Goal: Task Accomplishment & Management: Complete application form

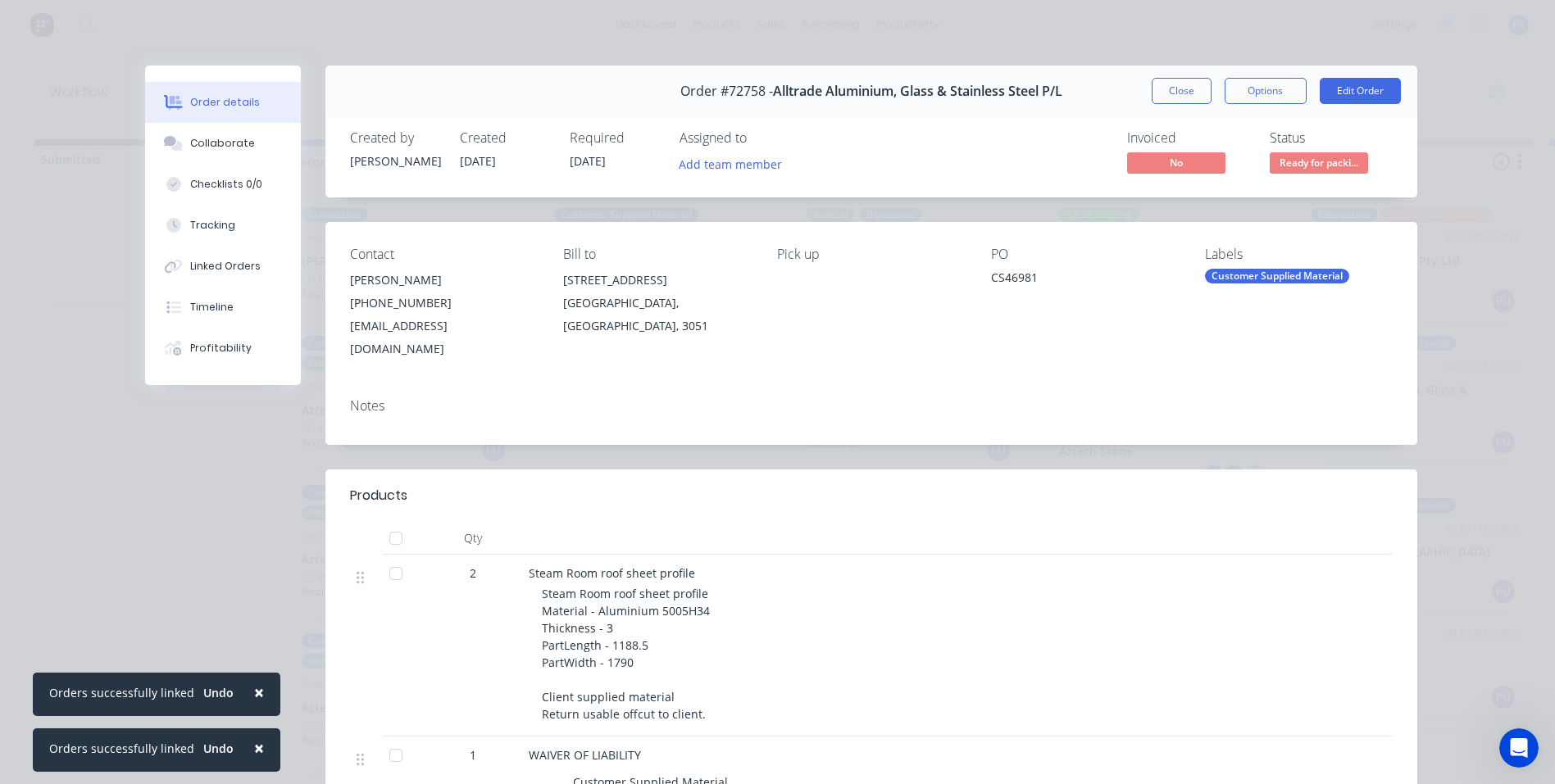
click at [1169, 89] on button "Close" at bounding box center [1181, 91] width 60 height 26
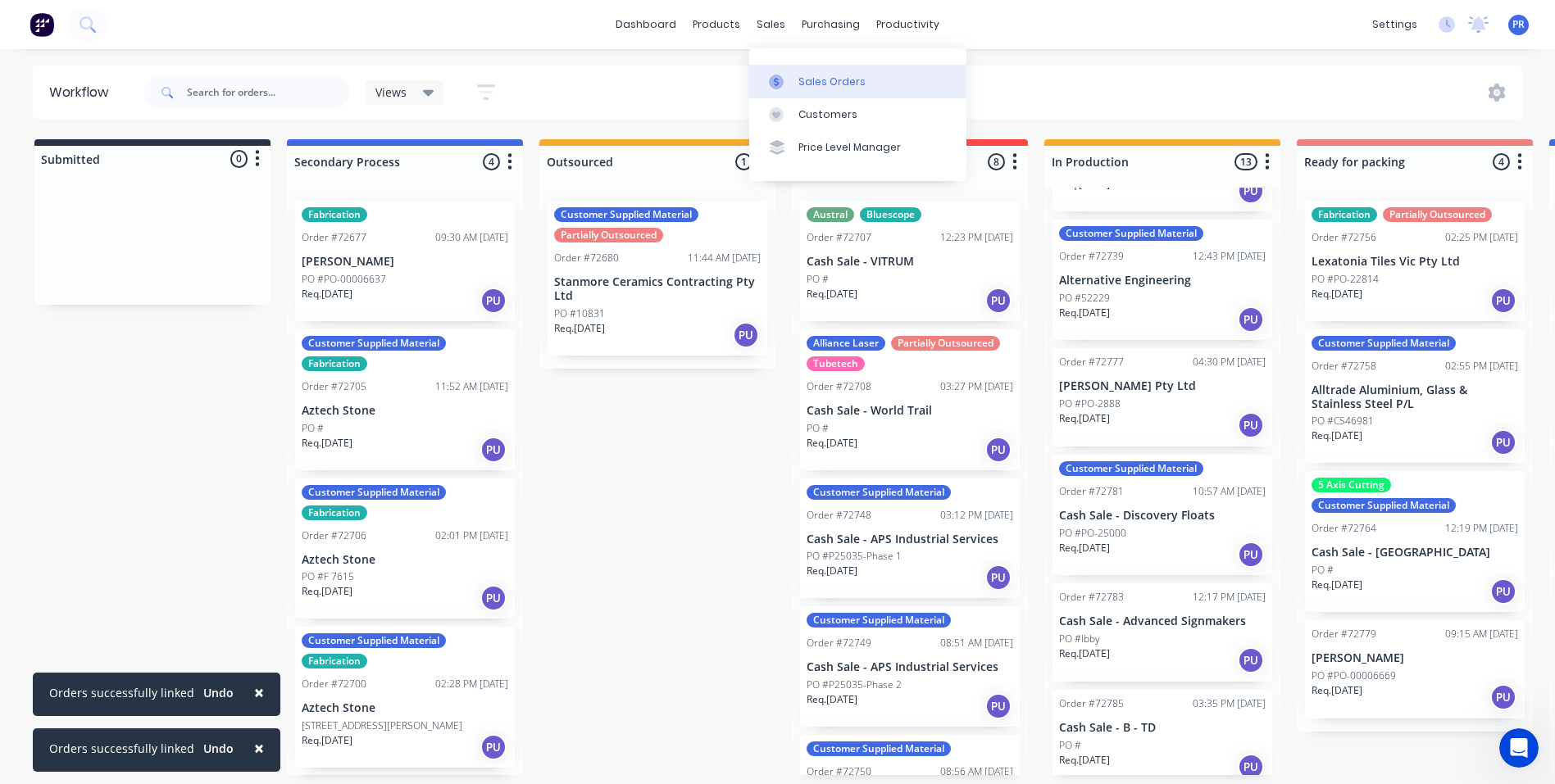
click at [795, 78] on link "Sales Orders" at bounding box center [857, 81] width 217 height 33
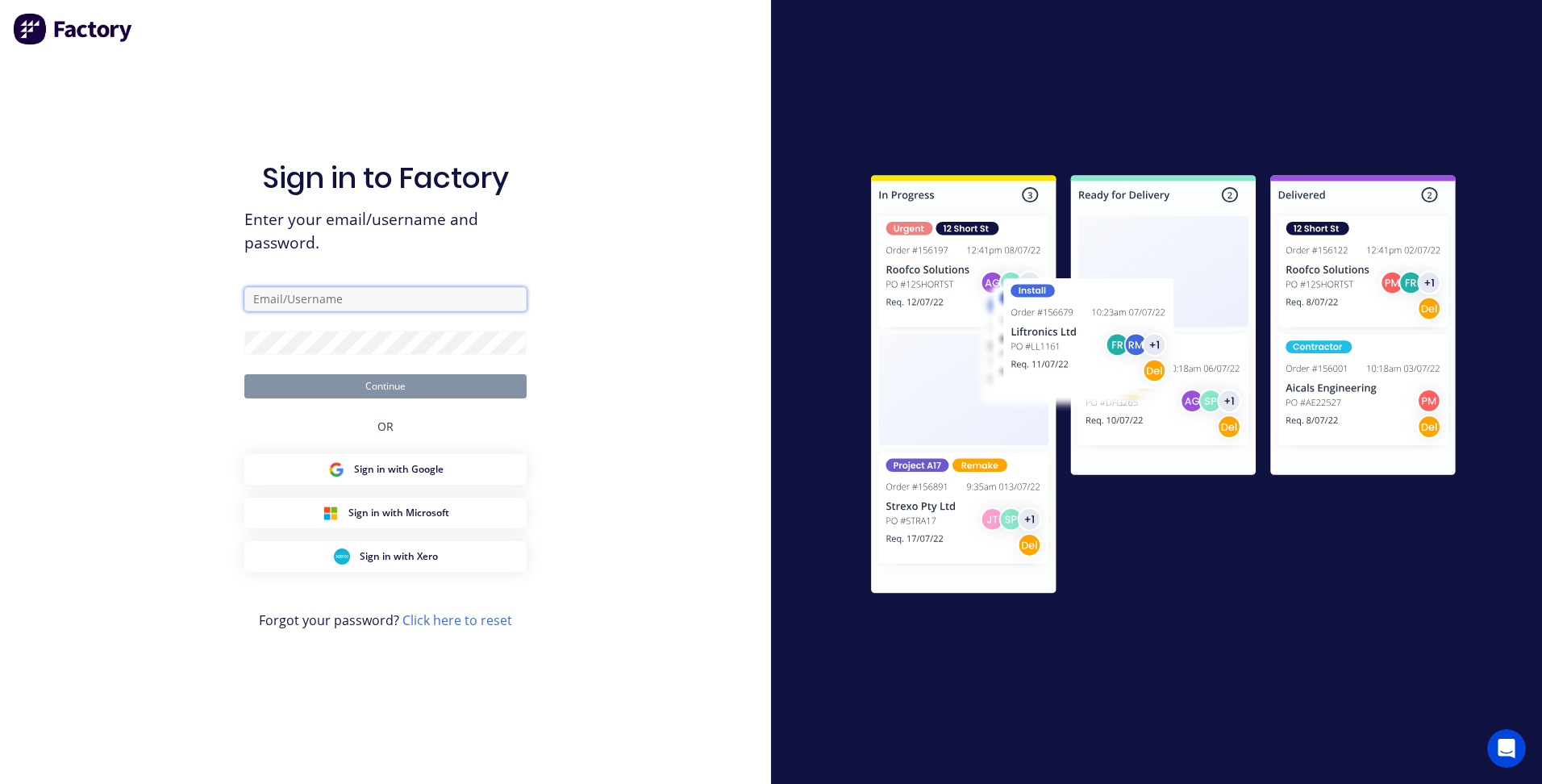
type input "[PERSON_NAME][EMAIL_ADDRESS][DOMAIN_NAME][PERSON_NAME]"
click at [446, 386] on button "Continue" at bounding box center [385, 387] width 283 height 24
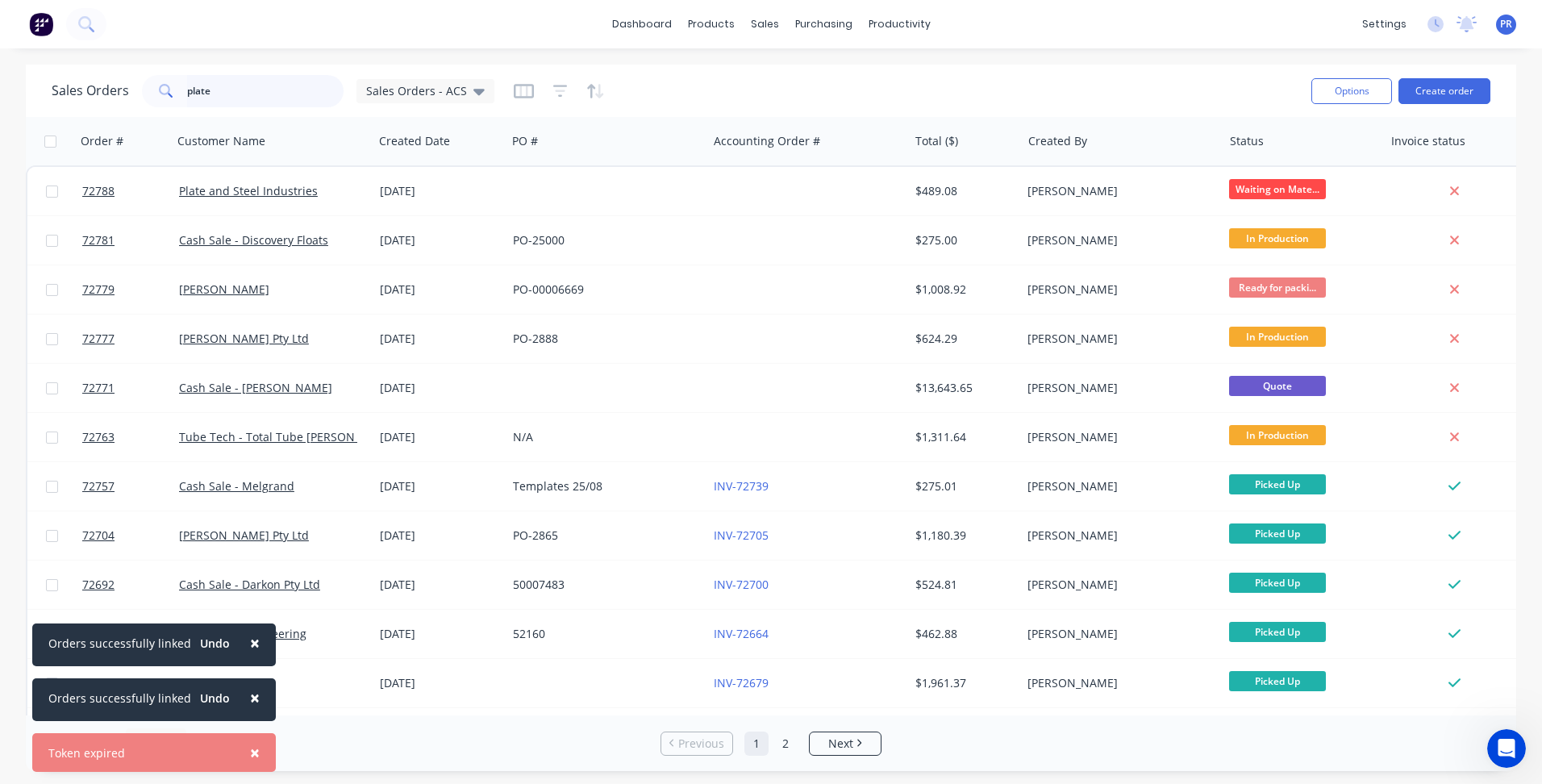
click at [240, 96] on input "plate" at bounding box center [266, 91] width 158 height 32
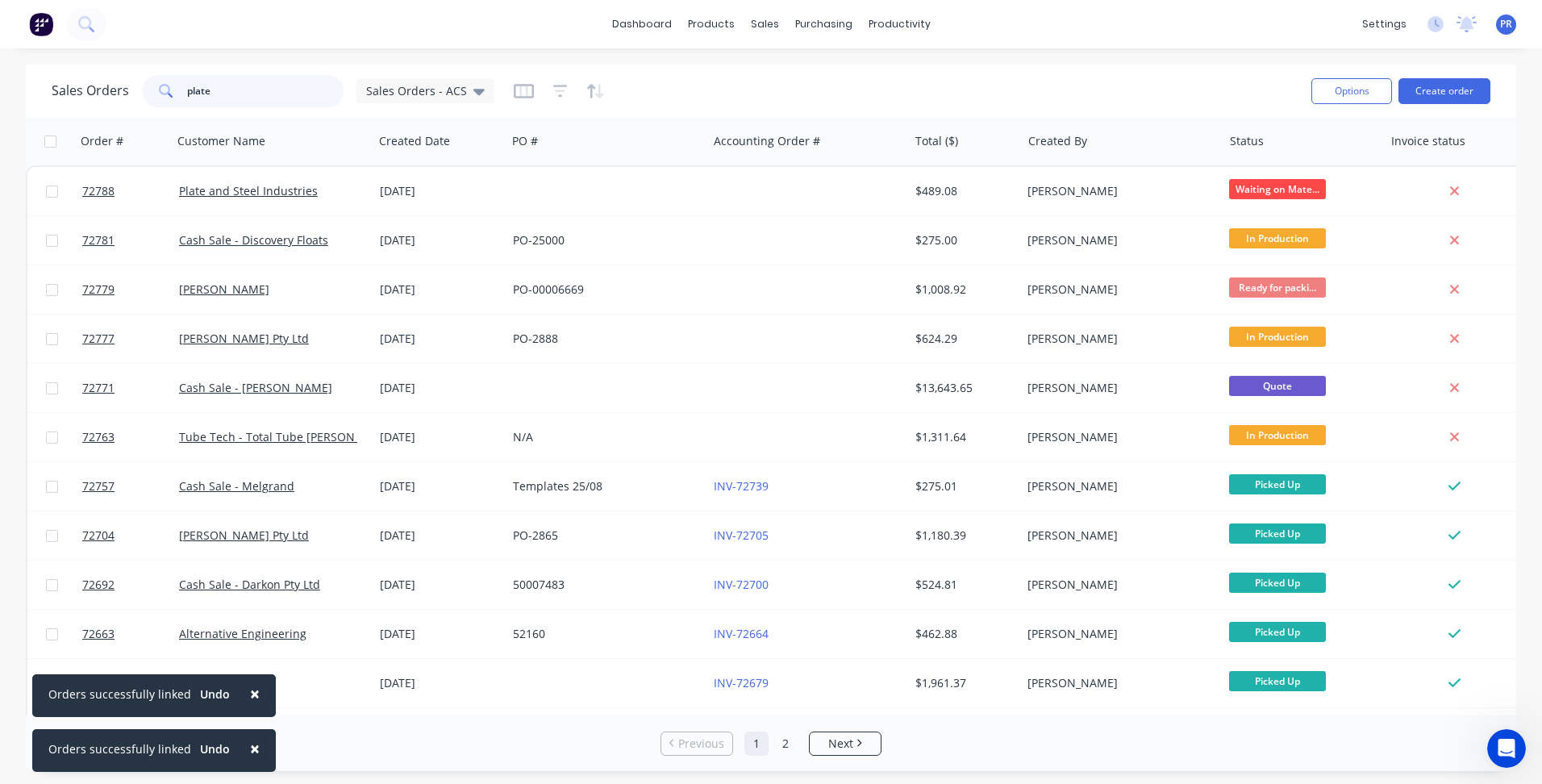
drag, startPoint x: 224, startPoint y: 88, endPoint x: 38, endPoint y: 77, distance: 186.3
click at [46, 77] on div "Sales Orders plate Sales Orders - ACS Options Create order" at bounding box center [770, 91] width 1490 height 52
click at [914, 73] on div "Workflow" at bounding box center [927, 77] width 48 height 15
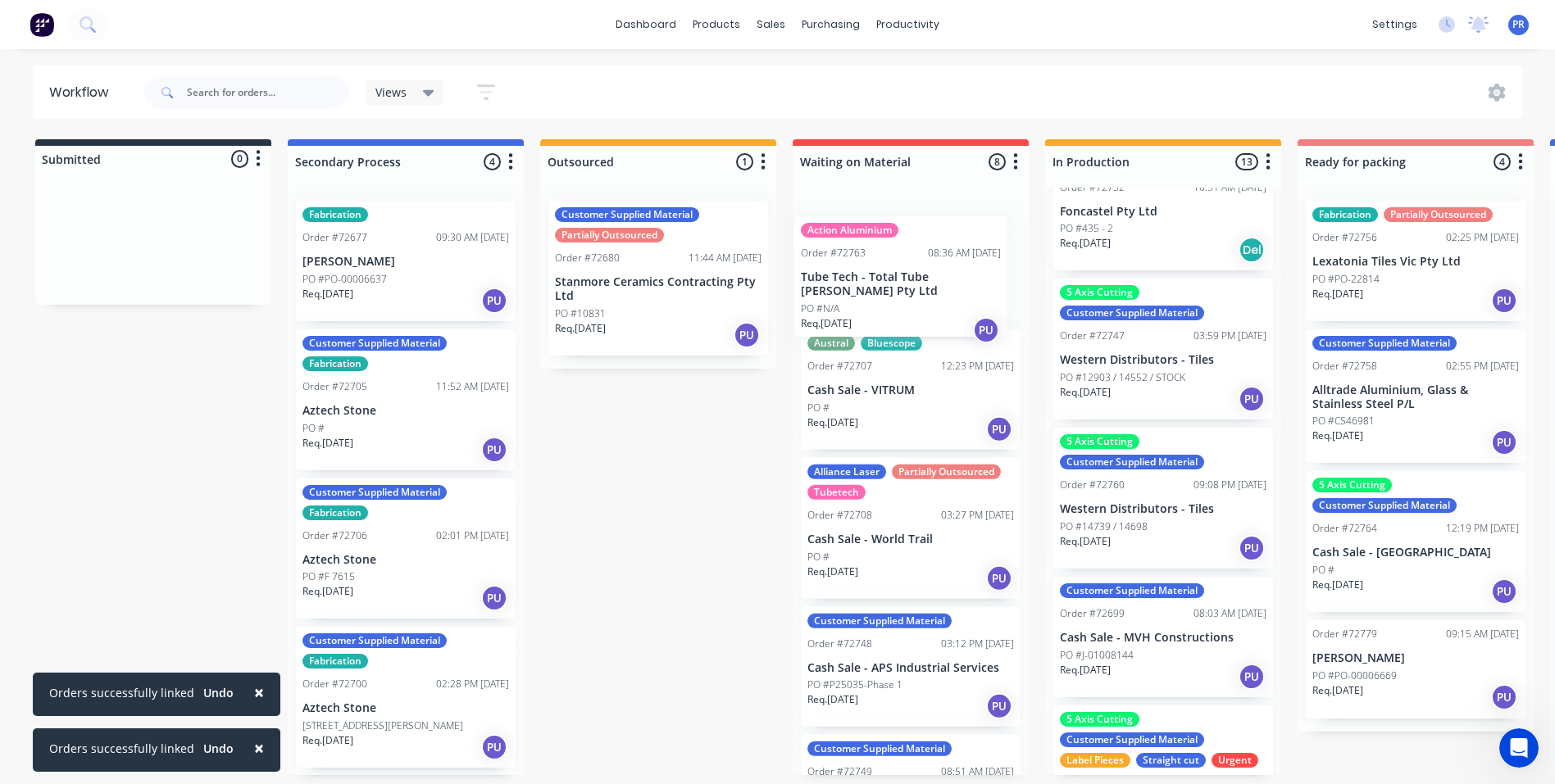
drag, startPoint x: 1114, startPoint y: 651, endPoint x: 851, endPoint y: 279, distance: 455.6
click at [851, 279] on div "Submitted 0 Status colour #273444 hex #273444 Save Cancel Summaries Total order…" at bounding box center [1472, 457] width 2970 height 636
click at [576, 550] on div "Submitted 0 Status colour #273444 hex #273444 Save Cancel Summaries Total order…" at bounding box center [1472, 457] width 2970 height 636
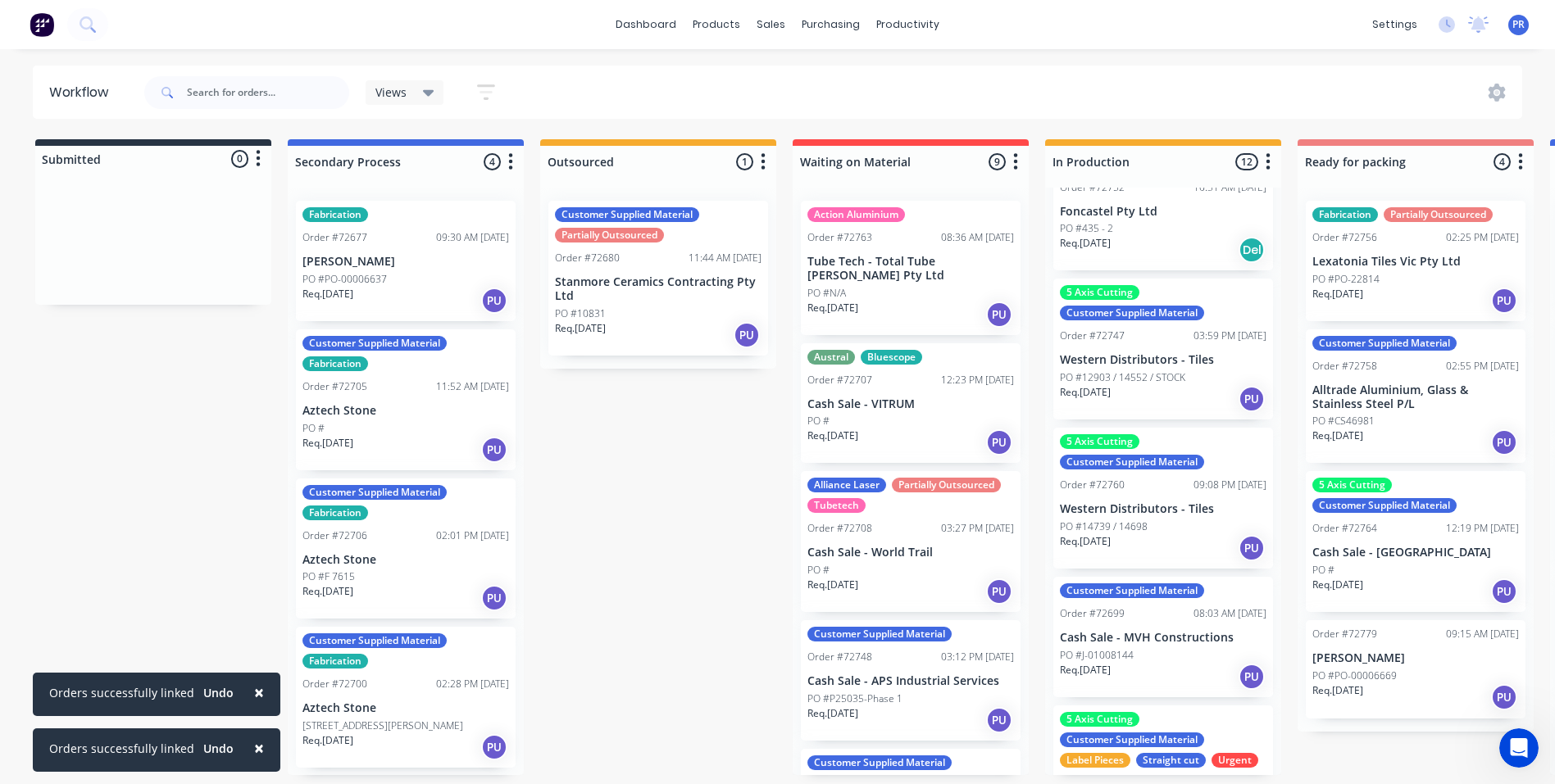
click at [693, 455] on div "Submitted 0 Status colour #273444 hex #273444 Save Cancel Summaries Total order…" at bounding box center [1472, 457] width 2970 height 636
click at [861, 79] on div "Purchase Orders" at bounding box center [884, 78] width 87 height 15
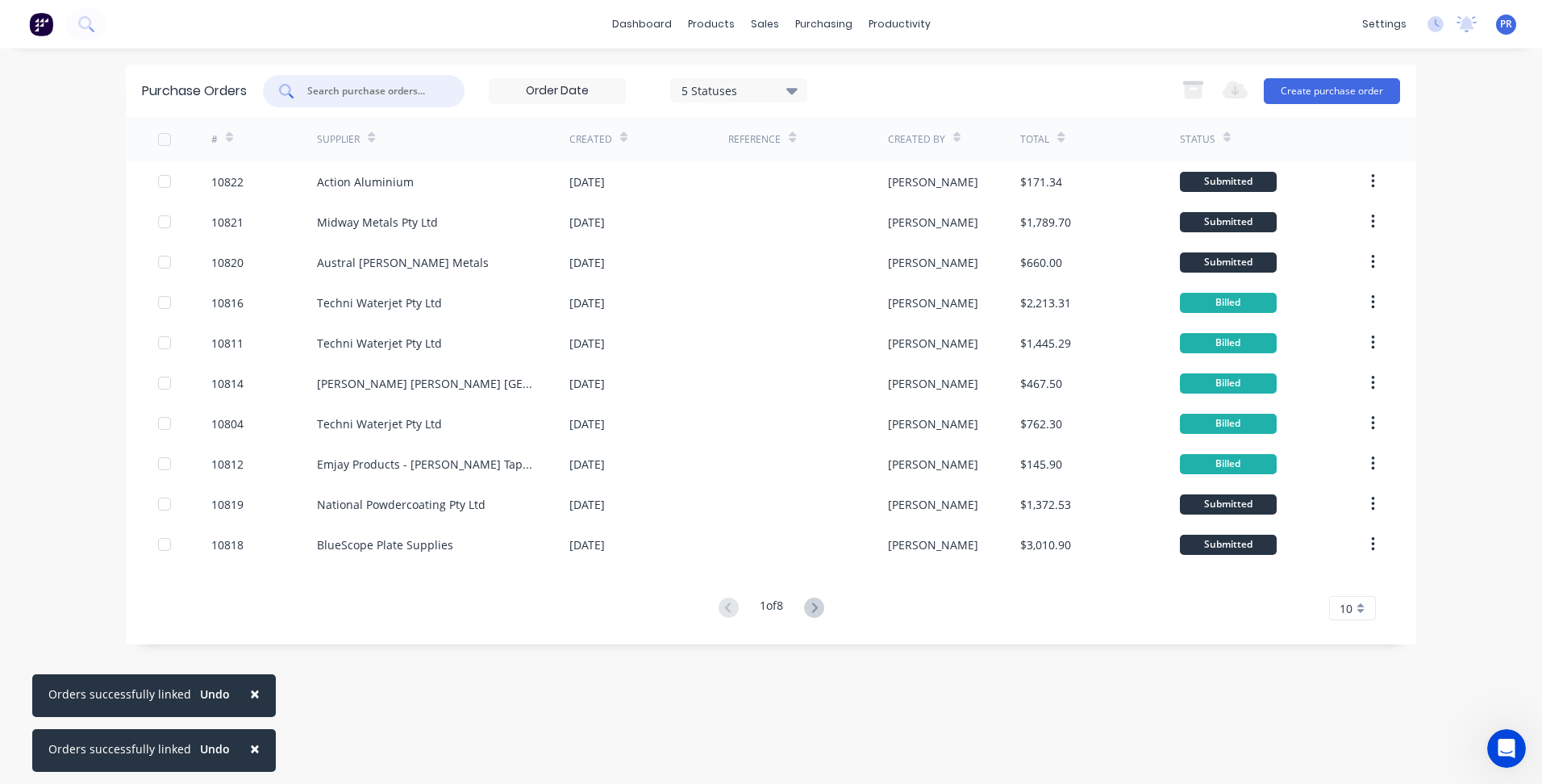
click at [349, 96] on input "text" at bounding box center [372, 91] width 134 height 16
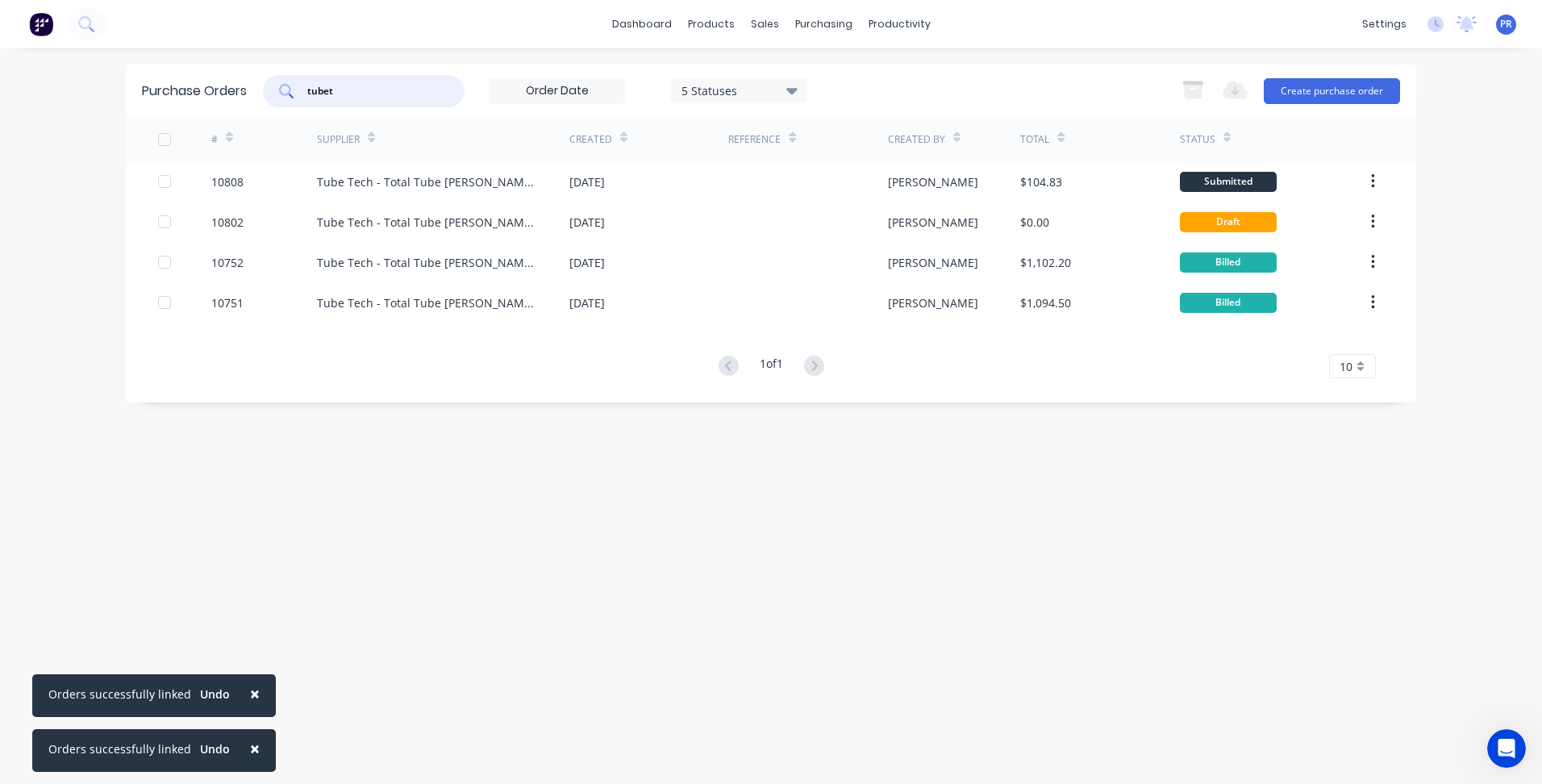
click at [783, 613] on div "Purchase Orders tubet 5 Statuses 5 Statuses Export to Excel (XLSX) Create purch…" at bounding box center [771, 416] width 1291 height 704
click at [392, 90] on input "tubet" at bounding box center [372, 91] width 134 height 16
type input "tube"
click at [844, 72] on div "Purchase Orders" at bounding box center [876, 77] width 86 height 15
drag, startPoint x: 350, startPoint y: 96, endPoint x: 285, endPoint y: 86, distance: 65.8
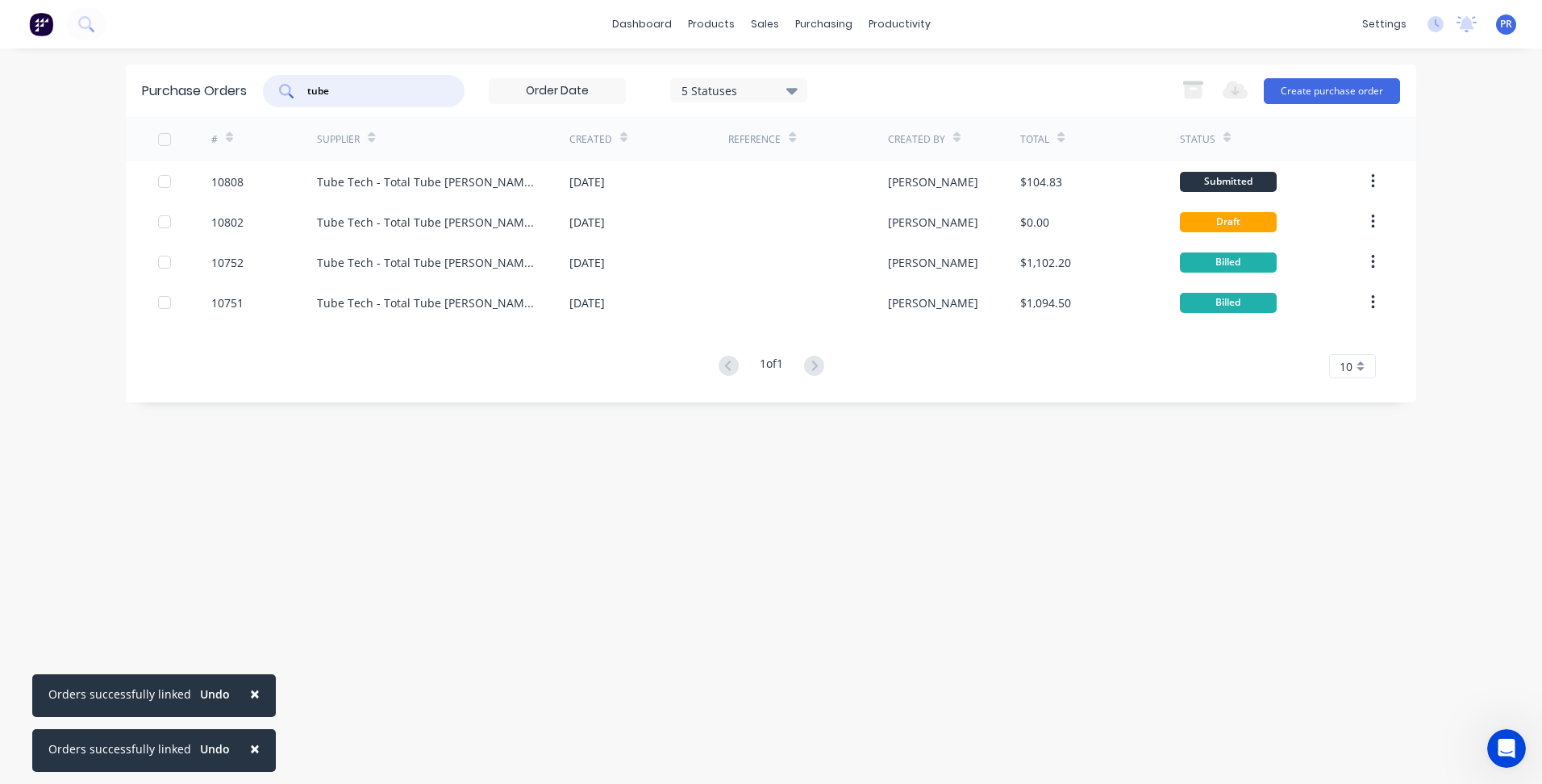
click at [296, 86] on div "tube" at bounding box center [363, 91] width 201 height 32
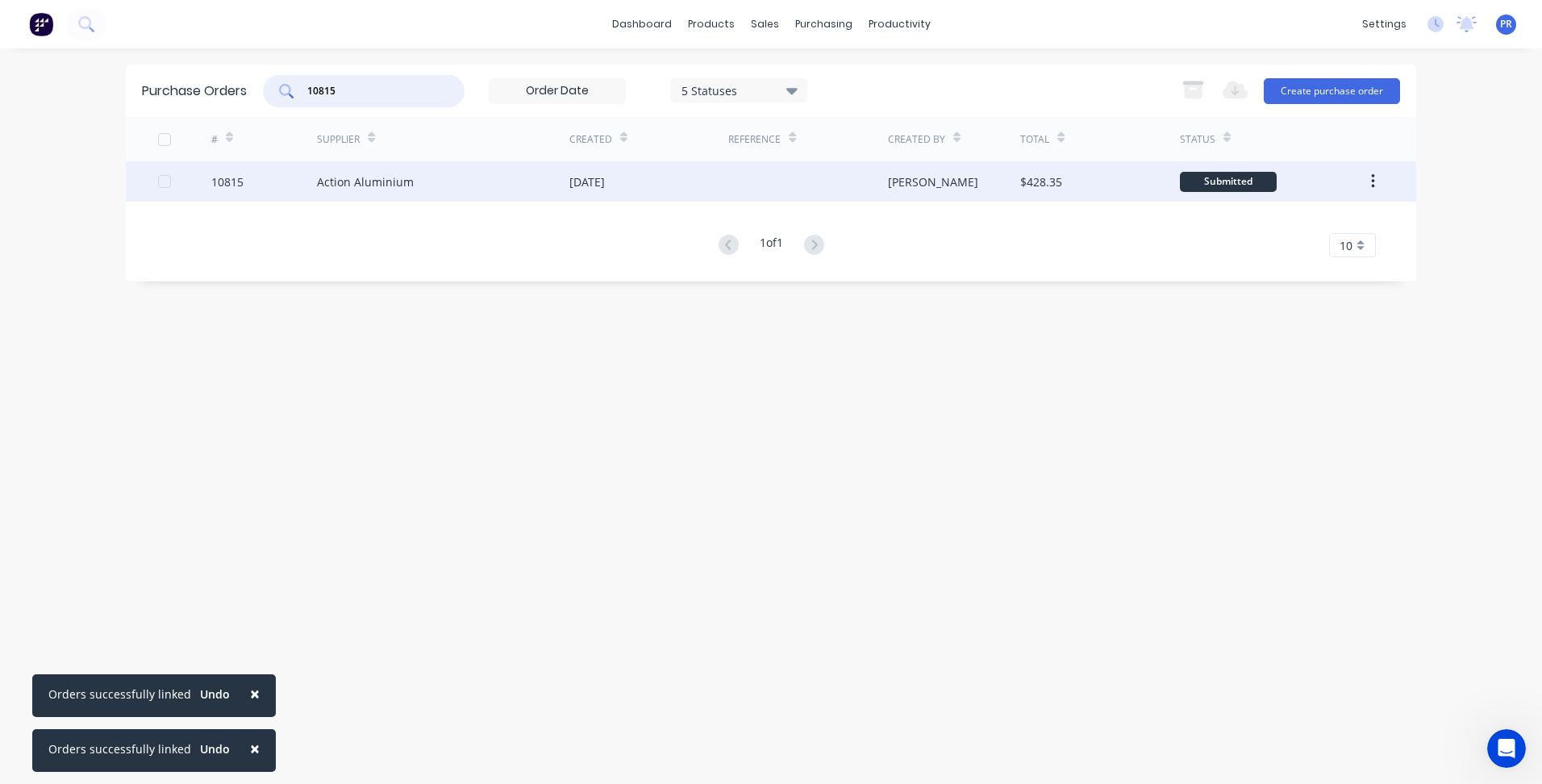
type input "10815"
click at [406, 178] on div "Action Aluminium" at bounding box center [365, 181] width 97 height 17
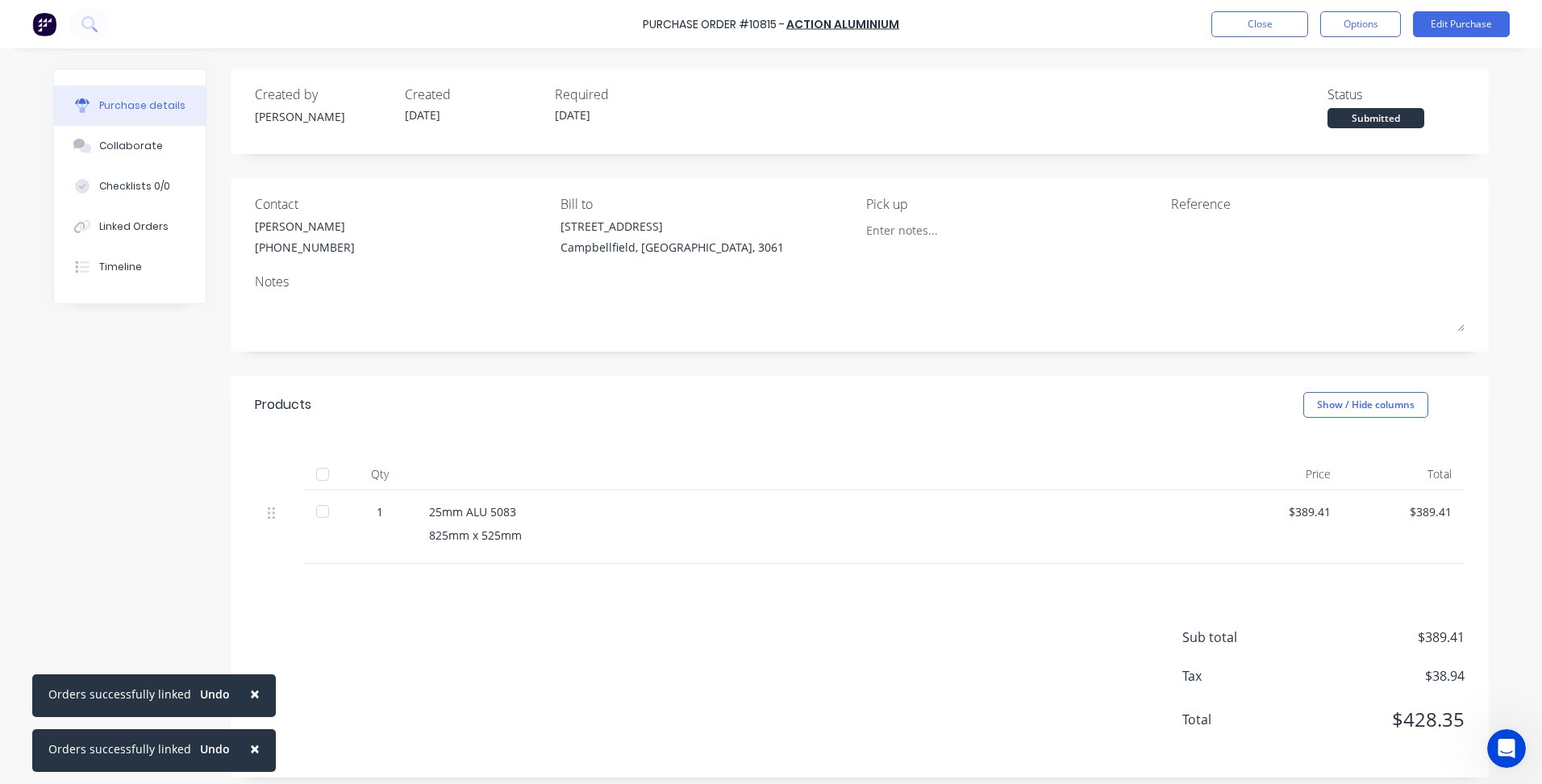
click at [557, 372] on div "Created by [PERSON_NAME] Created [DATE] Required [DATE] Status Submitted Contac…" at bounding box center [860, 423] width 1258 height 709
click at [1265, 26] on button "Close" at bounding box center [1259, 24] width 97 height 25
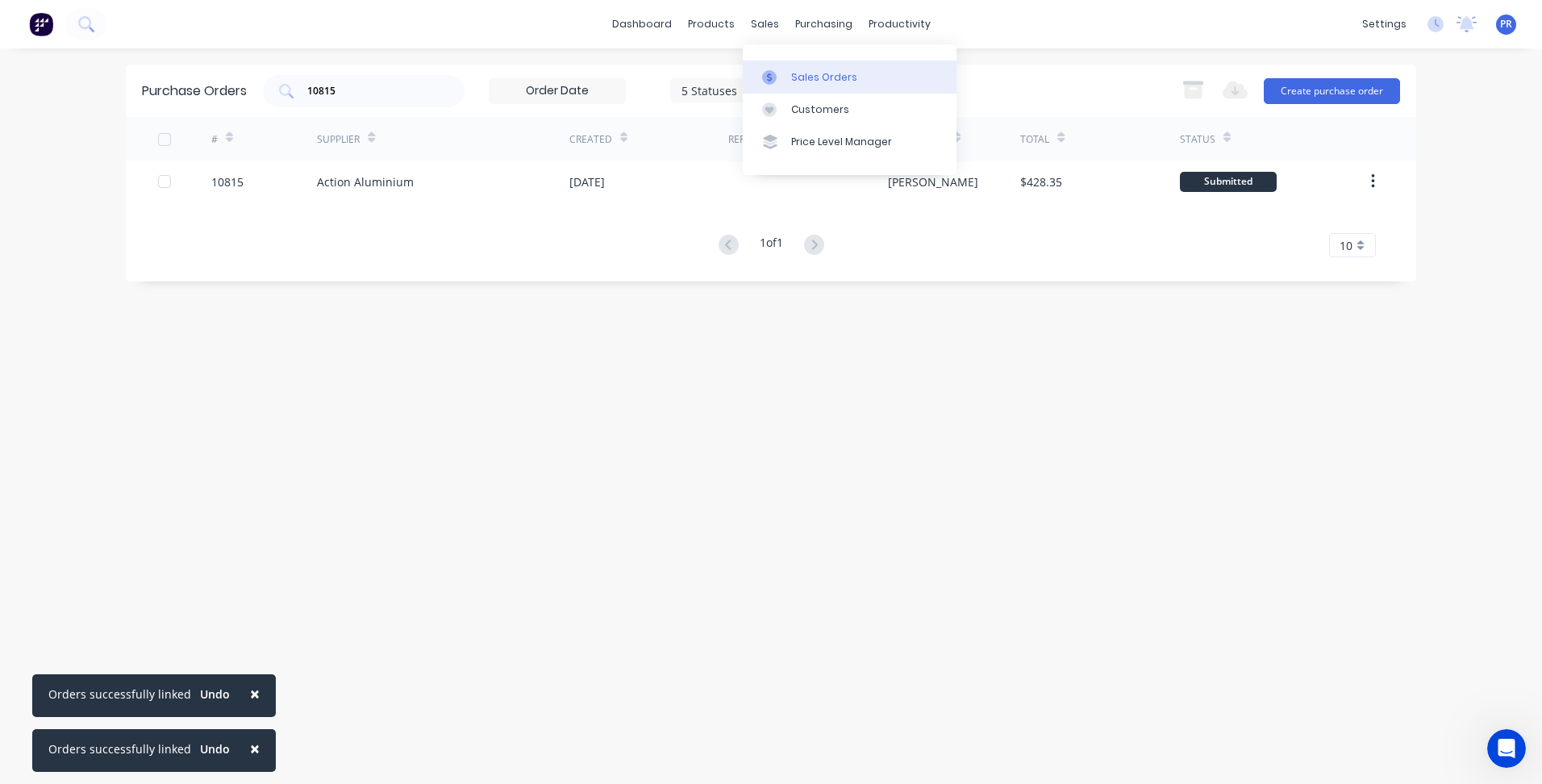
click at [796, 79] on div "Sales Orders" at bounding box center [824, 77] width 67 height 15
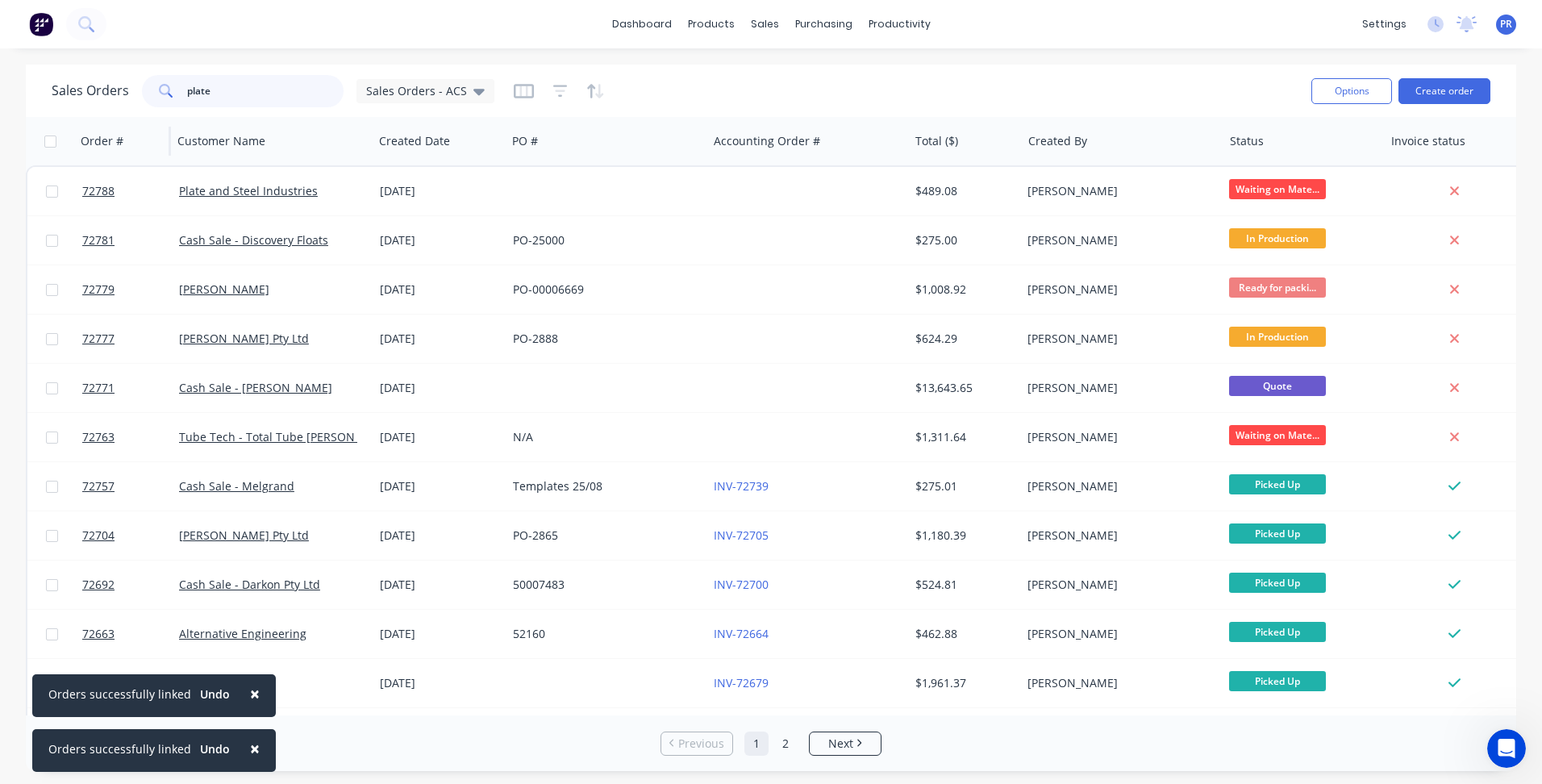
drag, startPoint x: 232, startPoint y: 98, endPoint x: 154, endPoint y: 117, distance: 80.3
click at [129, 98] on div "Sales Orders plate Sales Orders - ACS" at bounding box center [273, 91] width 443 height 32
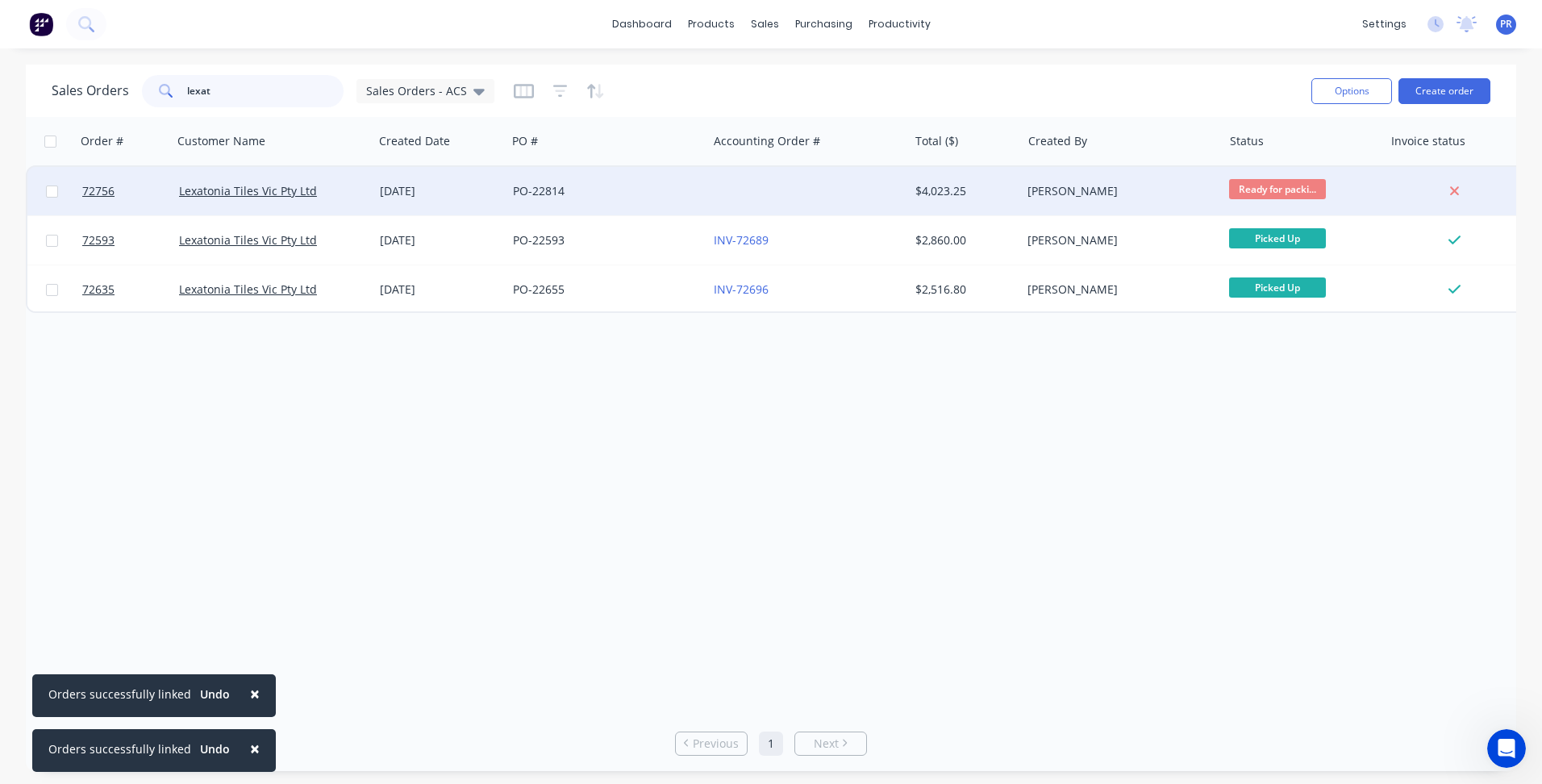
type input "lexat"
click at [1073, 197] on div "[PERSON_NAME]" at bounding box center [1117, 191] width 179 height 16
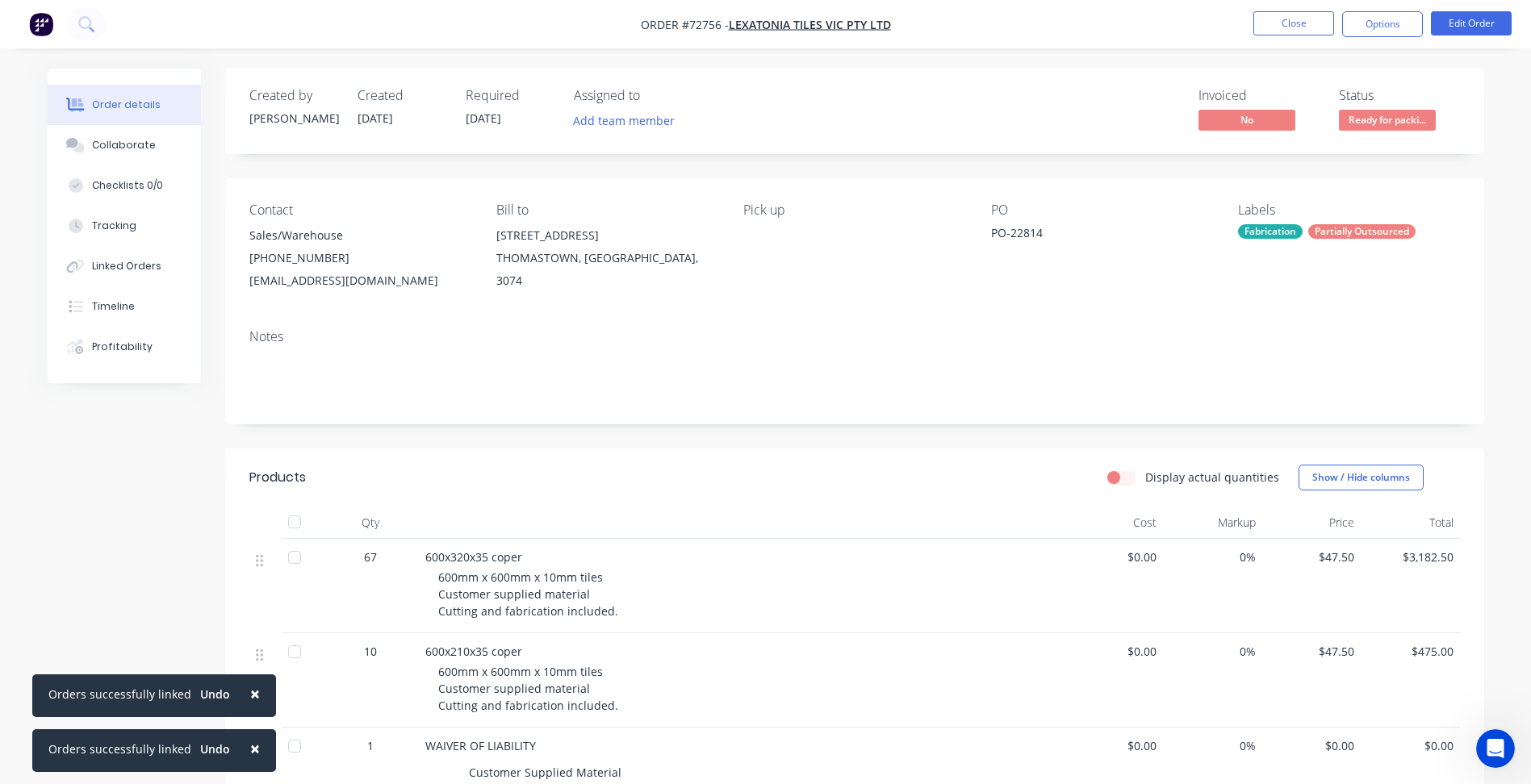
click at [815, 414] on div "Notes" at bounding box center [854, 370] width 1259 height 108
click at [809, 340] on div "Notes" at bounding box center [854, 337] width 1211 height 16
click at [942, 34] on nav "Order #72756 - Lexatonia Tiles Vic Pty Ltd Close Options Edit Order" at bounding box center [765, 24] width 1531 height 48
click at [501, 115] on span "[DATE]" at bounding box center [483, 118] width 36 height 16
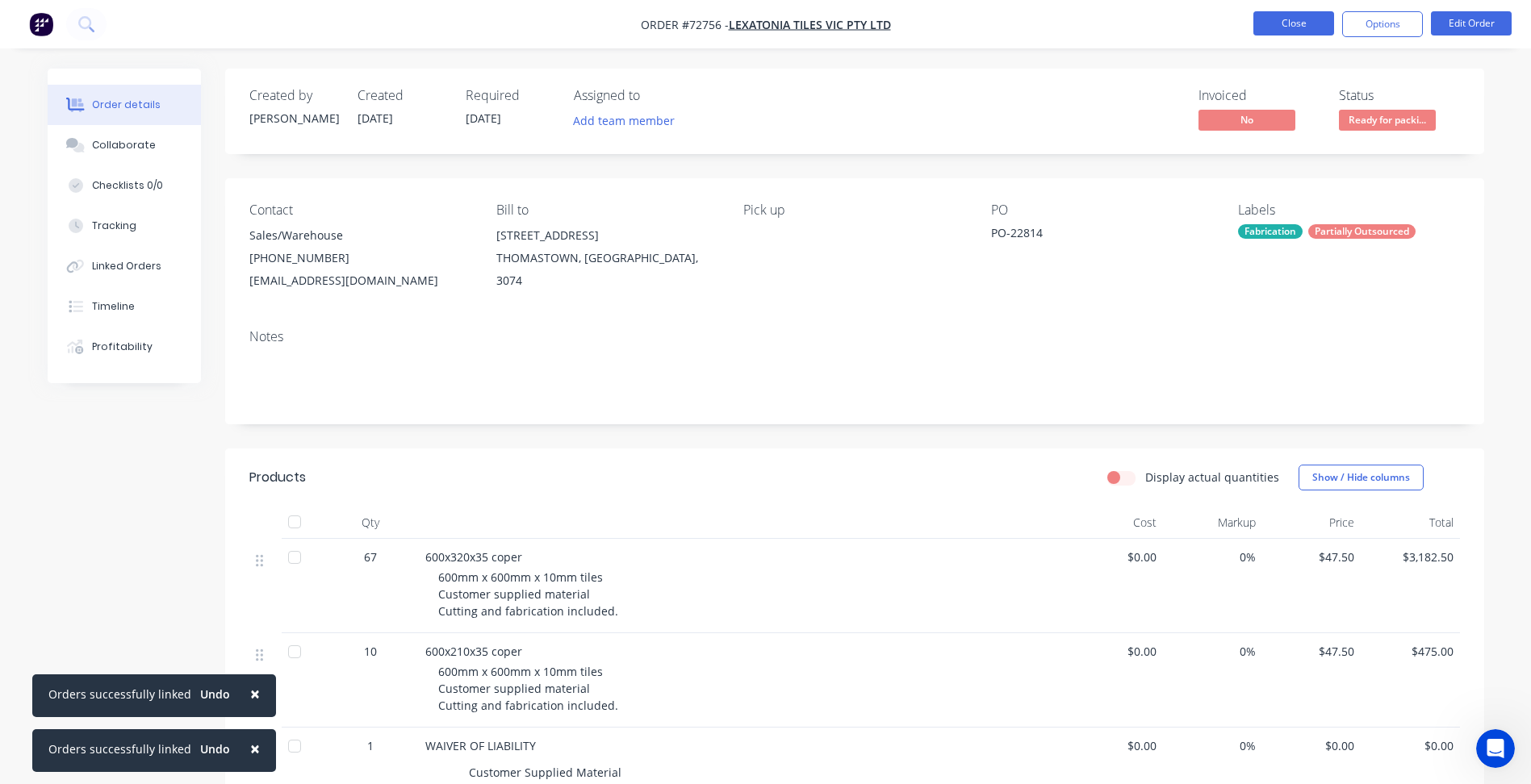
click at [1312, 32] on button "Close" at bounding box center [1293, 24] width 81 height 24
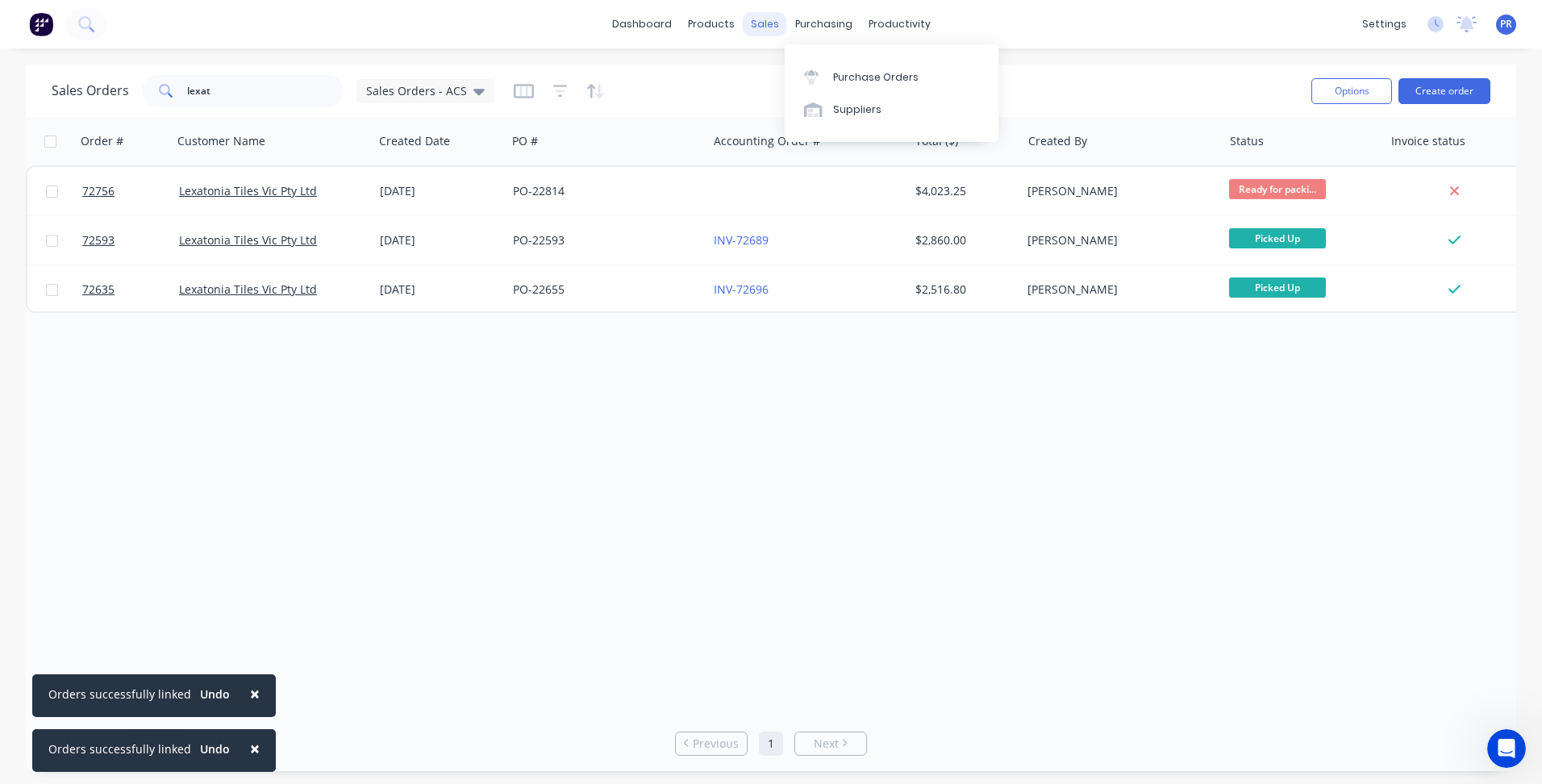
click at [767, 25] on div "sales" at bounding box center [765, 24] width 45 height 24
click at [801, 80] on div "Sales Orders" at bounding box center [824, 77] width 67 height 15
click at [817, 88] on link "Sales Orders" at bounding box center [850, 76] width 214 height 32
click at [919, 74] on div "Workflow" at bounding box center [927, 77] width 48 height 15
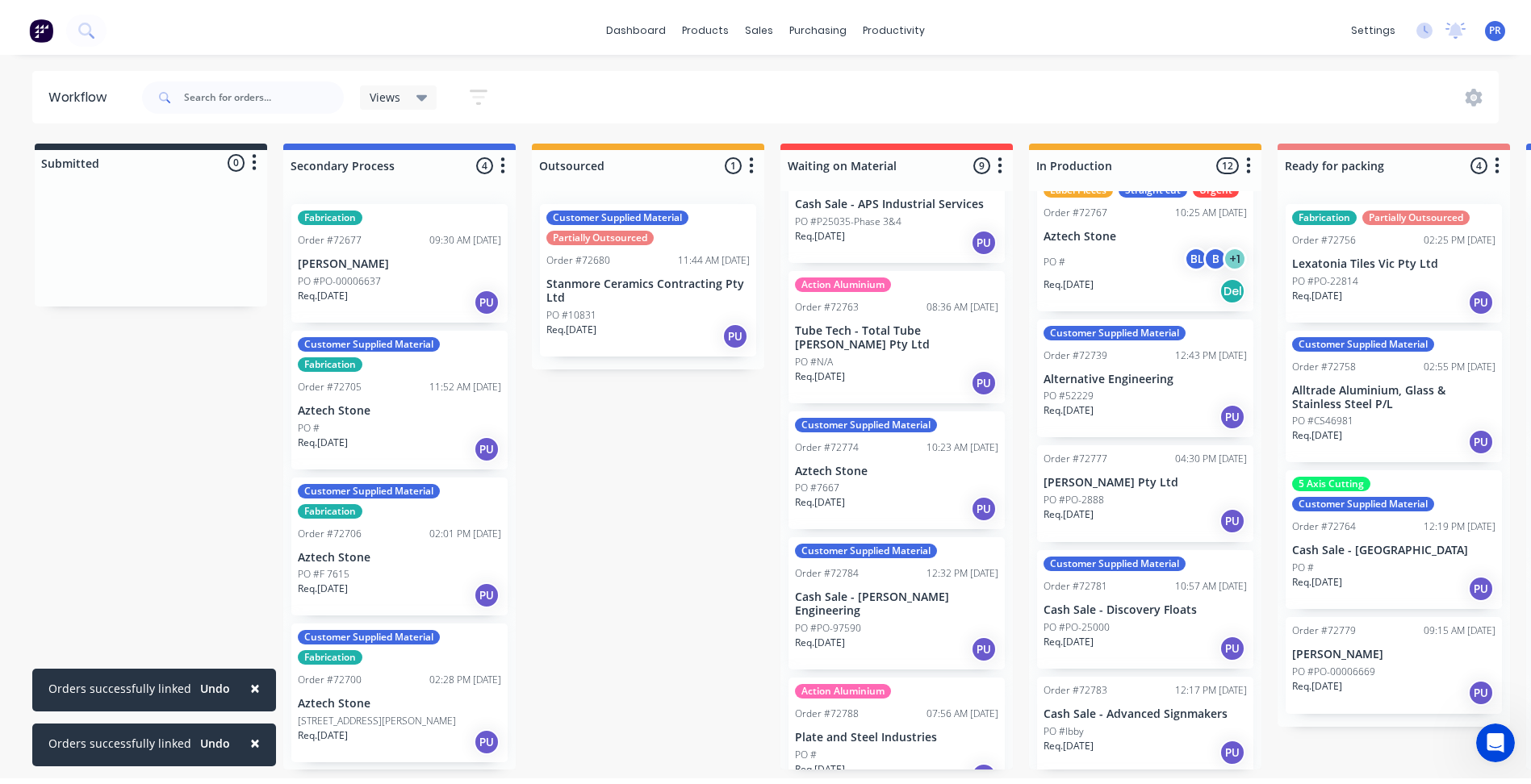
scroll to position [997, 0]
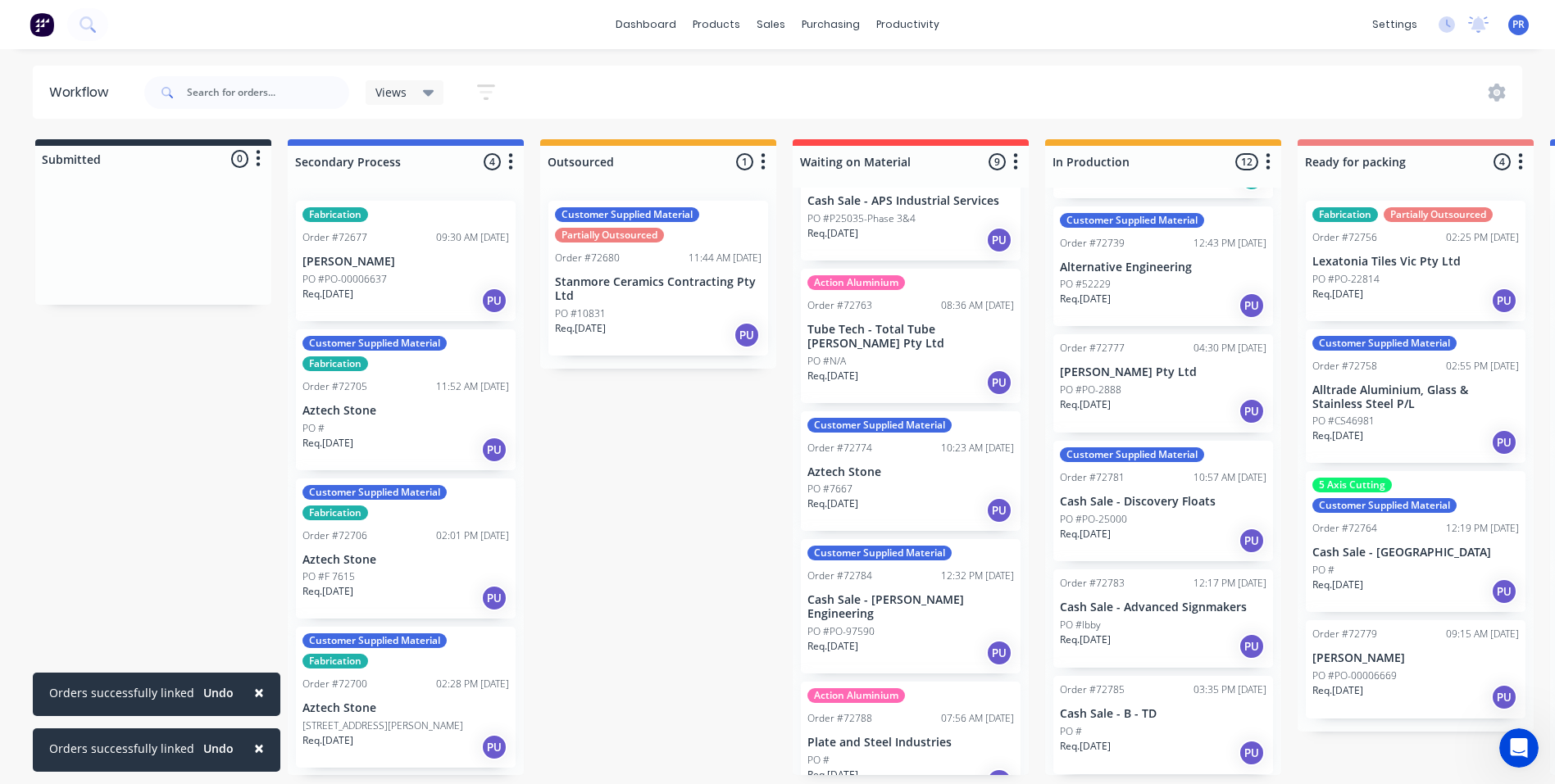
click at [646, 484] on div "Submitted 0 Status colour #273444 hex #273444 Save Cancel Summaries Total order…" at bounding box center [1472, 457] width 2970 height 636
click at [212, 431] on div "Submitted 0 Status colour #273444 hex #273444 Save Cancel Summaries Total order…" at bounding box center [1472, 457] width 2970 height 636
click at [791, 76] on div at bounding box center [782, 78] width 25 height 15
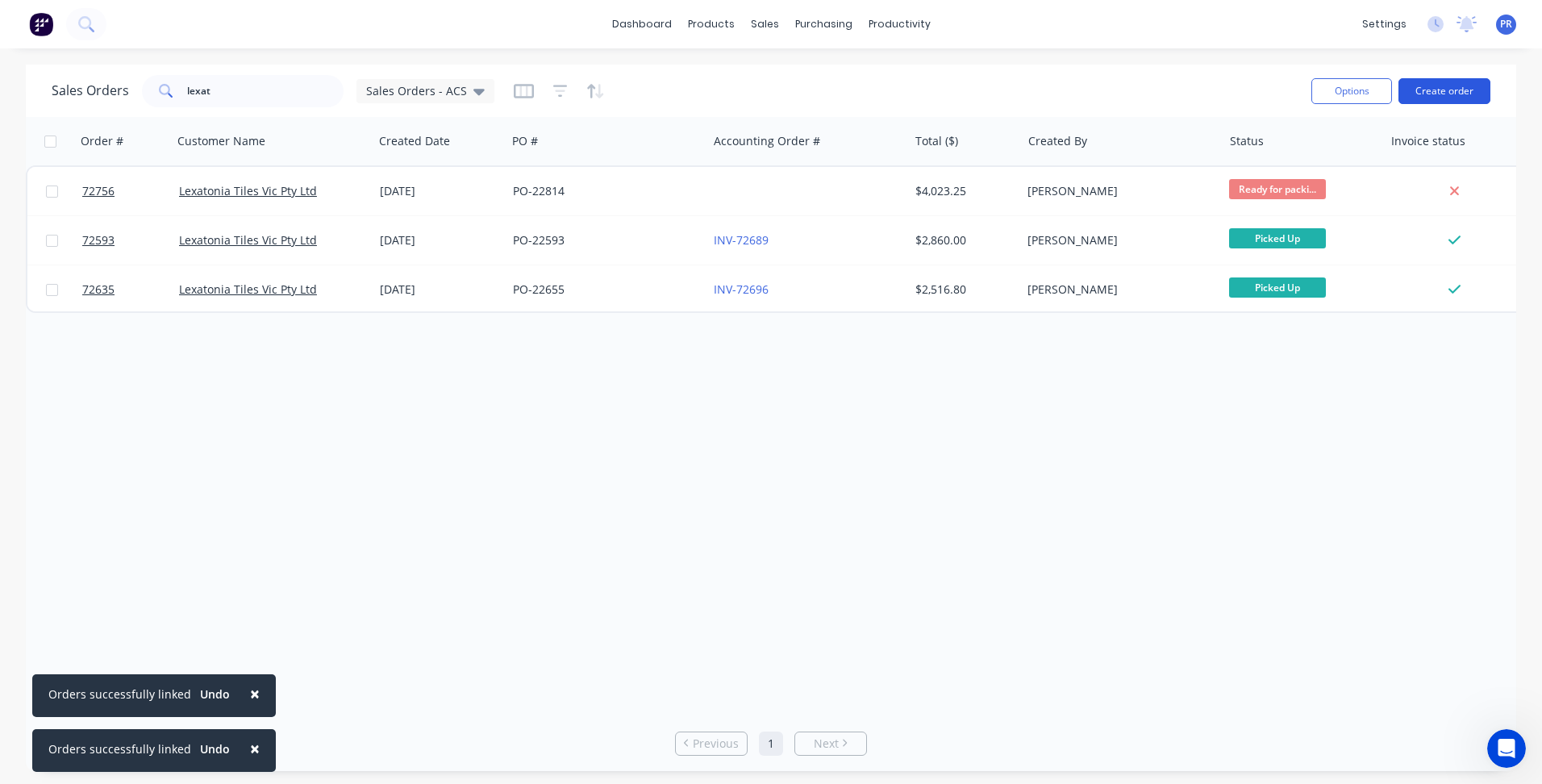
click at [1429, 89] on button "Create order" at bounding box center [1444, 90] width 92 height 25
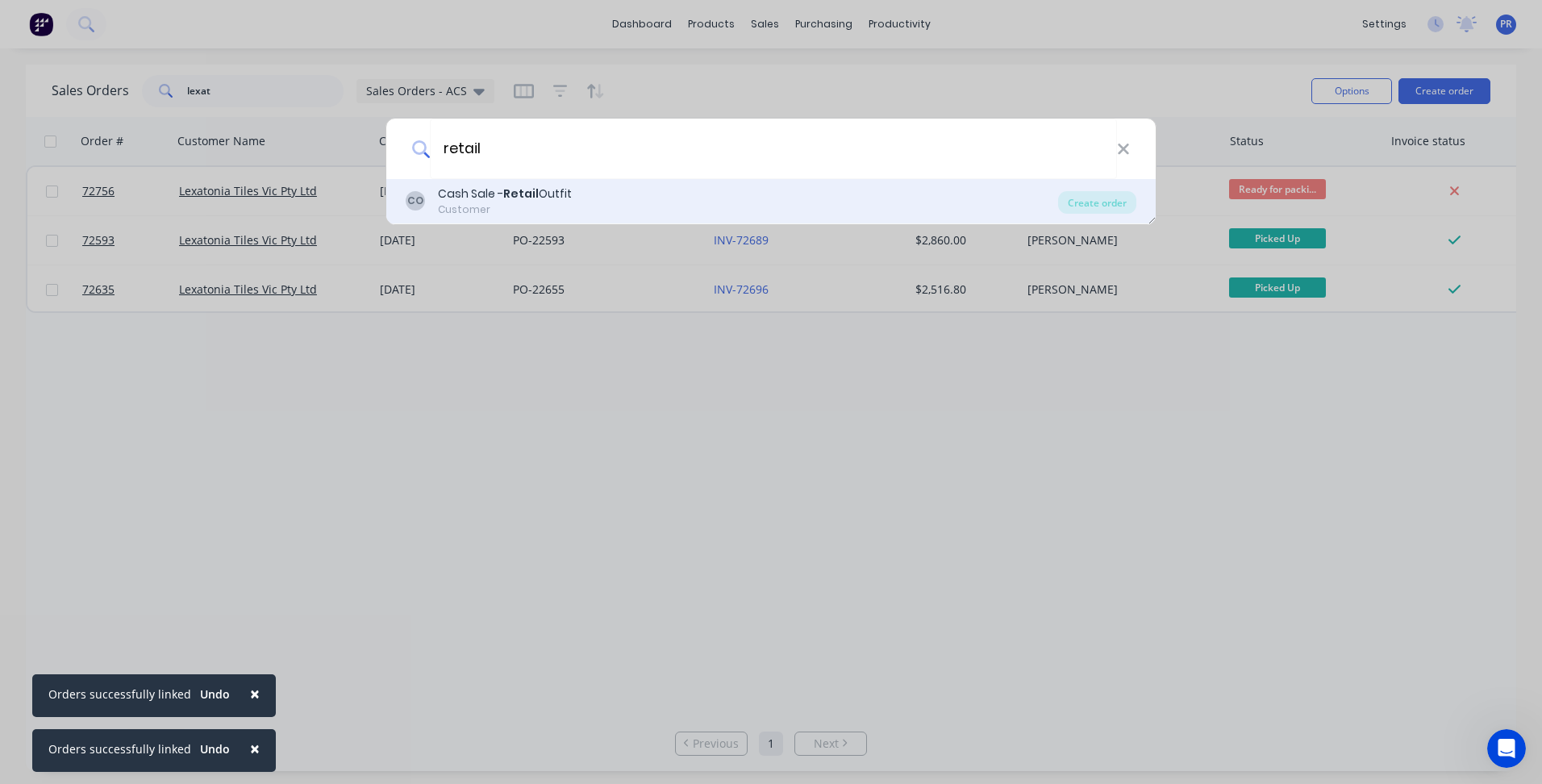
type input "retail"
click at [514, 193] on b "Retail" at bounding box center [521, 193] width 36 height 16
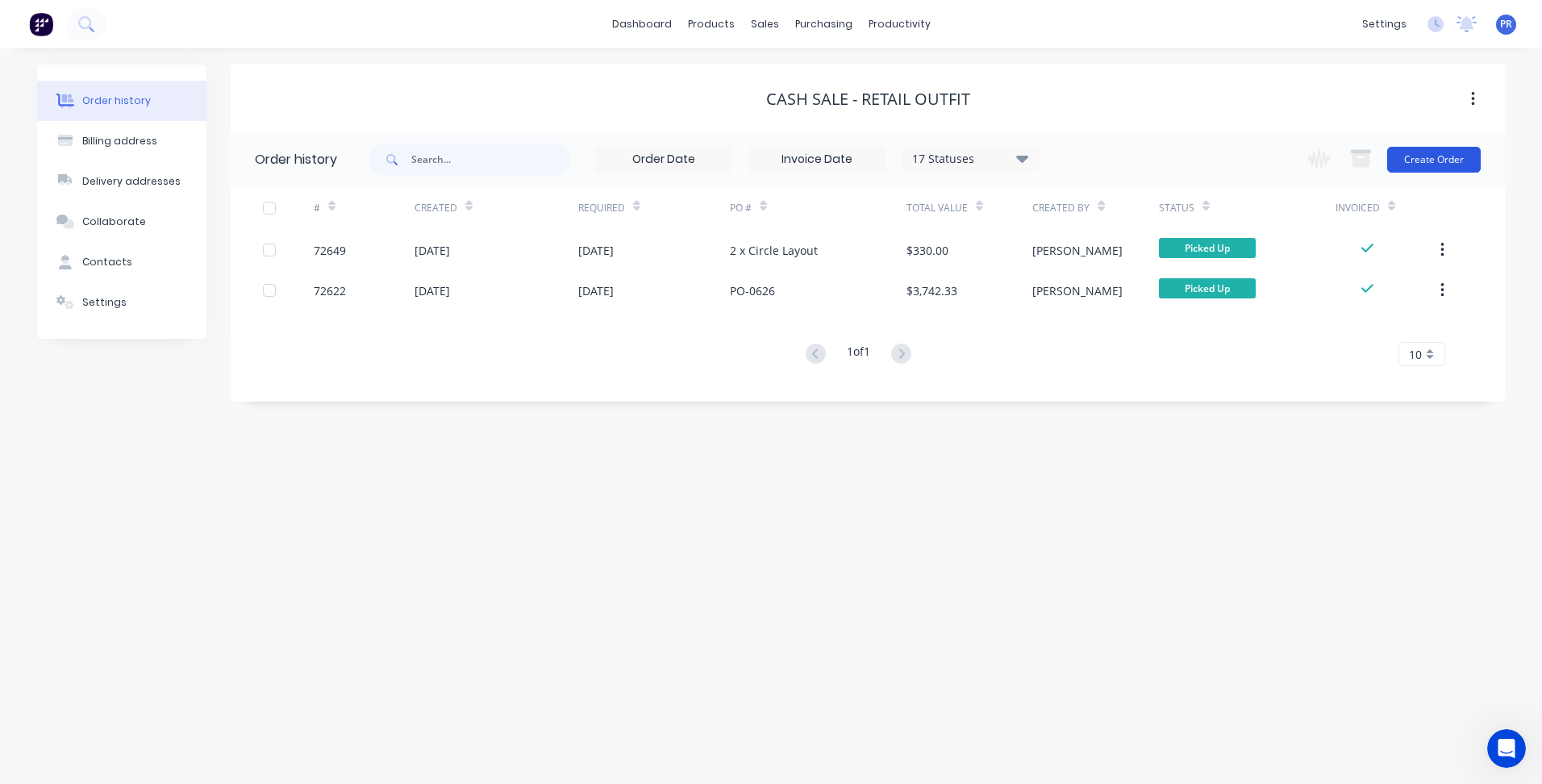
click at [1449, 156] on button "Create Order" at bounding box center [1433, 159] width 94 height 25
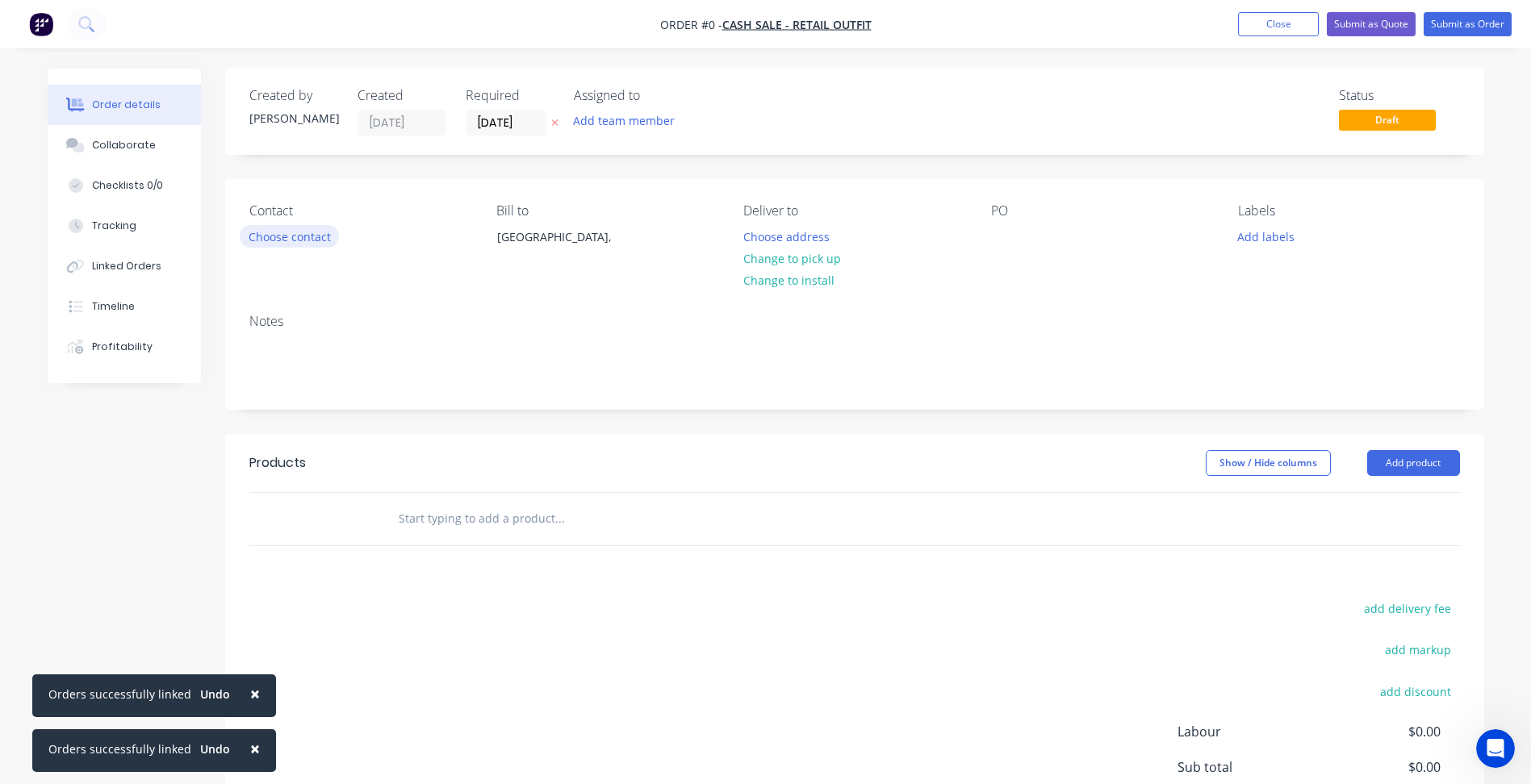
click at [310, 244] on button "Choose contact" at bounding box center [289, 235] width 99 height 22
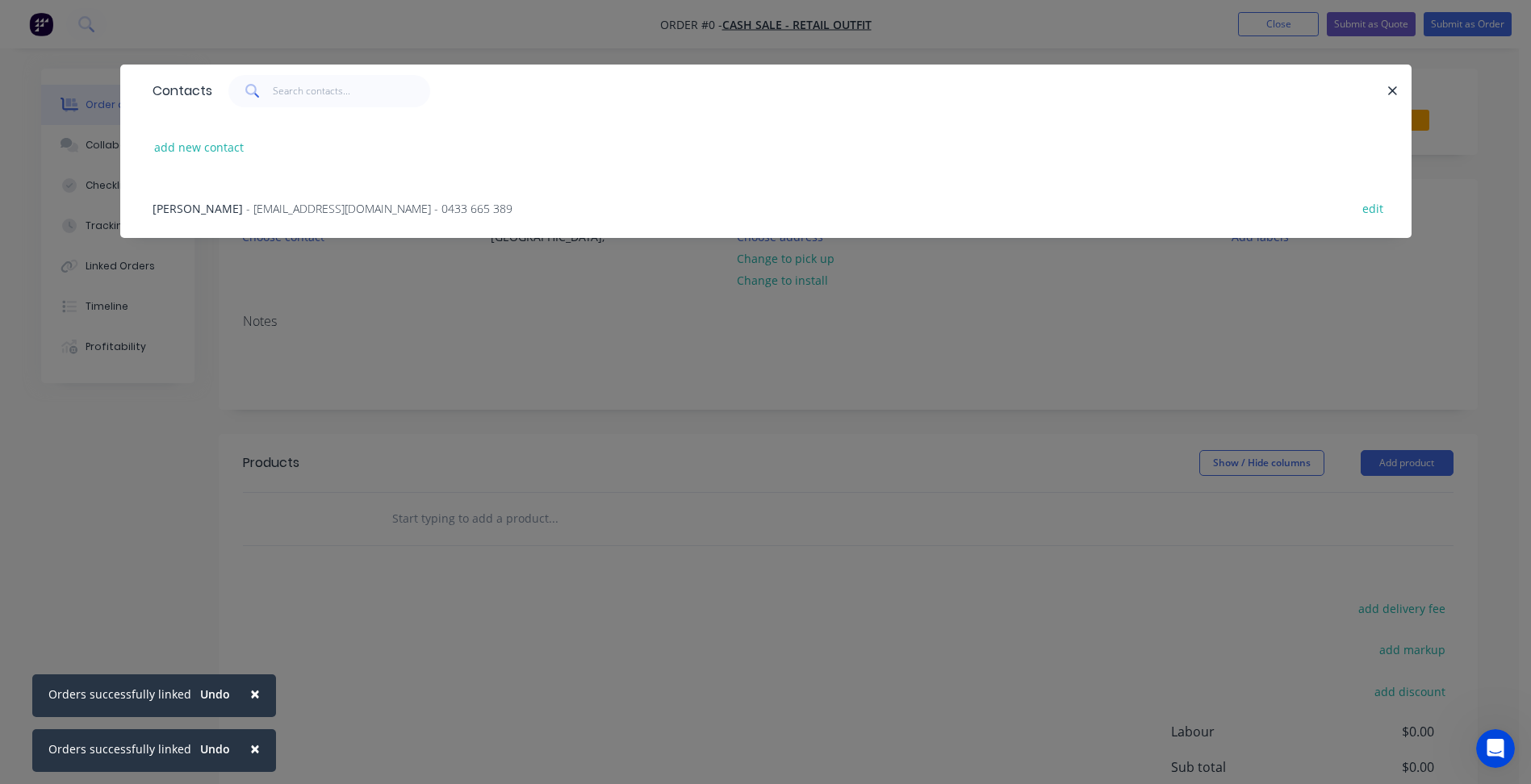
click at [256, 216] on div "[PERSON_NAME] - [EMAIL_ADDRESS][DOMAIN_NAME] - 0433 665 389" at bounding box center [332, 208] width 360 height 17
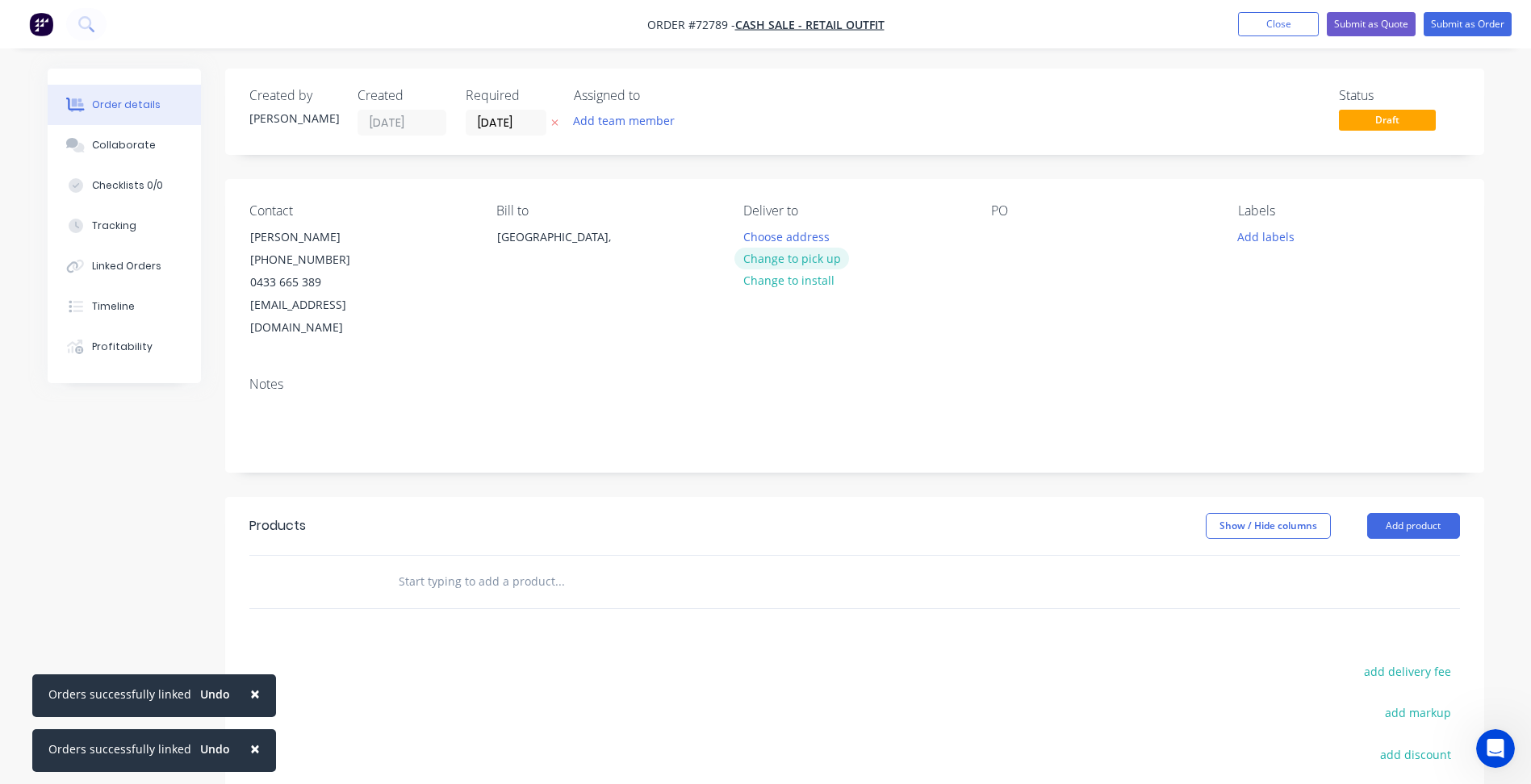
click at [790, 261] on button "Change to pick up" at bounding box center [791, 258] width 115 height 22
click at [510, 132] on input "[DATE]" at bounding box center [506, 122] width 79 height 24
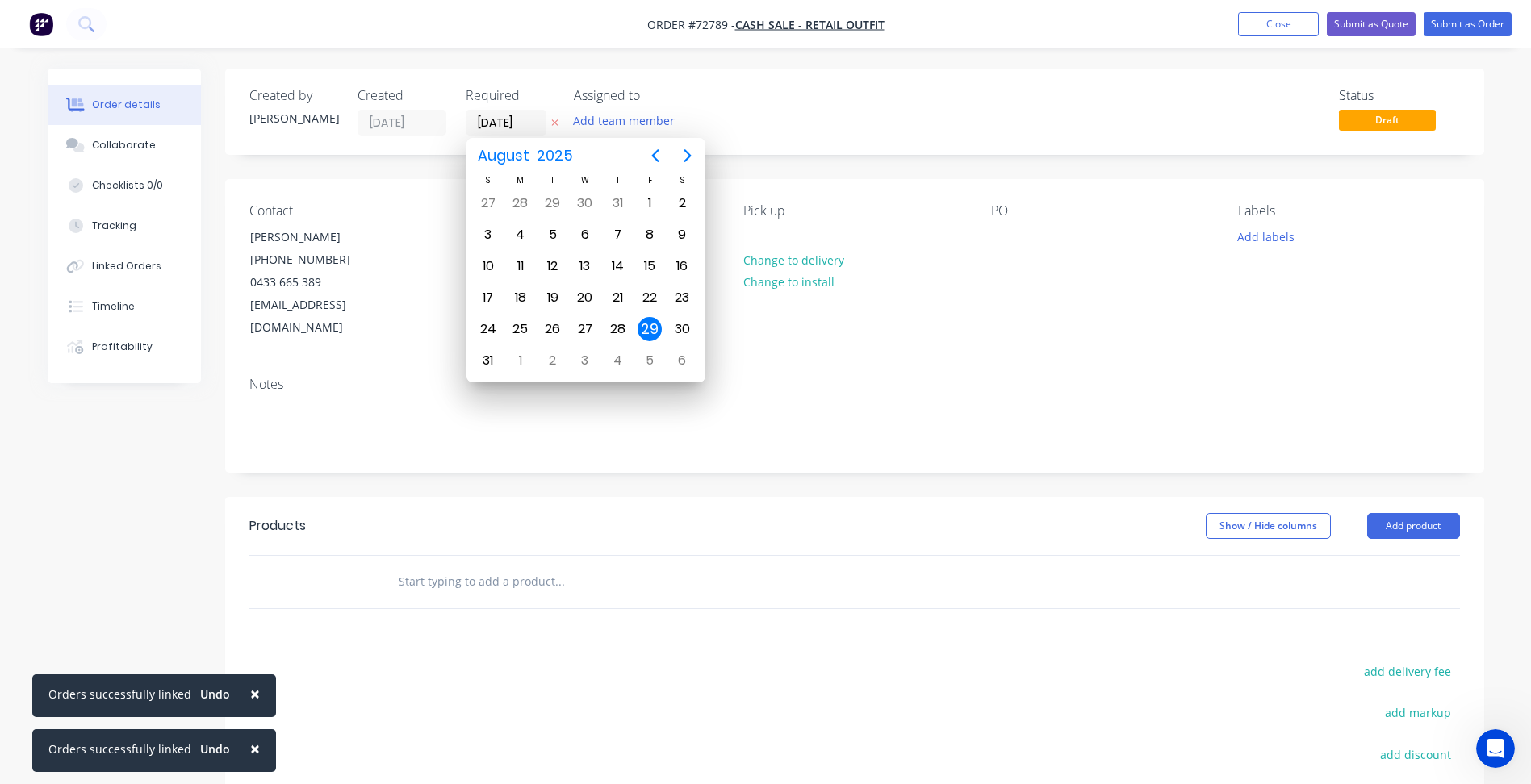
click at [655, 326] on div "29" at bounding box center [650, 329] width 25 height 24
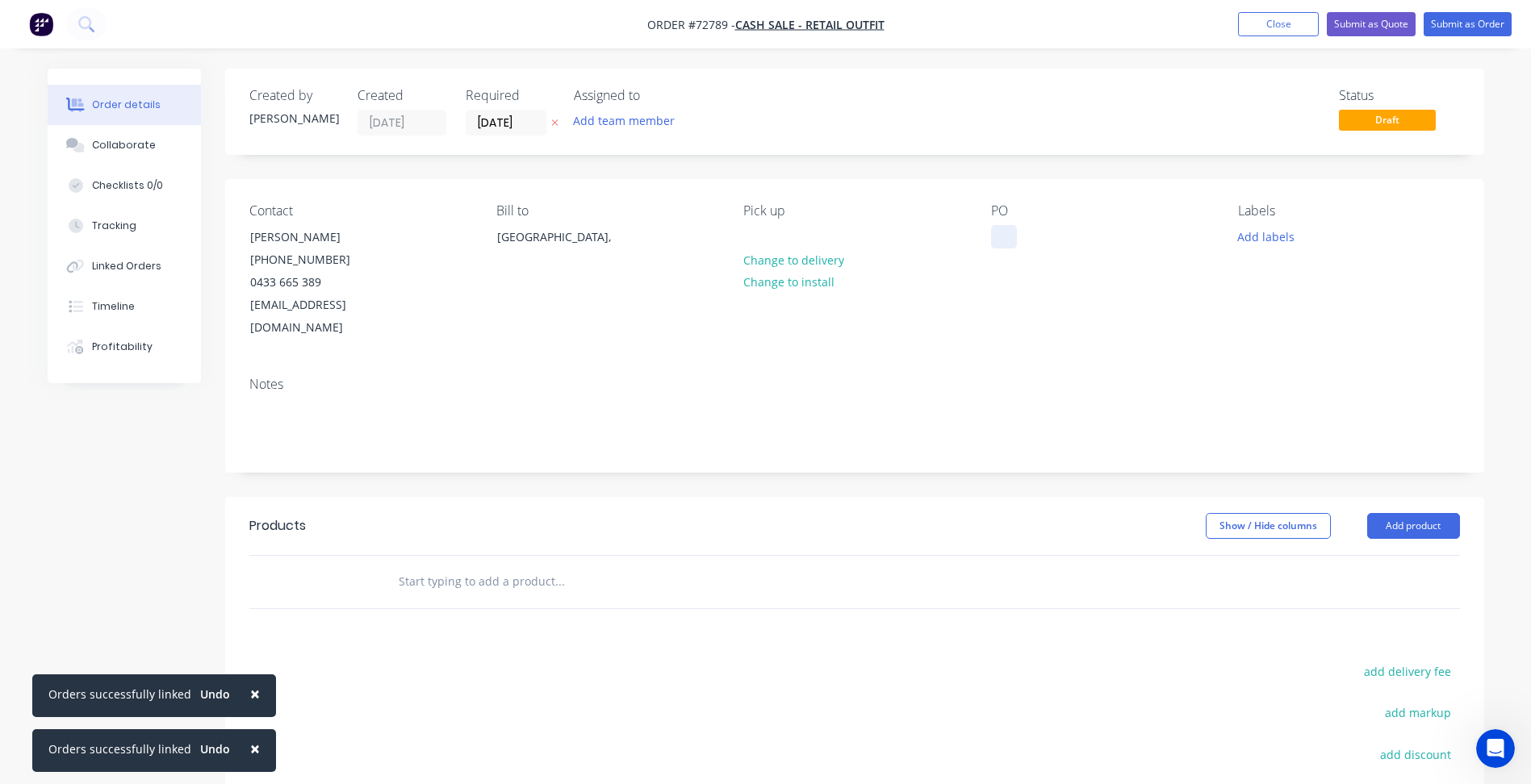
click at [999, 237] on div at bounding box center [1003, 236] width 25 height 24
click at [1283, 35] on button "Close" at bounding box center [1278, 24] width 81 height 24
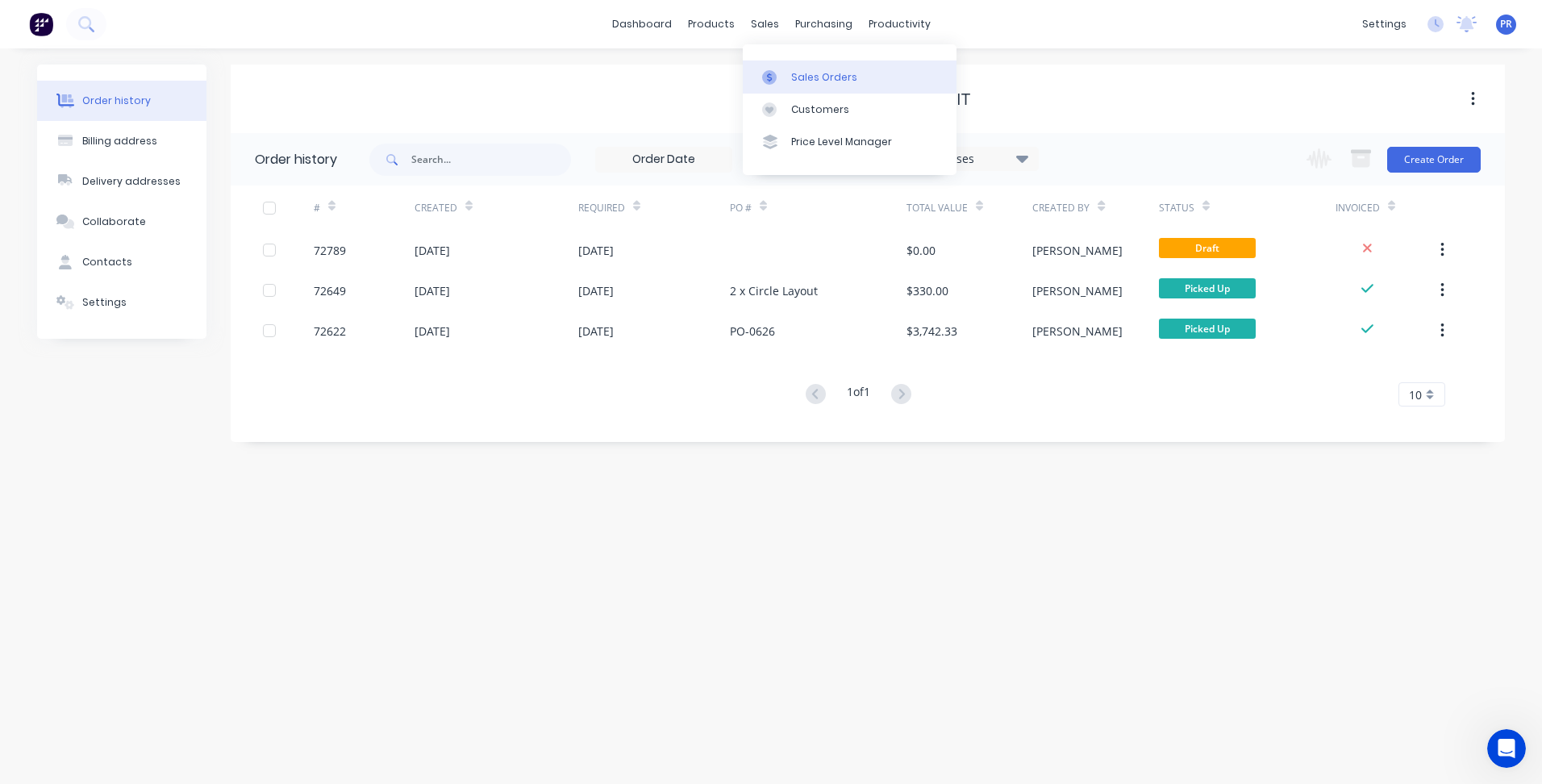
click at [791, 73] on div "Sales Orders" at bounding box center [824, 77] width 67 height 15
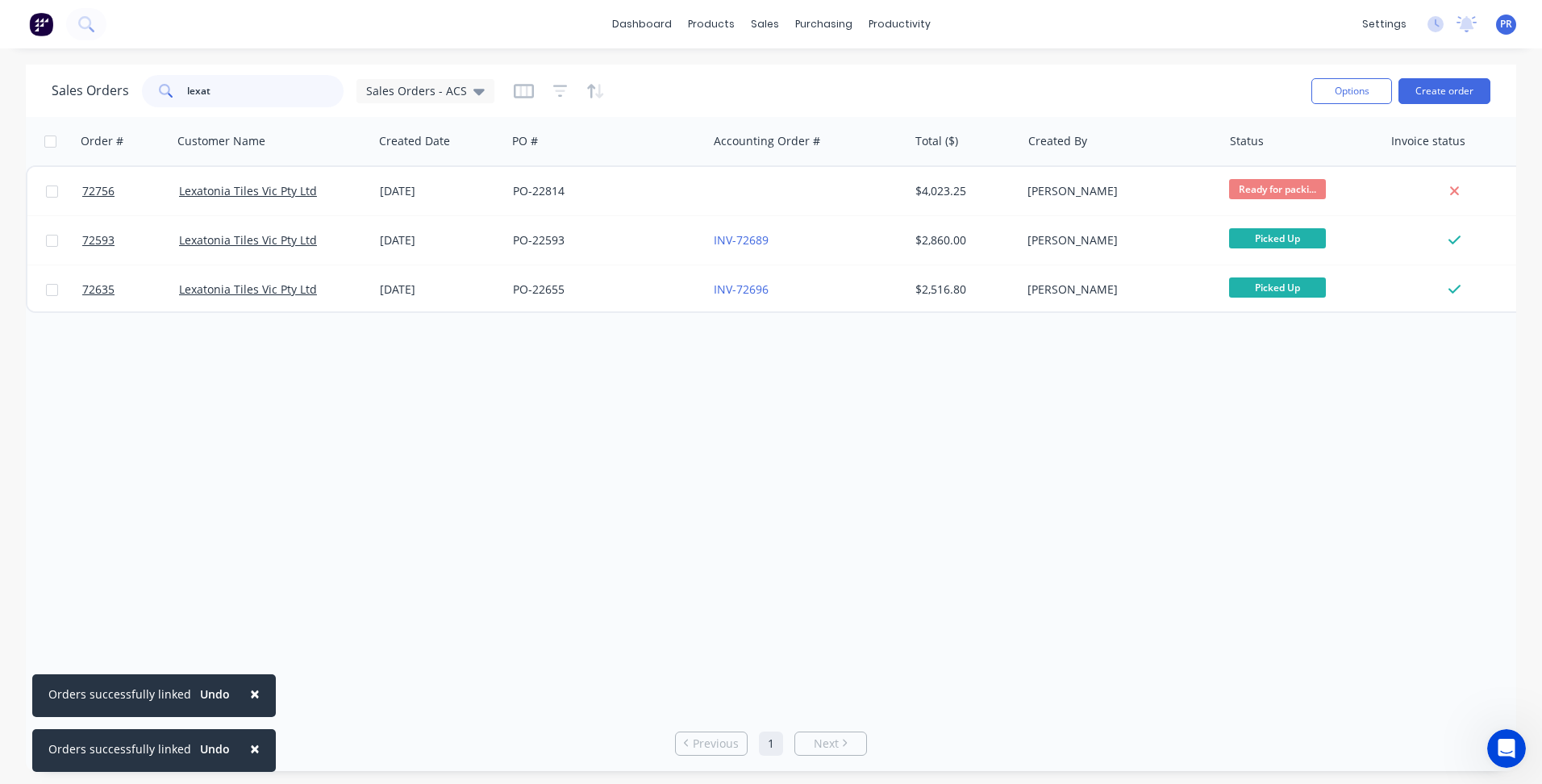
drag, startPoint x: 254, startPoint y: 102, endPoint x: -24, endPoint y: 92, distance: 278.2
click at [0, 92] on html "× Orders successfully linked Undo × Orders successfully linked Undo dashboard p…" at bounding box center [771, 392] width 1542 height 784
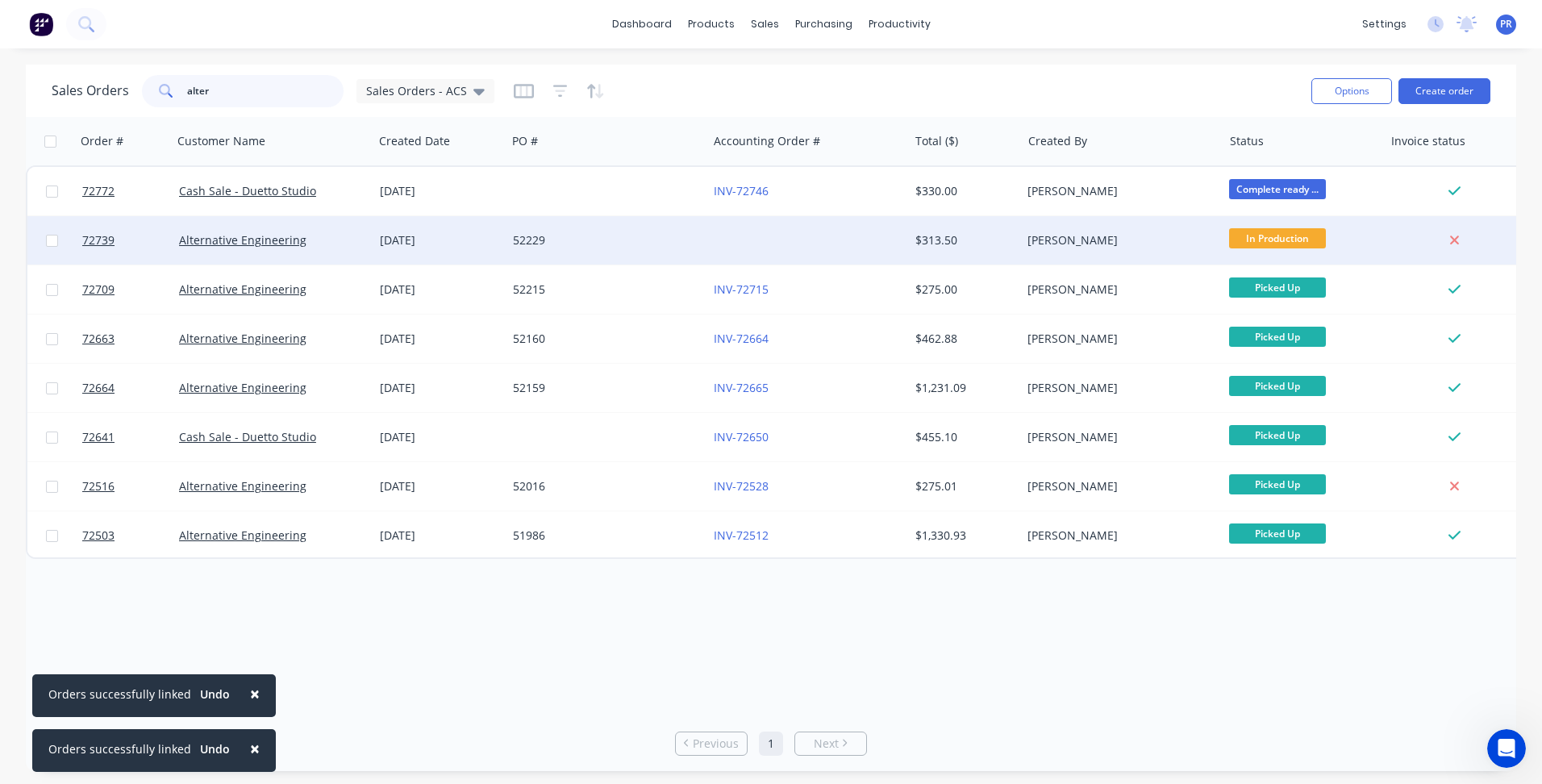
type input "alter"
click at [711, 235] on div at bounding box center [808, 240] width 201 height 48
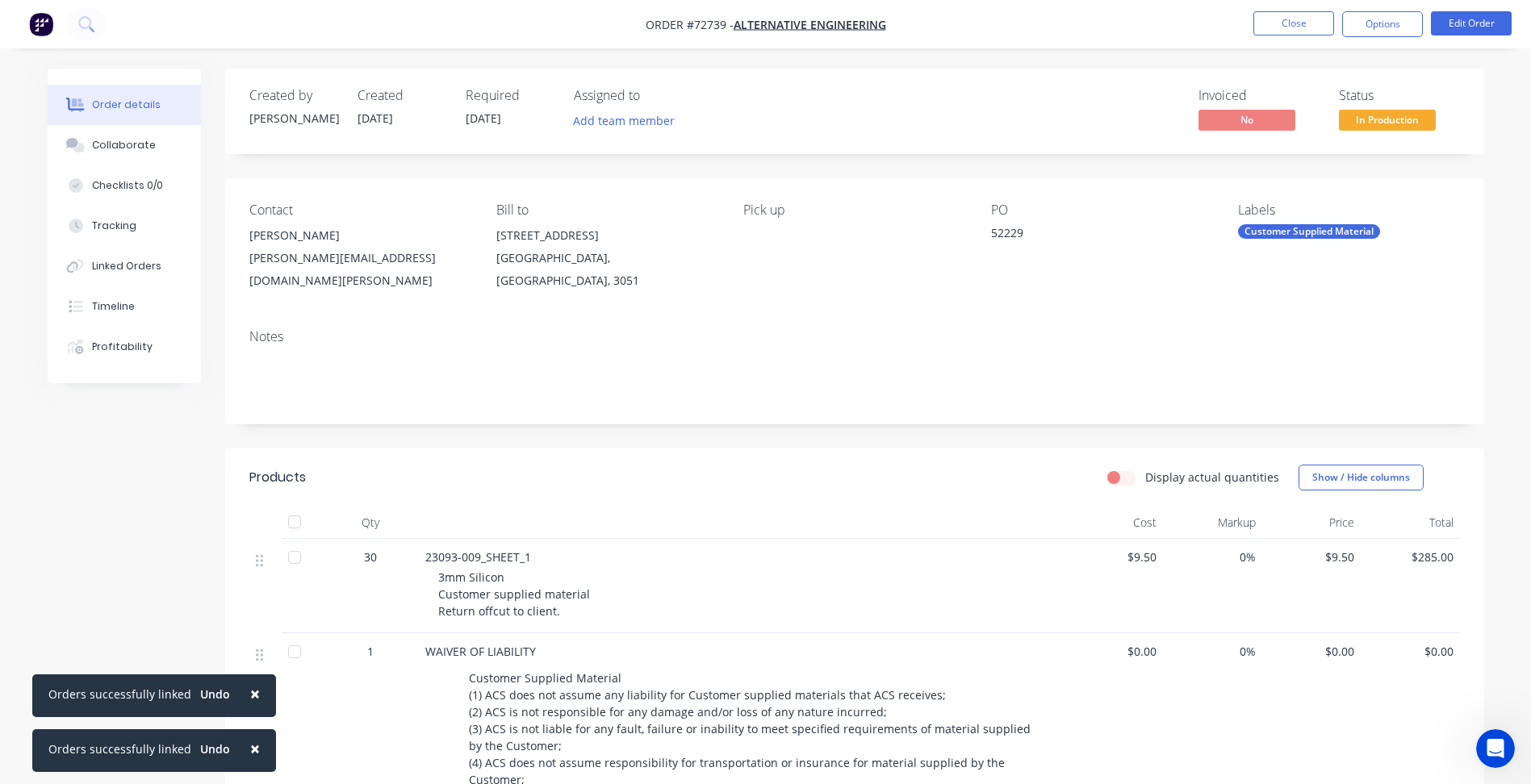
click at [634, 332] on div "Notes" at bounding box center [854, 370] width 1259 height 108
click at [390, 118] on span "[DATE]" at bounding box center [375, 118] width 36 height 16
click at [609, 418] on div "Created by [PERSON_NAME] Created [DATE] Required [DATE] Assigned to Add team me…" at bounding box center [854, 575] width 1259 height 1013
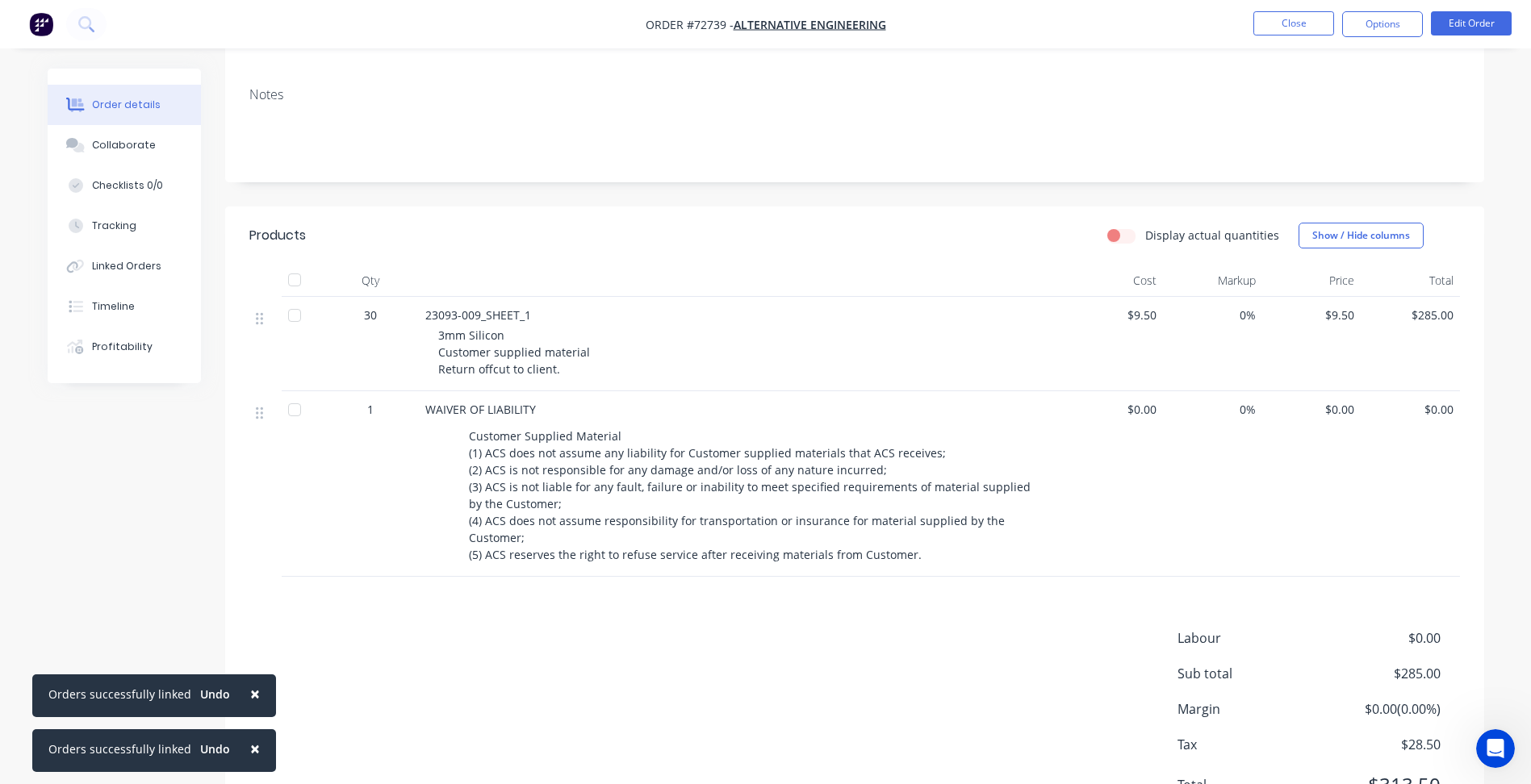
scroll to position [305, 0]
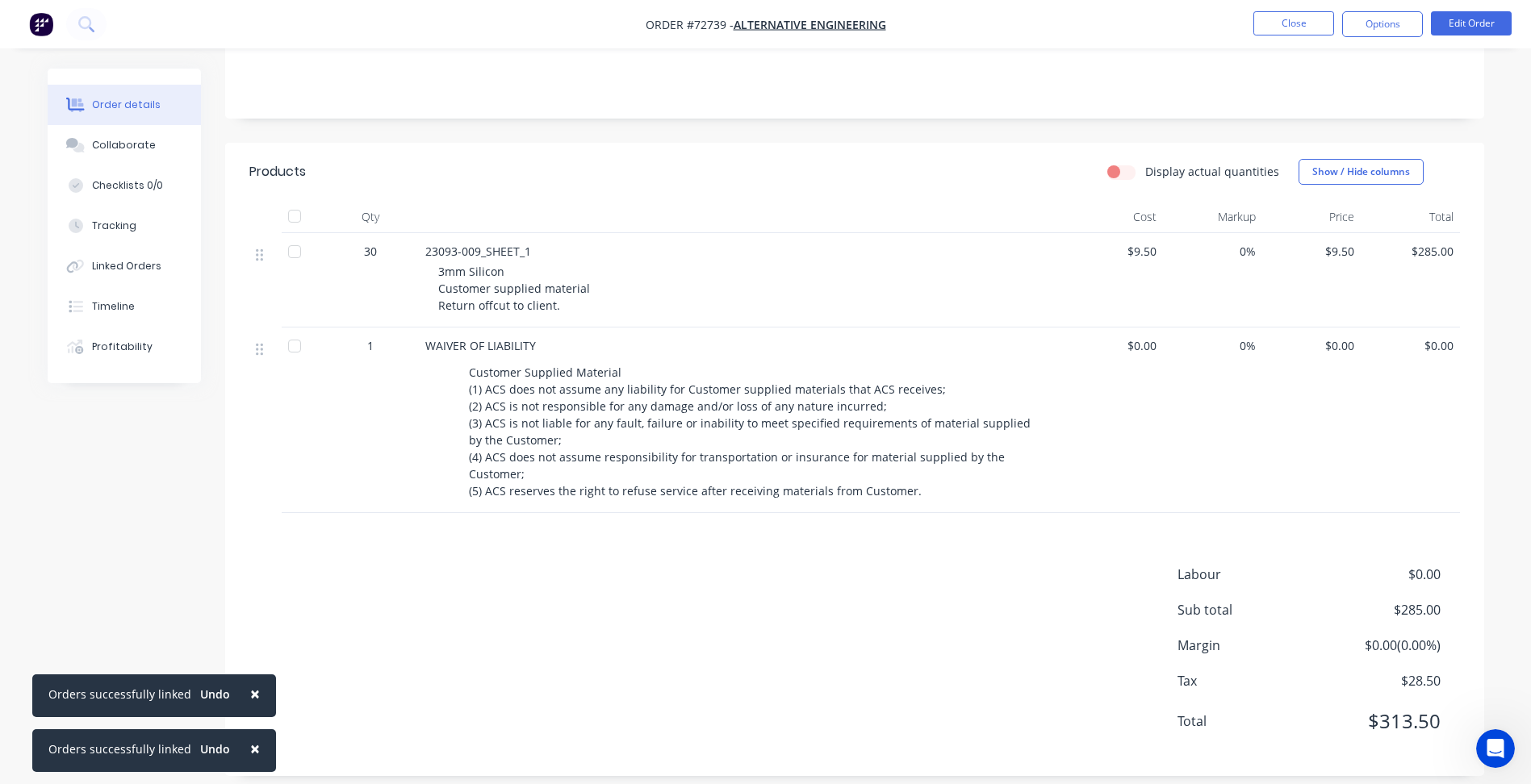
click at [822, 630] on div "Labour $0.00 Sub total $285.00 Margin $0.00 ( 0.00 %) Tax $28.50 Total $313.50" at bounding box center [854, 658] width 1211 height 187
click at [1298, 32] on button "Close" at bounding box center [1293, 24] width 81 height 24
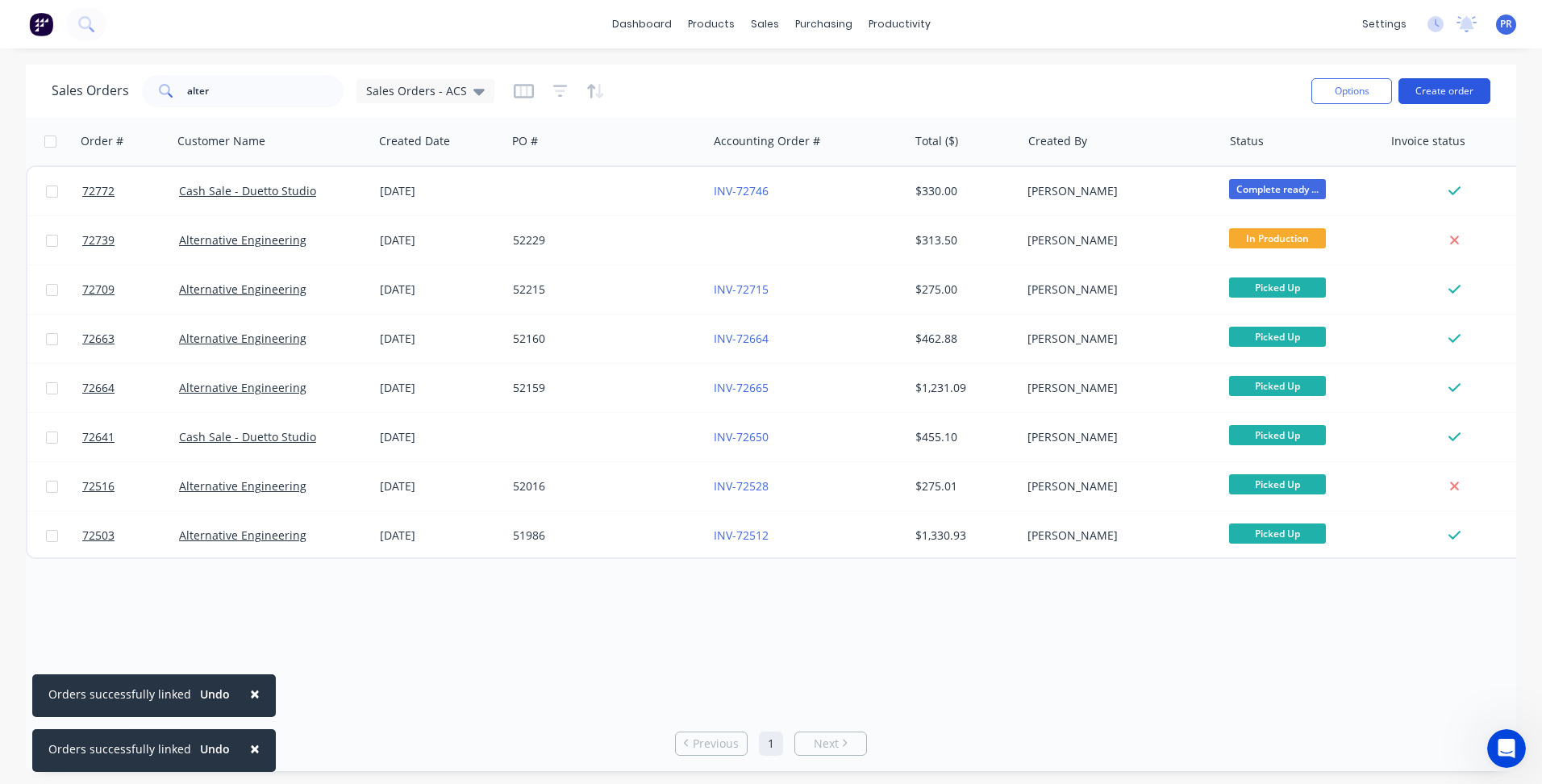
click at [1447, 94] on button "Create order" at bounding box center [1444, 90] width 92 height 25
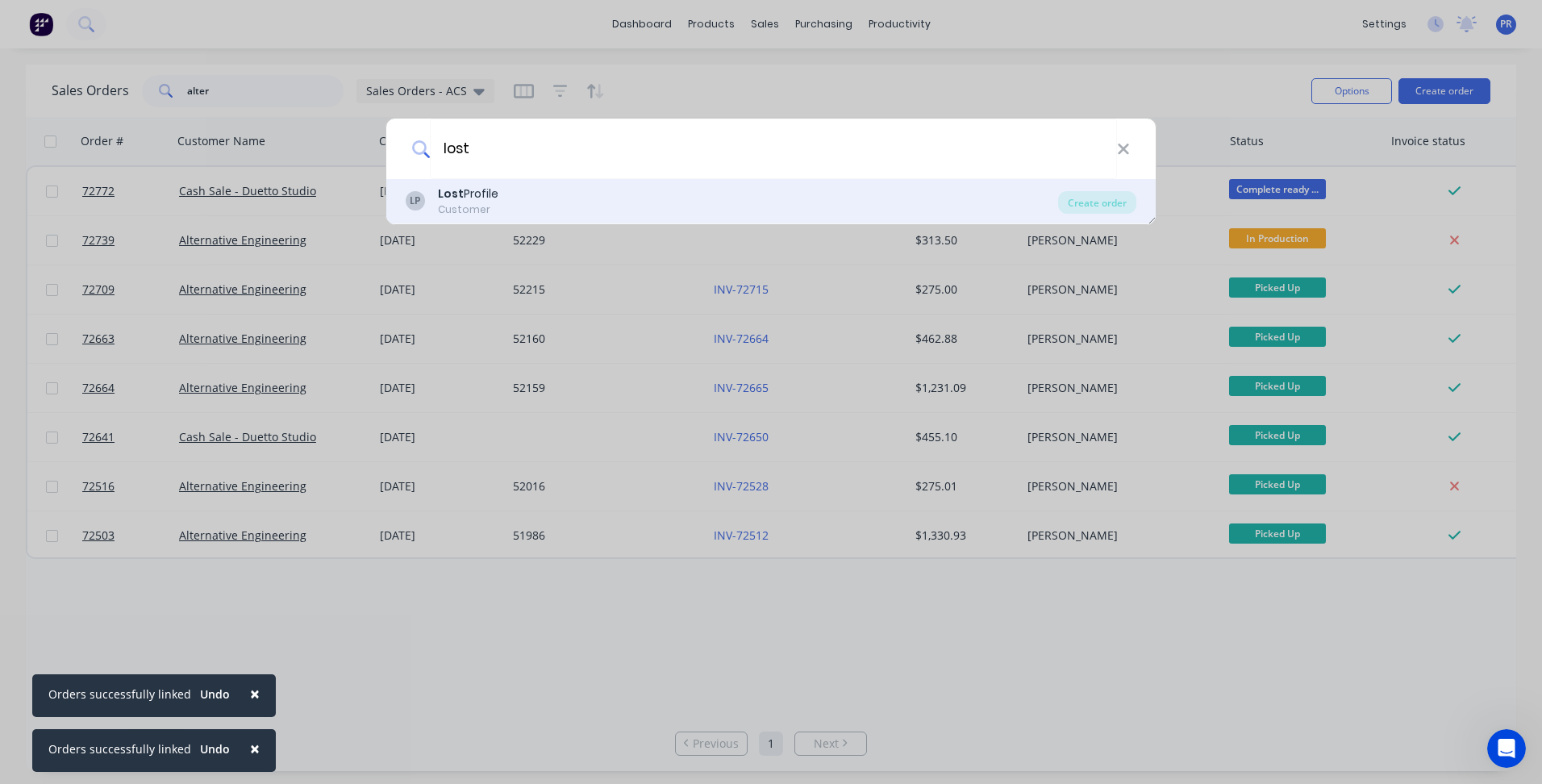
type input "lost"
click at [519, 206] on div "LP Lost Profile Customer" at bounding box center [732, 201] width 653 height 32
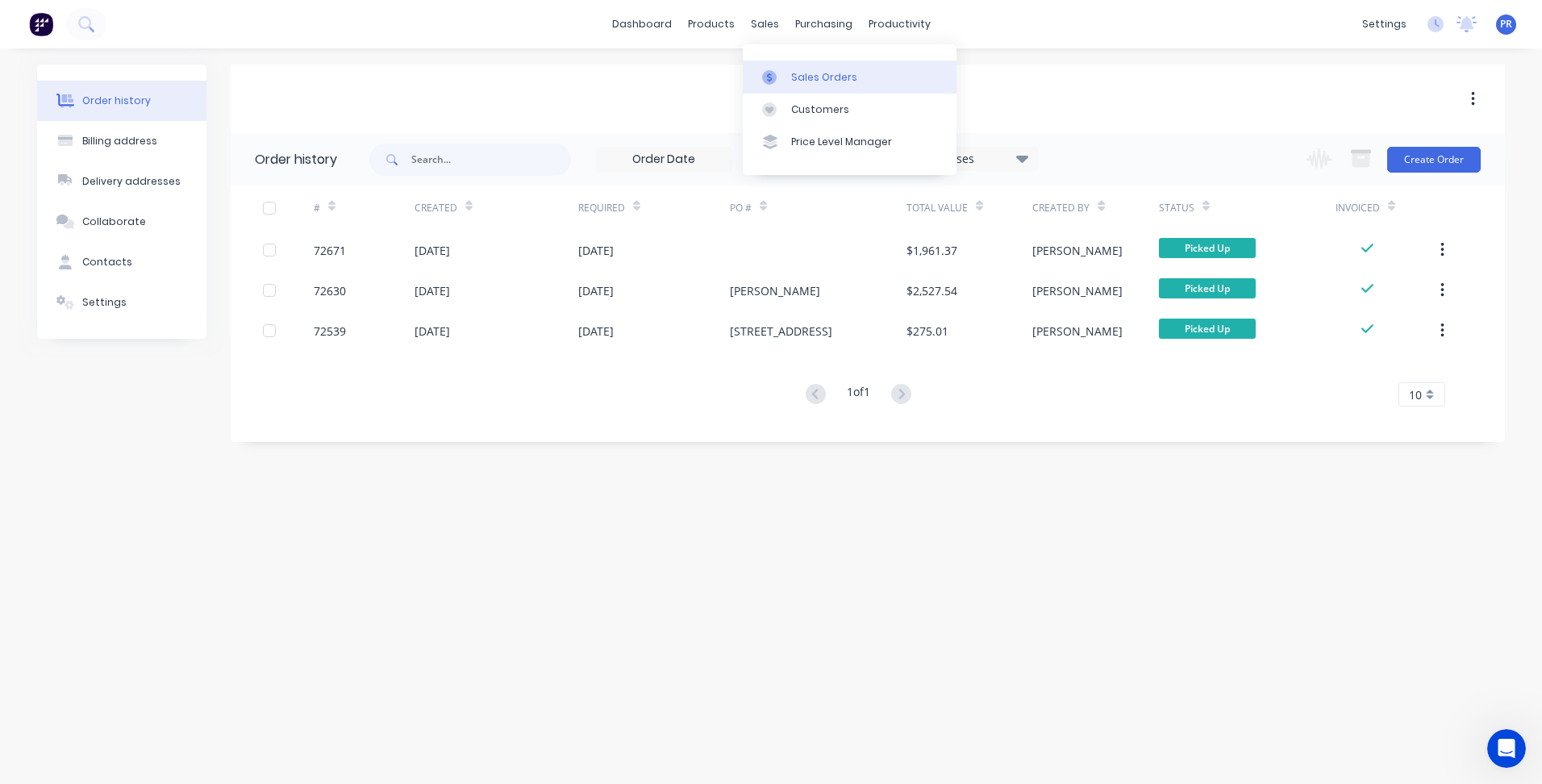
click at [785, 73] on div at bounding box center [775, 77] width 25 height 15
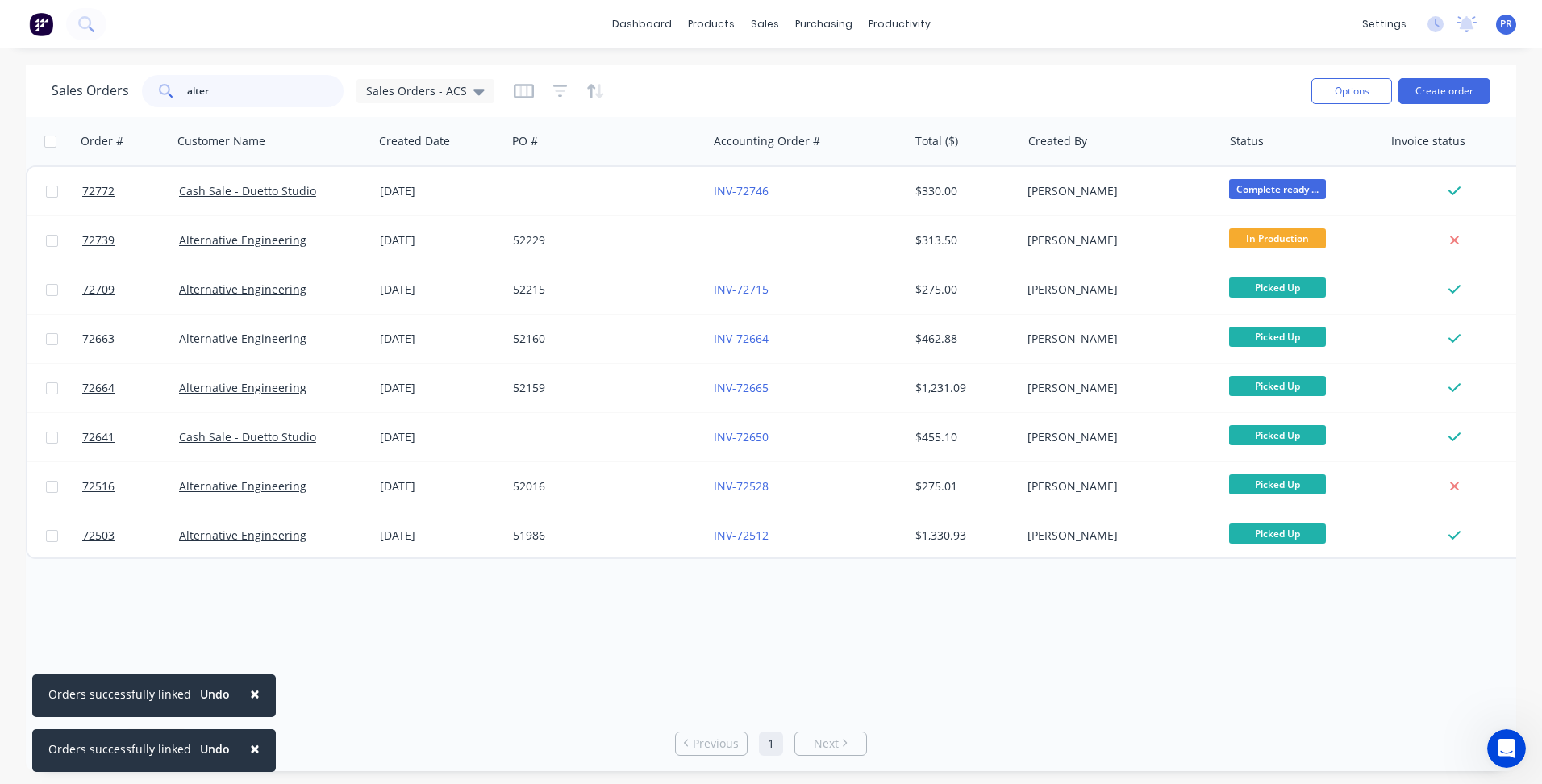
drag, startPoint x: 258, startPoint y: 79, endPoint x: 126, endPoint y: 73, distance: 132.1
click at [121, 73] on div "Sales Orders alter Sales Orders - ACS" at bounding box center [675, 90] width 1247 height 39
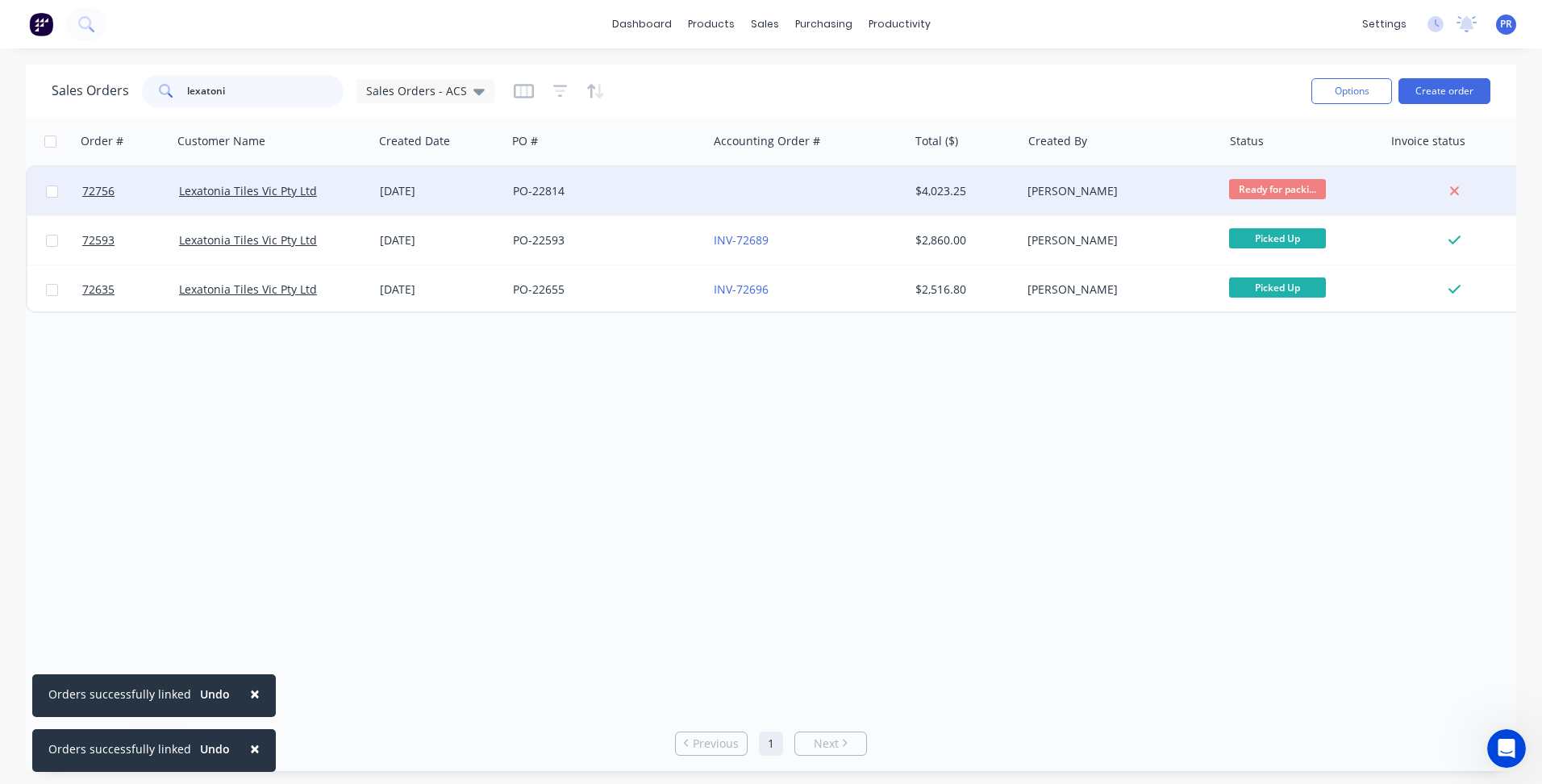
type input "lexatoni"
click at [771, 198] on div at bounding box center [808, 191] width 201 height 48
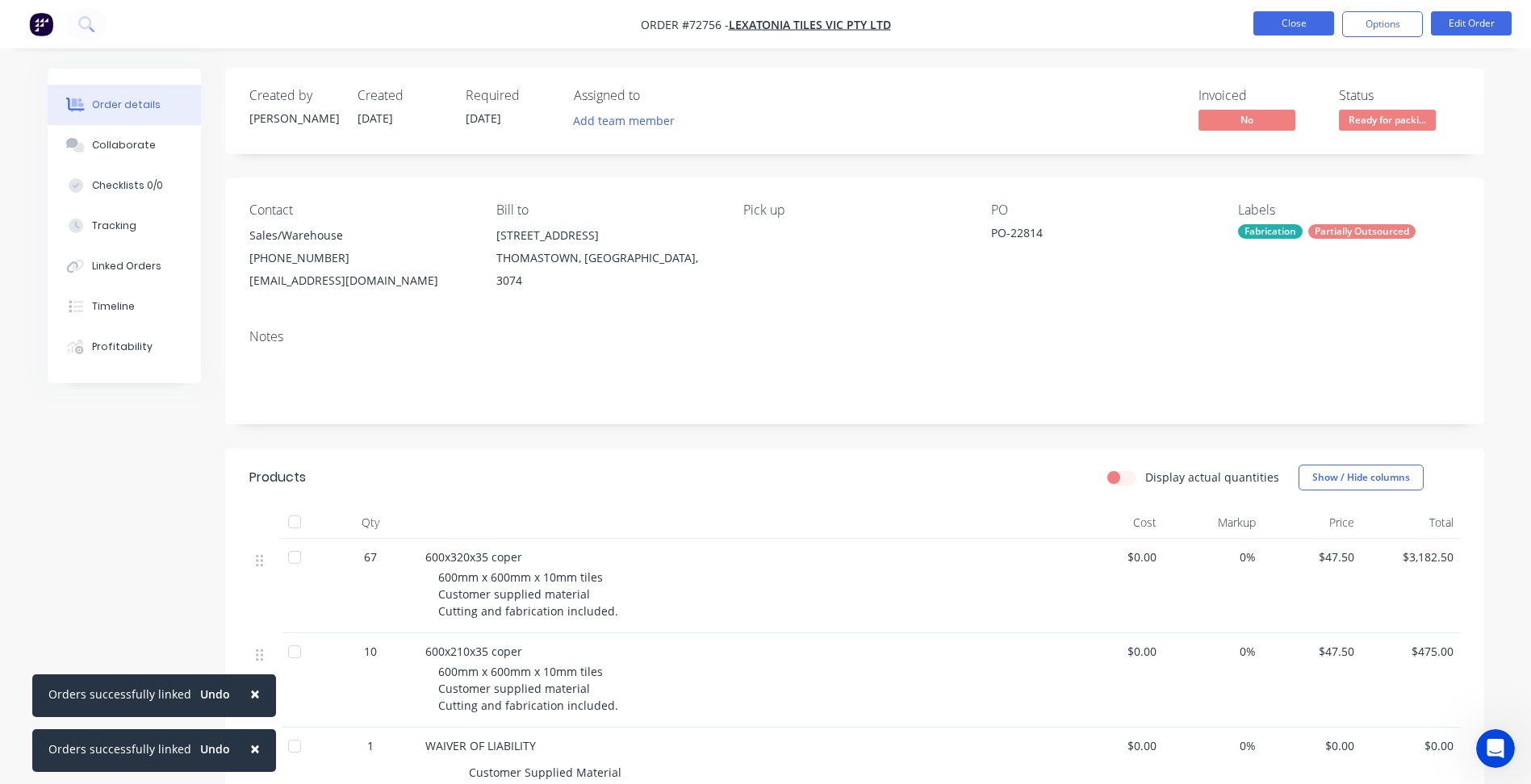
click at [1276, 23] on button "Close" at bounding box center [1293, 24] width 81 height 24
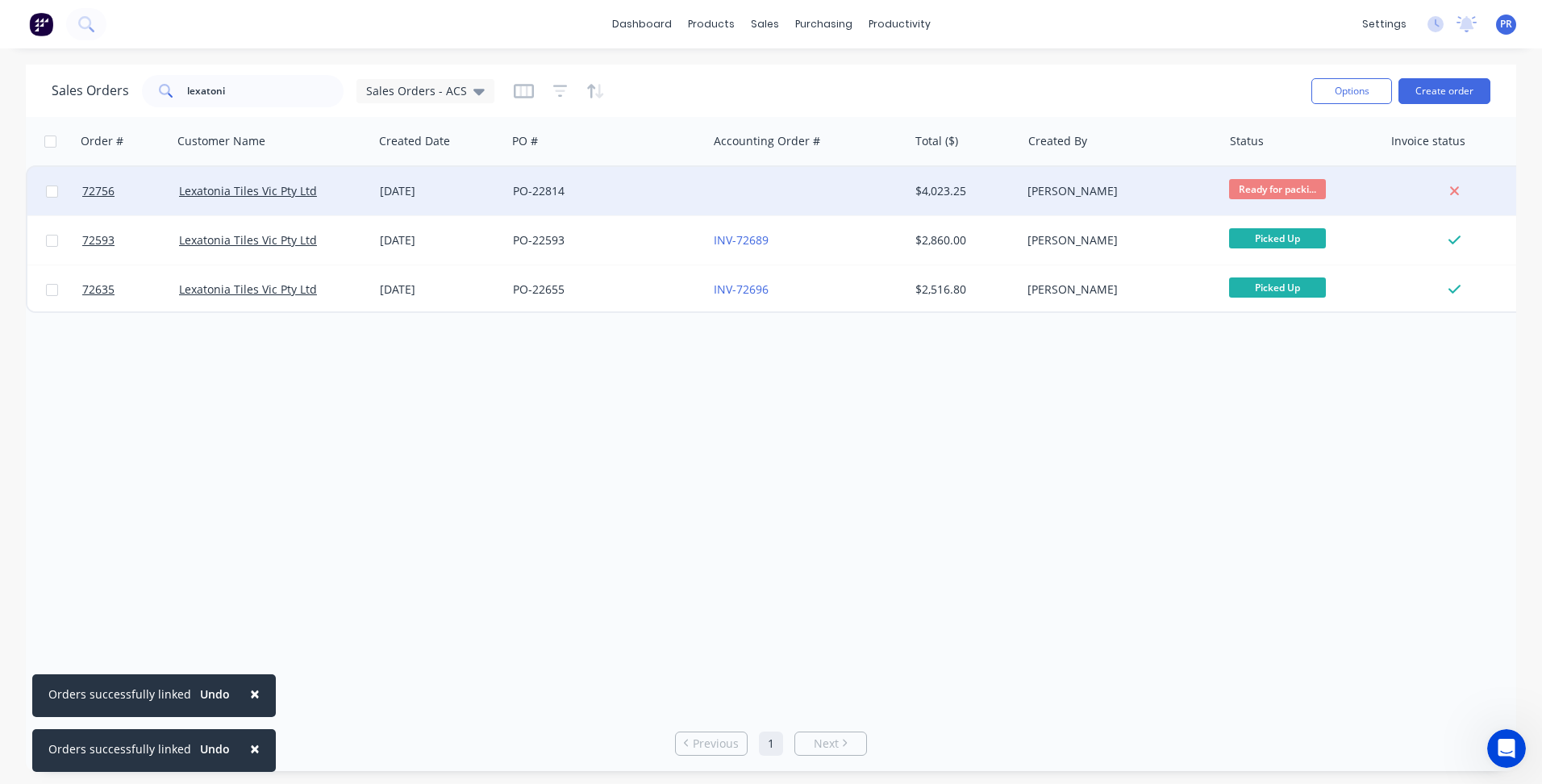
click at [410, 191] on div "[DATE]" at bounding box center [439, 191] width 120 height 16
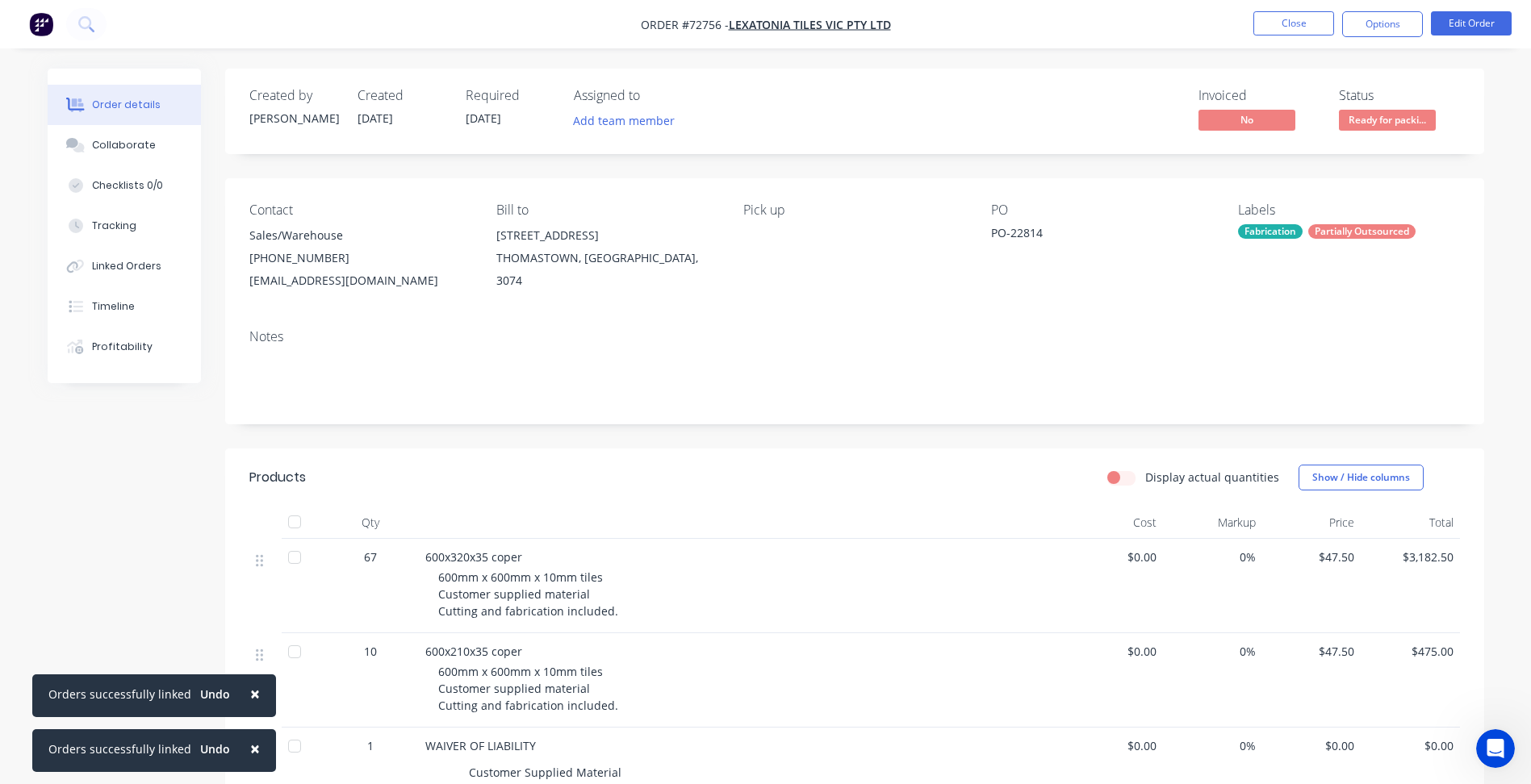
click at [483, 125] on span "[DATE]" at bounding box center [483, 118] width 36 height 16
click at [1488, 24] on button "Edit Order" at bounding box center [1471, 24] width 81 height 24
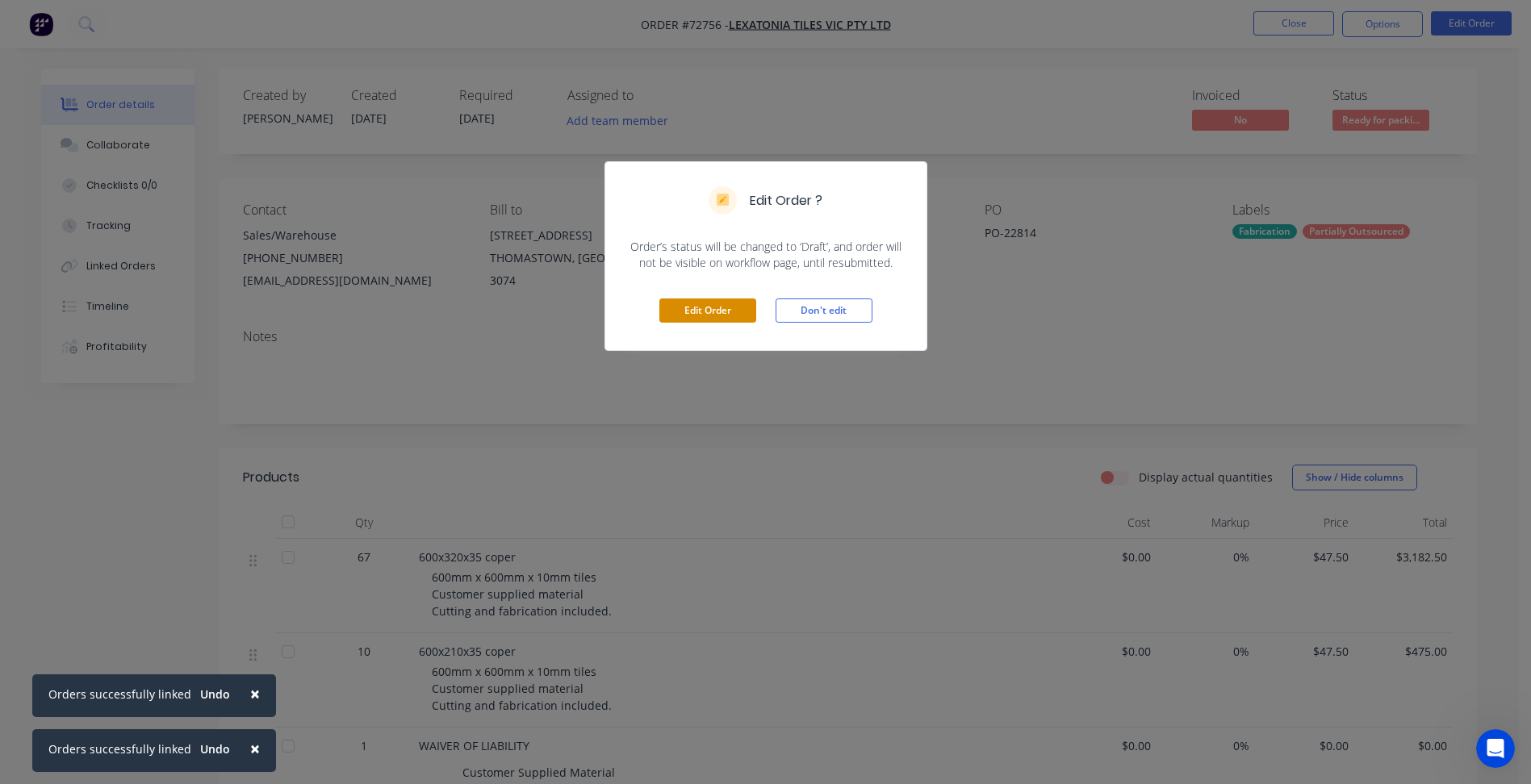
click at [711, 304] on button "Edit Order" at bounding box center [707, 311] width 97 height 24
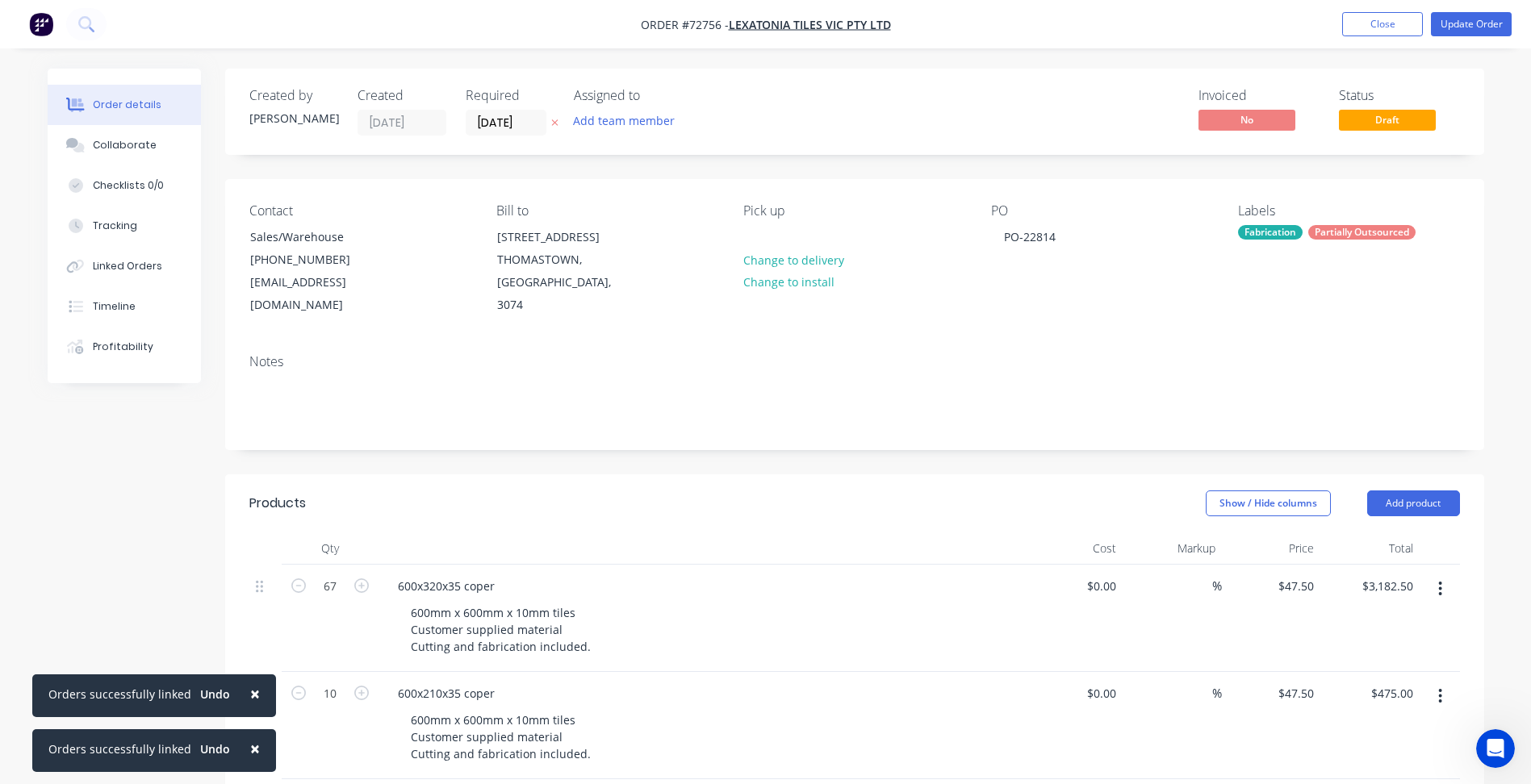
click at [491, 110] on label "[DATE]" at bounding box center [506, 122] width 81 height 25
click at [491, 110] on input "[DATE]" at bounding box center [506, 122] width 79 height 24
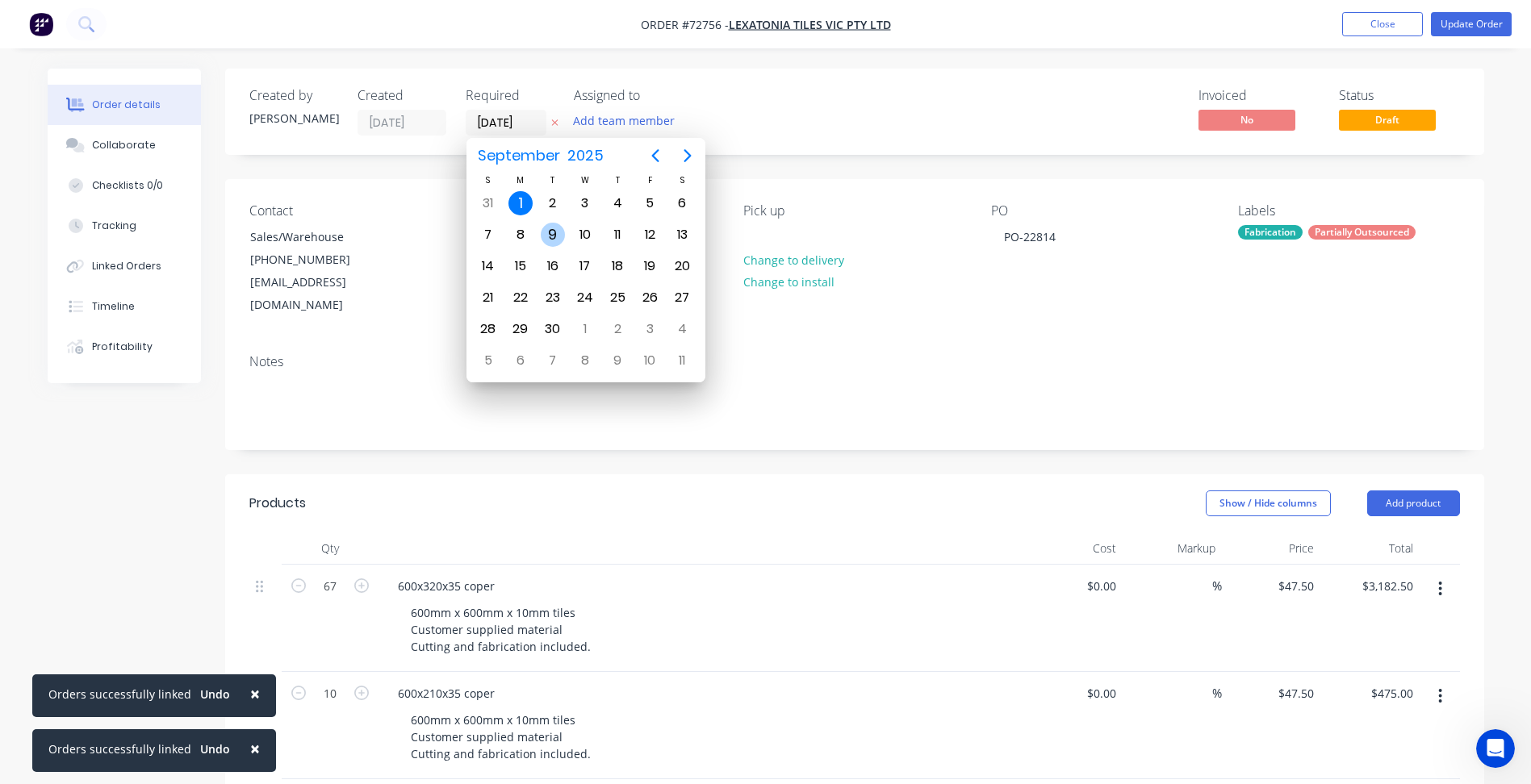
click at [542, 229] on div "9" at bounding box center [553, 234] width 25 height 24
type input "[DATE]"
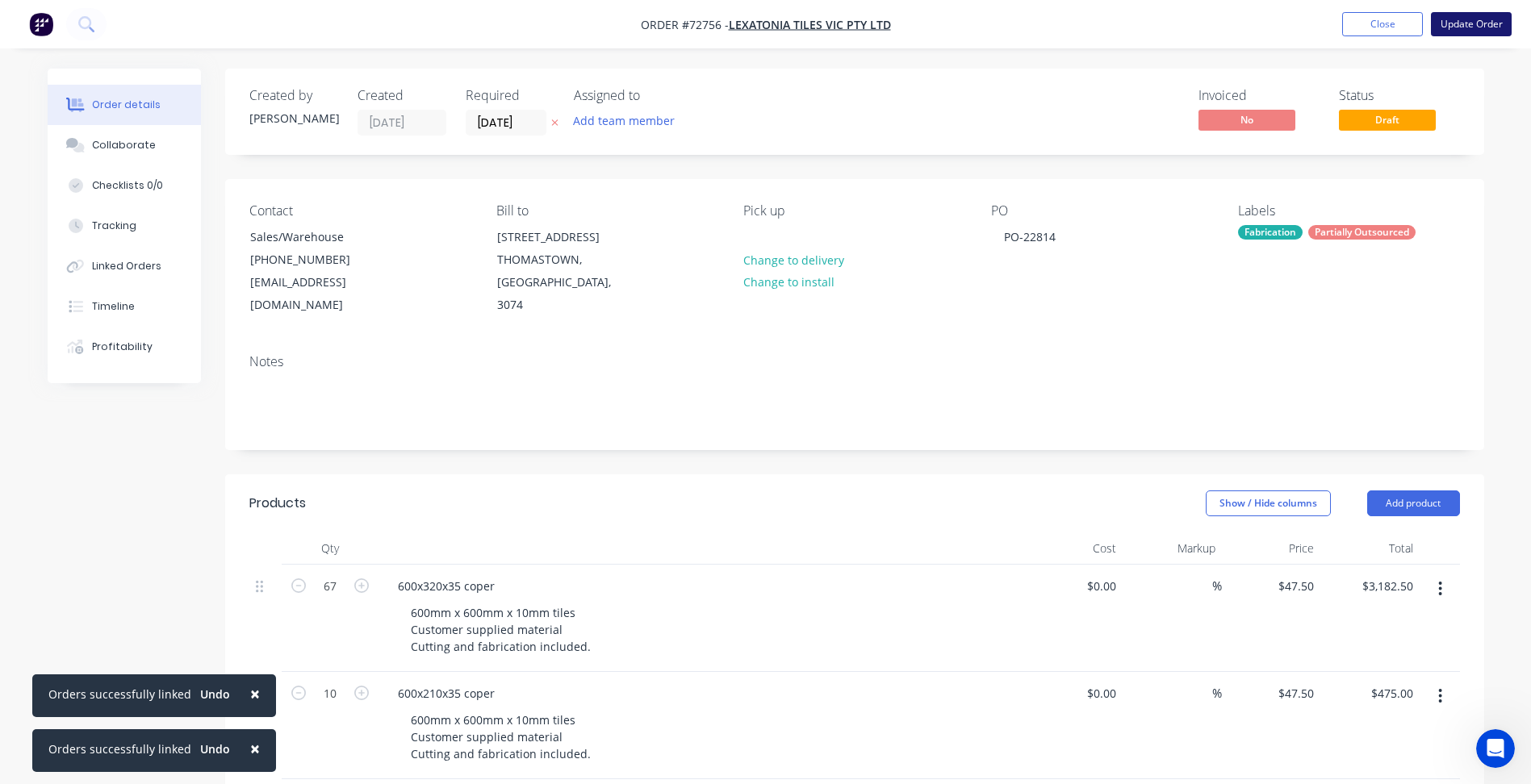
click at [1471, 18] on button "Update Order" at bounding box center [1471, 24] width 81 height 24
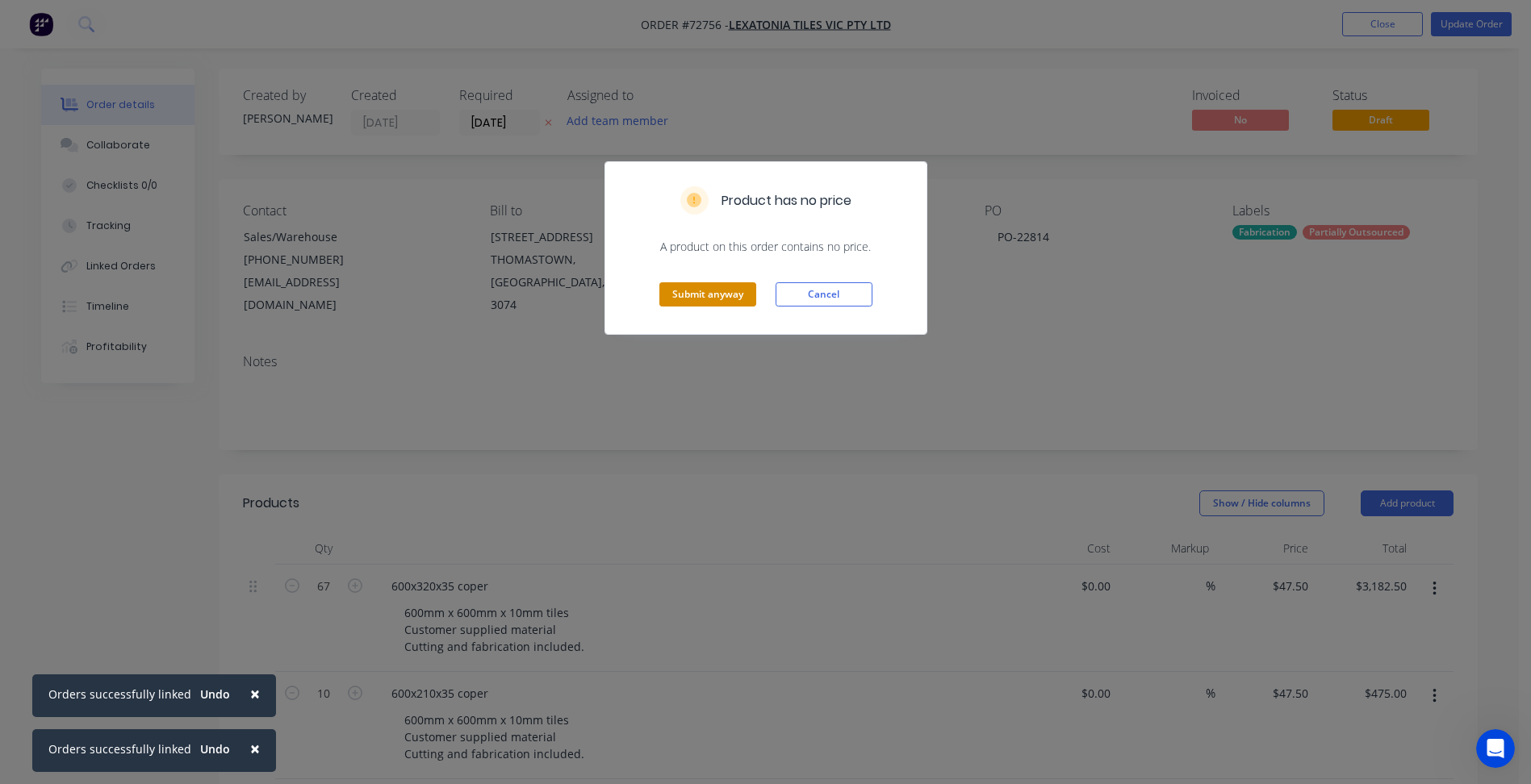
click at [726, 284] on button "Submit anyway" at bounding box center [707, 295] width 97 height 24
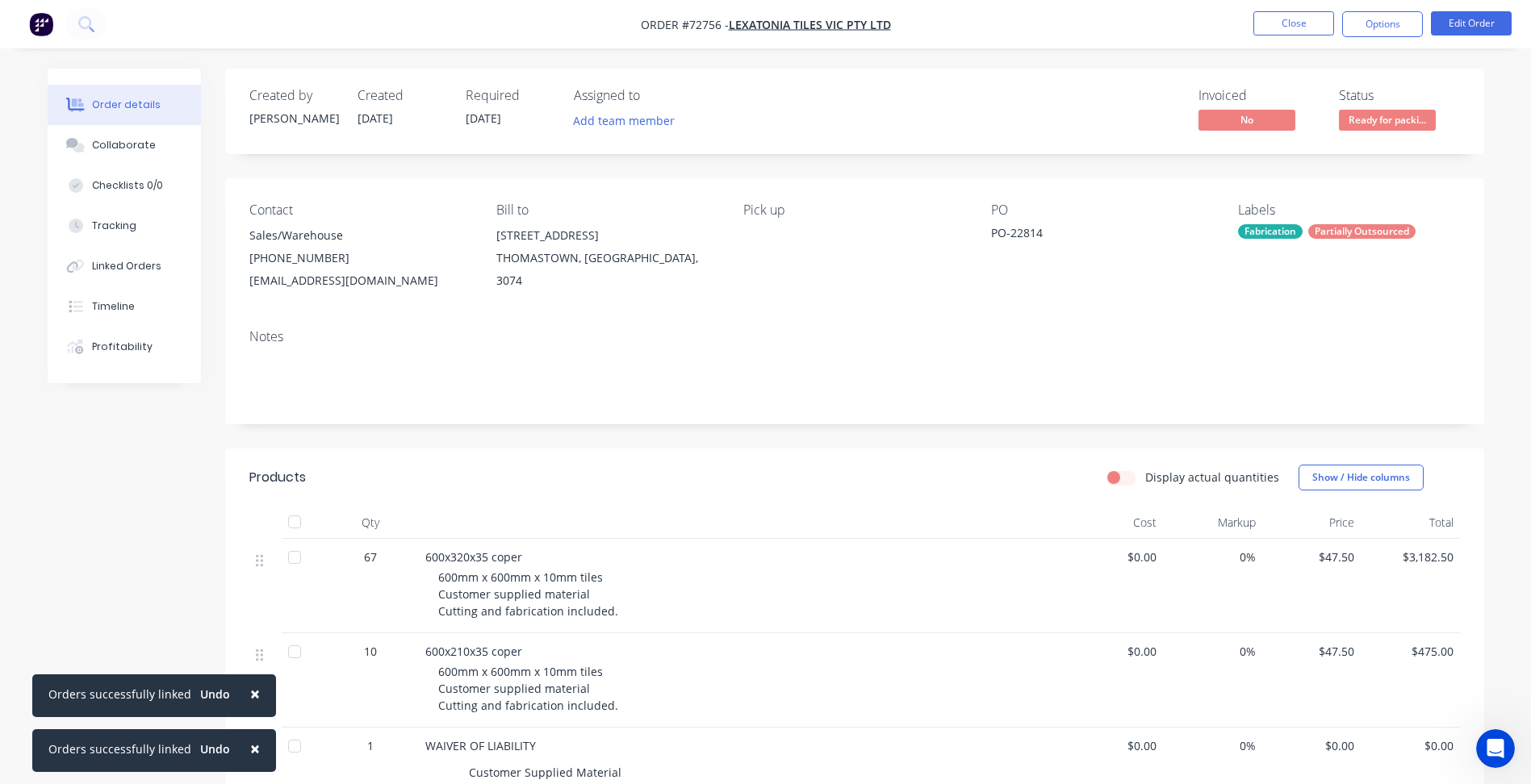
drag, startPoint x: 998, startPoint y: 52, endPoint x: 1009, endPoint y: 67, distance: 18.6
click at [997, 52] on div "Order details Collaborate Checklists 0/0 Tracking Linked Orders Timeline Profit…" at bounding box center [765, 600] width 1531 height 1200
click at [1278, 22] on button "Close" at bounding box center [1293, 24] width 81 height 24
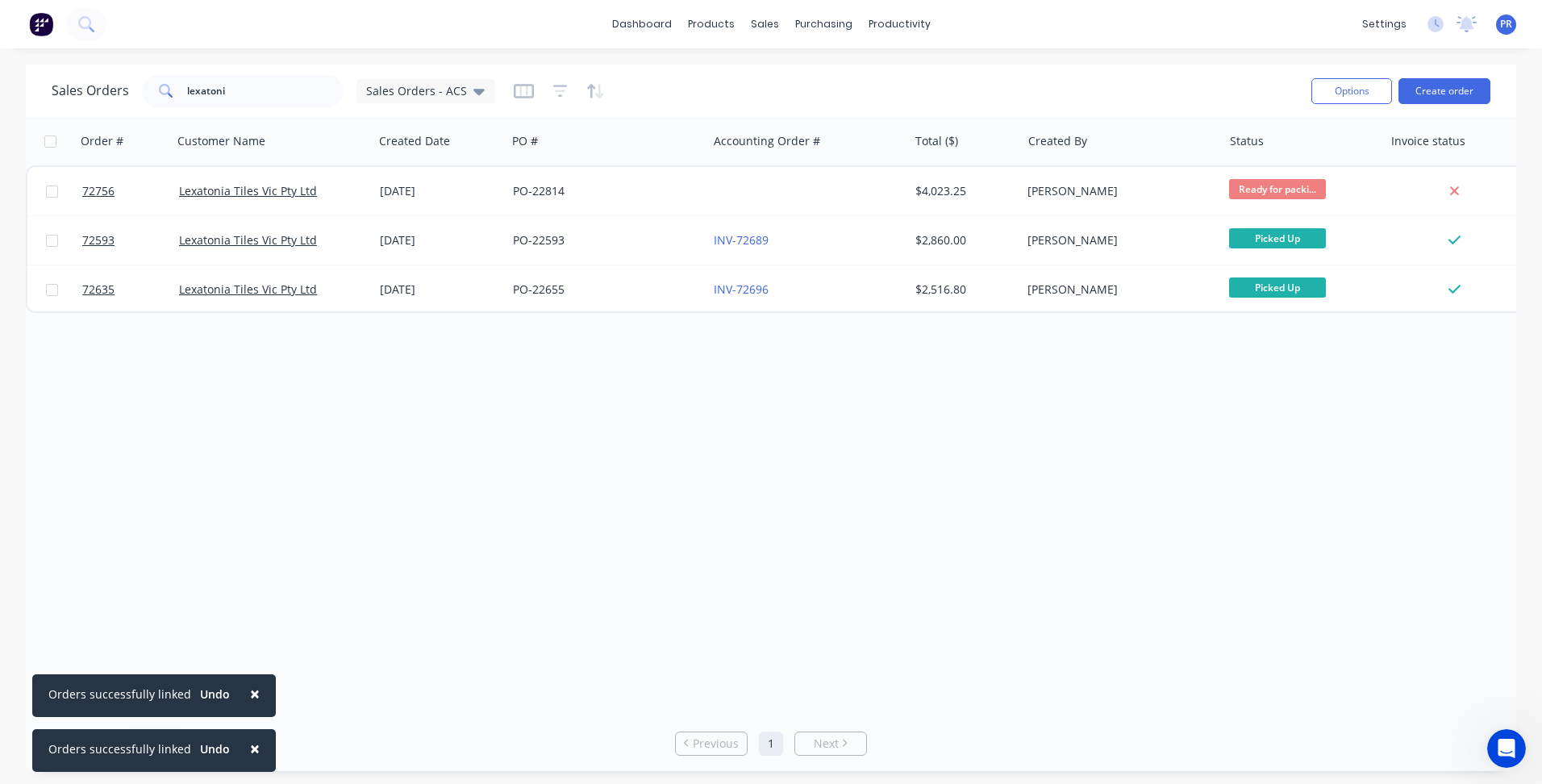
click at [517, 20] on div "dashboard products sales purchasing productivity dashboard products Product Cat…" at bounding box center [771, 24] width 1542 height 48
click at [780, 64] on link "Sales Orders" at bounding box center [850, 76] width 214 height 32
drag, startPoint x: 263, startPoint y: 92, endPoint x: 100, endPoint y: 88, distance: 163.0
click at [51, 88] on div "Sales Orders lexatoni Sales Orders - ACS Options Create order" at bounding box center [770, 91] width 1490 height 52
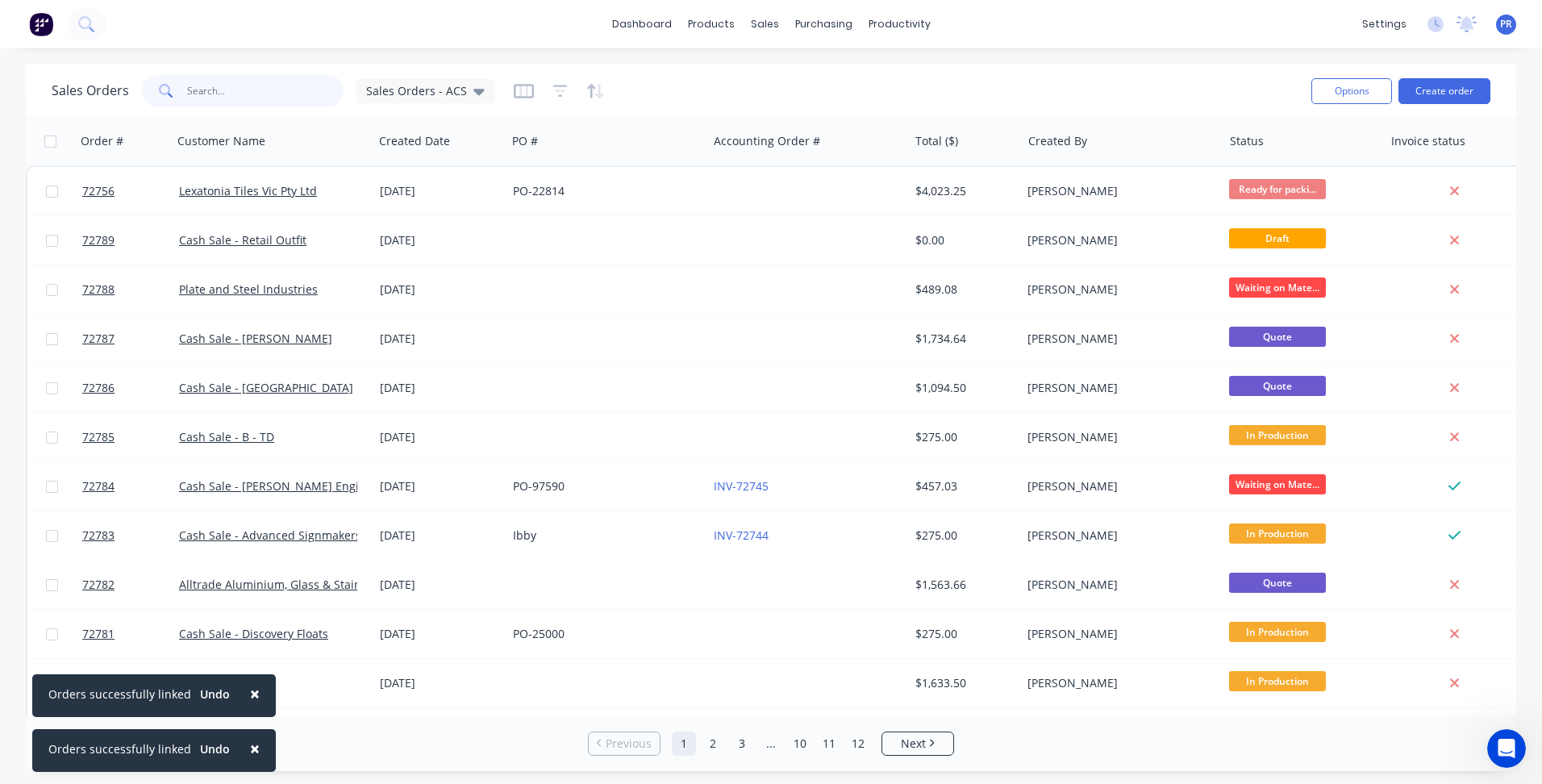
click at [225, 98] on input "text" at bounding box center [266, 91] width 158 height 32
click at [1428, 91] on button "Create order" at bounding box center [1444, 90] width 92 height 25
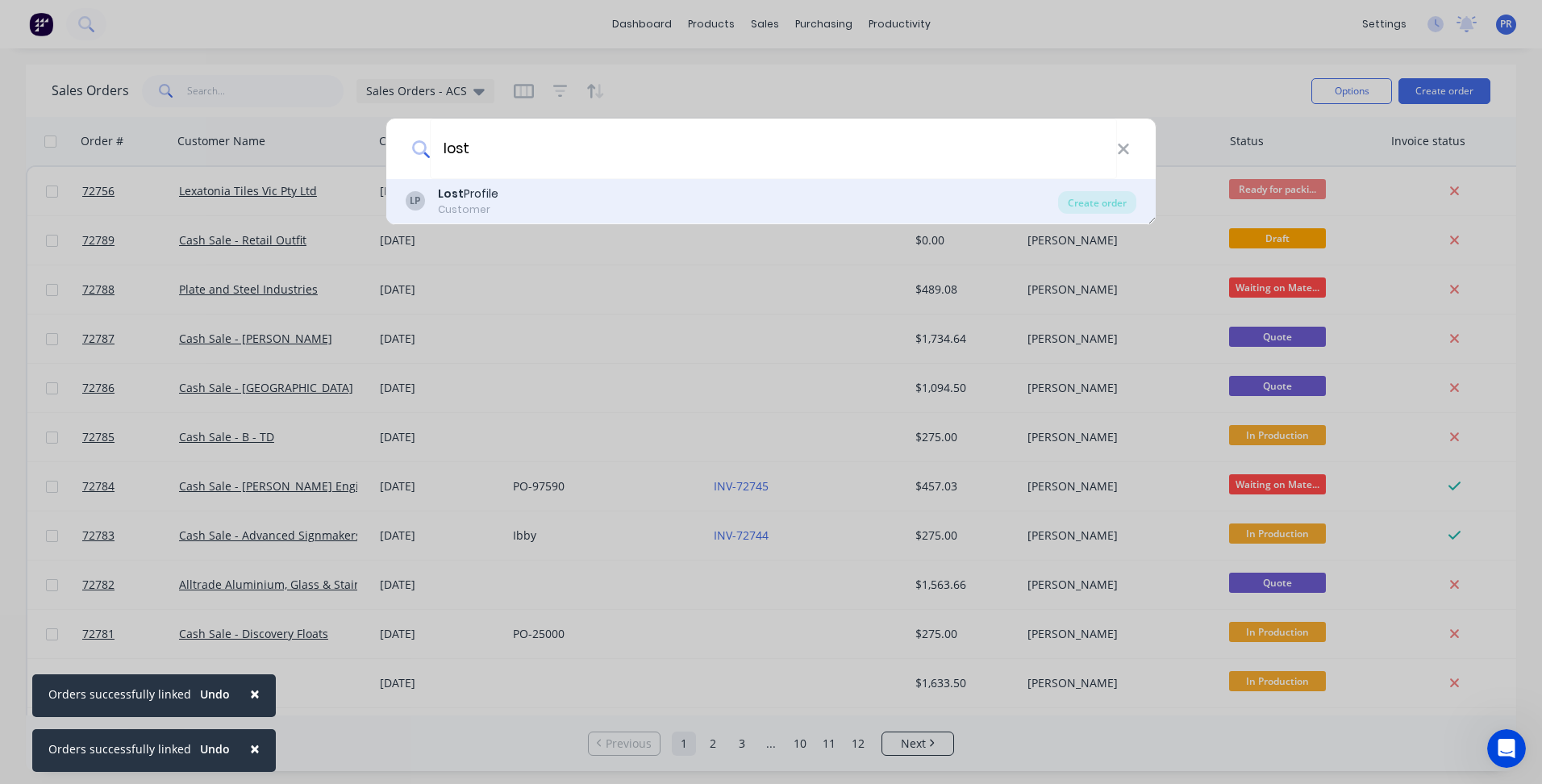
type input "lost"
click at [530, 201] on div "LP Lost Profile Customer" at bounding box center [732, 201] width 653 height 32
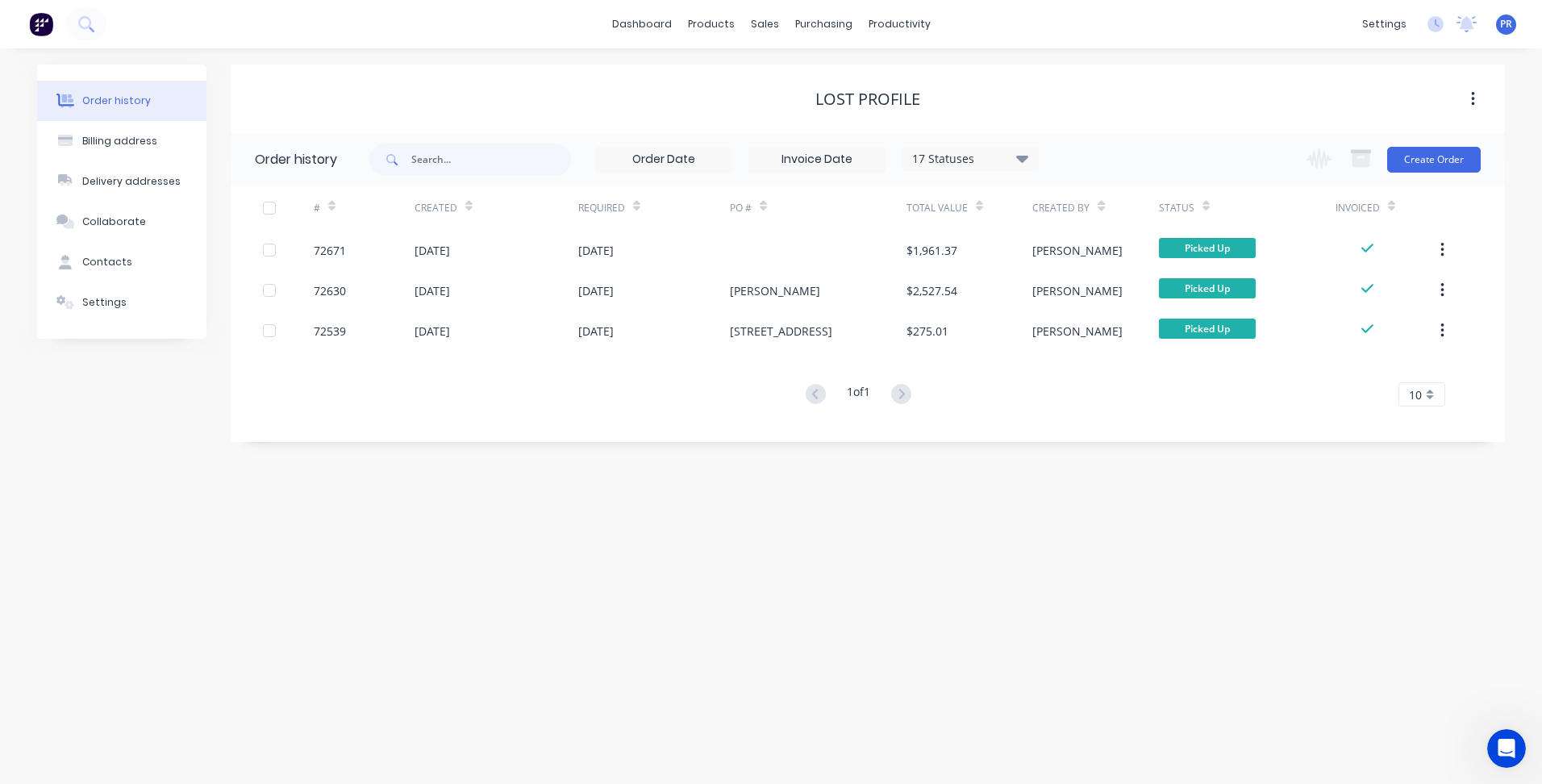
click at [1433, 172] on div "Change order status Submitted Secondary Process Outsourced Waiting on Material …" at bounding box center [1389, 159] width 184 height 52
click at [1443, 154] on button "Create Order" at bounding box center [1433, 159] width 94 height 25
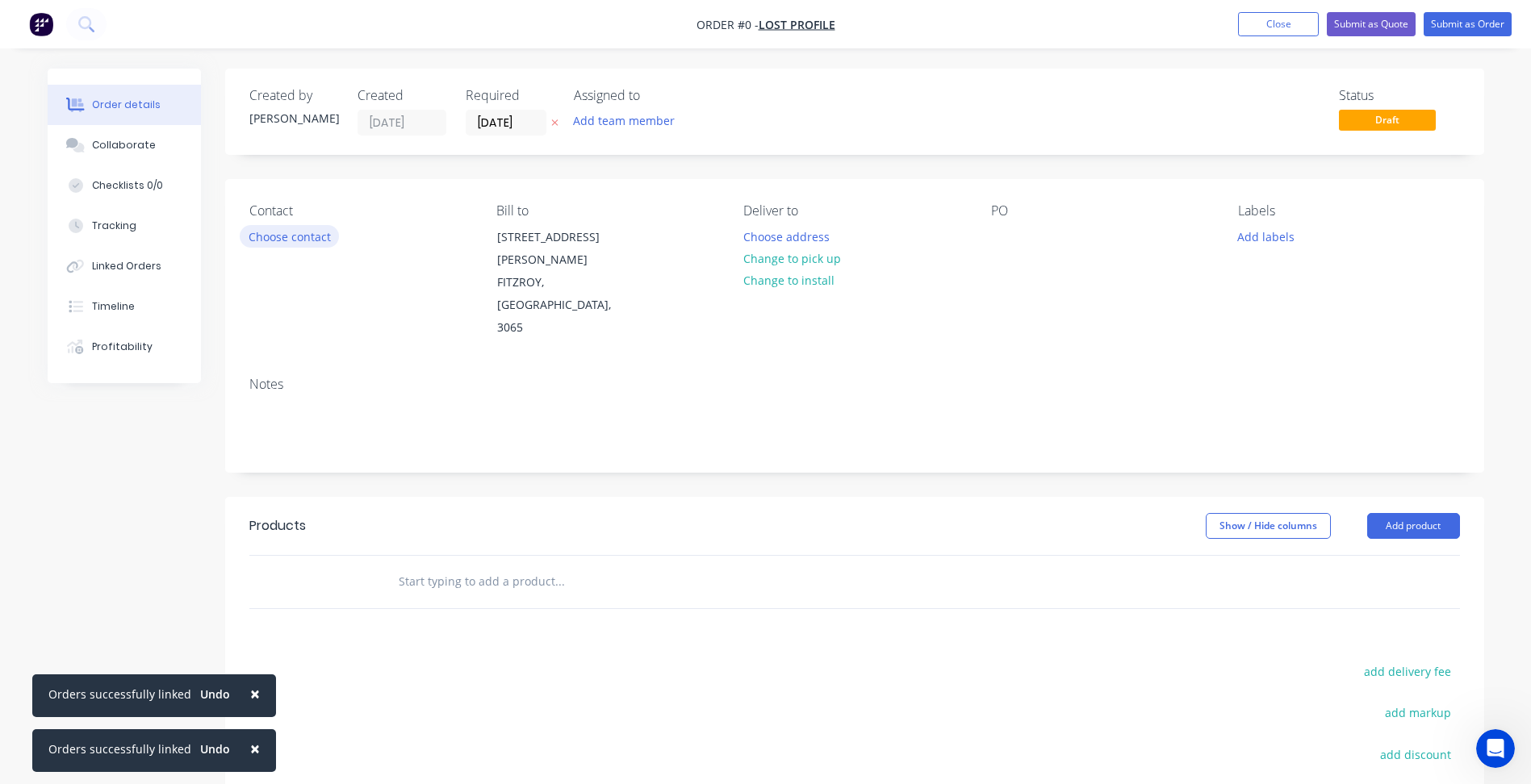
click at [267, 241] on button "Choose contact" at bounding box center [289, 235] width 99 height 22
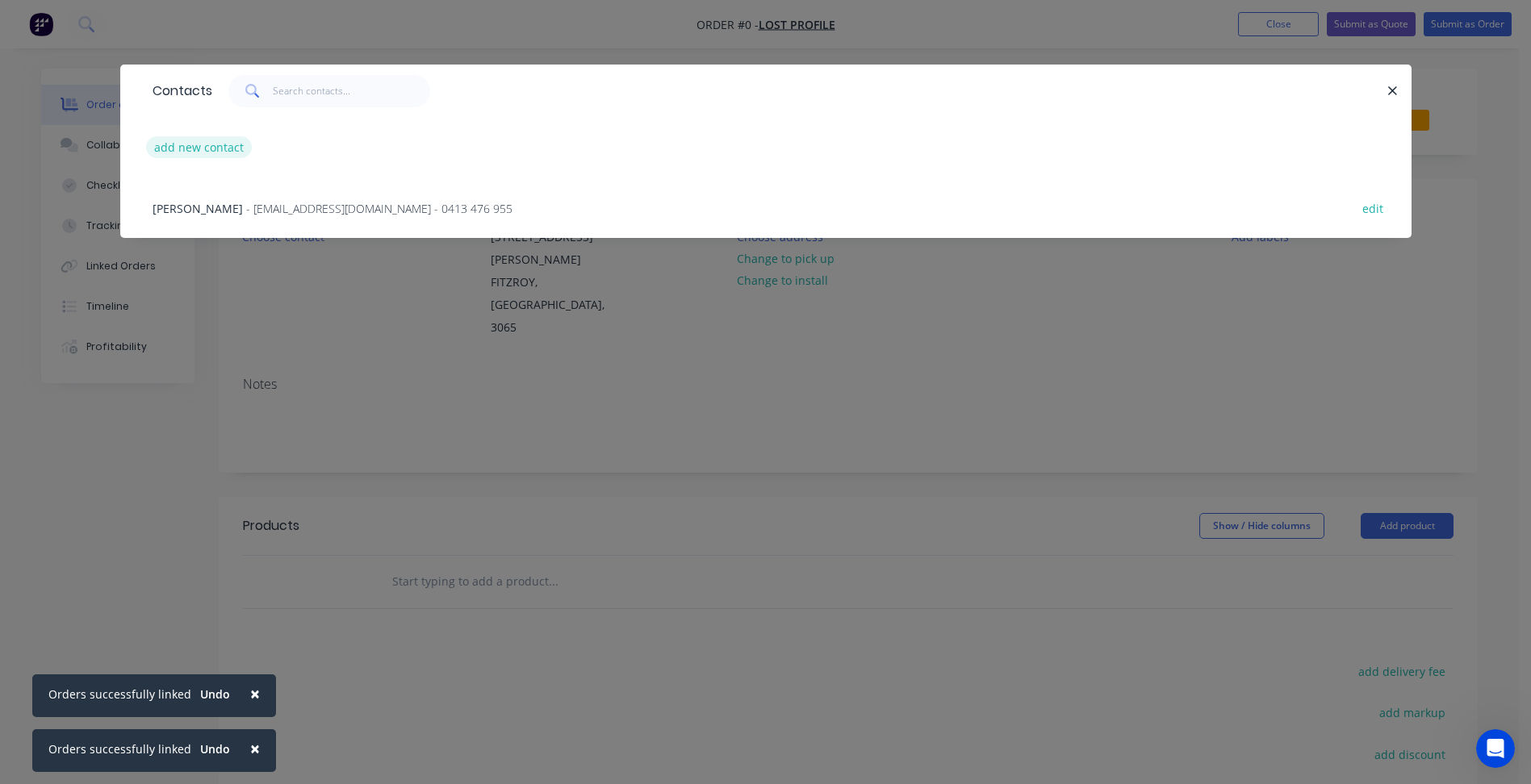
click at [191, 137] on button "add new contact" at bounding box center [200, 147] width 107 height 22
select select "AU"
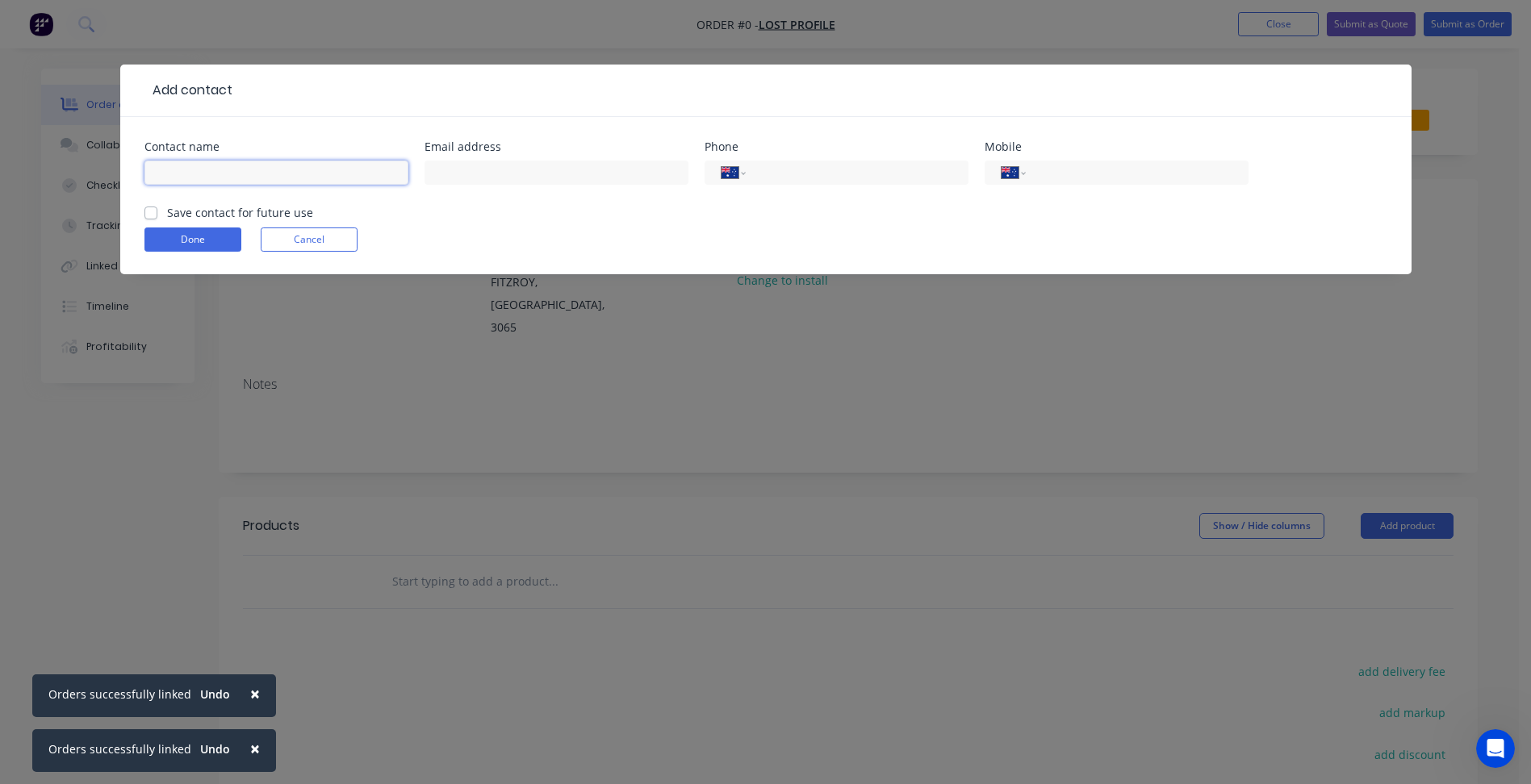
click at [195, 177] on input "text" at bounding box center [276, 172] width 263 height 24
type input "S"
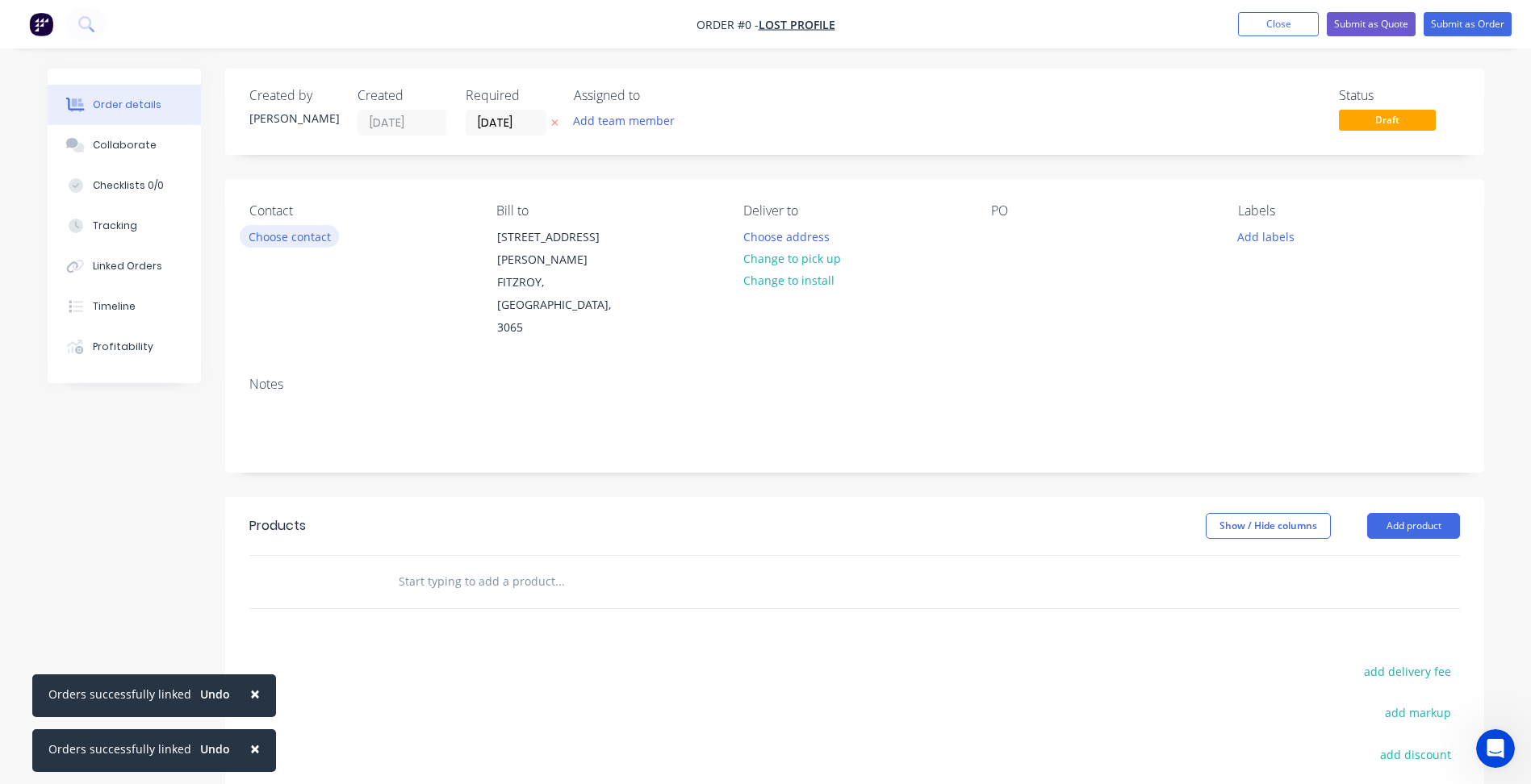
click at [308, 232] on button "Choose contact" at bounding box center [289, 235] width 99 height 22
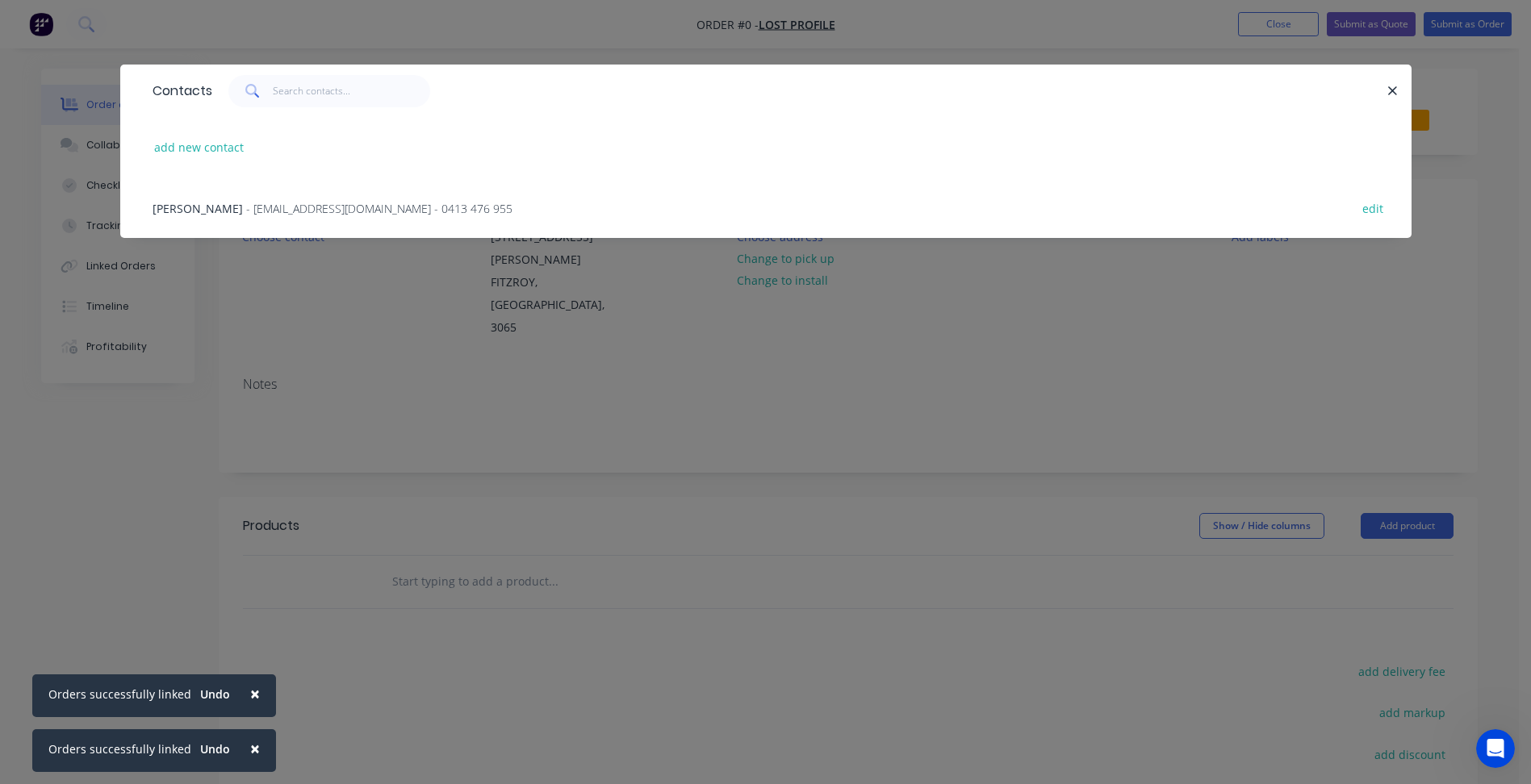
click at [246, 204] on span "- [EMAIL_ADDRESS][DOMAIN_NAME] - 0413 476 955" at bounding box center [379, 209] width 266 height 16
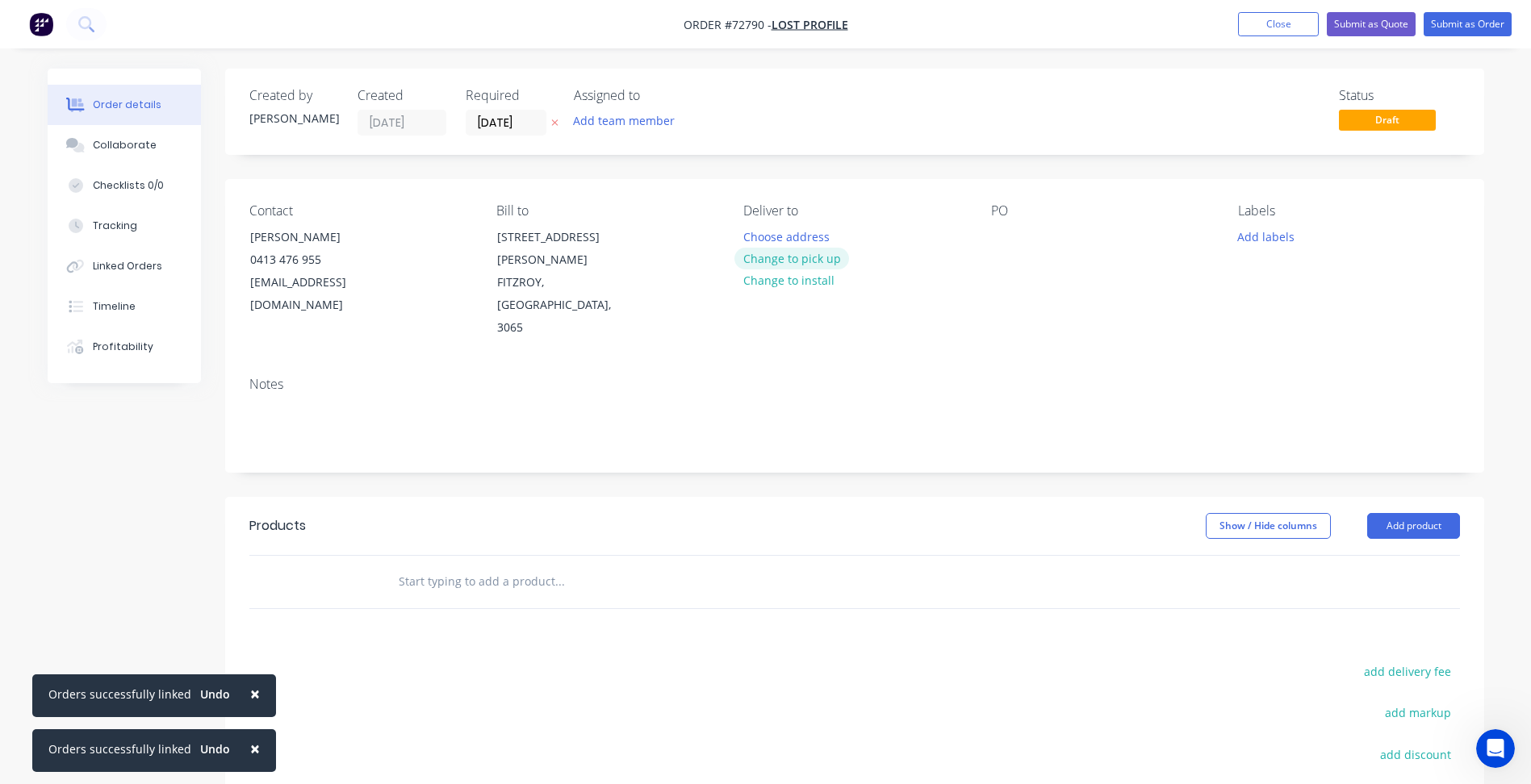
click at [817, 256] on button "Change to pick up" at bounding box center [791, 258] width 115 height 22
click at [479, 122] on input "[DATE]" at bounding box center [506, 122] width 79 height 24
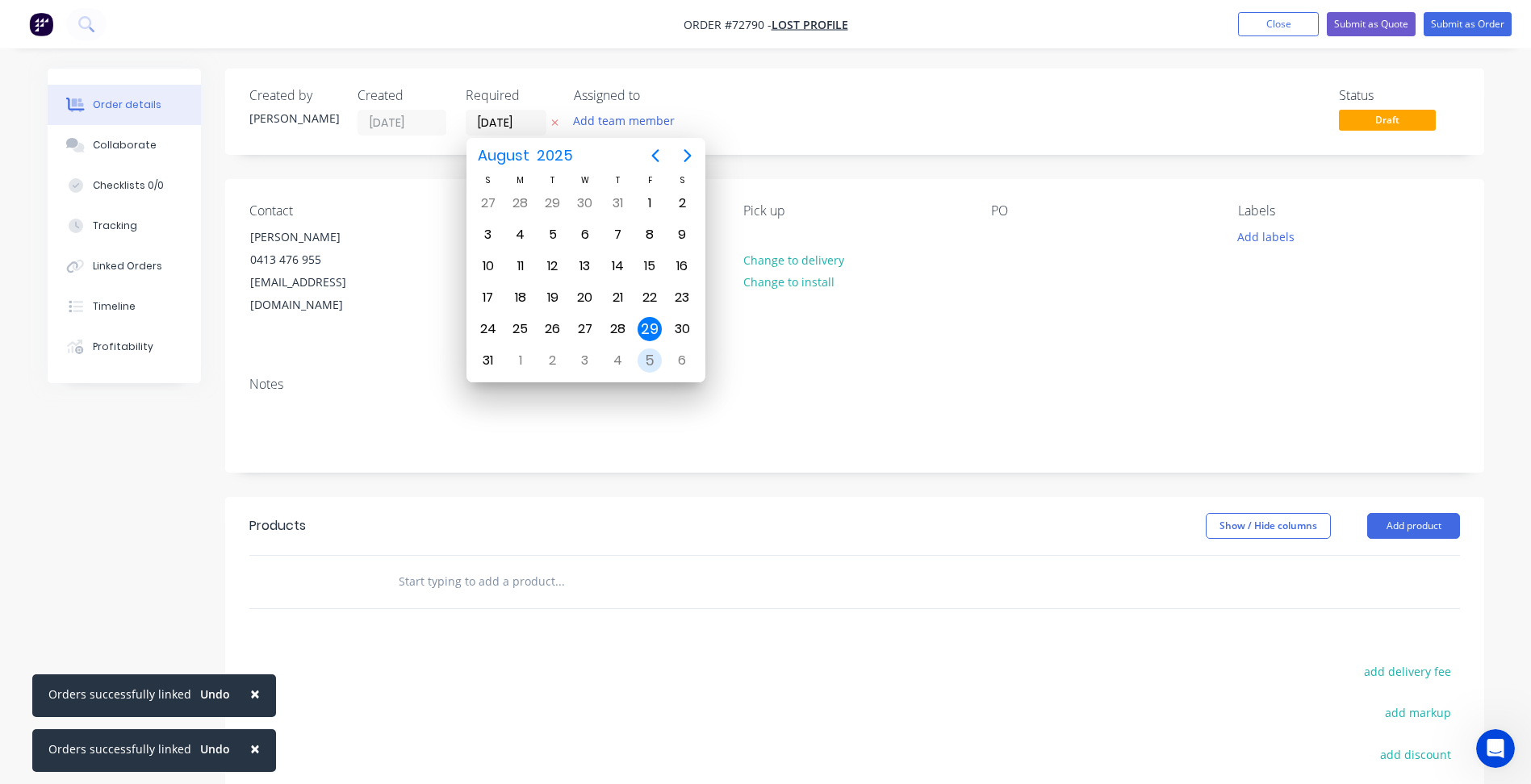
click at [654, 366] on div "5" at bounding box center [650, 360] width 25 height 24
type input "[DATE]"
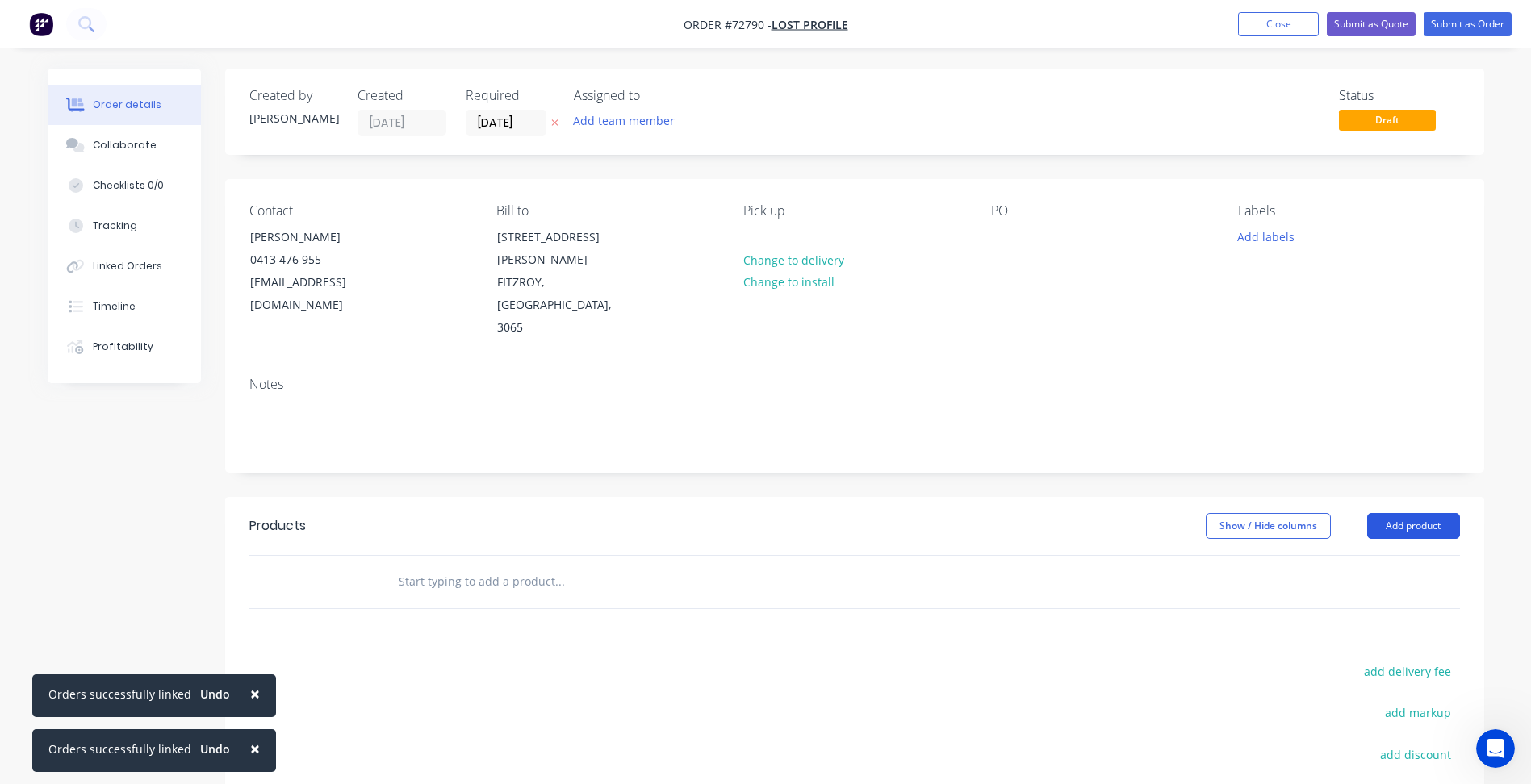
click at [1420, 513] on button "Add product" at bounding box center [1413, 525] width 93 height 25
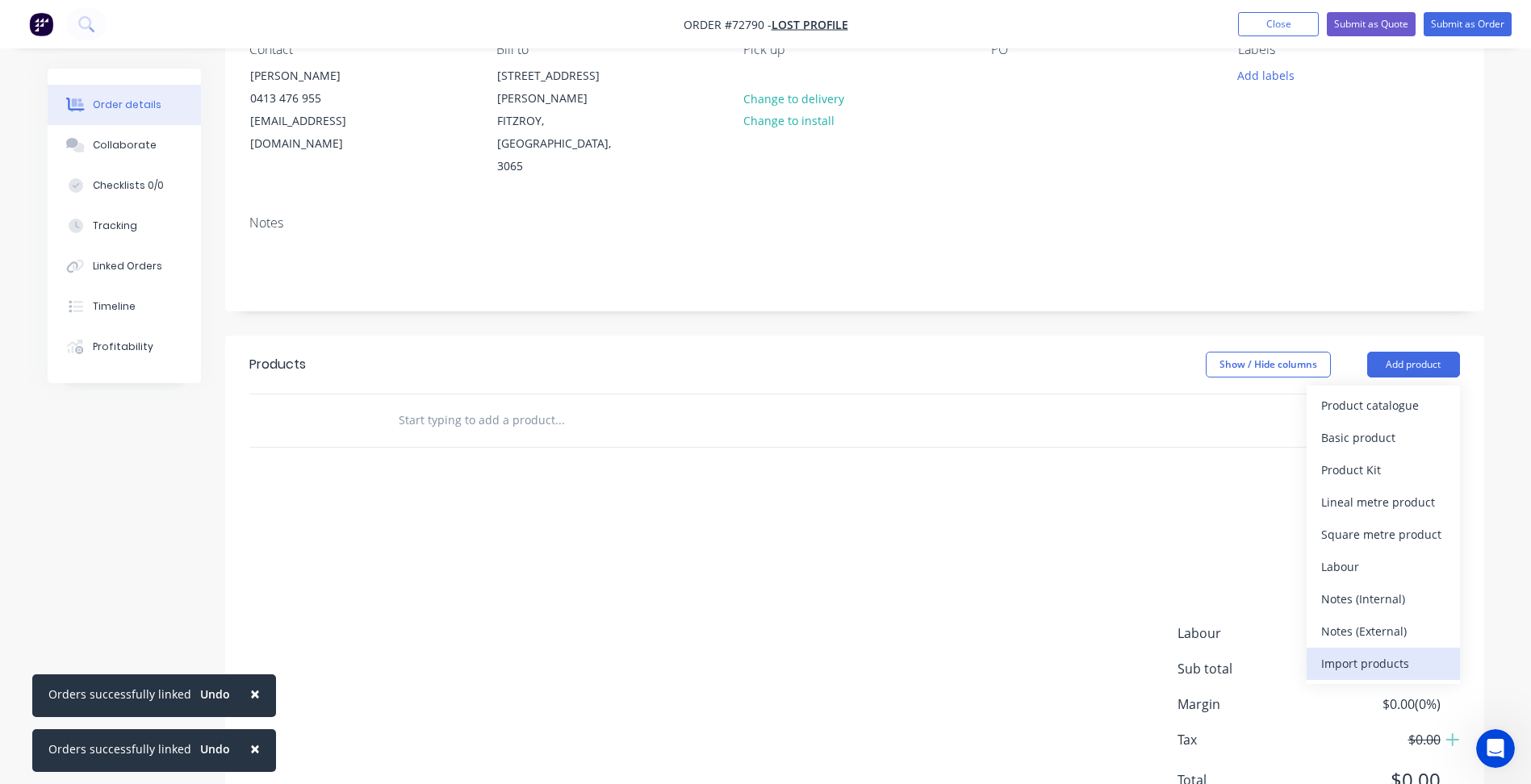
click at [1363, 652] on div "Import products" at bounding box center [1383, 663] width 124 height 24
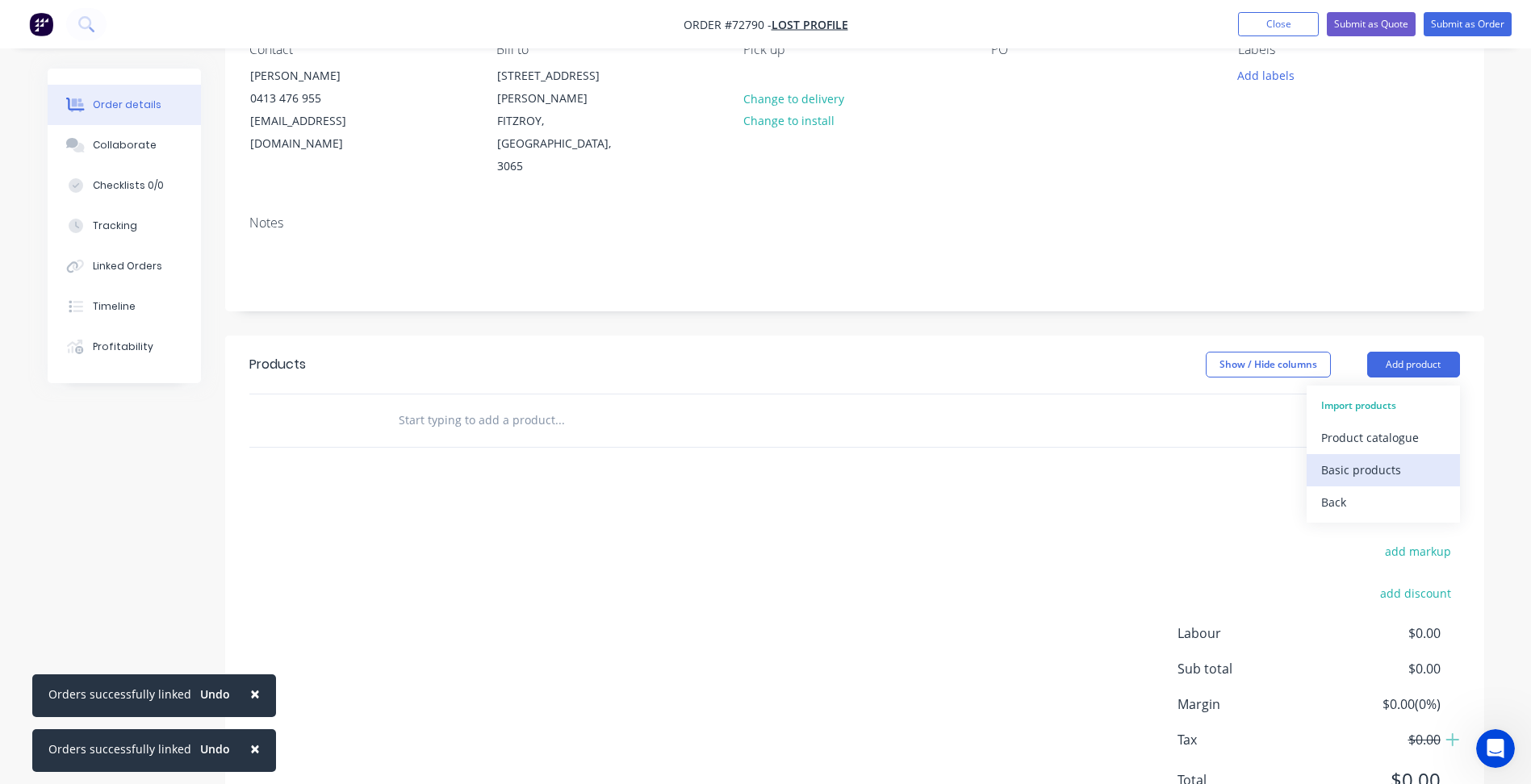
click at [1335, 458] on div "Basic products" at bounding box center [1383, 470] width 124 height 24
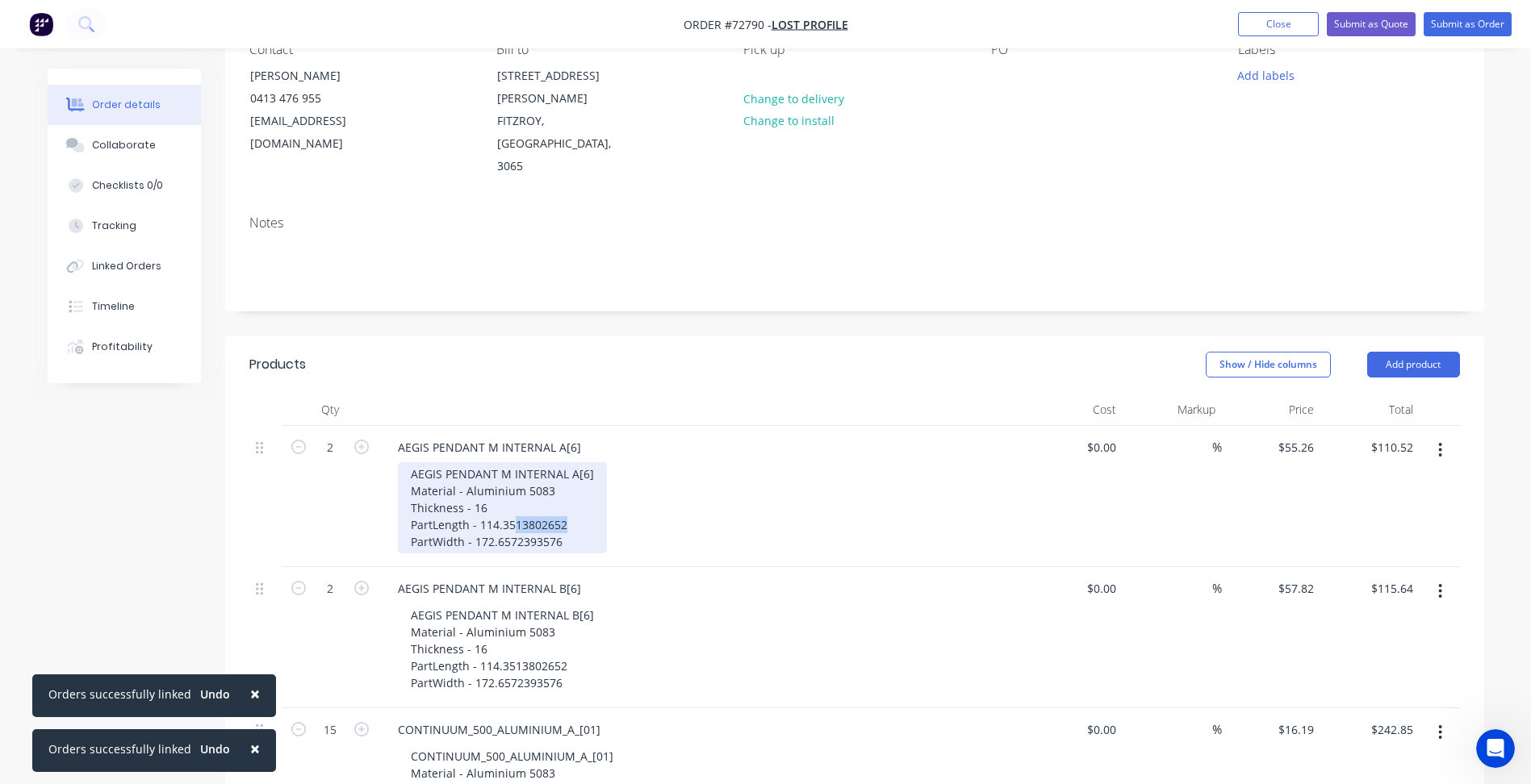
drag, startPoint x: 514, startPoint y: 477, endPoint x: 579, endPoint y: 487, distance: 65.8
click at [579, 487] on div "AEGIS PENDANT M INTERNAL A[6] Material - Aluminium 5083 Thickness - 16 PartLeng…" at bounding box center [502, 508] width 209 height 91
drag, startPoint x: 509, startPoint y: 494, endPoint x: 578, endPoint y: 503, distance: 69.6
click at [578, 503] on div "AEGIS PENDANT M INTERNAL A[6] Material - Aluminium 5083 Thickness - 16 PartLeng…" at bounding box center [502, 508] width 209 height 91
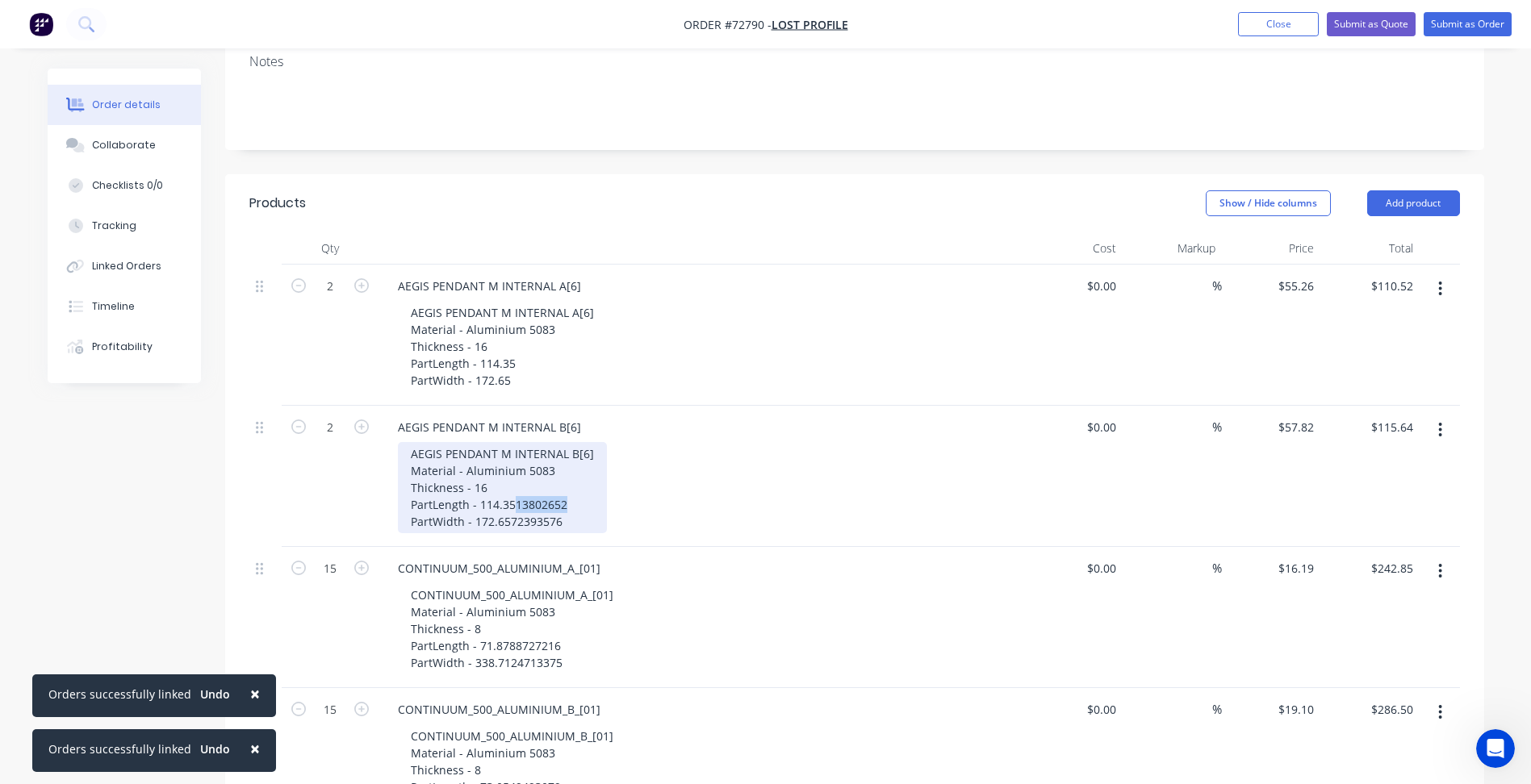
drag, startPoint x: 515, startPoint y: 466, endPoint x: 570, endPoint y: 465, distance: 55.0
click at [570, 465] on div "AEGIS PENDANT M INTERNAL B[6] Material - Aluminium 5083 Thickness - 16 PartLeng…" at bounding box center [502, 487] width 209 height 91
drag, startPoint x: 508, startPoint y: 472, endPoint x: 607, endPoint y: 476, distance: 99.1
click at [607, 476] on div "AEGIS PENDANT M INTERNAL B[6] Material - Aluminium 5083 Thickness - 16 PartLeng…" at bounding box center [707, 487] width 620 height 91
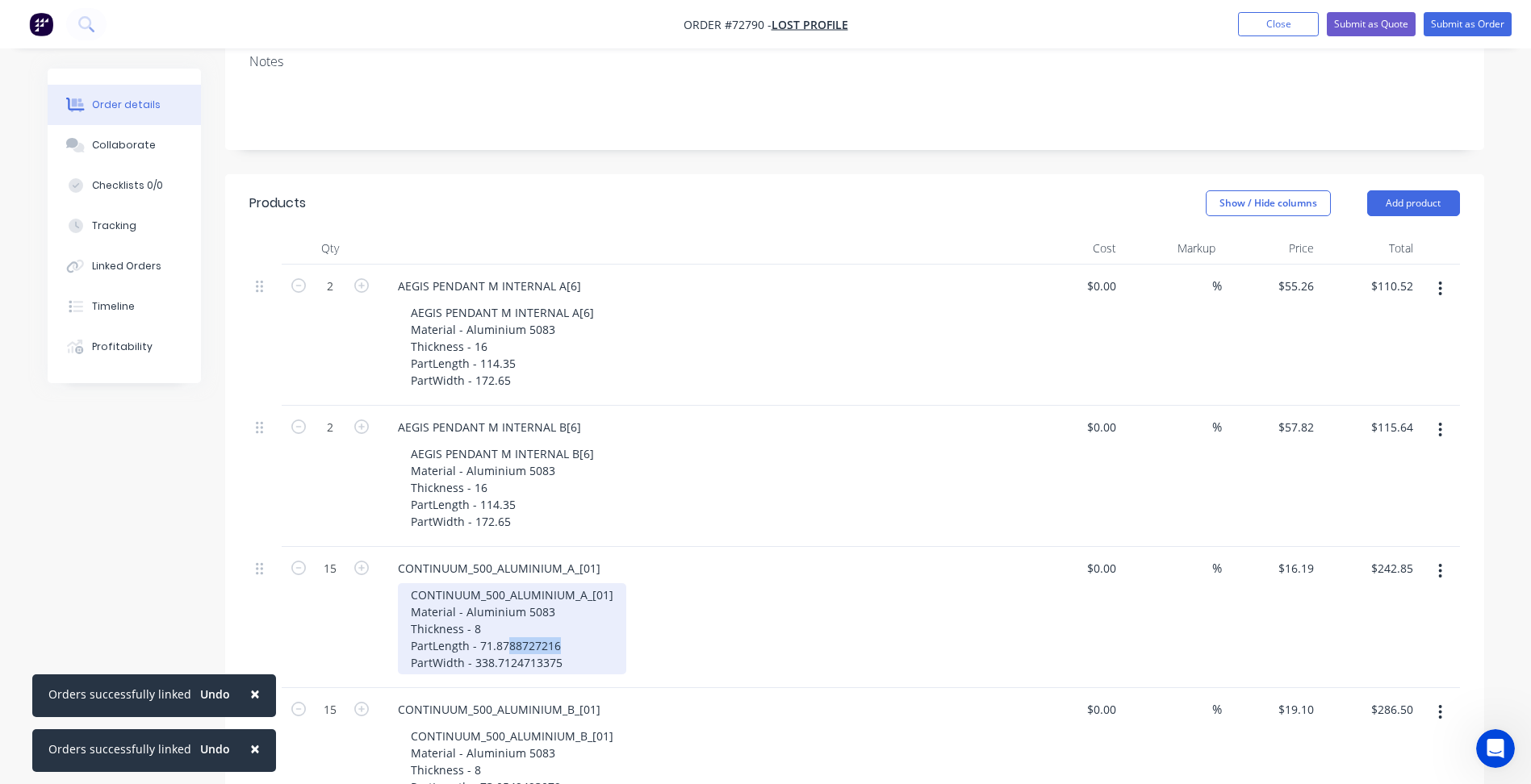
drag, startPoint x: 505, startPoint y: 598, endPoint x: 608, endPoint y: 606, distance: 103.3
click at [608, 606] on div "CONTINUUM_500_ALUMINIUM_A_[01] Material - Aluminium 5083 Thickness - 8 PartLeng…" at bounding box center [511, 628] width 228 height 91
drag, startPoint x: 505, startPoint y: 618, endPoint x: 650, endPoint y: 633, distance: 145.8
click at [650, 633] on div "CONTINUUM_500_ALUMINIUM_A_[01] CONTINUUM_500_ALUMINIUM_A_[01] Material - Alumin…" at bounding box center [700, 617] width 645 height 141
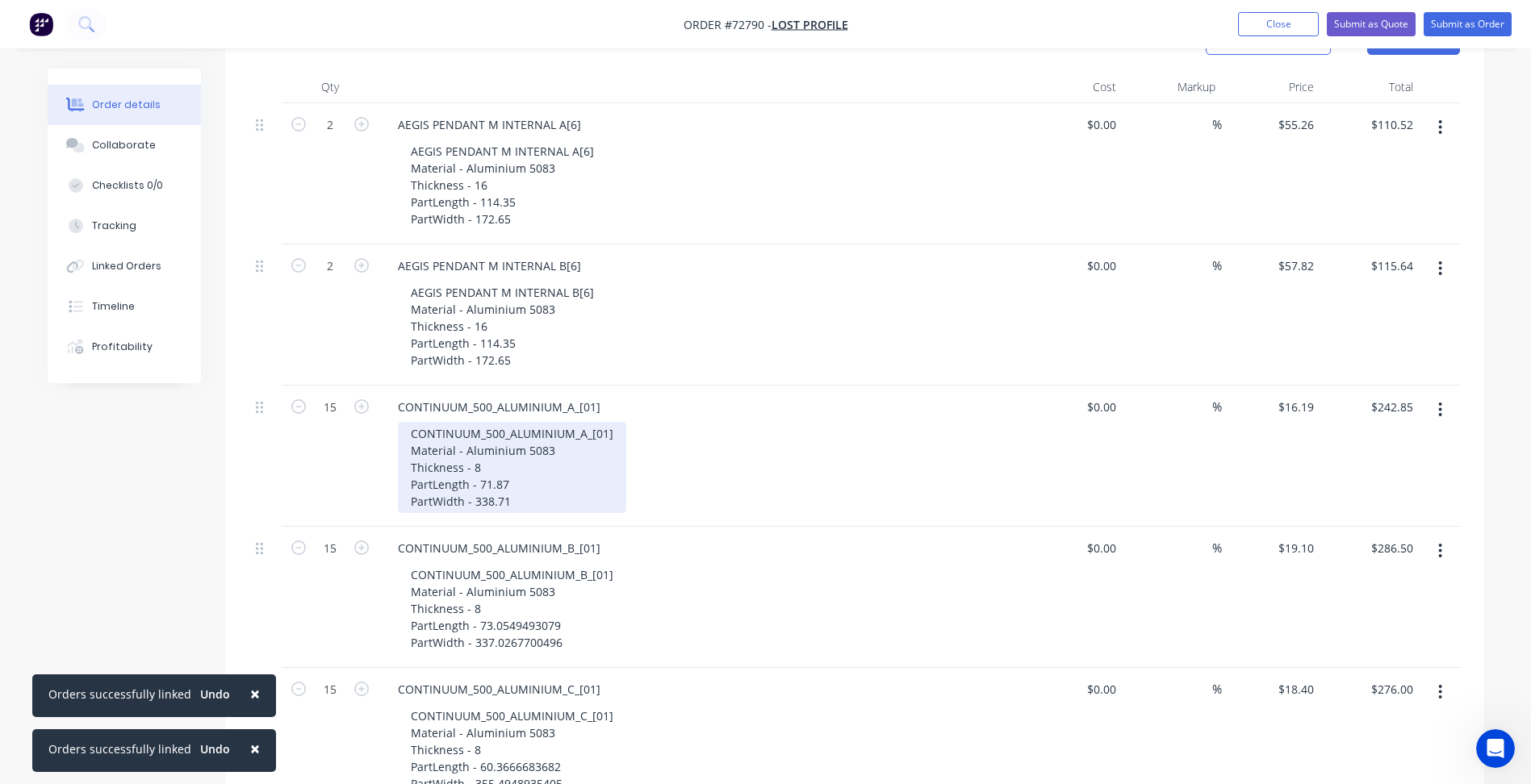
scroll to position [645, 0]
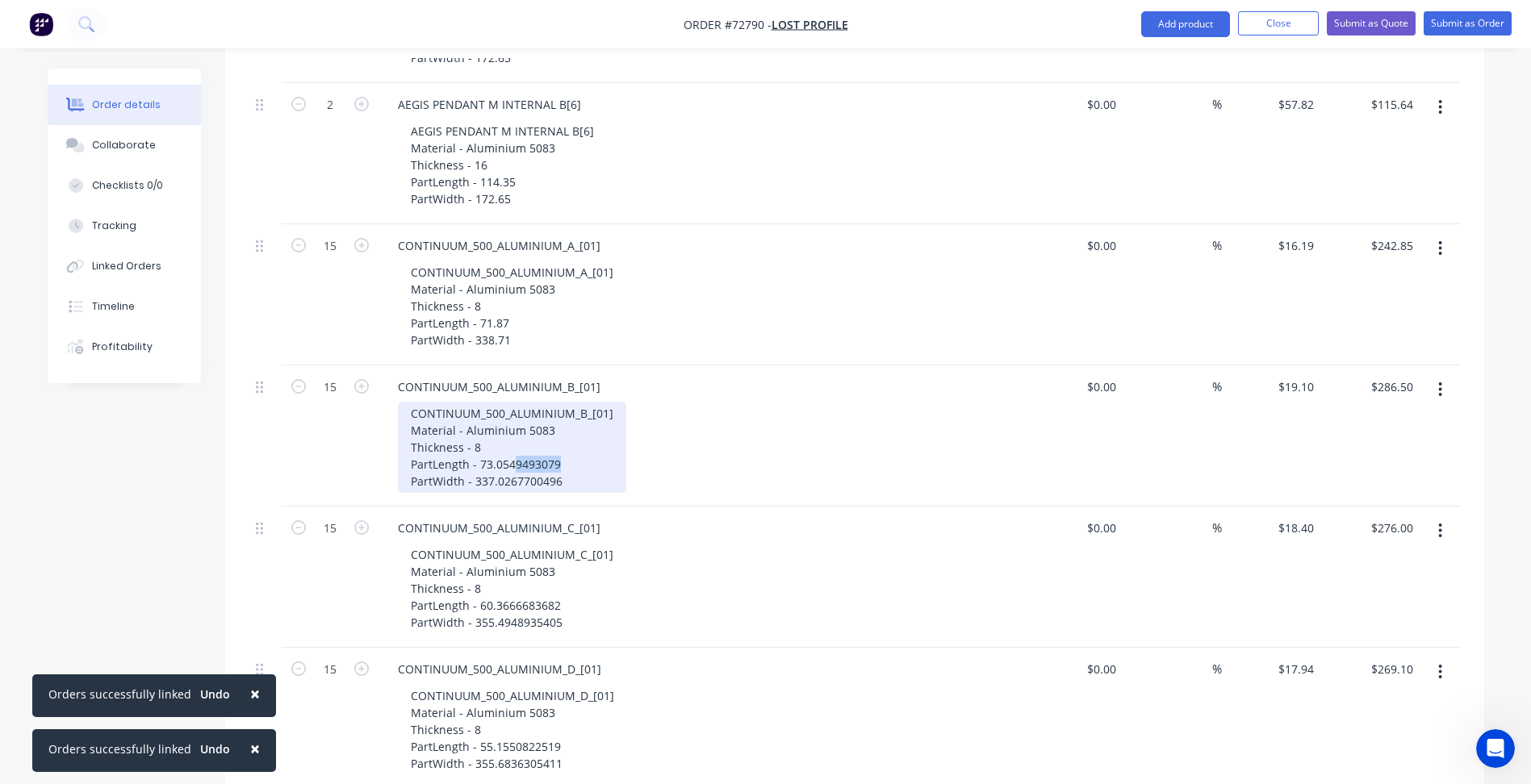
drag, startPoint x: 511, startPoint y: 417, endPoint x: 598, endPoint y: 425, distance: 87.4
click at [598, 425] on div "CONTINUUM_500_ALUMINIUM_B_[01] Material - Aluminium 5083 Thickness - 8 PartLeng…" at bounding box center [511, 447] width 228 height 91
drag, startPoint x: 509, startPoint y: 416, endPoint x: 648, endPoint y: 424, distance: 139.2
click at [648, 424] on div "CONTINUUM_500_ALUMINIUM_B_[01] Material - Aluminium 5083 Thickness - 8 PartLeng…" at bounding box center [707, 447] width 620 height 91
drag, startPoint x: 519, startPoint y: 439, endPoint x: 641, endPoint y: 444, distance: 122.1
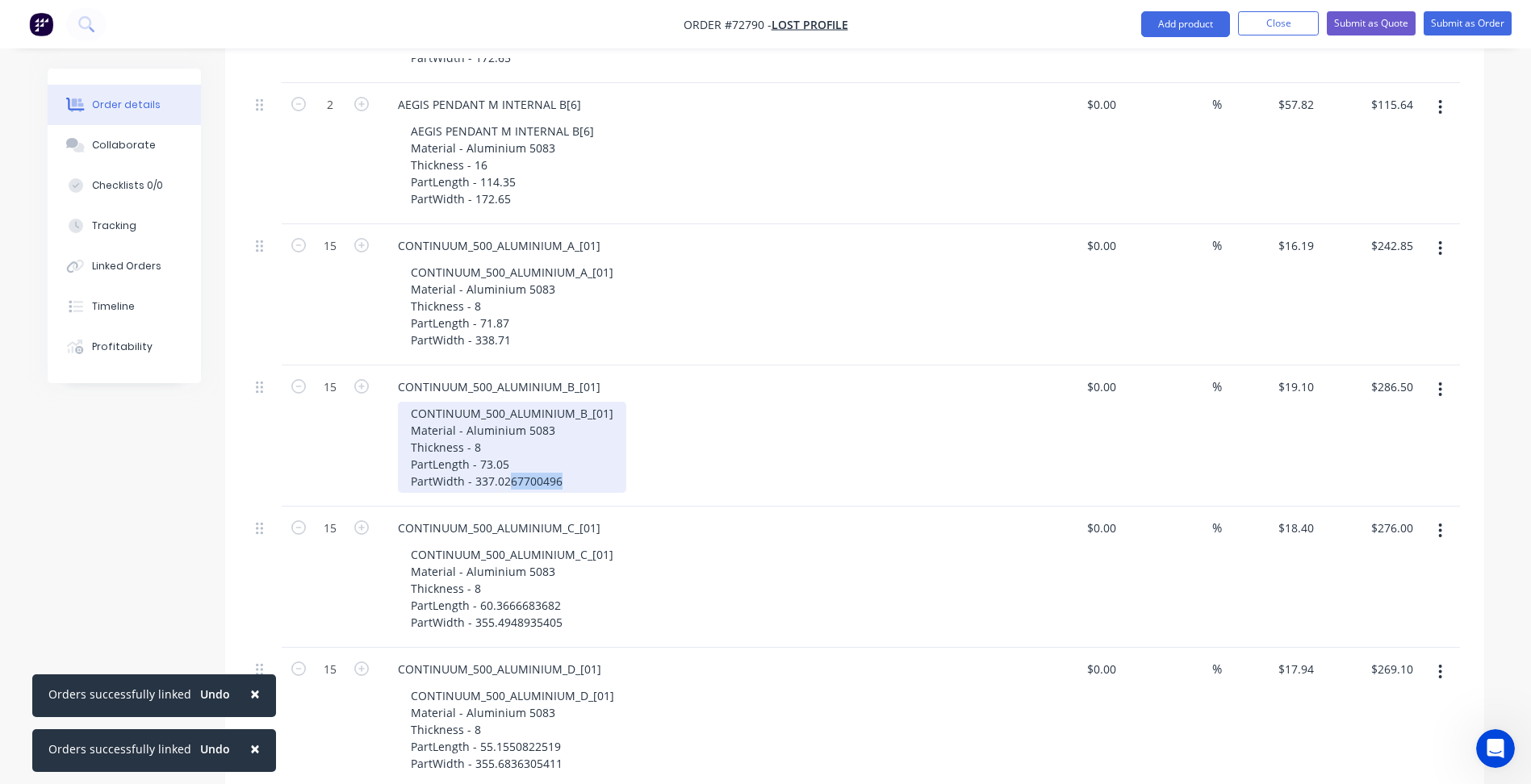
click at [640, 444] on div "CONTINUUM_500_ALUMINIUM_B_[01] Material - Aluminium 5083 Thickness - 8 PartLeng…" at bounding box center [707, 447] width 620 height 91
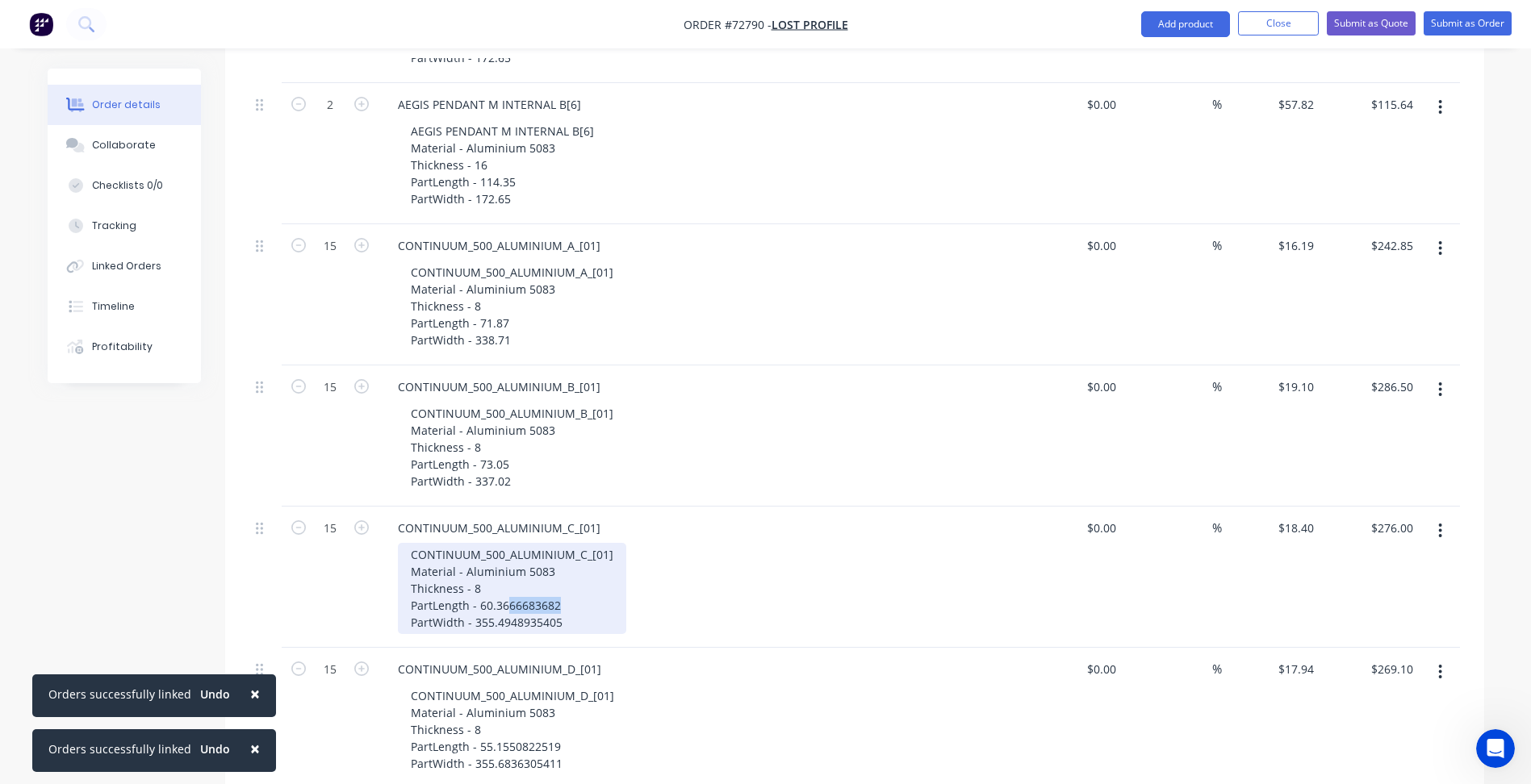
drag, startPoint x: 507, startPoint y: 564, endPoint x: 633, endPoint y: 564, distance: 126.0
click at [633, 564] on div "CONTINUUM_500_ALUMINIUM_C_[01] Material - Aluminium 5083 Thickness - 8 PartLeng…" at bounding box center [707, 588] width 620 height 91
drag, startPoint x: 505, startPoint y: 575, endPoint x: 643, endPoint y: 582, distance: 138.2
click at [643, 582] on div "CONTINUUM_500_ALUMINIUM_C_[01] Material - Aluminium 5083 Thickness - 8 PartLeng…" at bounding box center [707, 588] width 620 height 91
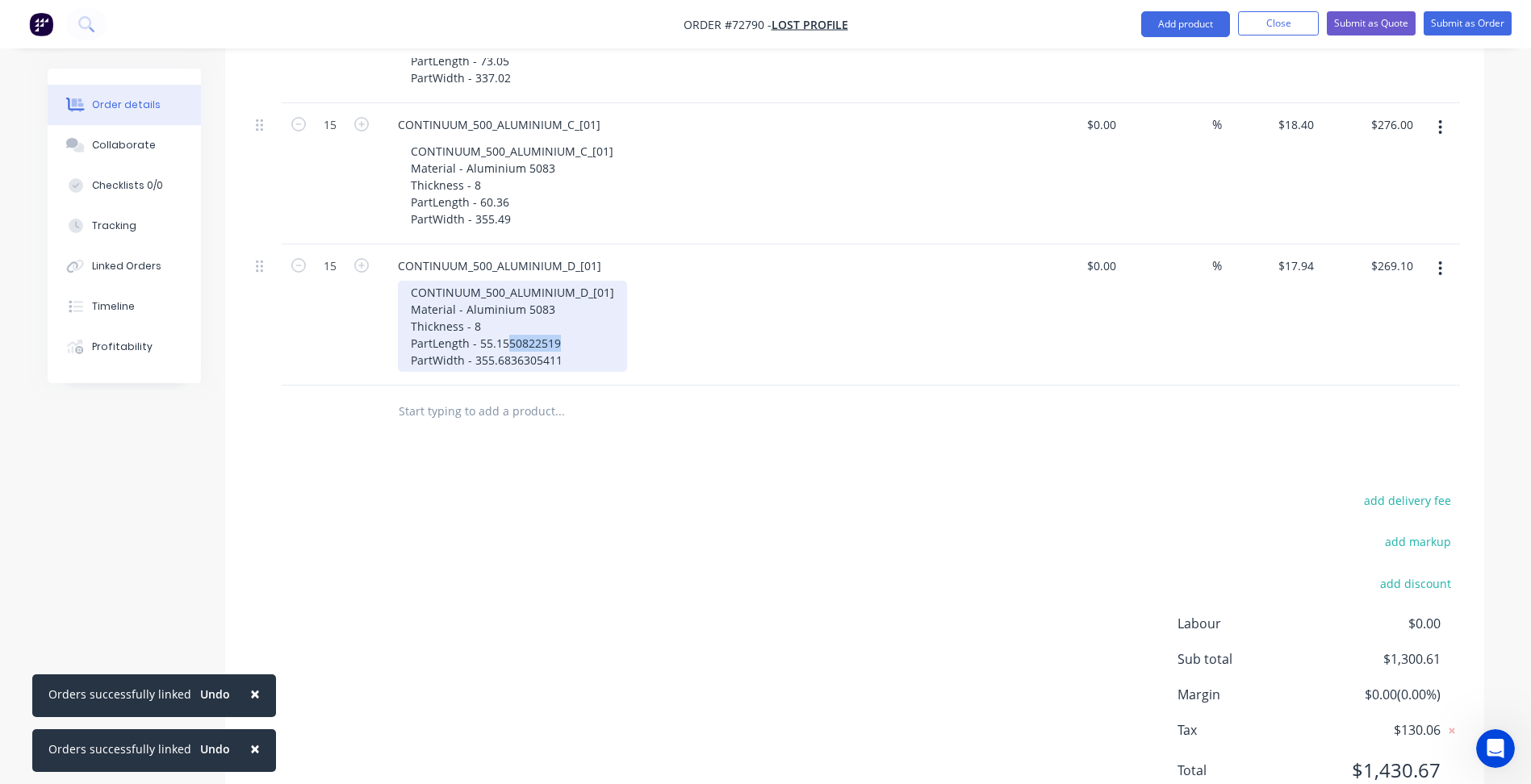
drag, startPoint x: 508, startPoint y: 297, endPoint x: 581, endPoint y: 298, distance: 73.0
click at [581, 298] on div "CONTINUUM_500_ALUMINIUM_D_[01] Material - Aluminium 5083 Thickness - 8 PartLeng…" at bounding box center [512, 326] width 229 height 91
drag, startPoint x: 510, startPoint y: 312, endPoint x: 669, endPoint y: 324, distance: 159.5
click at [650, 314] on div "CONTINUUM_500_ALUMINIUM_D_[01] Material - Aluminium 5083 Thickness - 8 PartLeng…" at bounding box center [707, 326] width 620 height 91
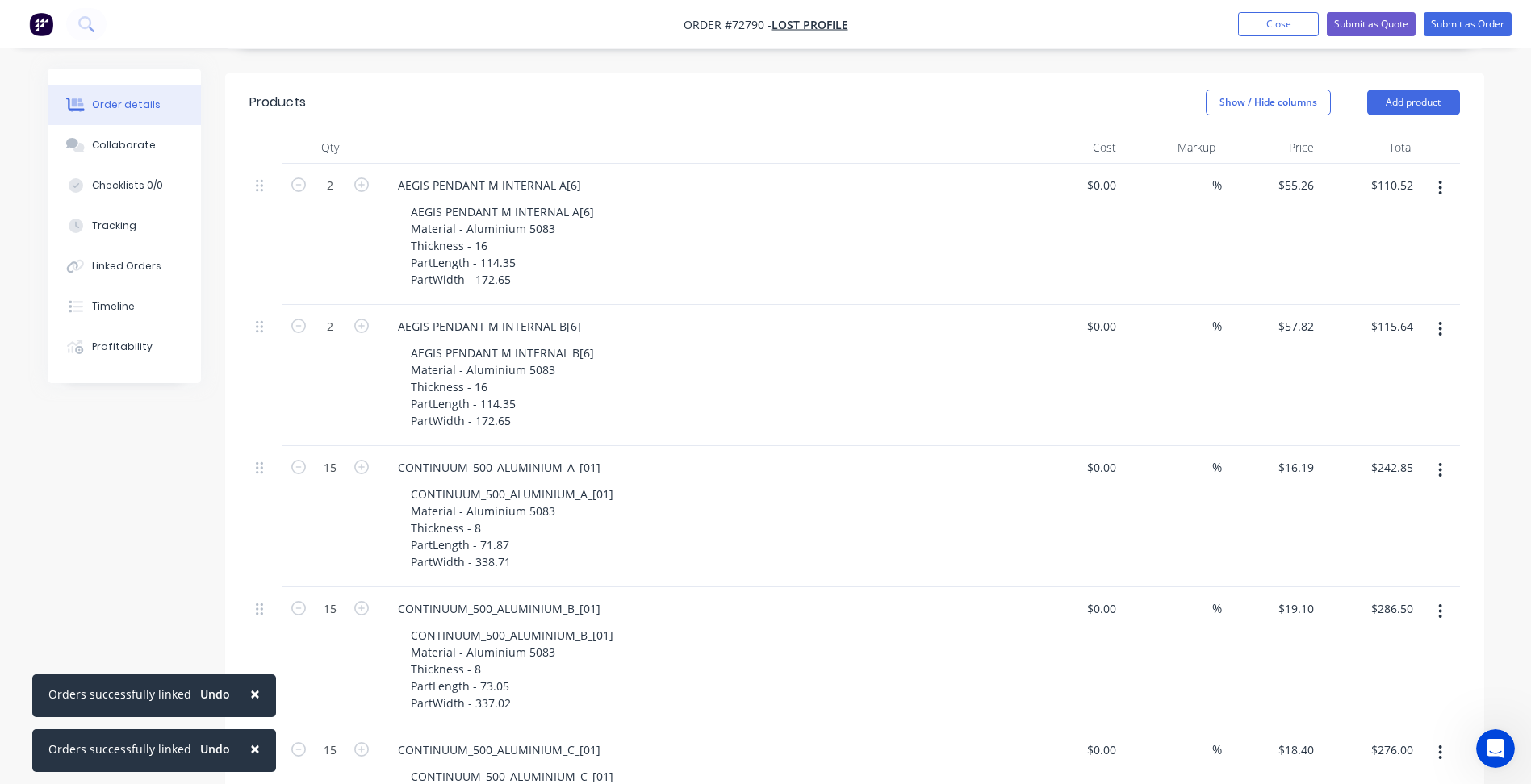
scroll to position [101, 0]
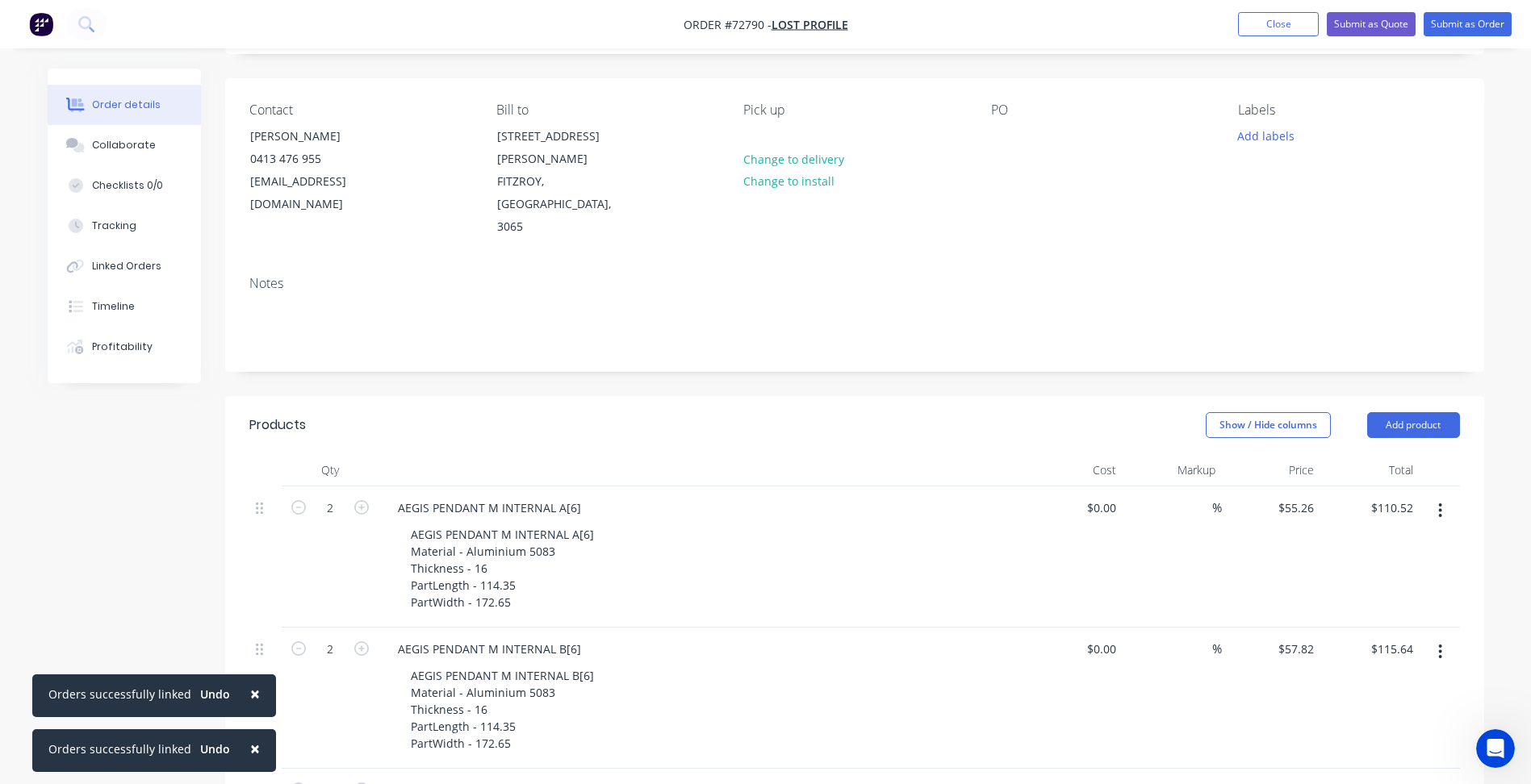
click at [1031, 276] on div "Notes" at bounding box center [854, 284] width 1211 height 16
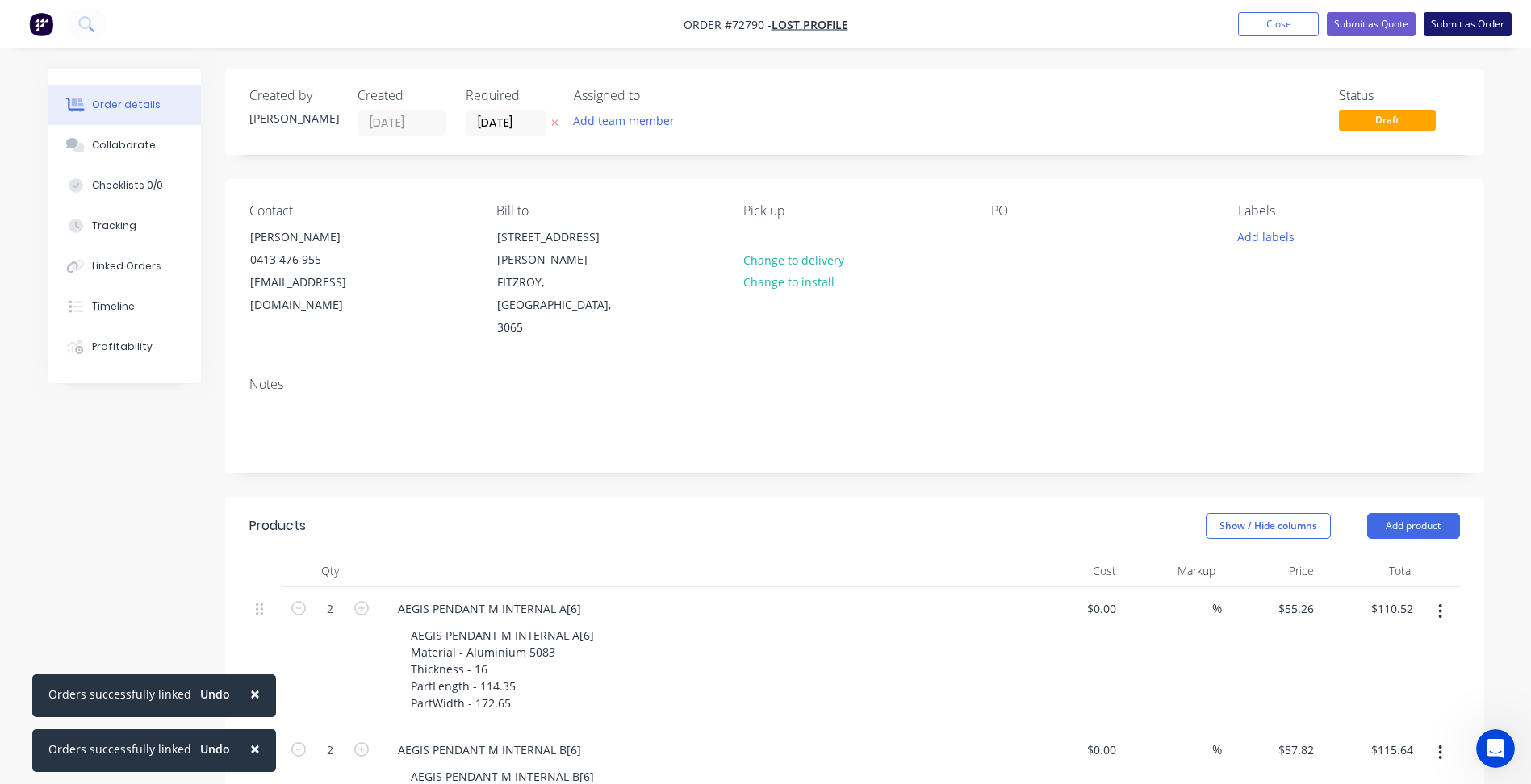
click at [1457, 24] on button "Submit as Order" at bounding box center [1467, 24] width 88 height 24
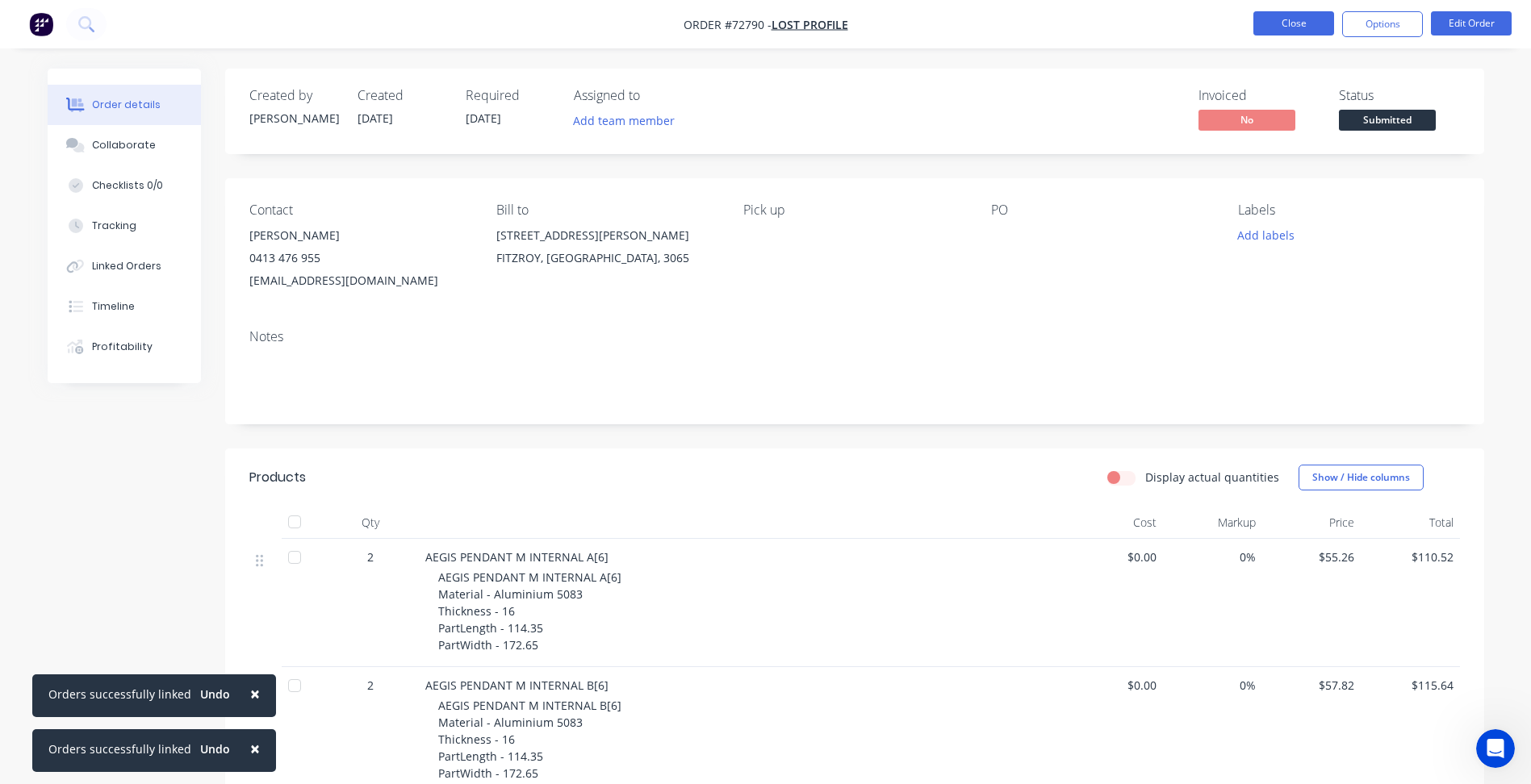
click at [1300, 11] on button "Close" at bounding box center [1293, 24] width 81 height 24
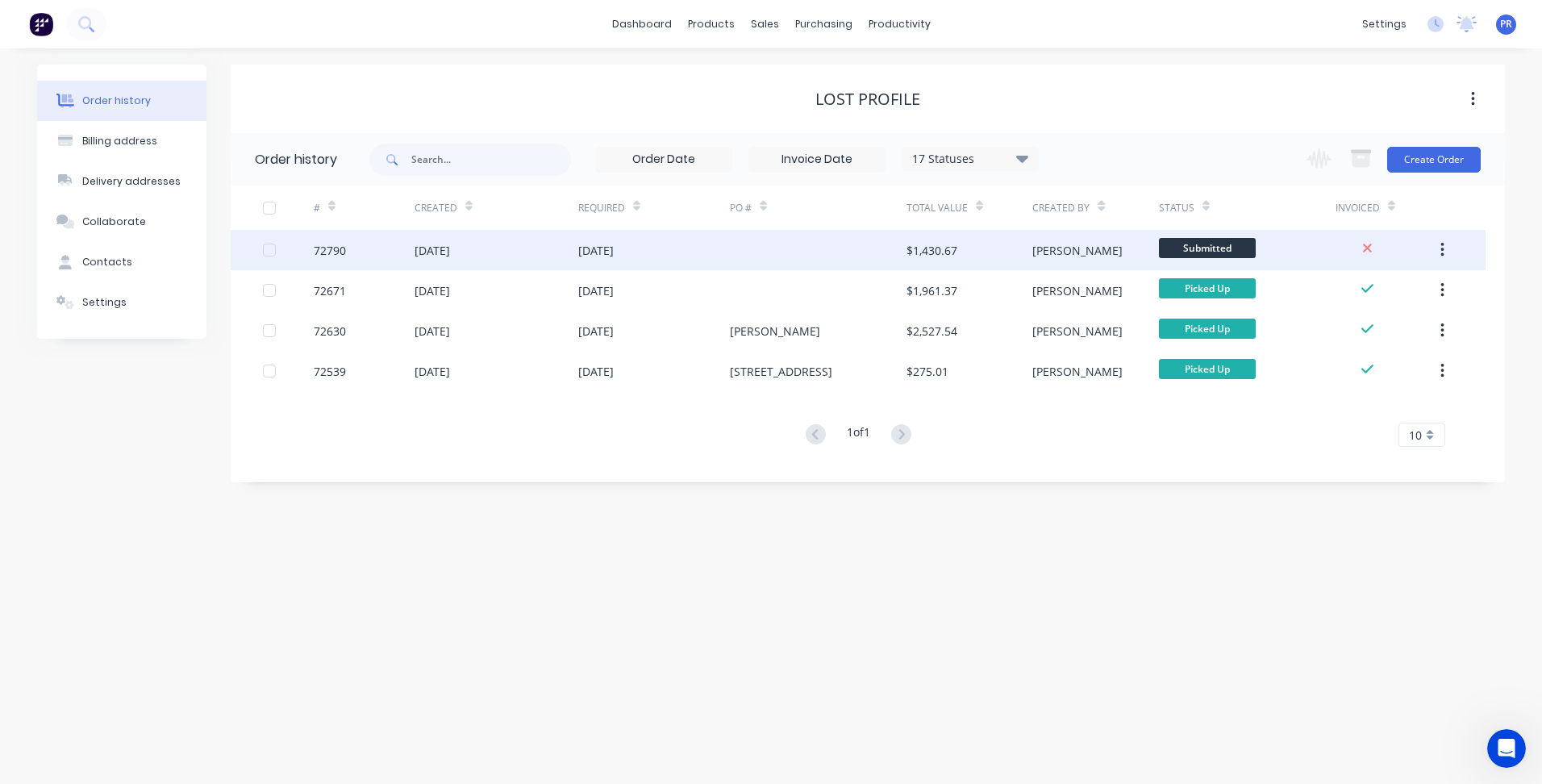
click at [1192, 244] on span "Submitted" at bounding box center [1208, 248] width 97 height 20
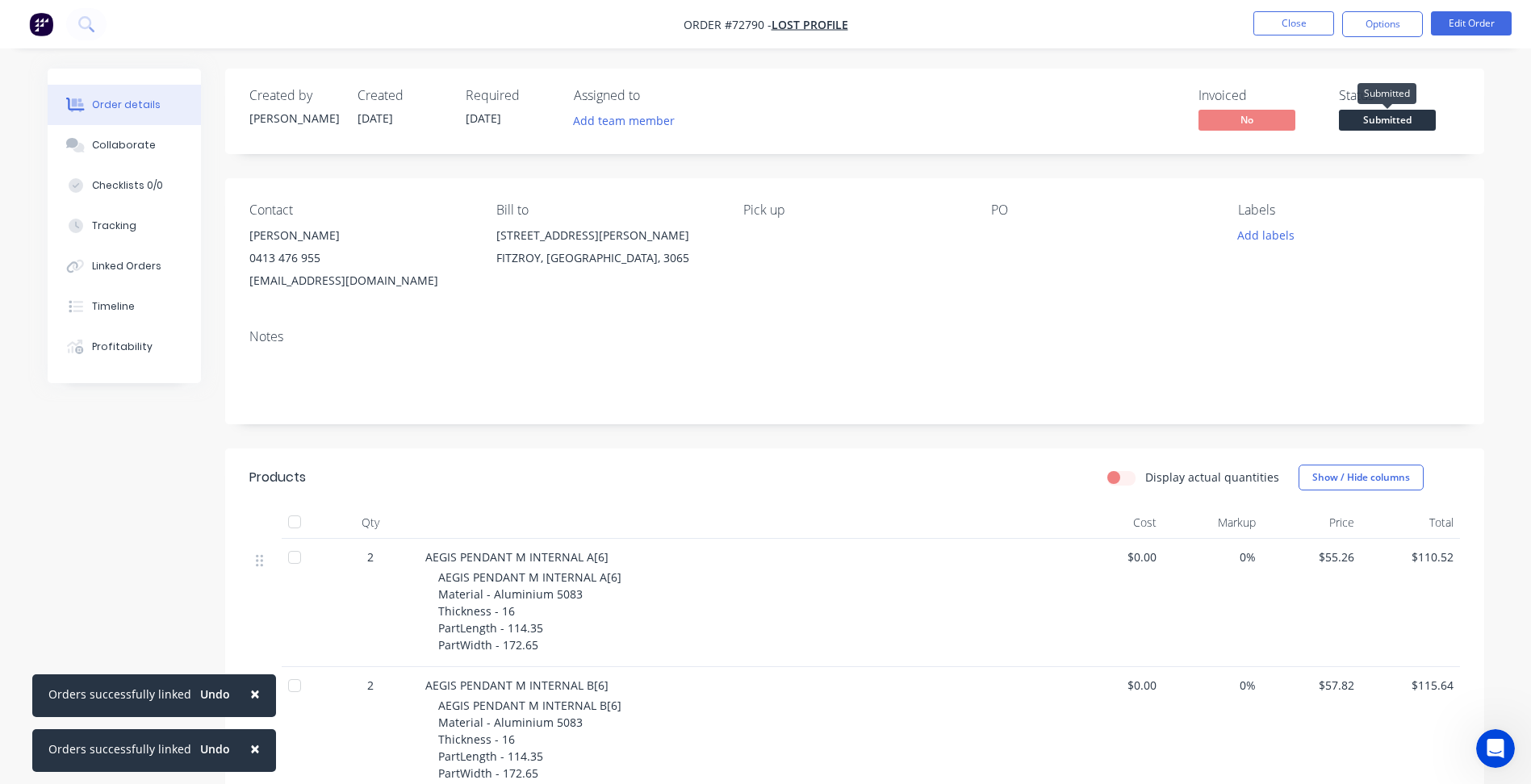
click at [1370, 110] on span "Submitted" at bounding box center [1387, 119] width 97 height 20
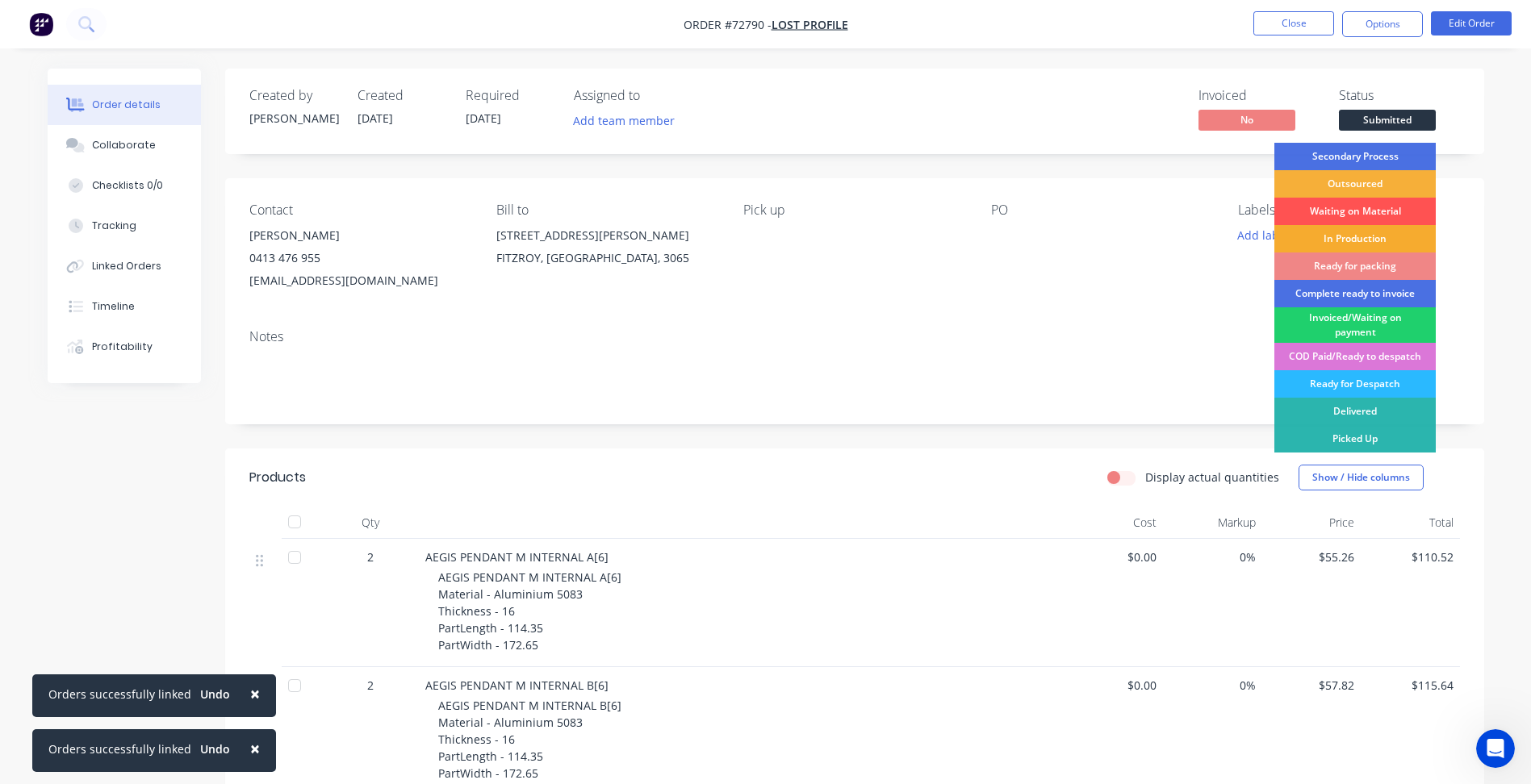
click at [1367, 233] on div "In Production" at bounding box center [1354, 238] width 161 height 27
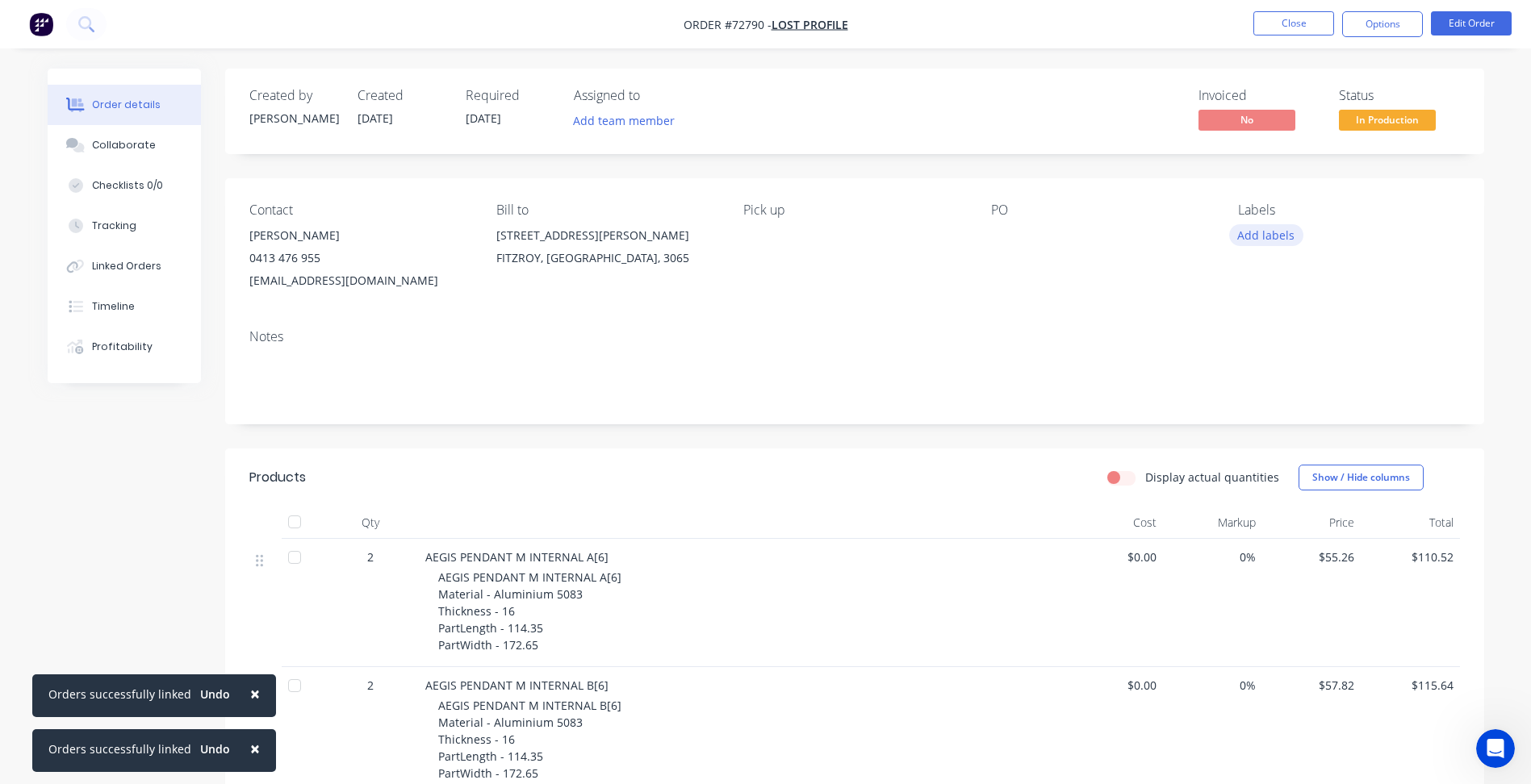
click at [1260, 236] on button "Add labels" at bounding box center [1266, 234] width 74 height 22
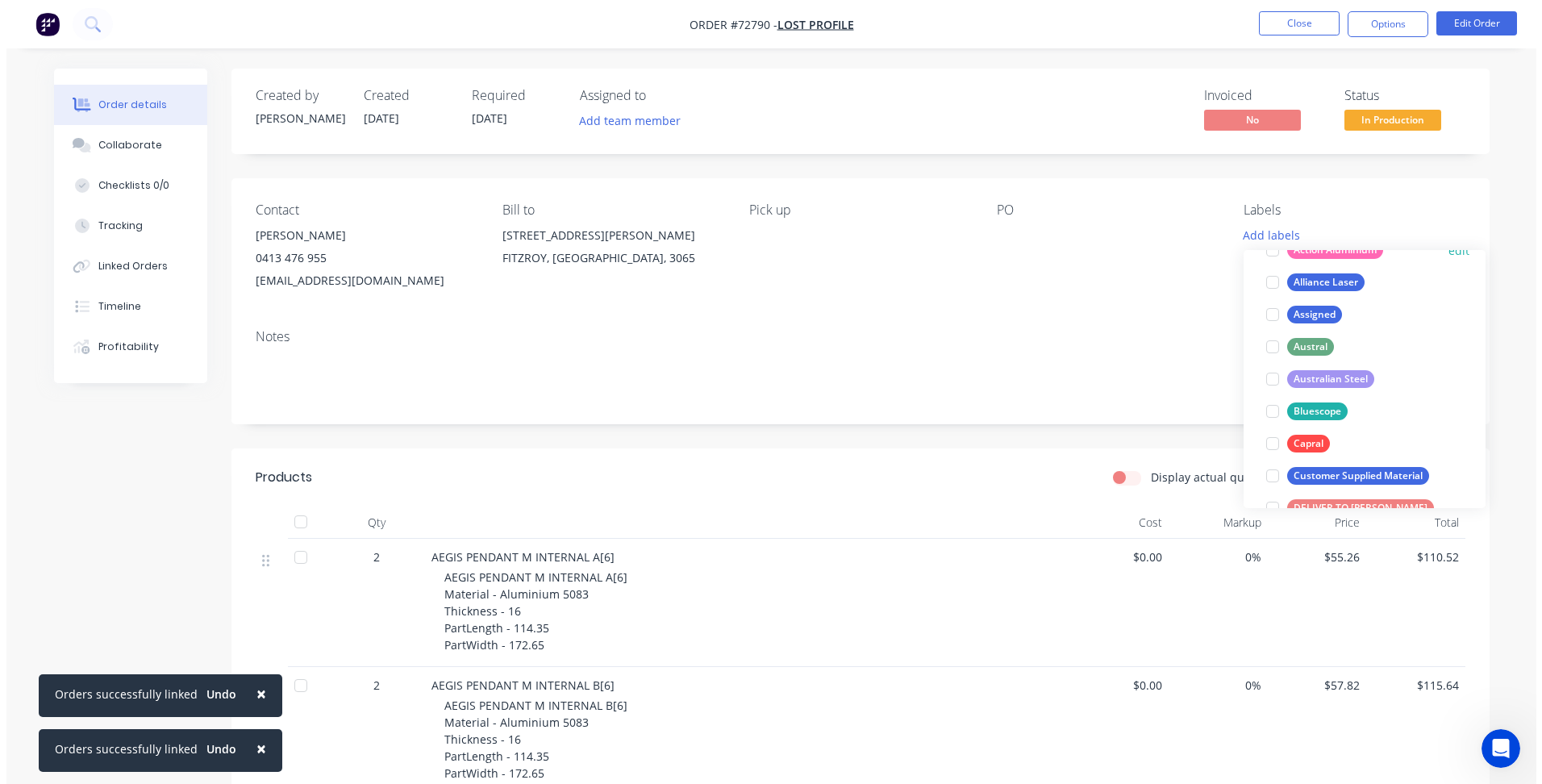
scroll to position [80, 0]
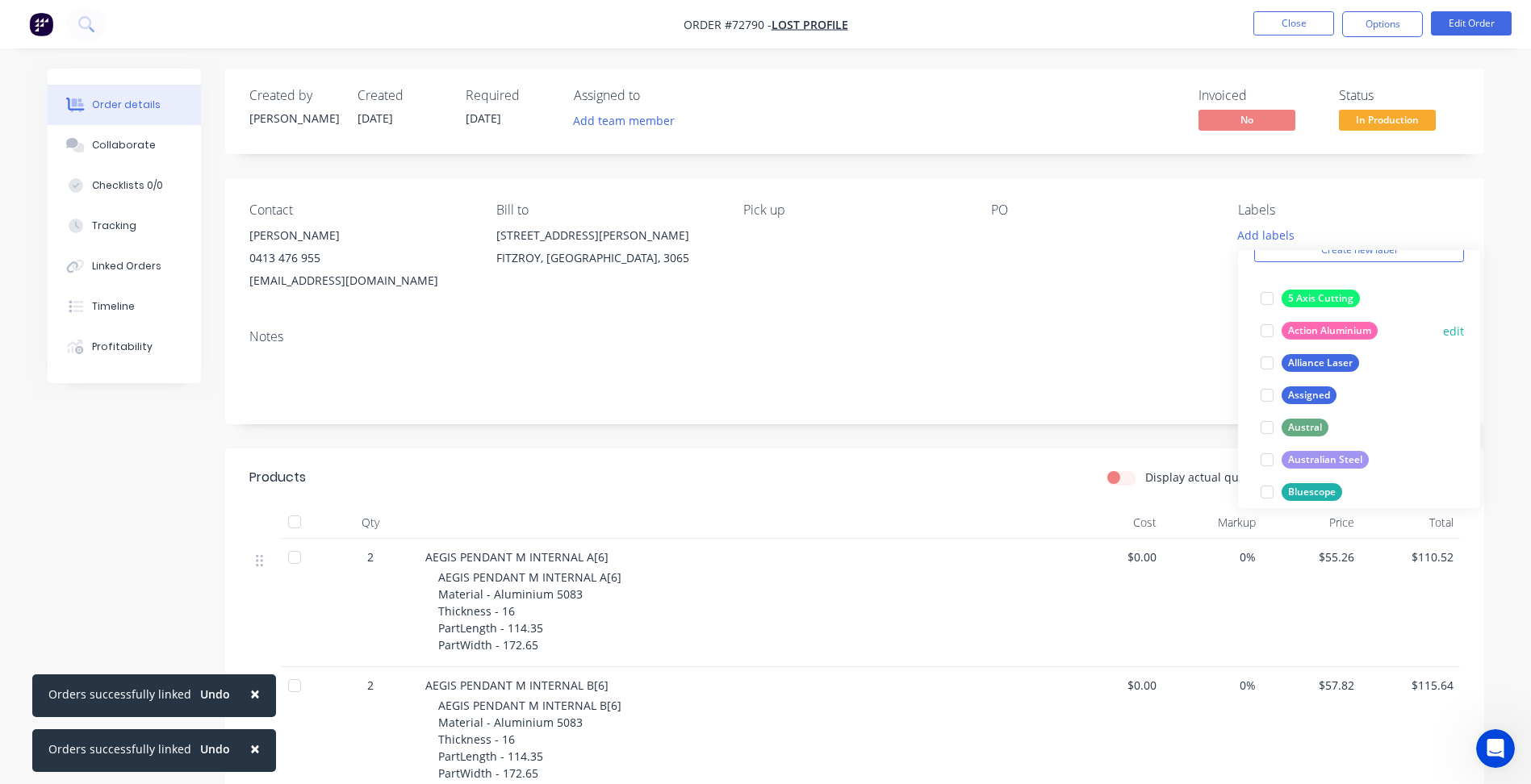
click at [1268, 332] on div at bounding box center [1267, 330] width 32 height 32
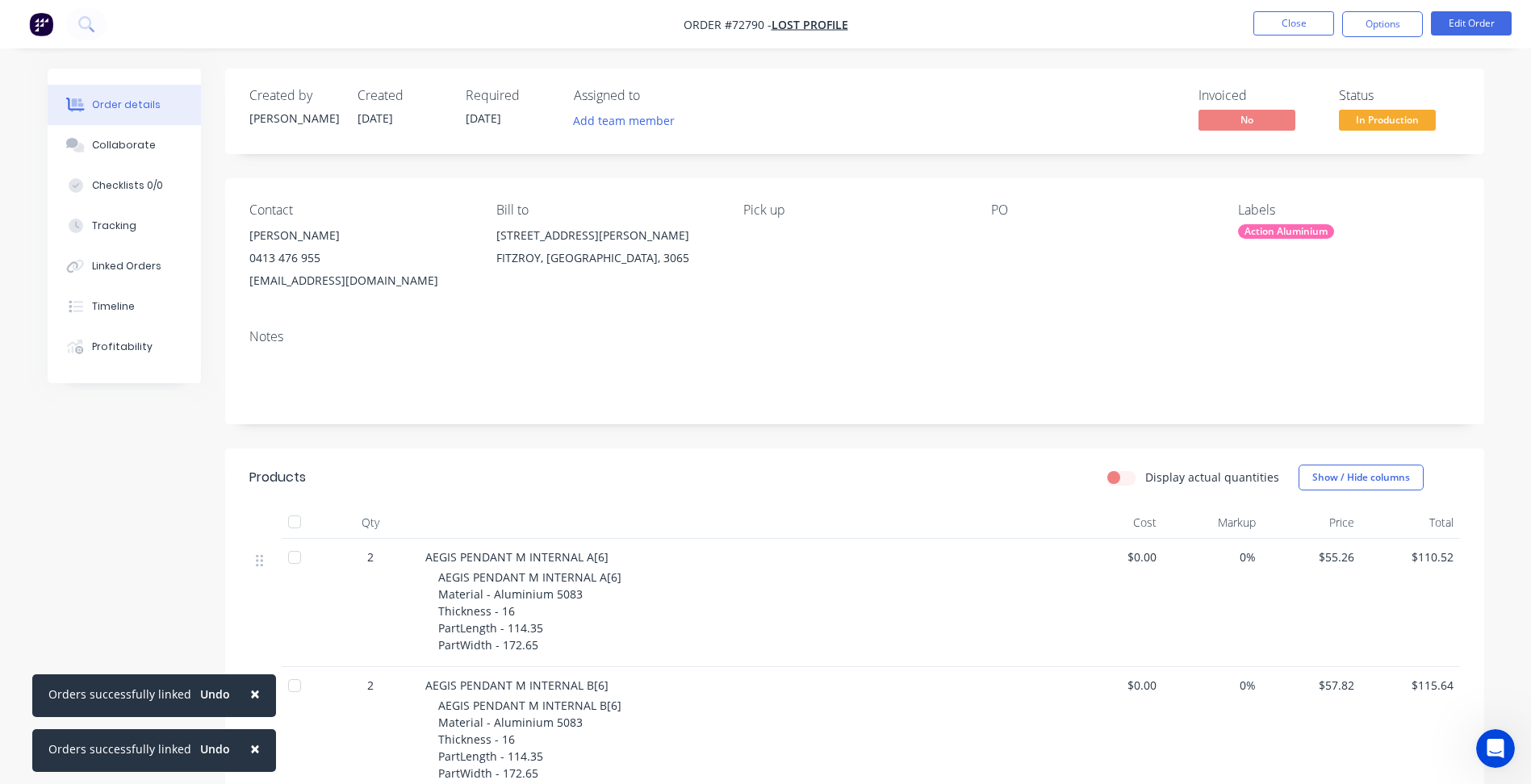
click at [1008, 336] on div "Notes" at bounding box center [854, 337] width 1211 height 16
click at [1379, 18] on button "Options" at bounding box center [1382, 24] width 81 height 25
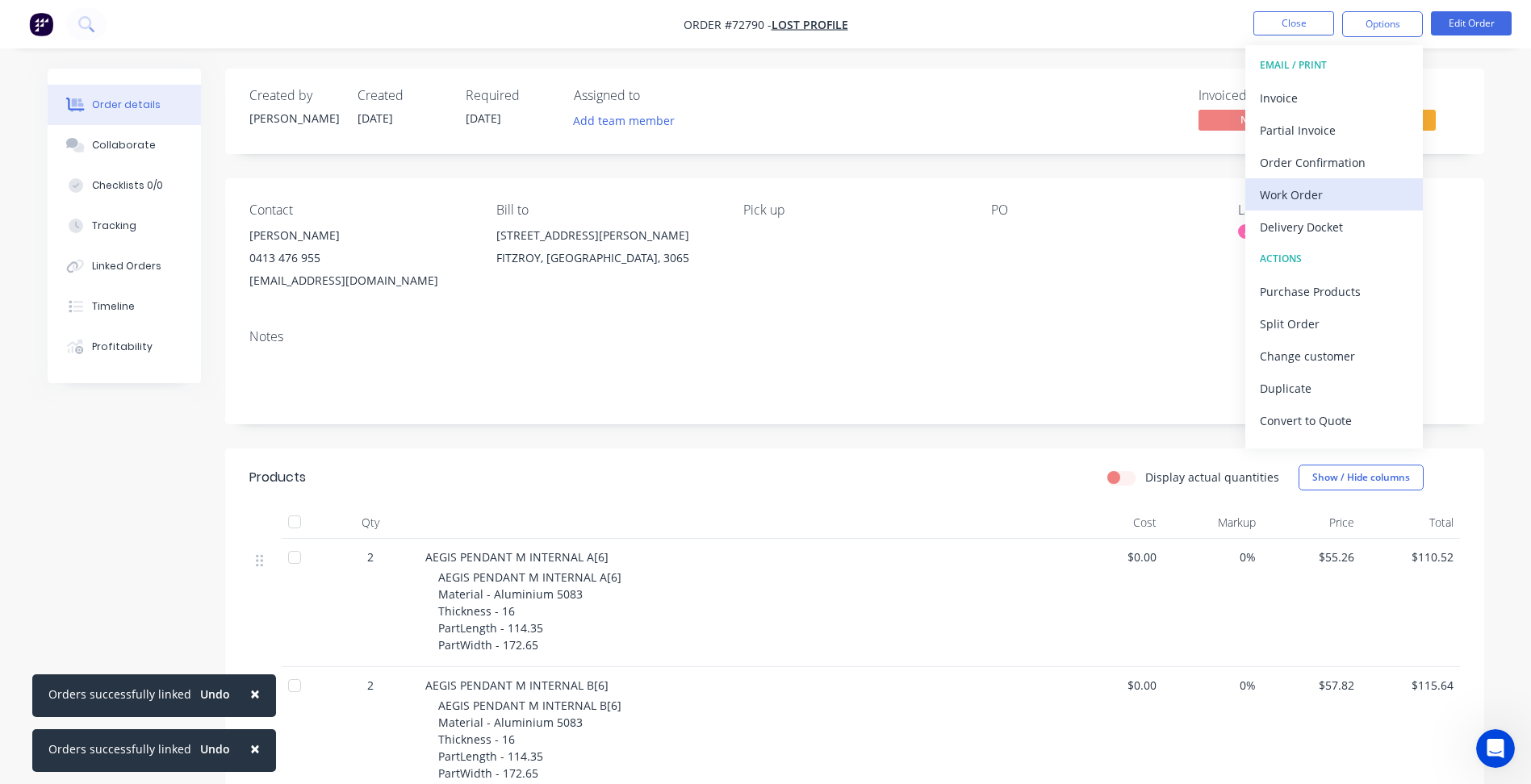
click at [1289, 207] on button "Work Order" at bounding box center [1333, 194] width 178 height 32
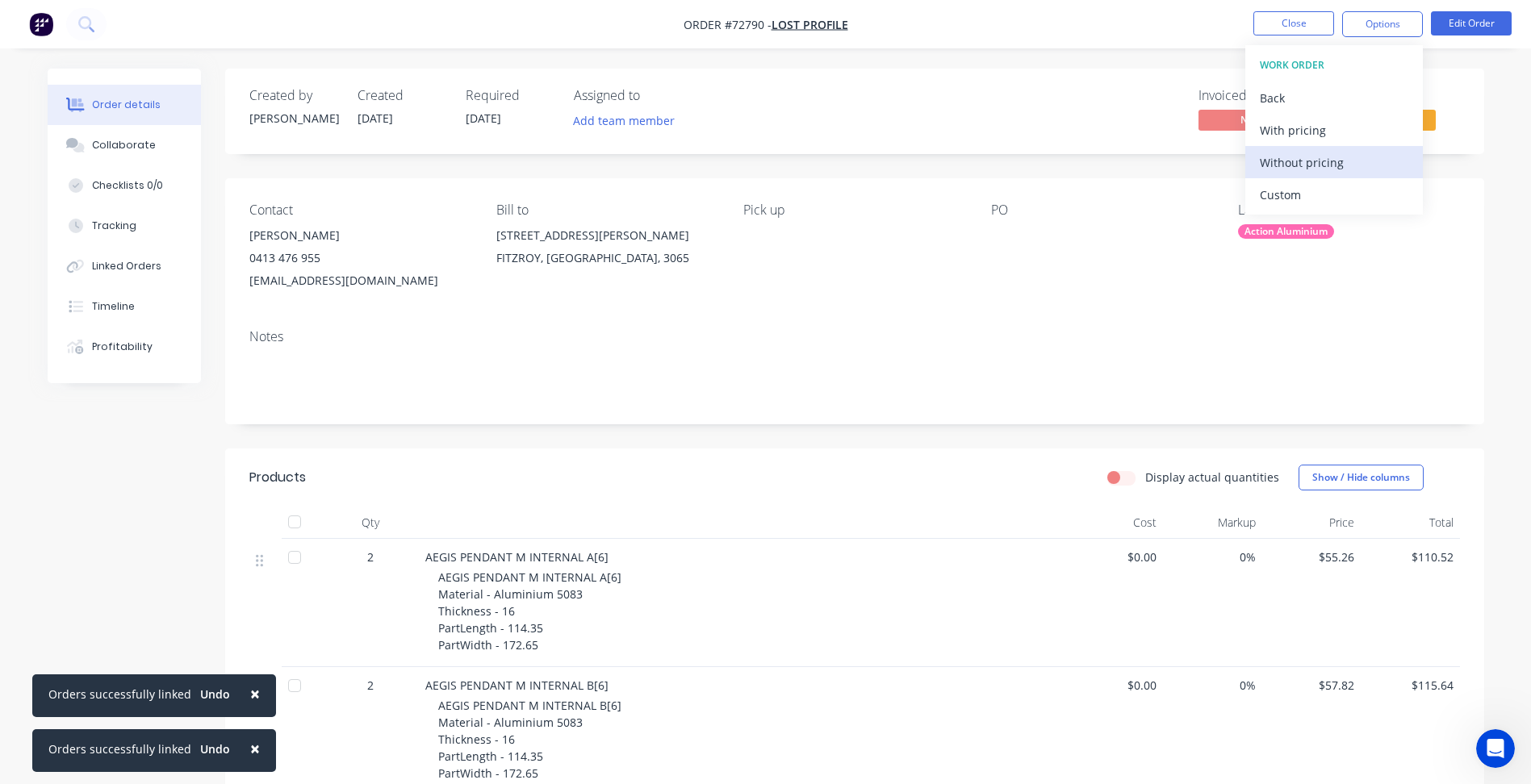
click at [1300, 170] on div "Without pricing" at bounding box center [1334, 162] width 149 height 24
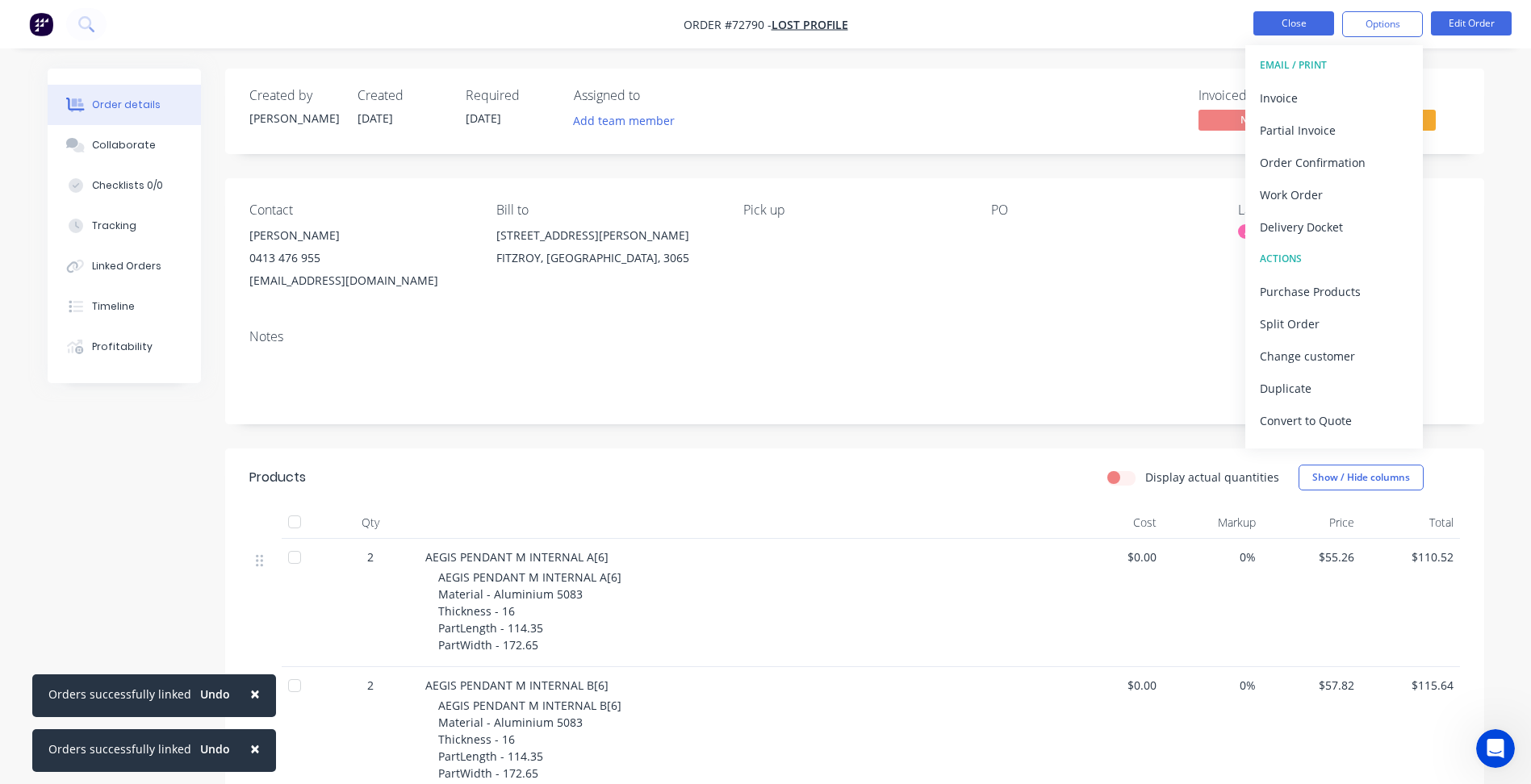
click at [1296, 27] on button "Close" at bounding box center [1293, 24] width 81 height 24
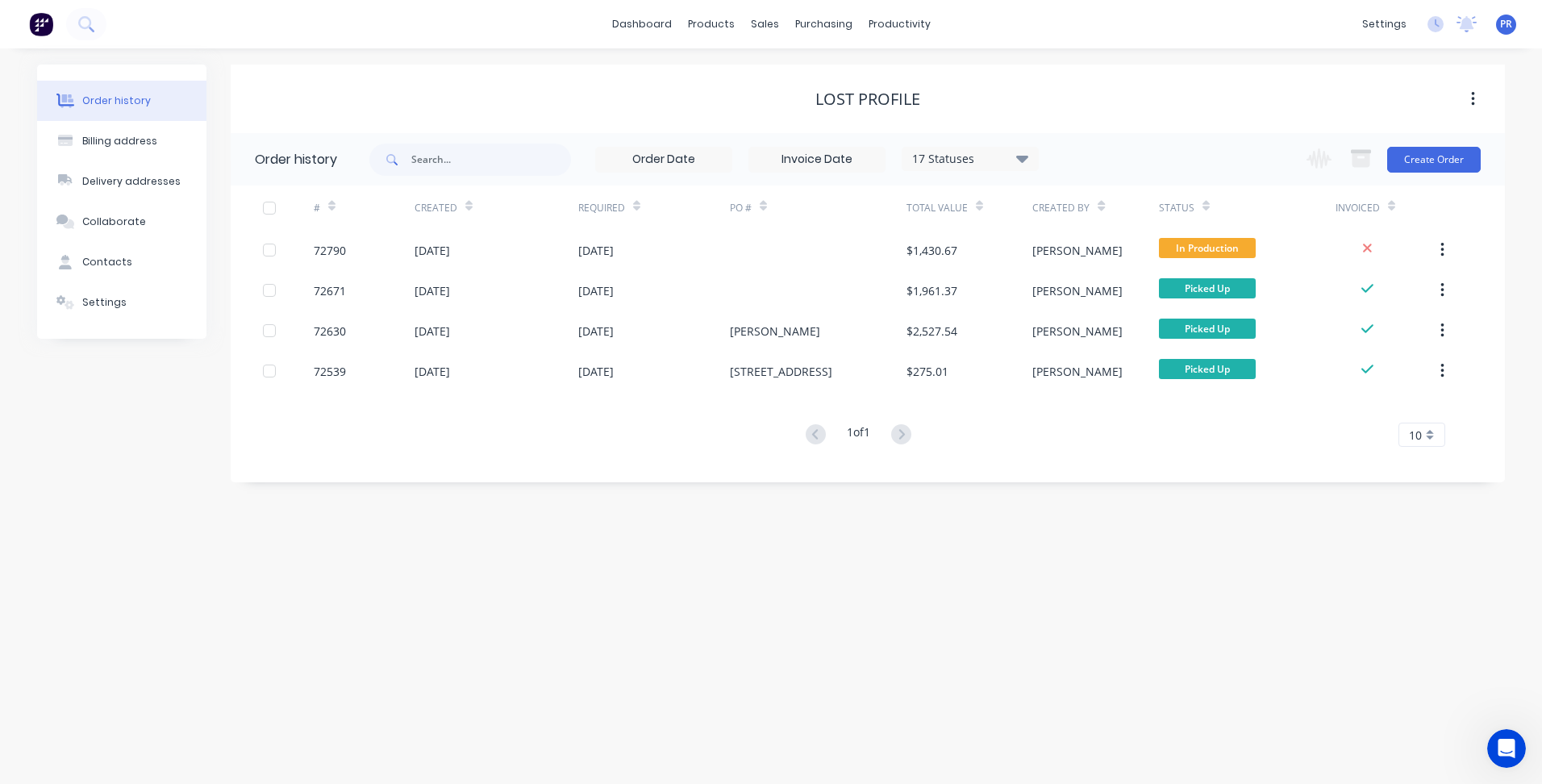
click at [573, 519] on div "Order history Billing address Delivery addresses Collaborate Contacts Settings …" at bounding box center [771, 416] width 1542 height 736
click at [852, 65] on link "Purchase Orders" at bounding box center [892, 76] width 214 height 32
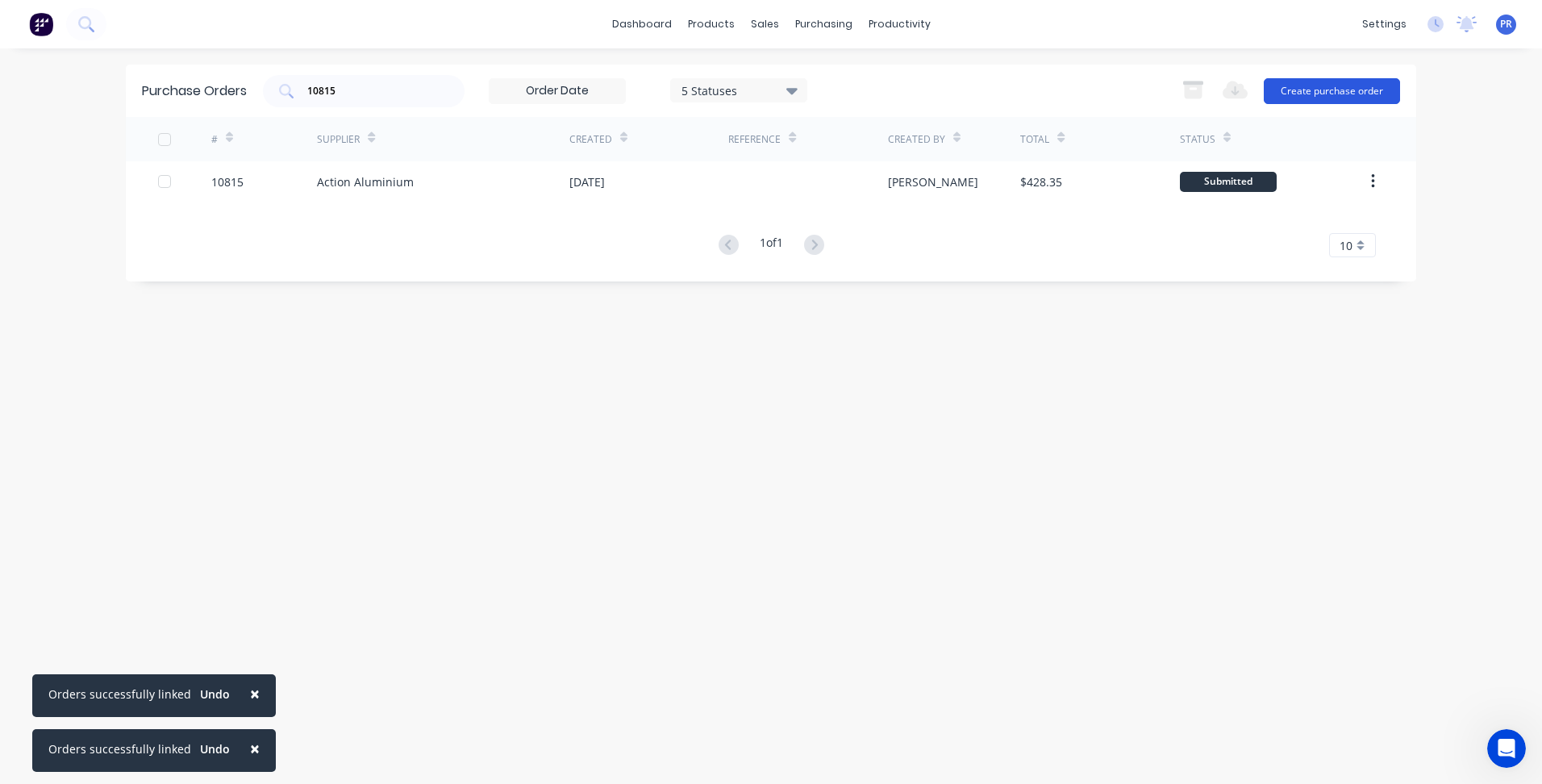
click at [1356, 88] on button "Create purchase order" at bounding box center [1332, 90] width 137 height 25
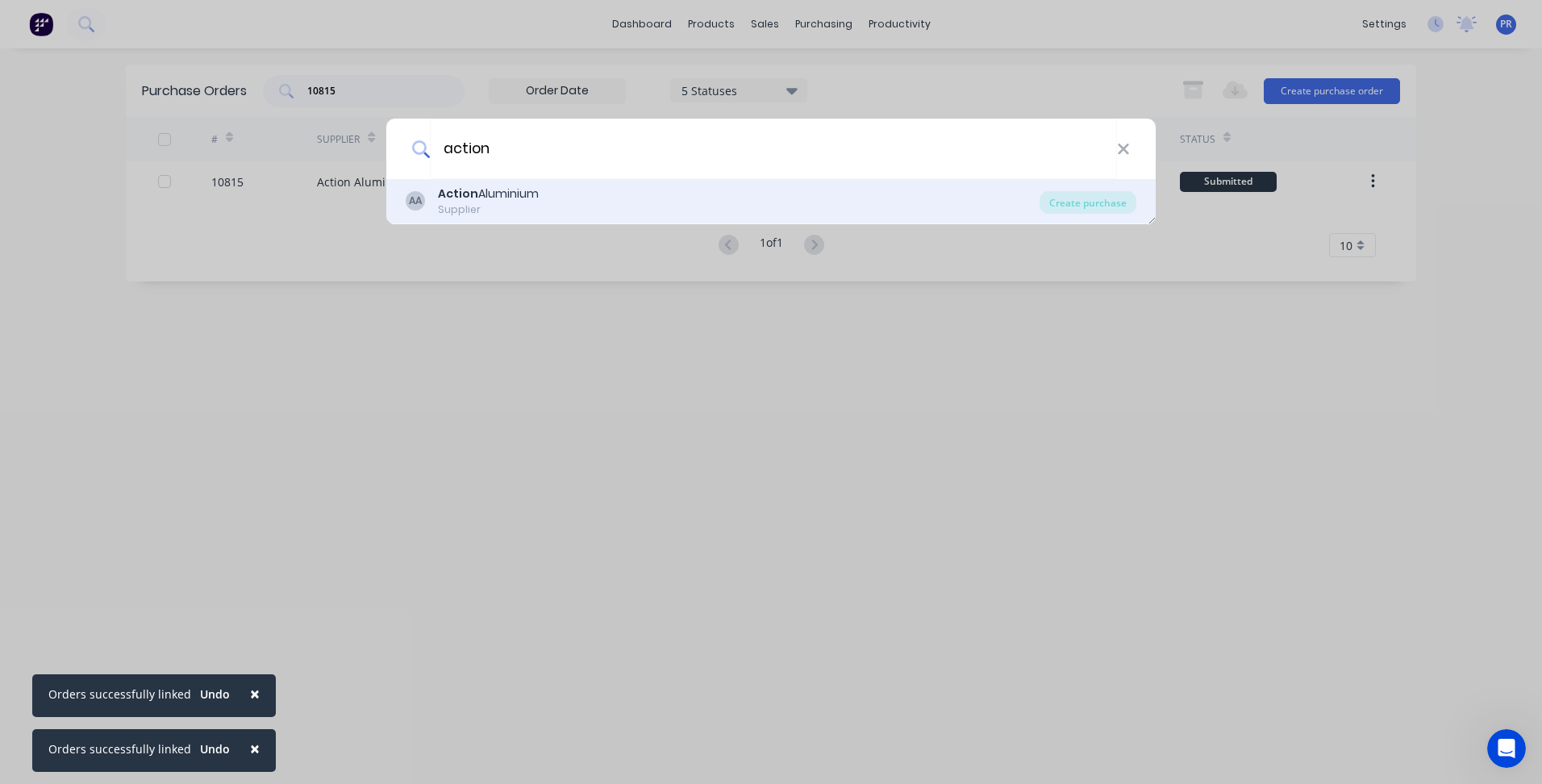
type input "action"
click at [454, 198] on b "Action" at bounding box center [459, 193] width 40 height 16
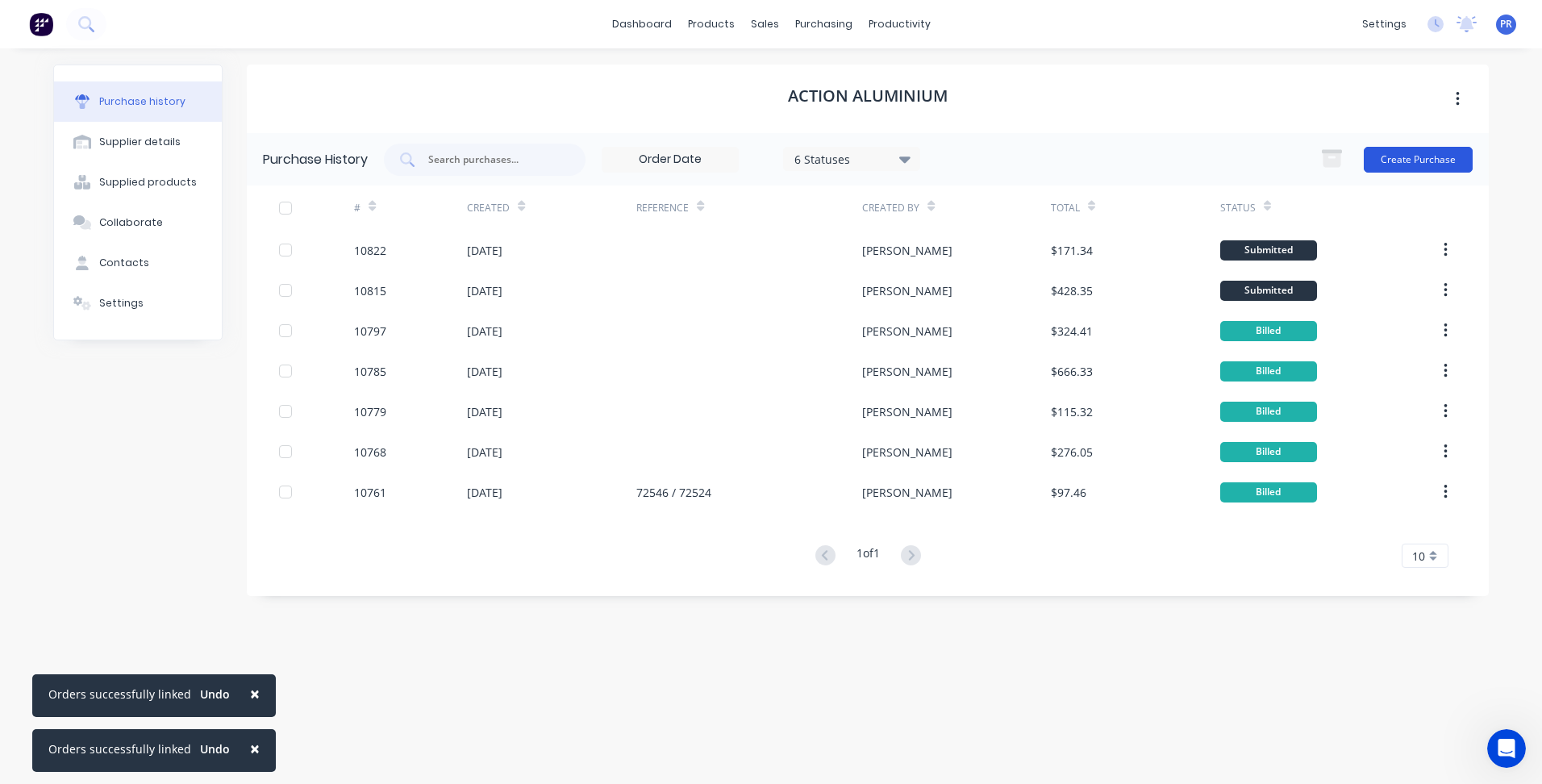
click at [1406, 142] on div "Purchase History 6 Statuses 6 Statuses Create Purchase" at bounding box center [867, 159] width 1242 height 52
click at [1394, 164] on button "Create Purchase" at bounding box center [1419, 159] width 109 height 25
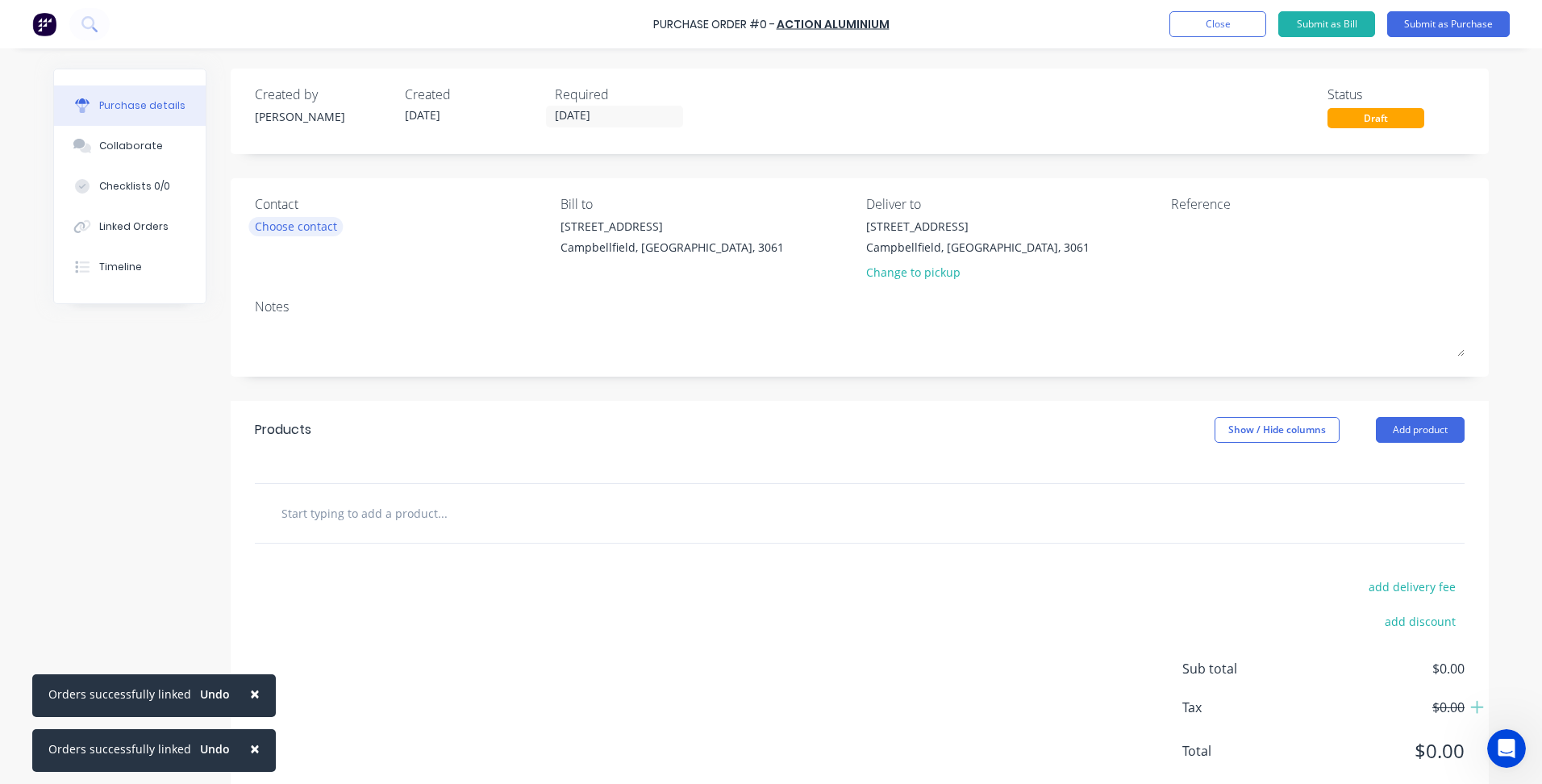
click at [305, 228] on div "Choose contact" at bounding box center [296, 226] width 82 height 17
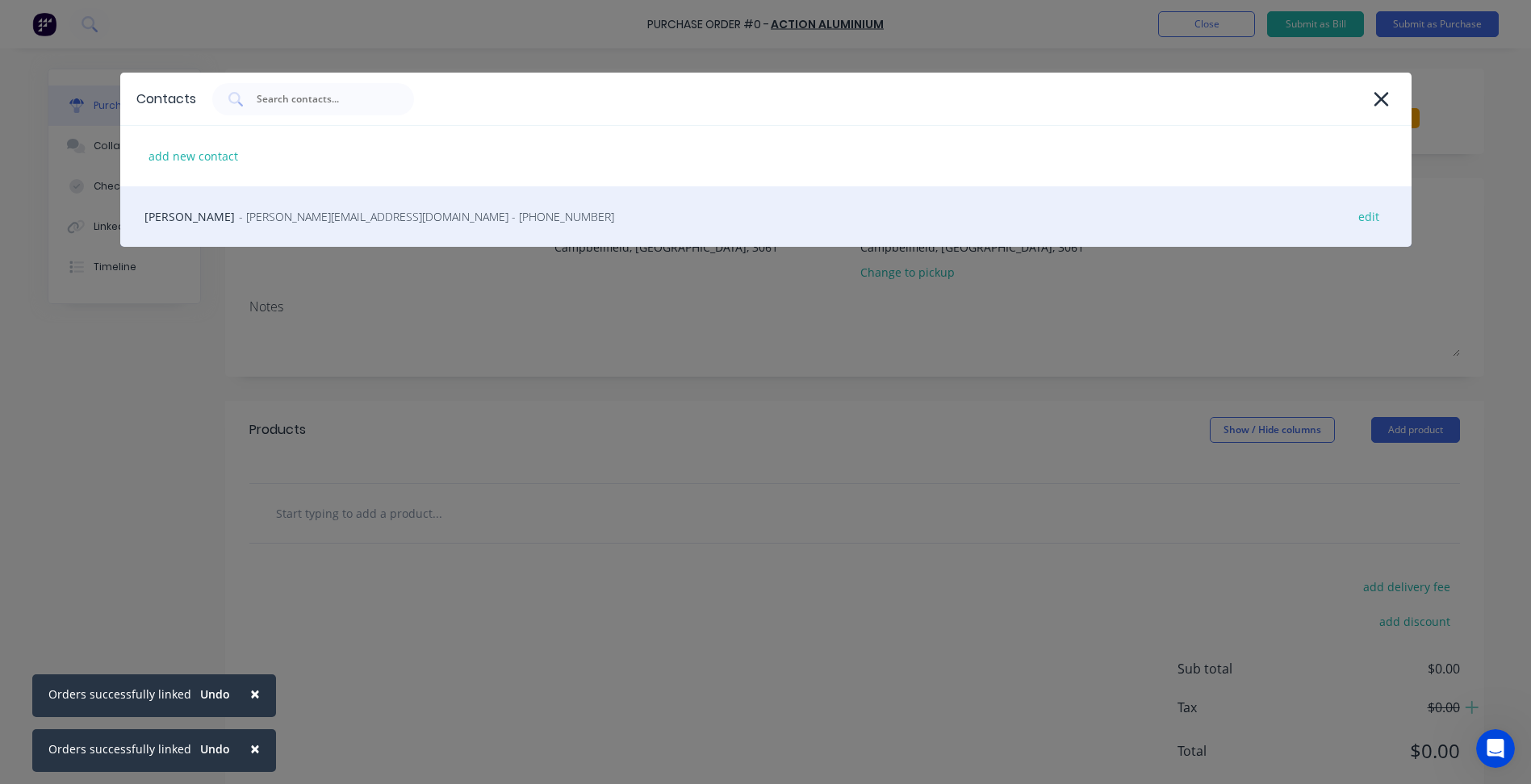
click at [243, 222] on span "- [PERSON_NAME][EMAIL_ADDRESS][DOMAIN_NAME] - [PHONE_NUMBER]" at bounding box center [426, 216] width 376 height 17
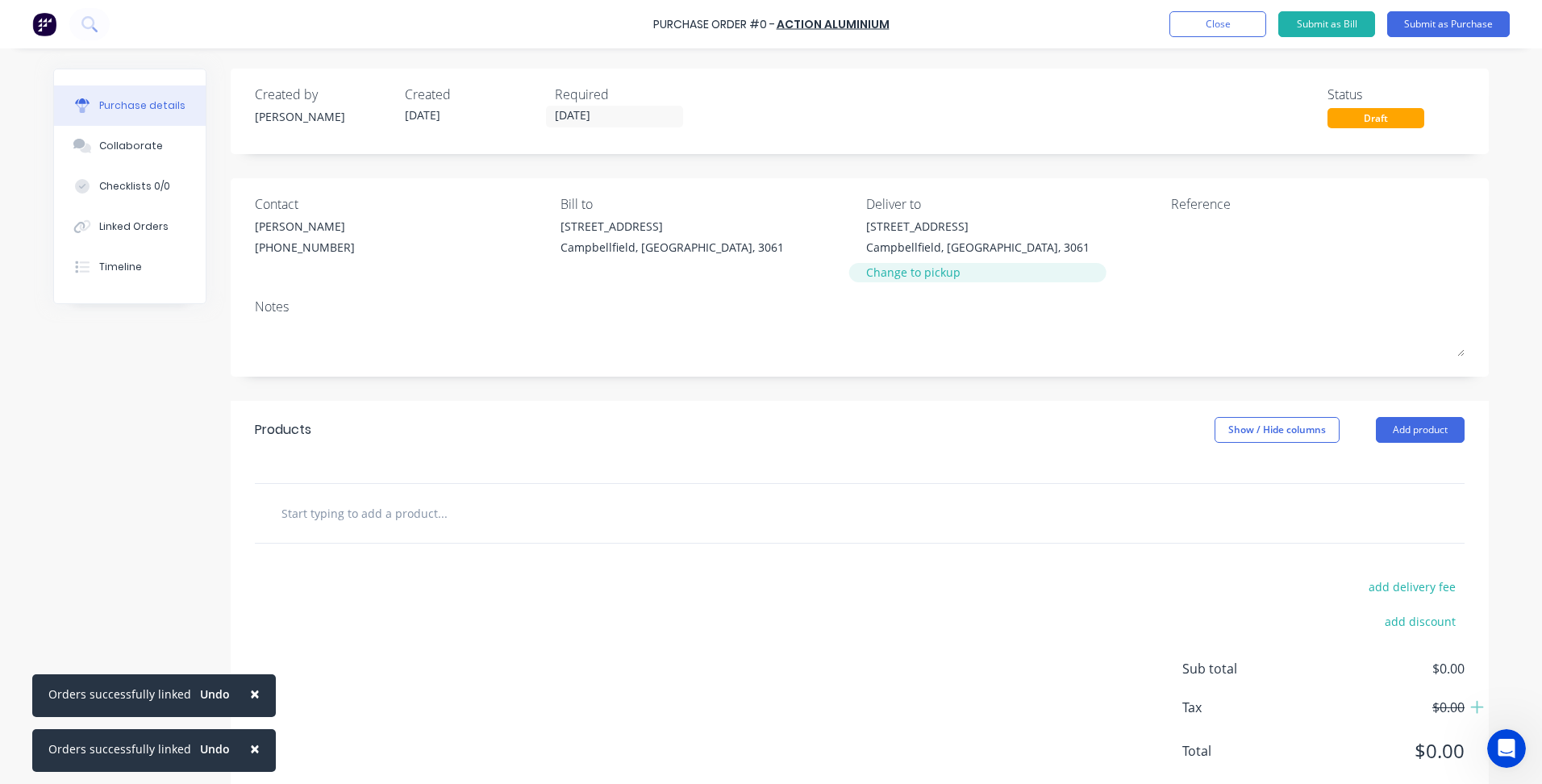
click at [889, 273] on div "Change to pickup" at bounding box center [978, 271] width 223 height 17
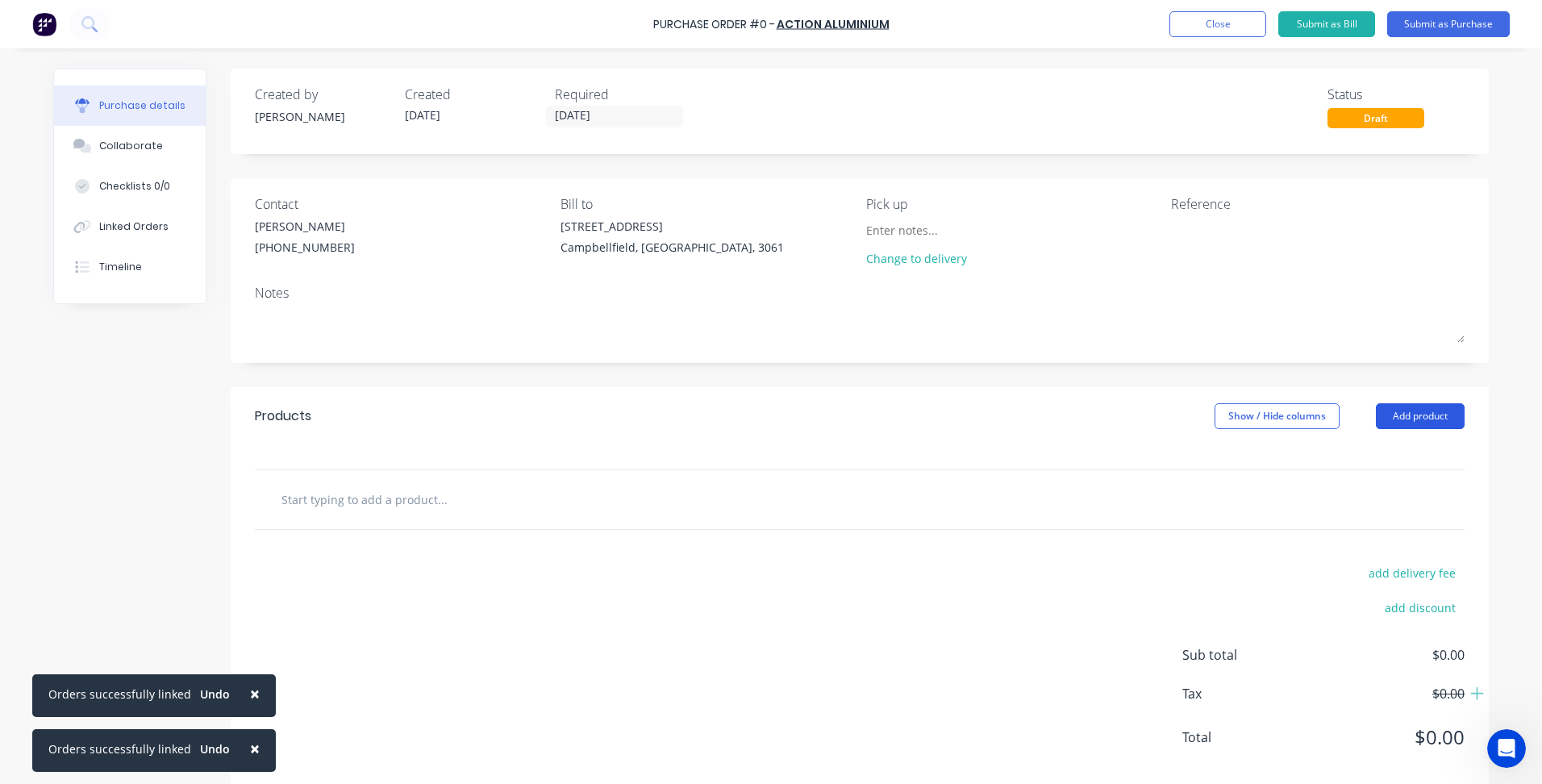
click at [1385, 408] on button "Add product" at bounding box center [1419, 416] width 88 height 25
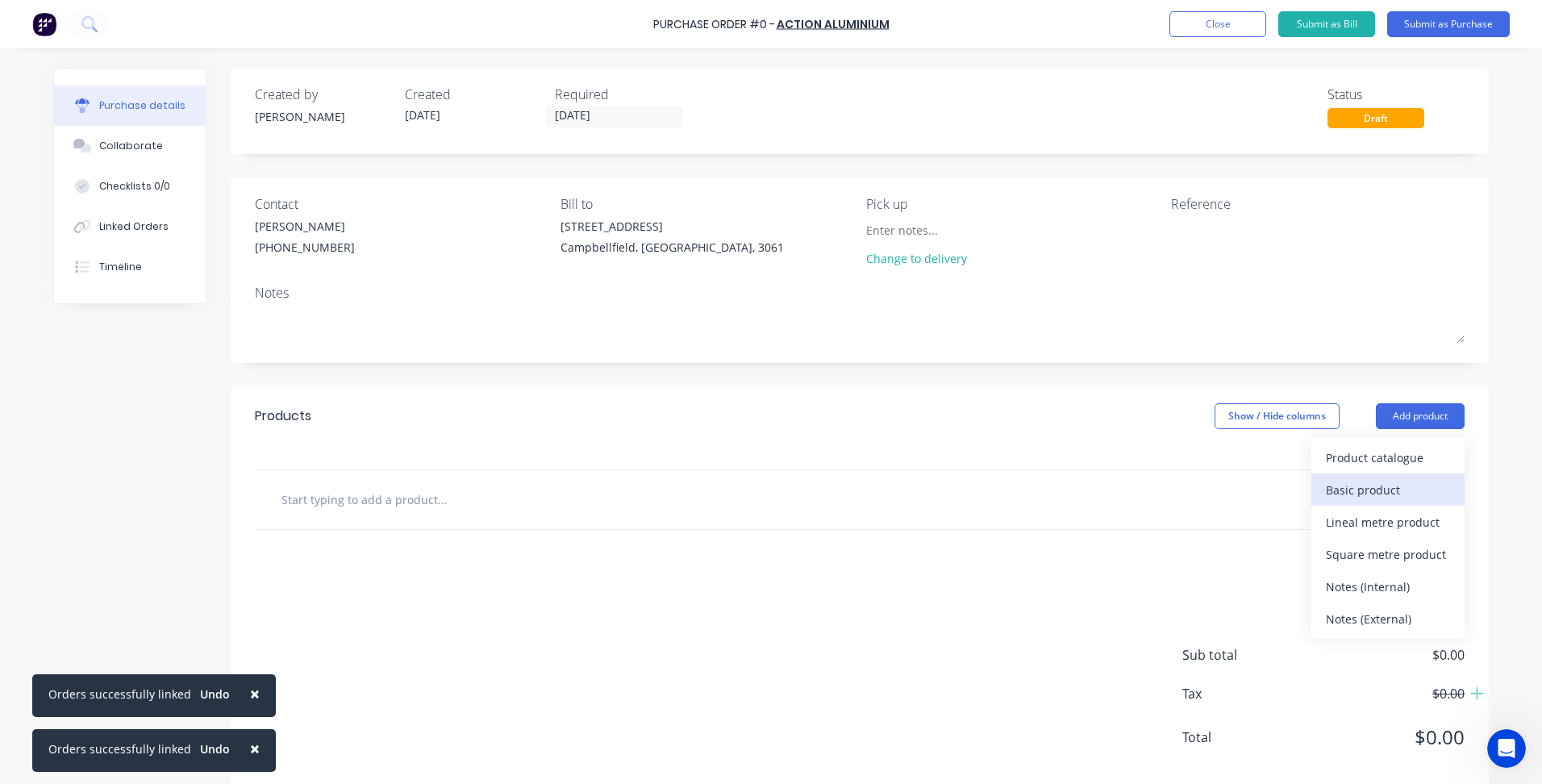
click at [1351, 488] on div "Basic product" at bounding box center [1388, 490] width 124 height 24
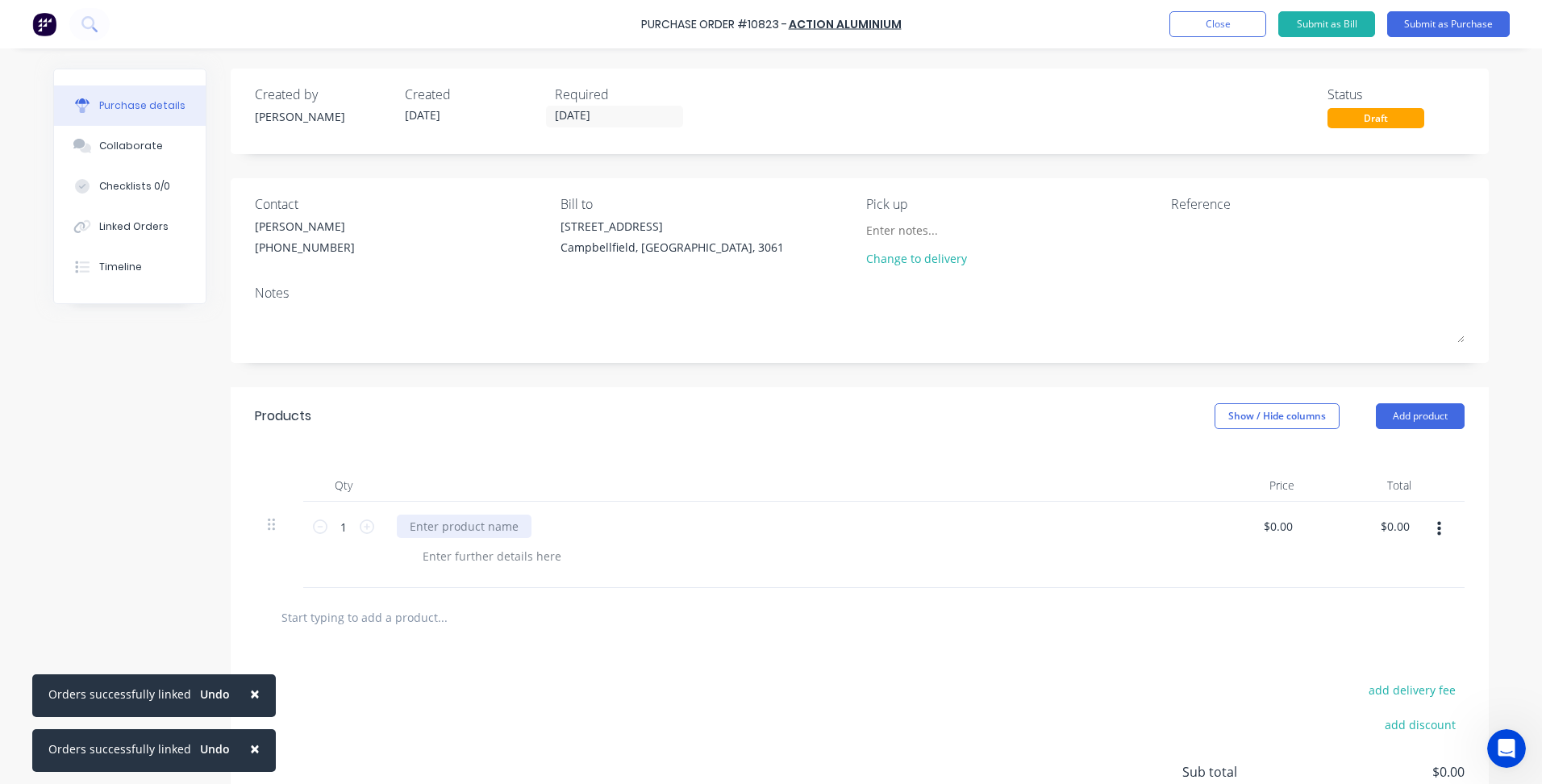
click at [438, 530] on div at bounding box center [464, 526] width 135 height 24
click at [441, 549] on div at bounding box center [492, 556] width 165 height 24
click at [459, 558] on div at bounding box center [492, 556] width 165 height 24
click at [1271, 521] on input "0.0000" at bounding box center [1278, 526] width 37 height 24
click at [1271, 521] on input "0.0000" at bounding box center [1274, 526] width 44 height 24
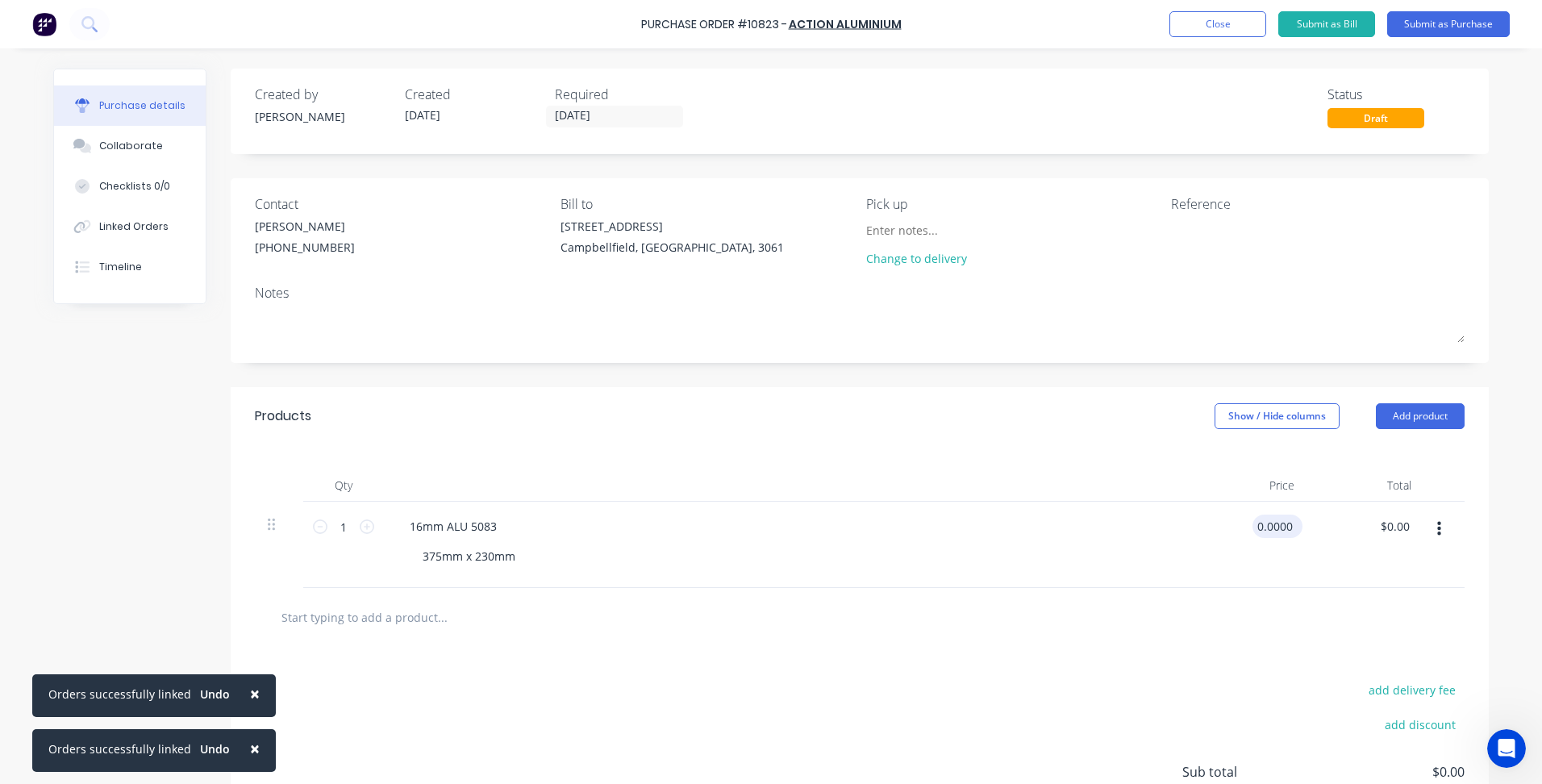
click at [1271, 521] on input "0.0000" at bounding box center [1274, 526] width 44 height 24
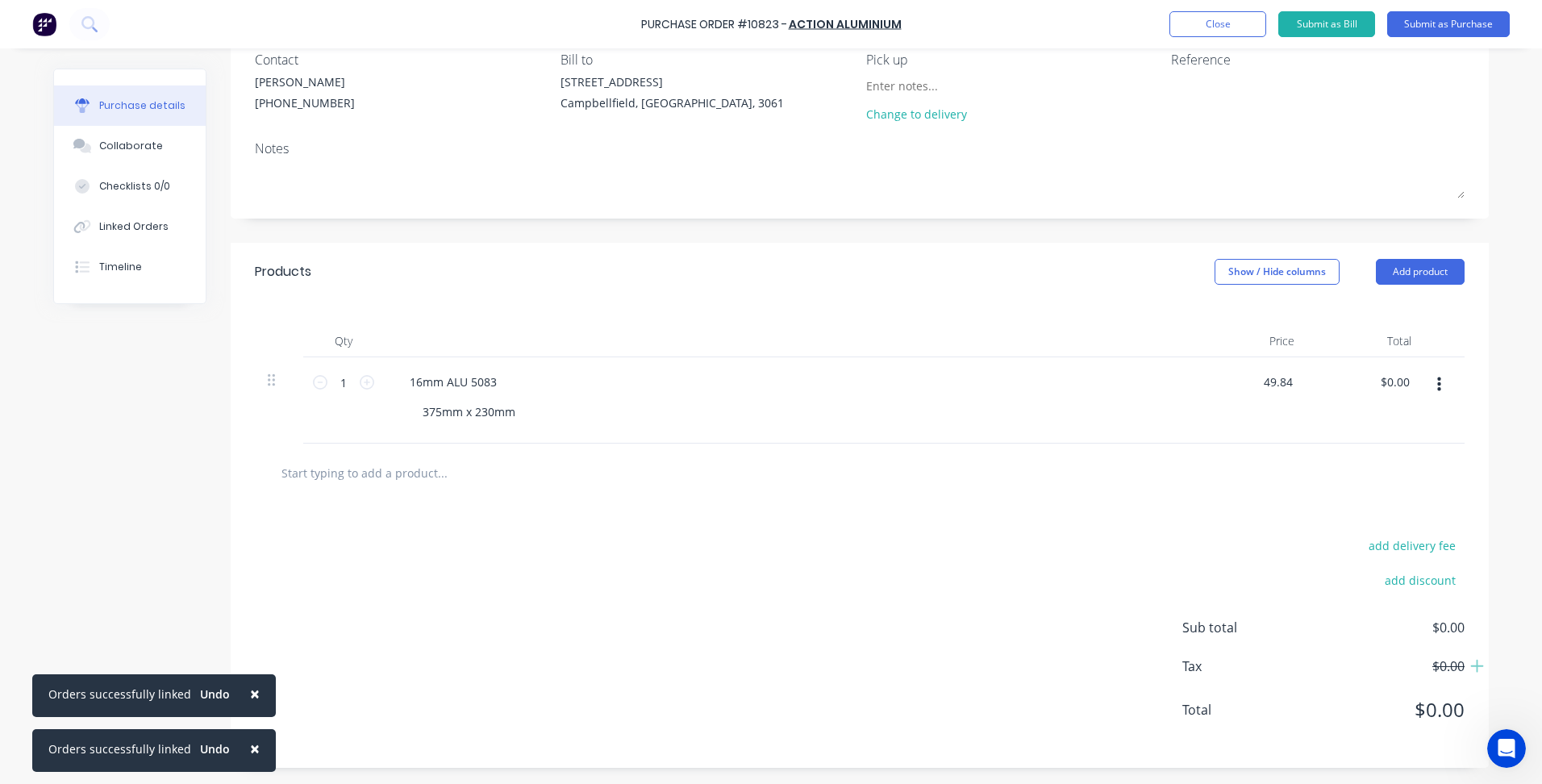
type input "$49.84"
click at [901, 558] on div "add delivery fee add discount Sub total $0.00 Tax $0.00 Total $0.00" at bounding box center [860, 634] width 1258 height 265
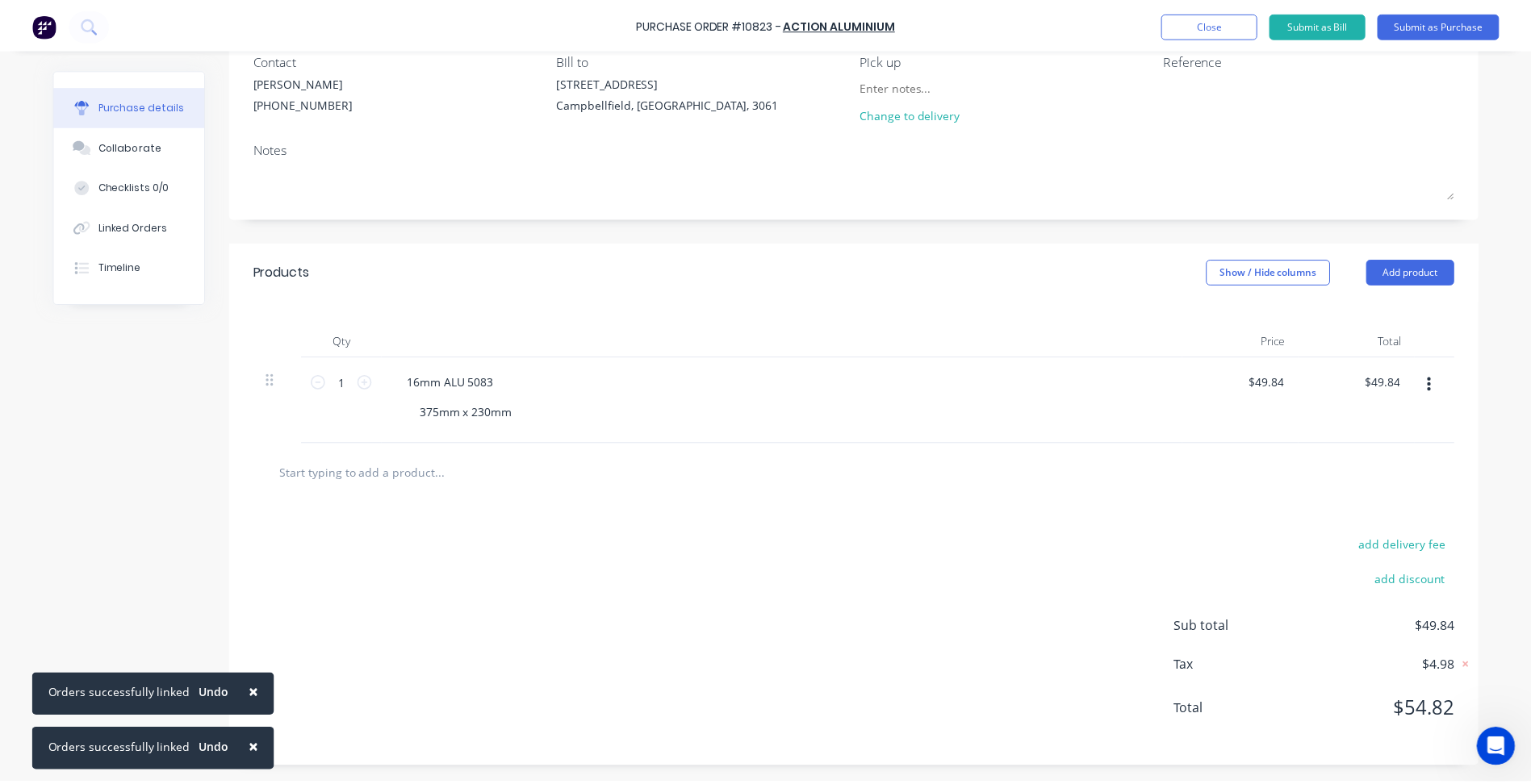
scroll to position [0, 0]
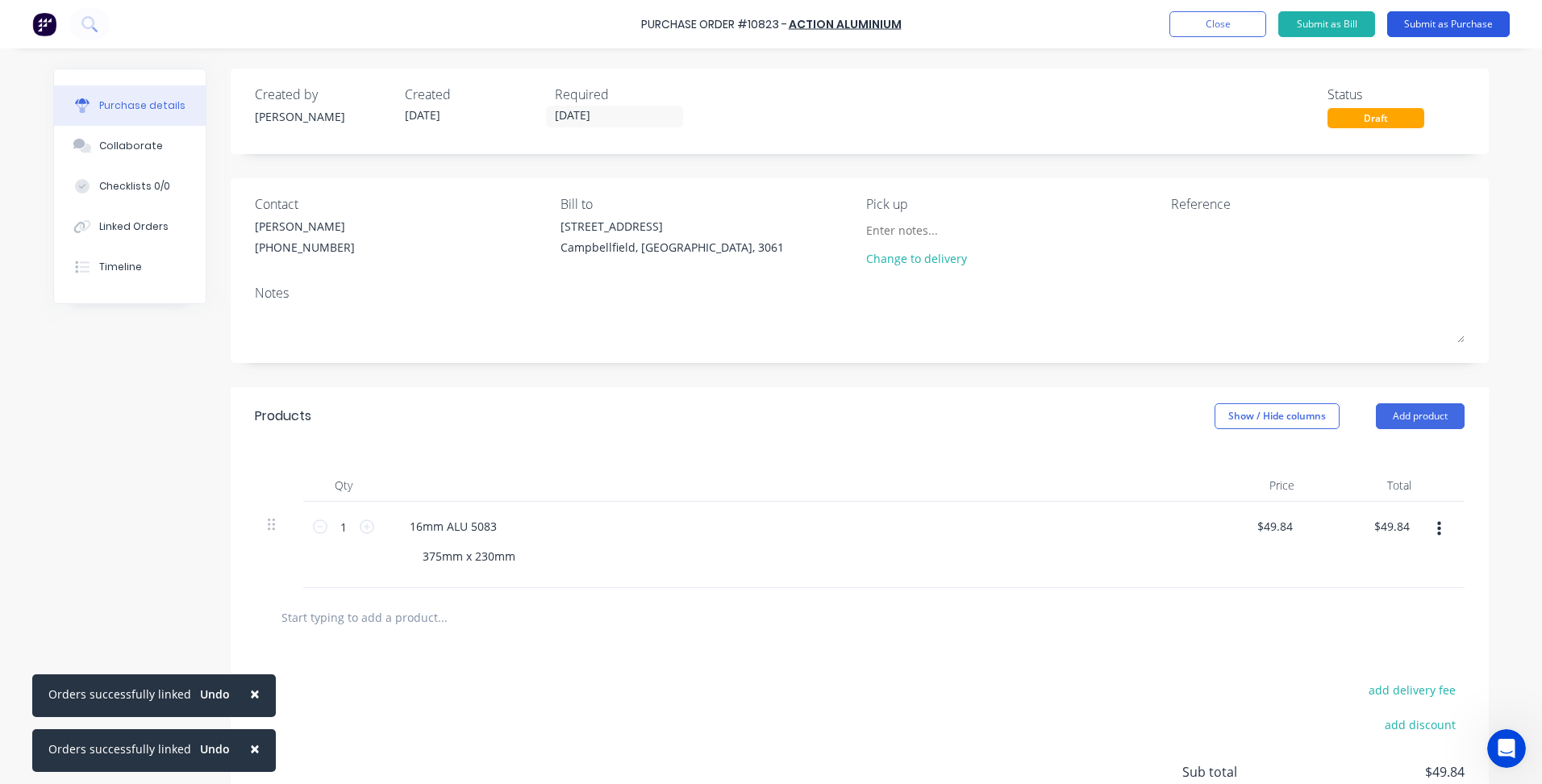
click at [1427, 32] on button "Submit as Purchase" at bounding box center [1448, 24] width 123 height 25
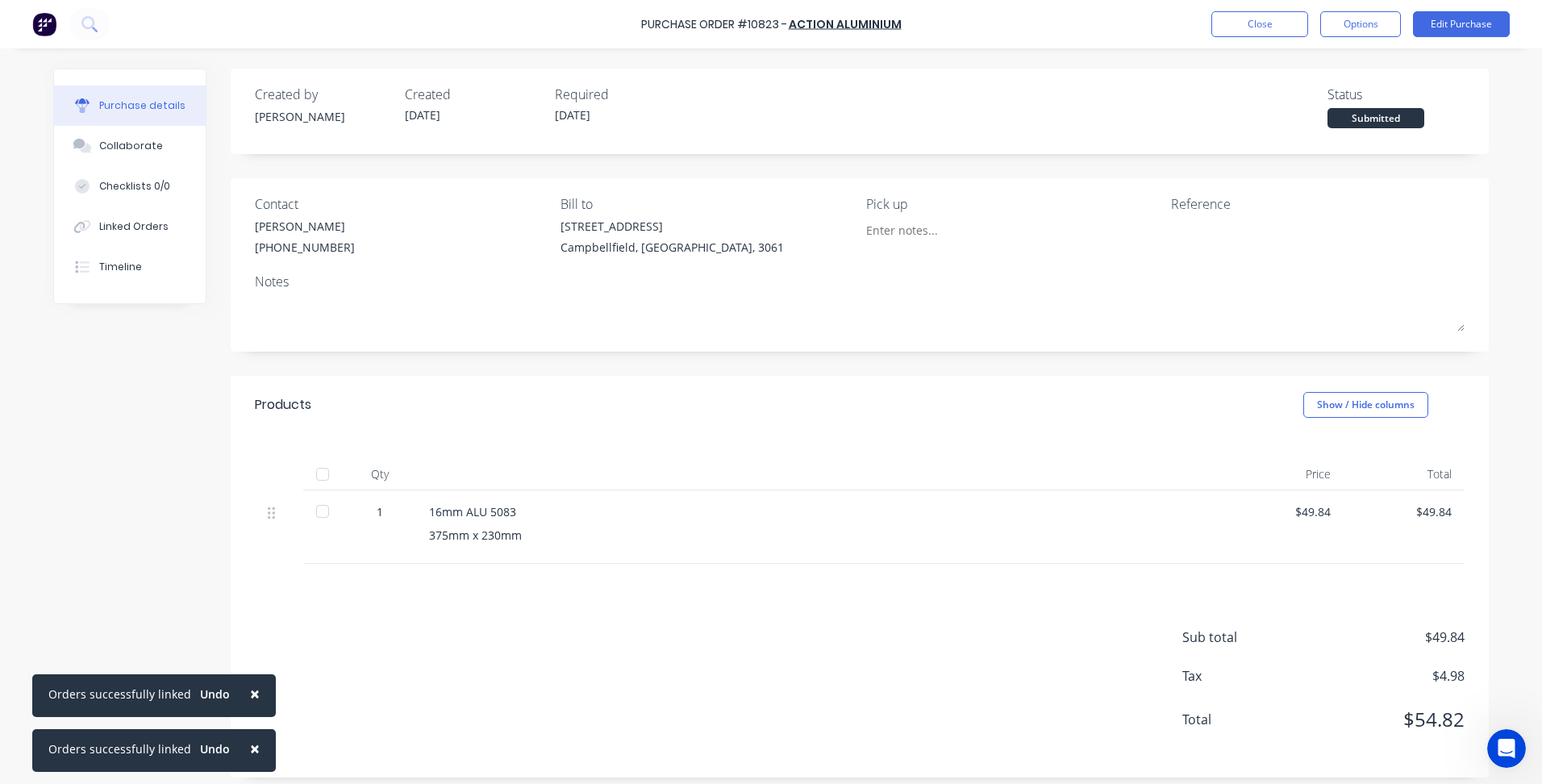
click at [46, 216] on div "Purchase details Collaborate Checklists 0/0 Linked Orders Timeline Created by […" at bounding box center [771, 368] width 1468 height 704
click at [120, 215] on button "Linked Orders" at bounding box center [130, 227] width 151 height 40
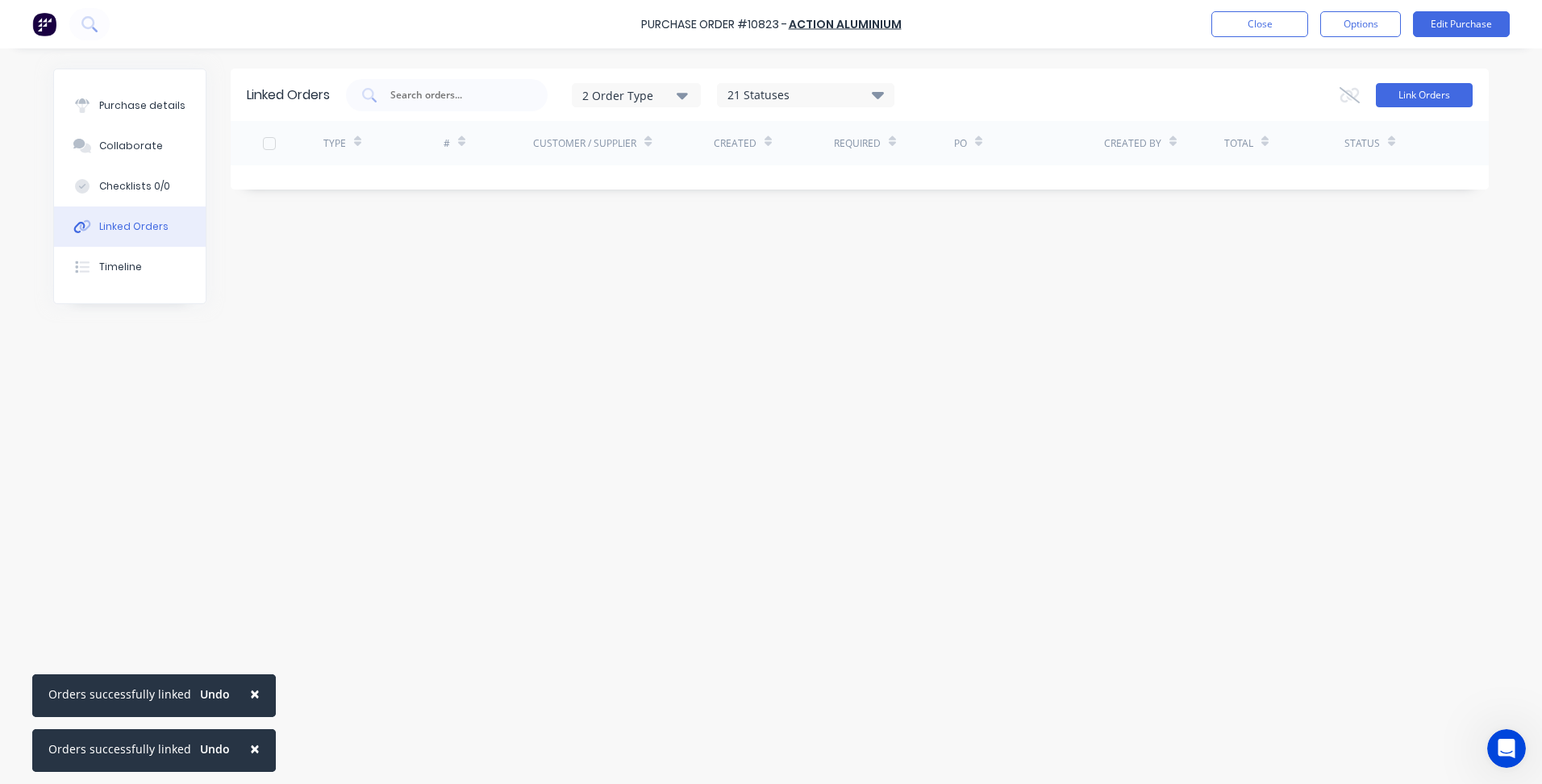
click at [1414, 81] on div "Link Orders" at bounding box center [1406, 94] width 133 height 32
click at [1412, 92] on button "Link Orders" at bounding box center [1424, 95] width 97 height 24
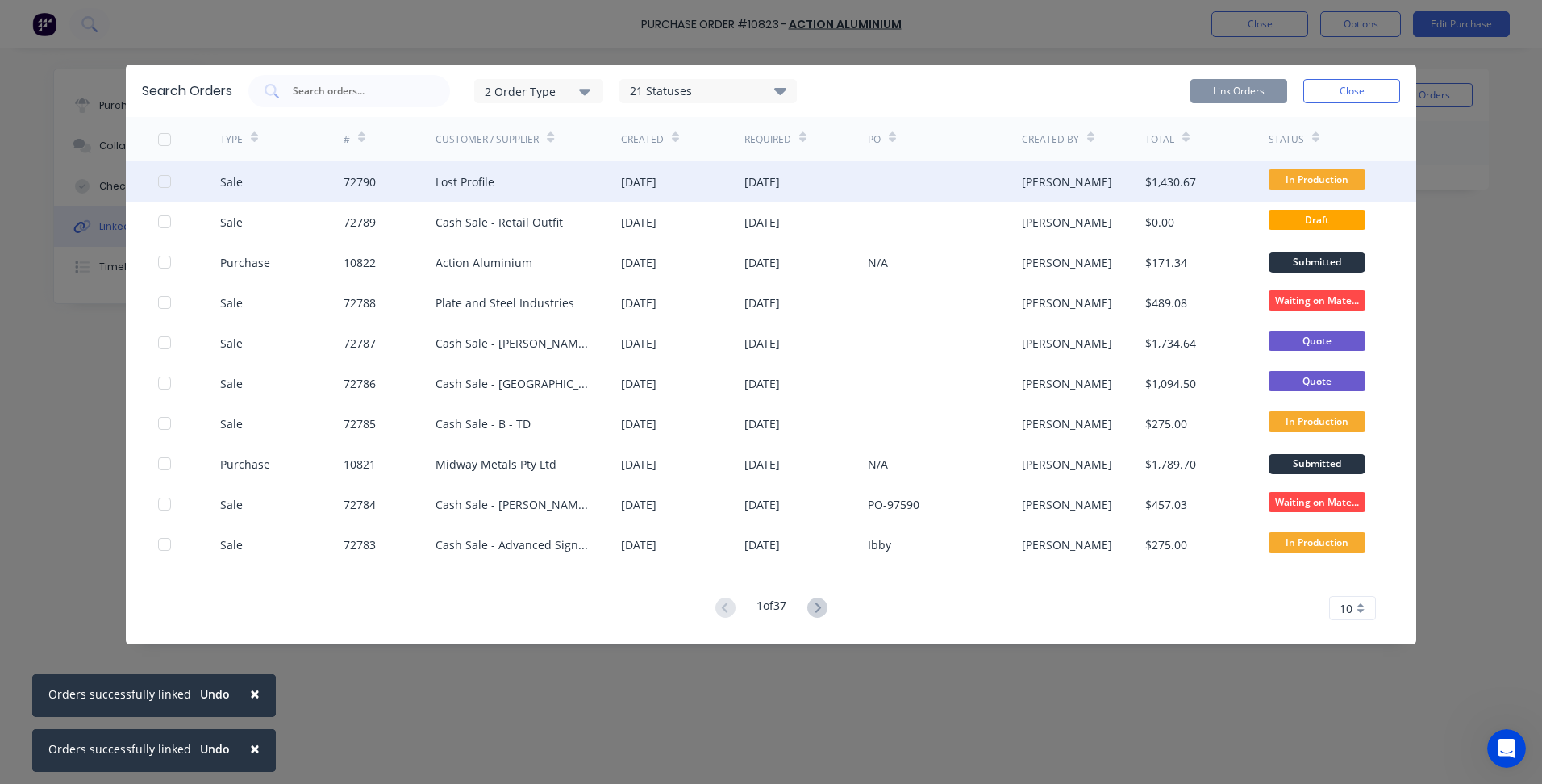
drag, startPoint x: 166, startPoint y: 179, endPoint x: 252, endPoint y: 179, distance: 86.0
click at [165, 179] on div at bounding box center [165, 181] width 32 height 32
click at [1231, 88] on button "Link Orders" at bounding box center [1238, 91] width 97 height 24
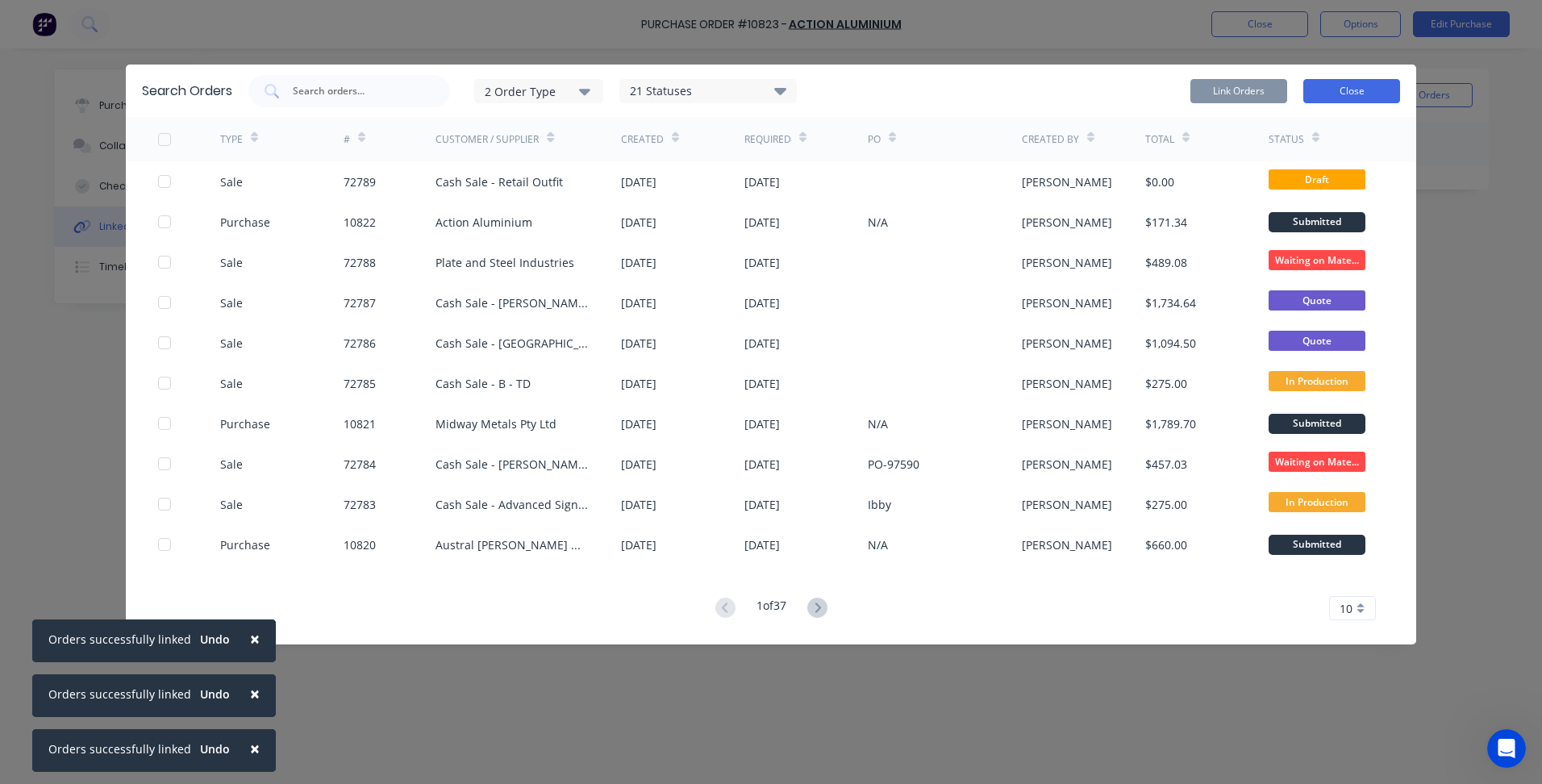
click at [1373, 93] on button "Close" at bounding box center [1352, 91] width 97 height 24
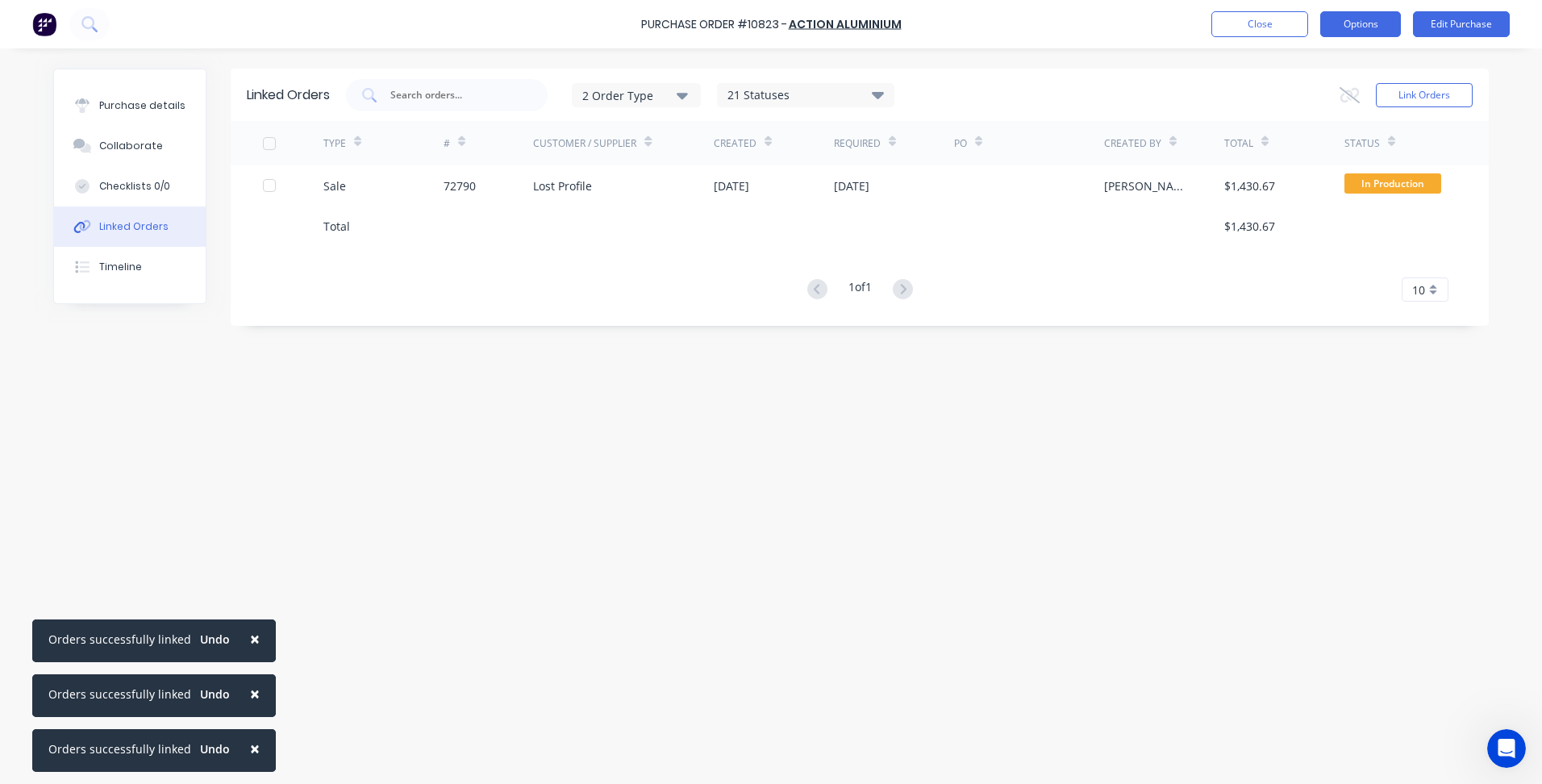
click at [1355, 24] on button "Options" at bounding box center [1361, 24] width 81 height 25
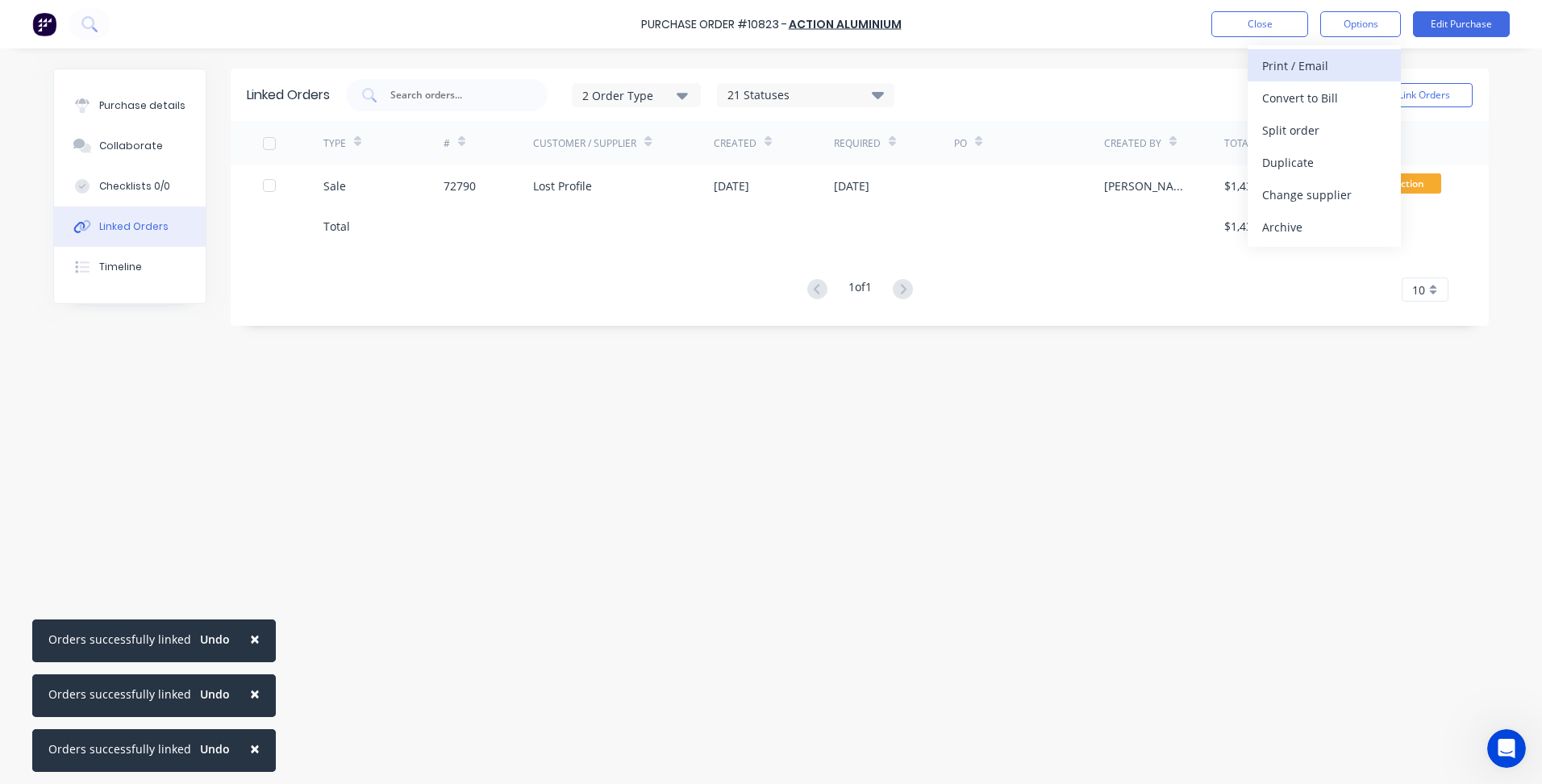
click at [1307, 66] on div "Print / Email" at bounding box center [1325, 66] width 124 height 24
drag, startPoint x: 1350, startPoint y: 67, endPoint x: 1345, endPoint y: 98, distance: 31.4
click at [1345, 98] on div "Back With pricing Without pricing" at bounding box center [1324, 98] width 153 height 105
click at [1345, 98] on div "With pricing" at bounding box center [1325, 98] width 124 height 24
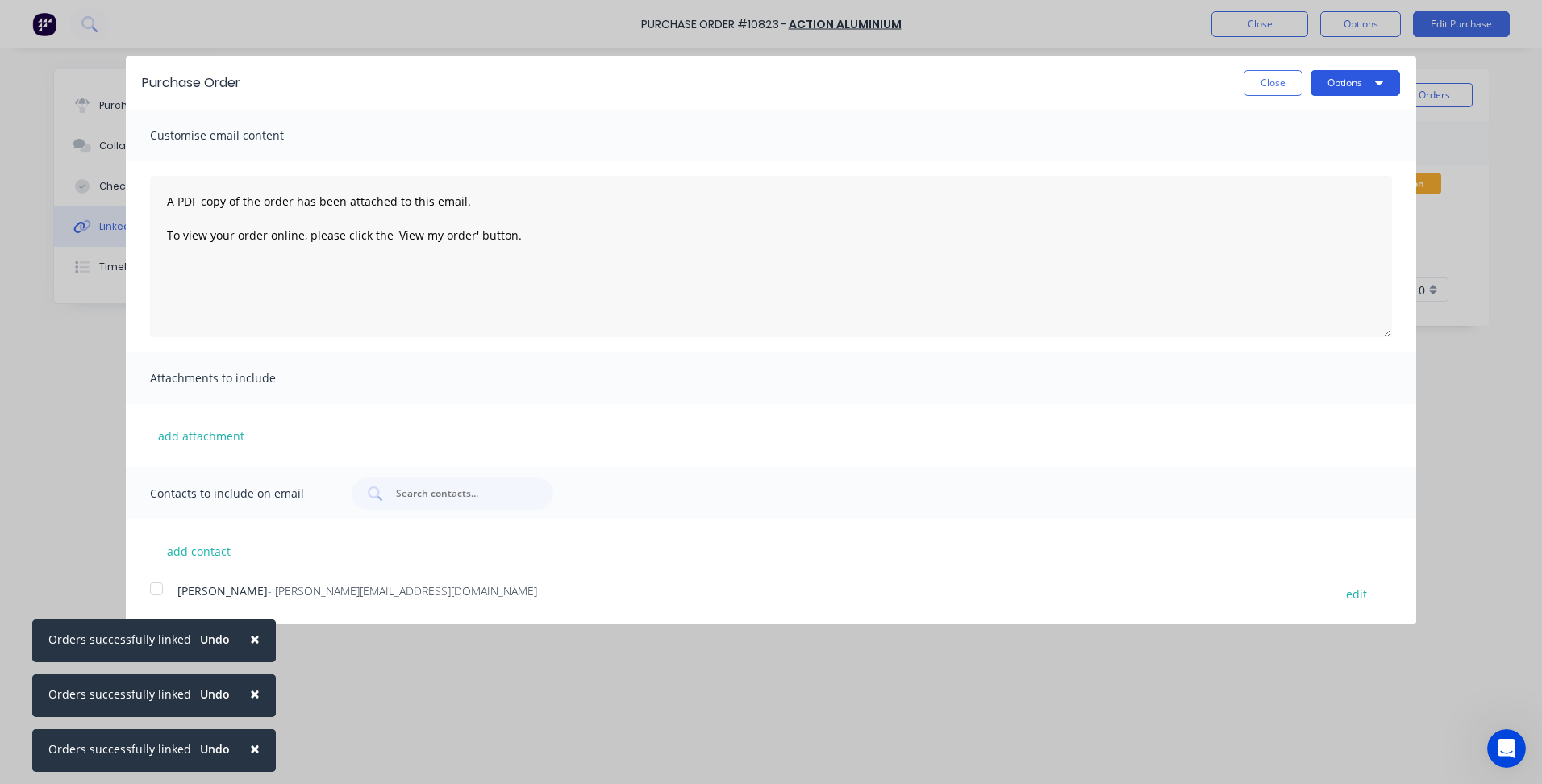
click at [1338, 79] on button "Options" at bounding box center [1356, 82] width 89 height 25
click at [1293, 125] on div "Print" at bounding box center [1324, 123] width 124 height 24
click at [1272, 85] on button "Close" at bounding box center [1272, 82] width 59 height 25
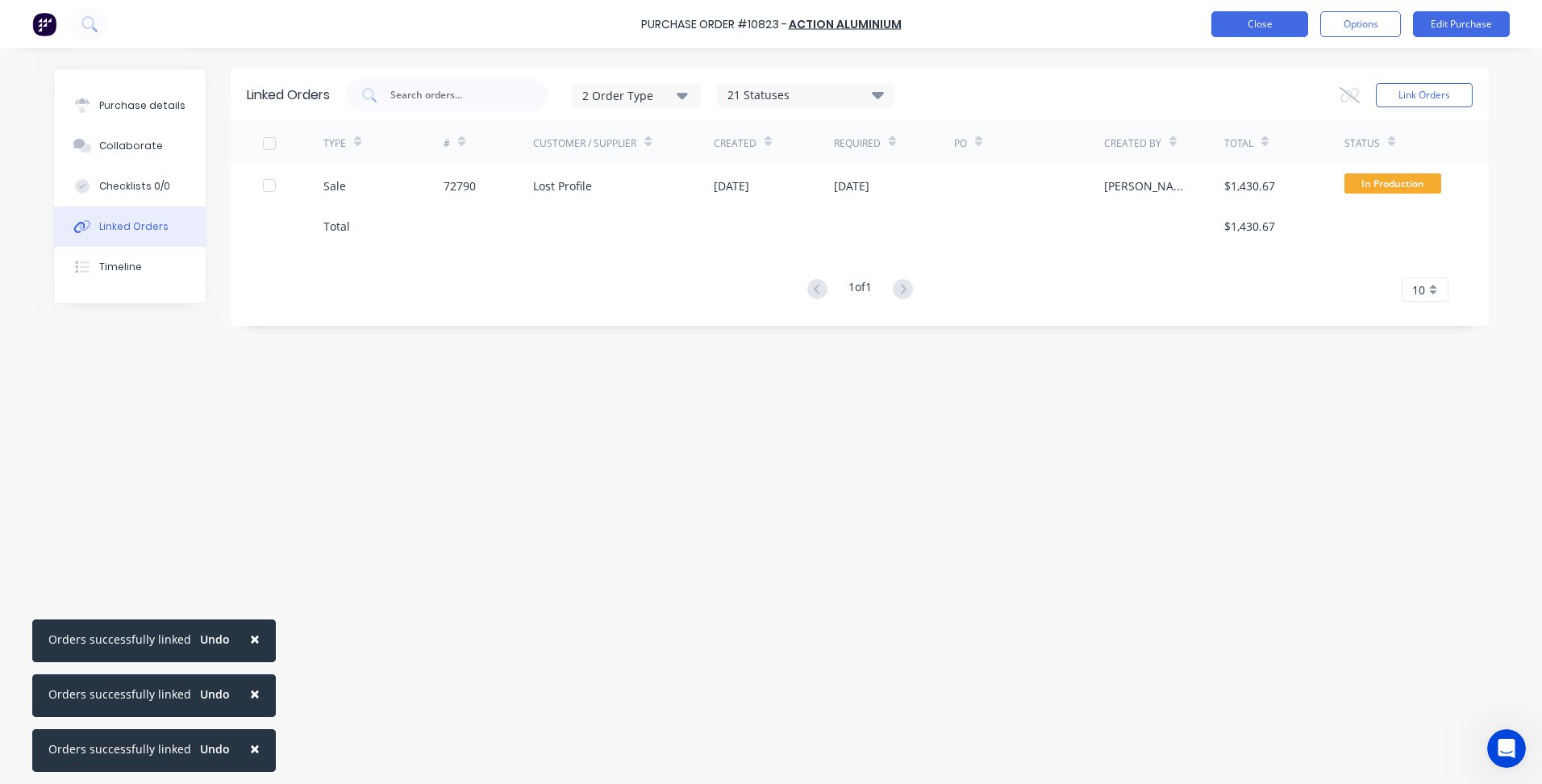
click at [1269, 16] on button "Close" at bounding box center [1259, 24] width 97 height 25
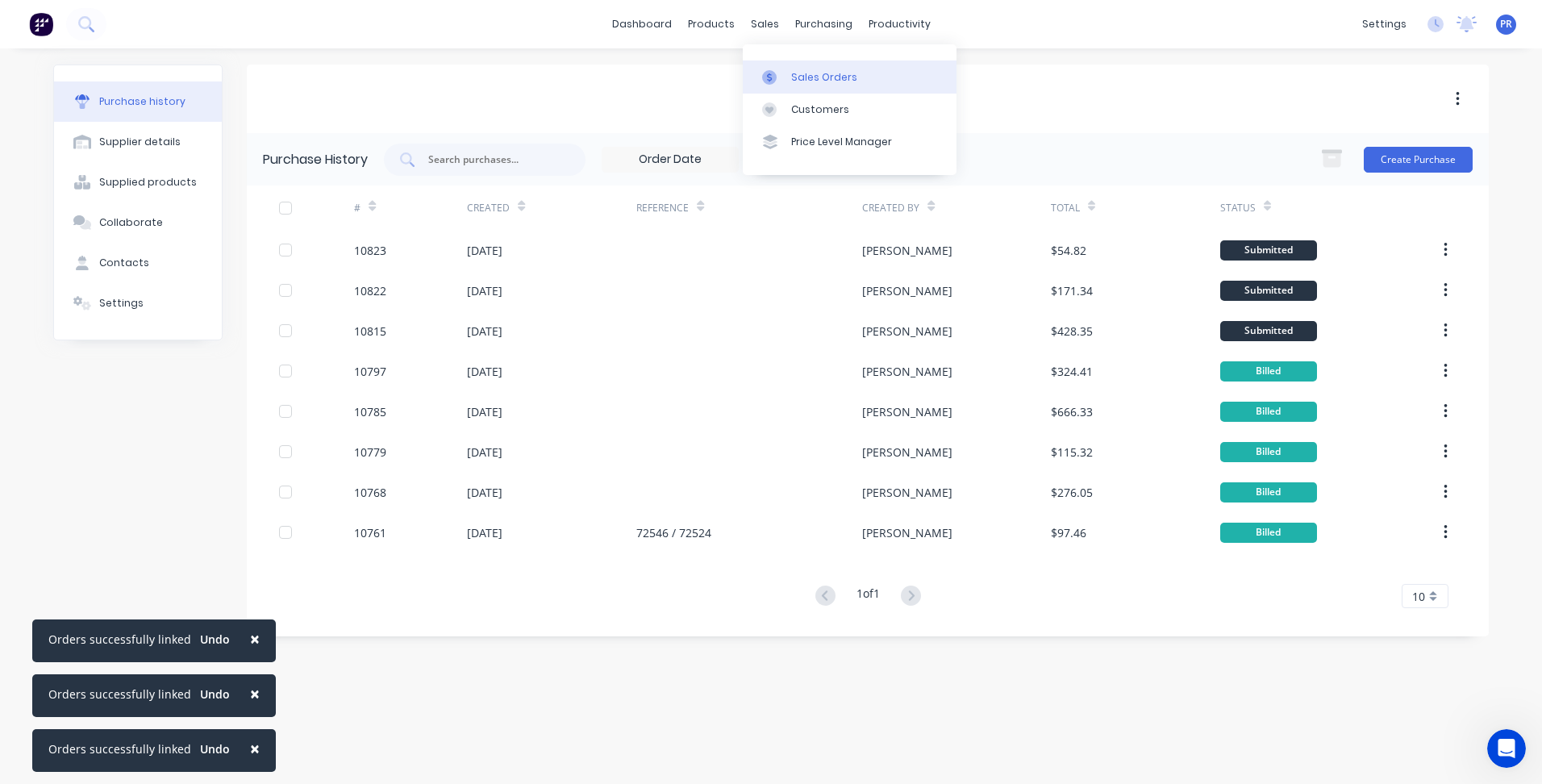
click at [789, 72] on link "Sales Orders" at bounding box center [850, 76] width 214 height 32
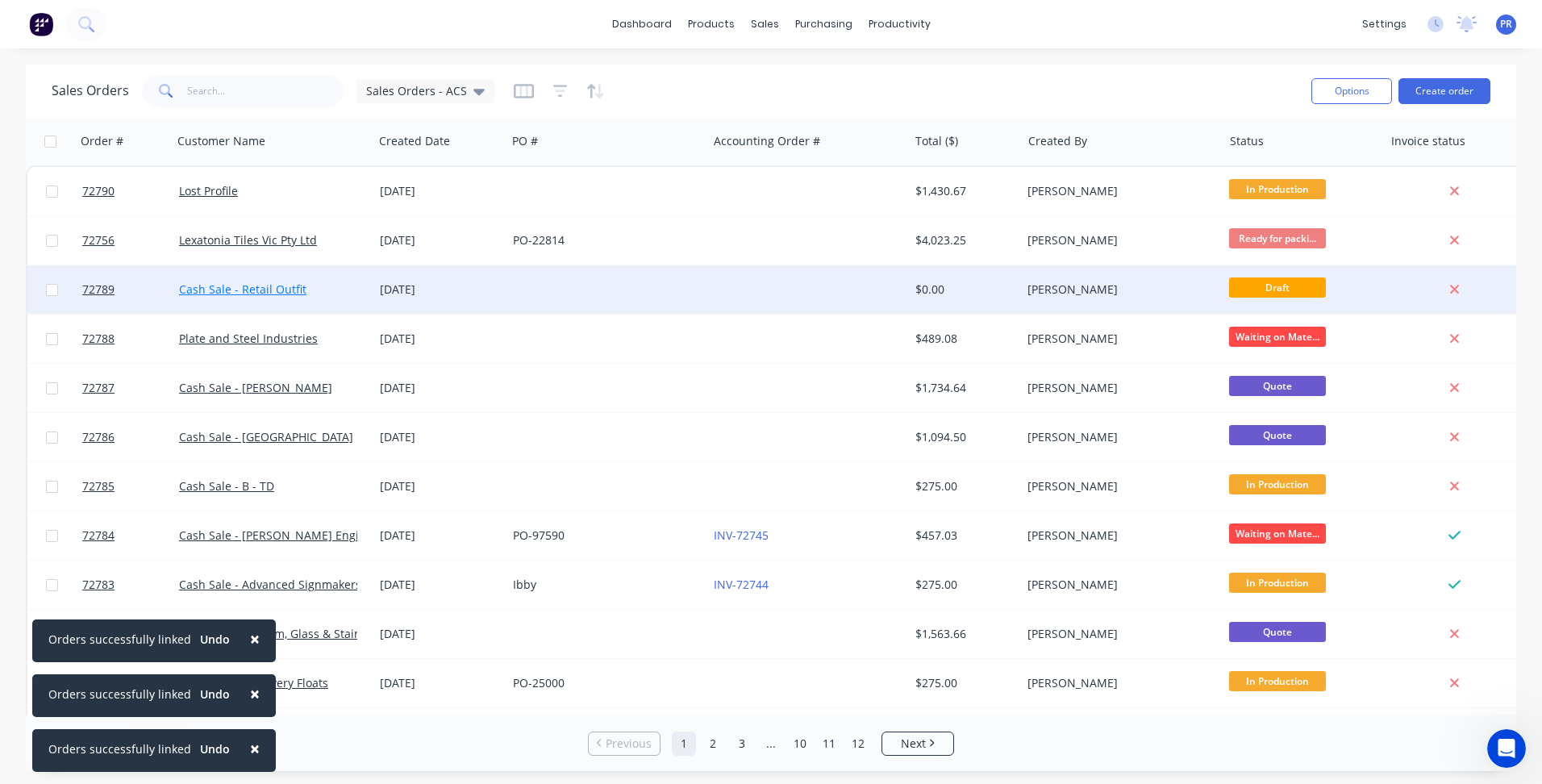
click at [231, 282] on link "Cash Sale - Retail Outfit" at bounding box center [243, 290] width 128 height 16
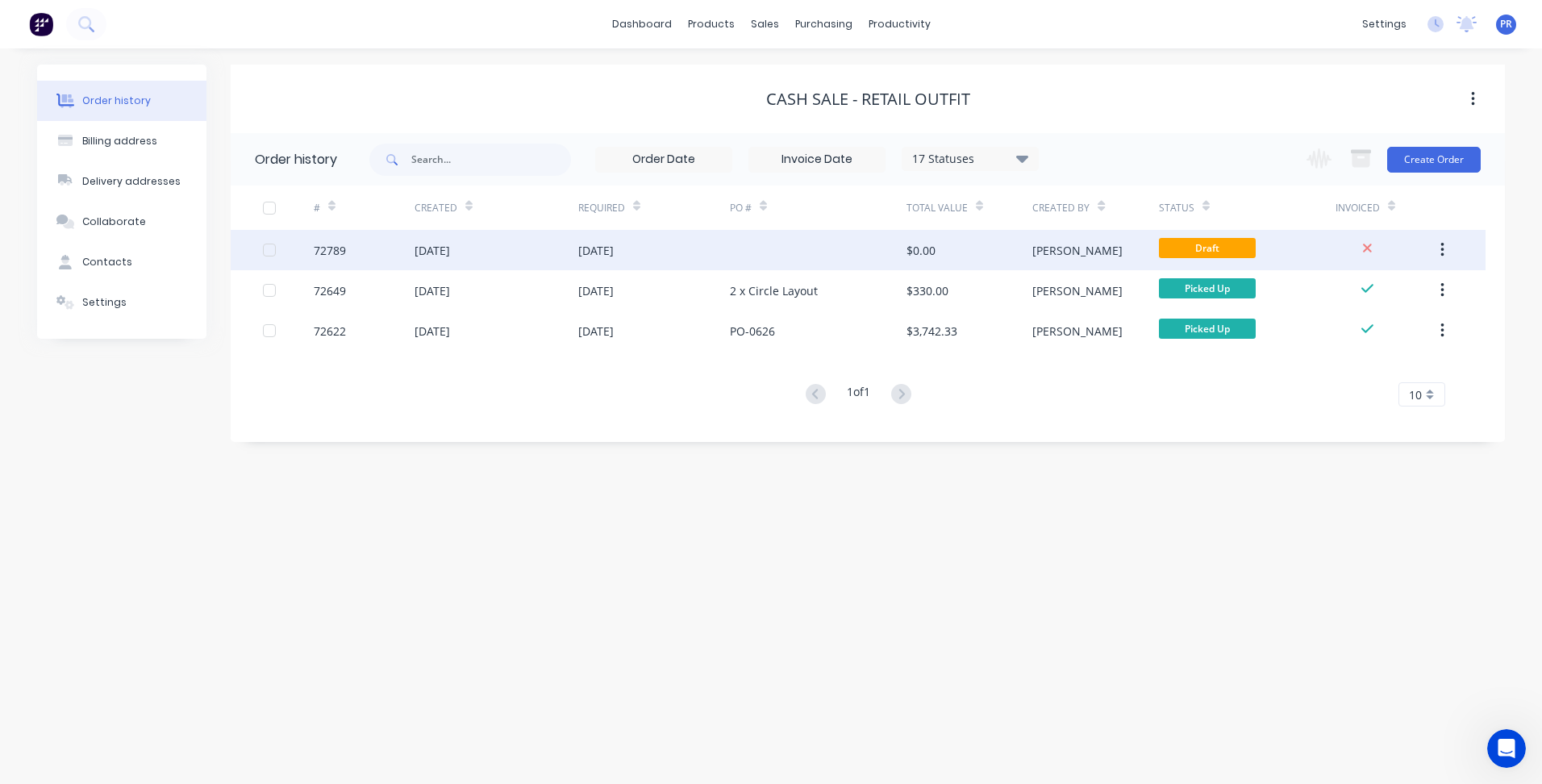
click at [1216, 248] on span "Draft" at bounding box center [1208, 248] width 97 height 20
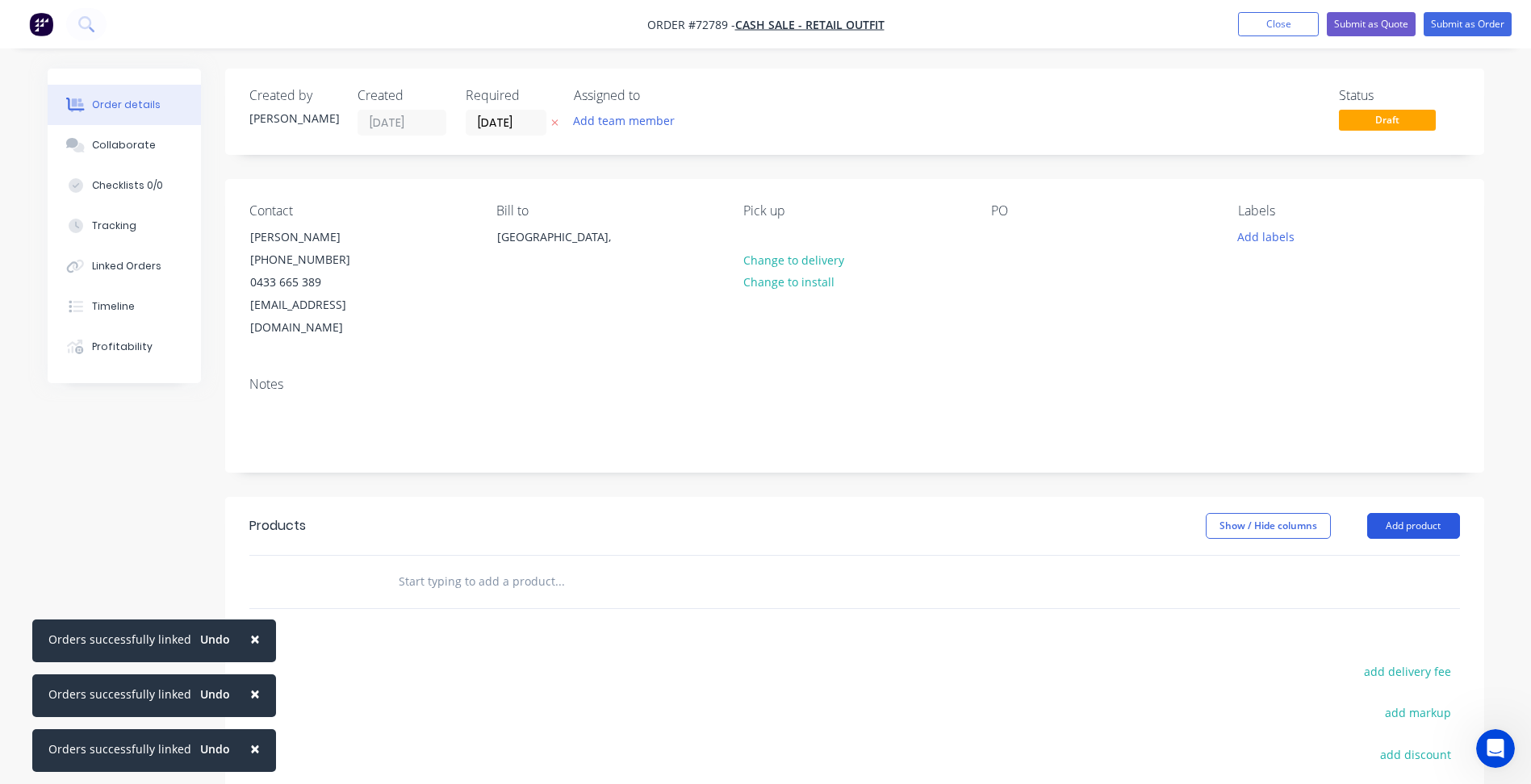
click at [1410, 513] on button "Add product" at bounding box center [1413, 525] width 93 height 25
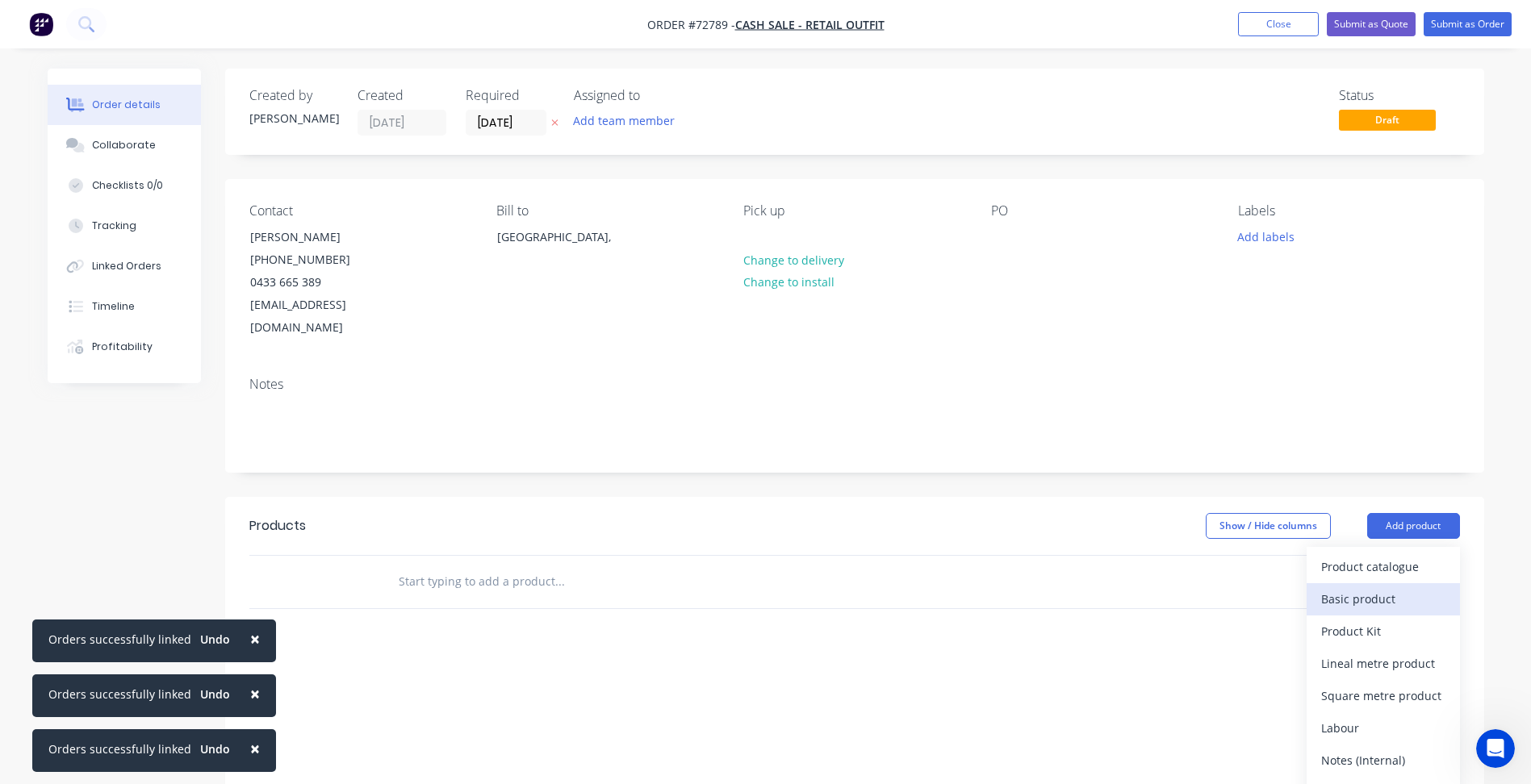
click at [1342, 587] on div "Basic product" at bounding box center [1383, 598] width 124 height 24
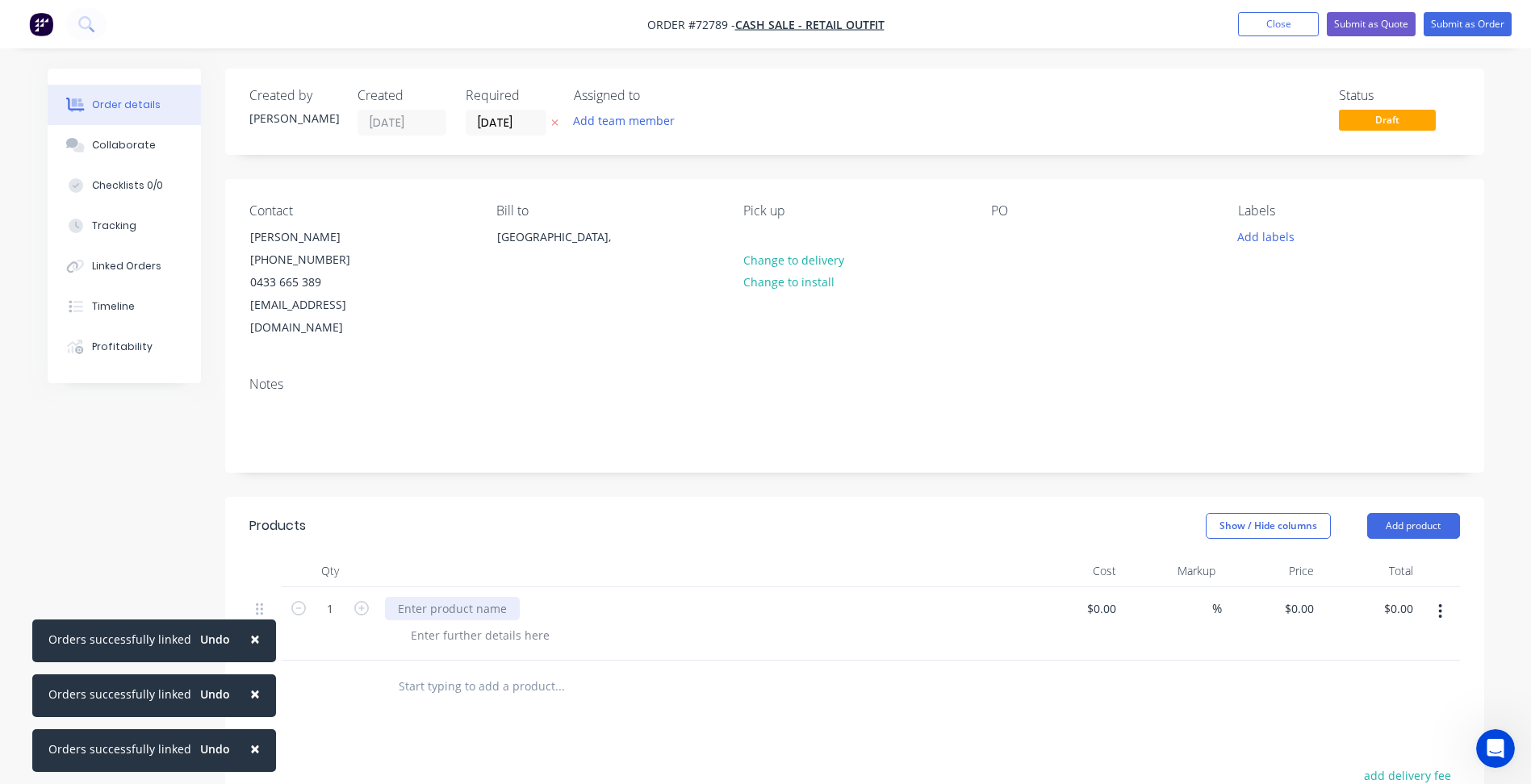
click at [462, 597] on div at bounding box center [453, 608] width 135 height 24
paste div
click at [445, 623] on div at bounding box center [480, 634] width 165 height 24
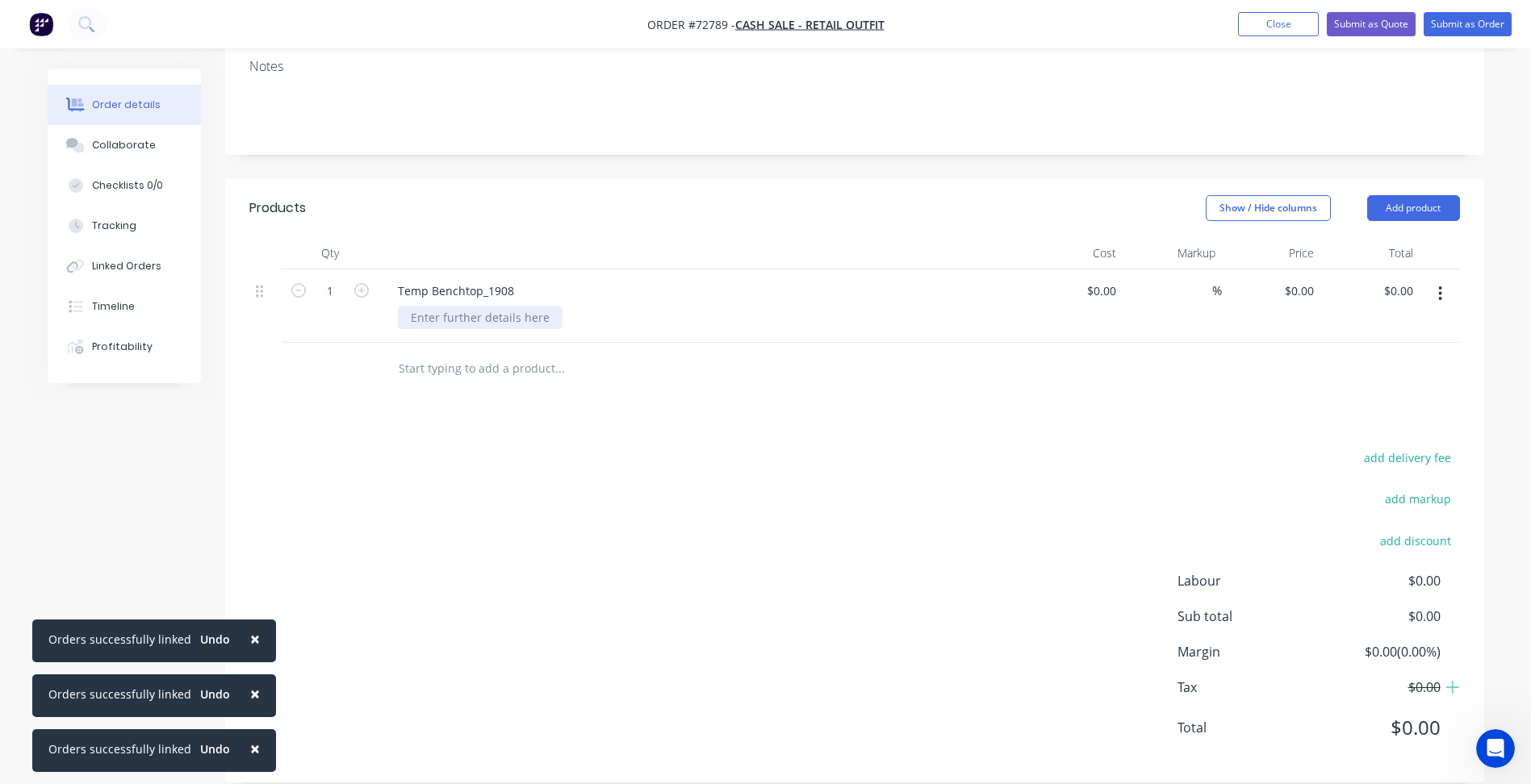
click at [448, 305] on div at bounding box center [480, 317] width 165 height 24
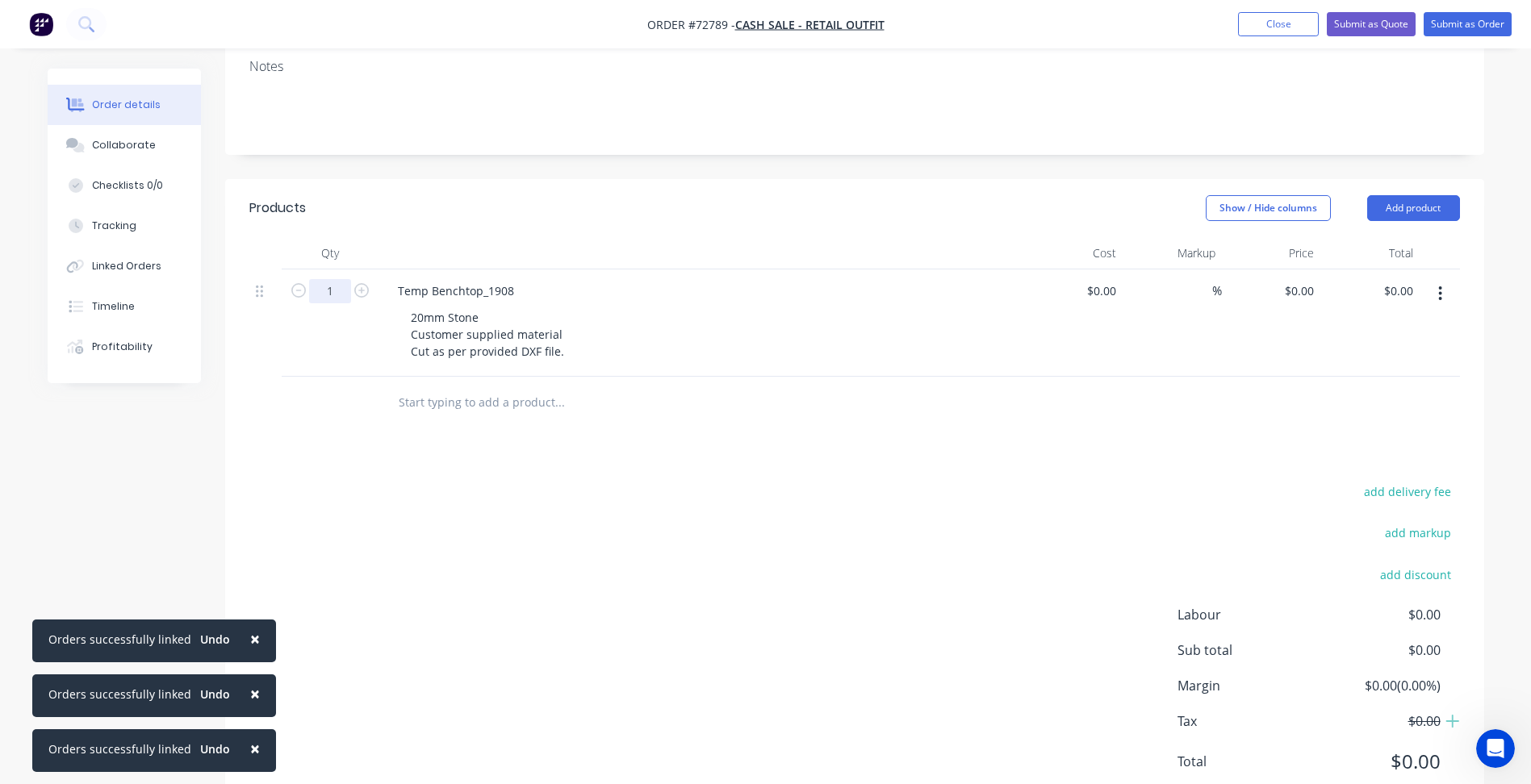
click at [324, 279] on input "1" at bounding box center [330, 291] width 42 height 24
type input "7"
click at [1111, 279] on input at bounding box center [1113, 290] width 18 height 24
type input "$0.00"
click at [1303, 279] on input "0" at bounding box center [1310, 290] width 18 height 24
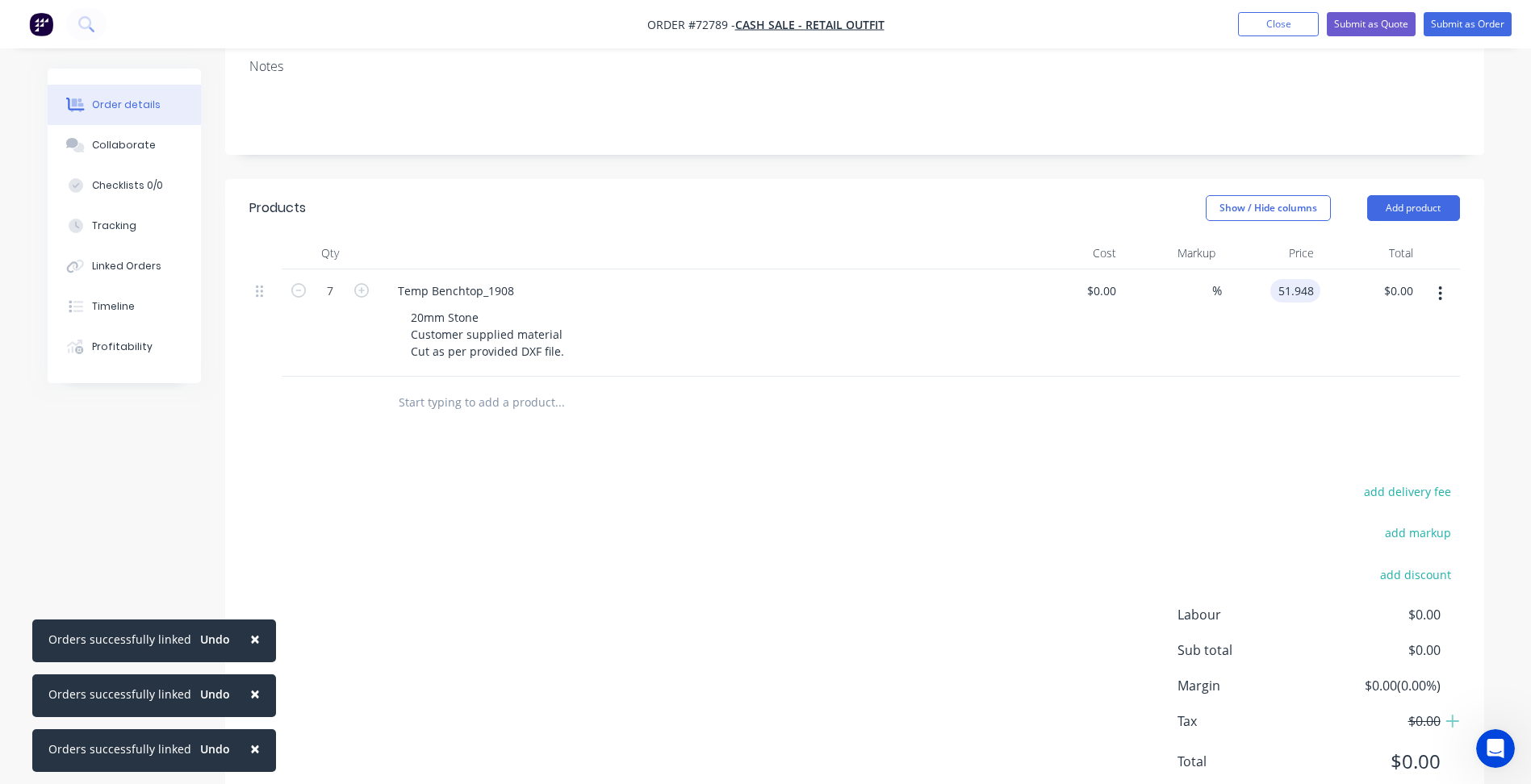
type input "$51.948"
type input "$363.64"
click at [866, 412] on div "Products Show / Hide columns Add product Qty Cost Markup Price Total 7 Temp Ben…" at bounding box center [854, 498] width 1259 height 637
drag, startPoint x: 1430, startPoint y: 273, endPoint x: 1442, endPoint y: 268, distance: 13.0
click at [1434, 279] on button "button" at bounding box center [1439, 293] width 38 height 29
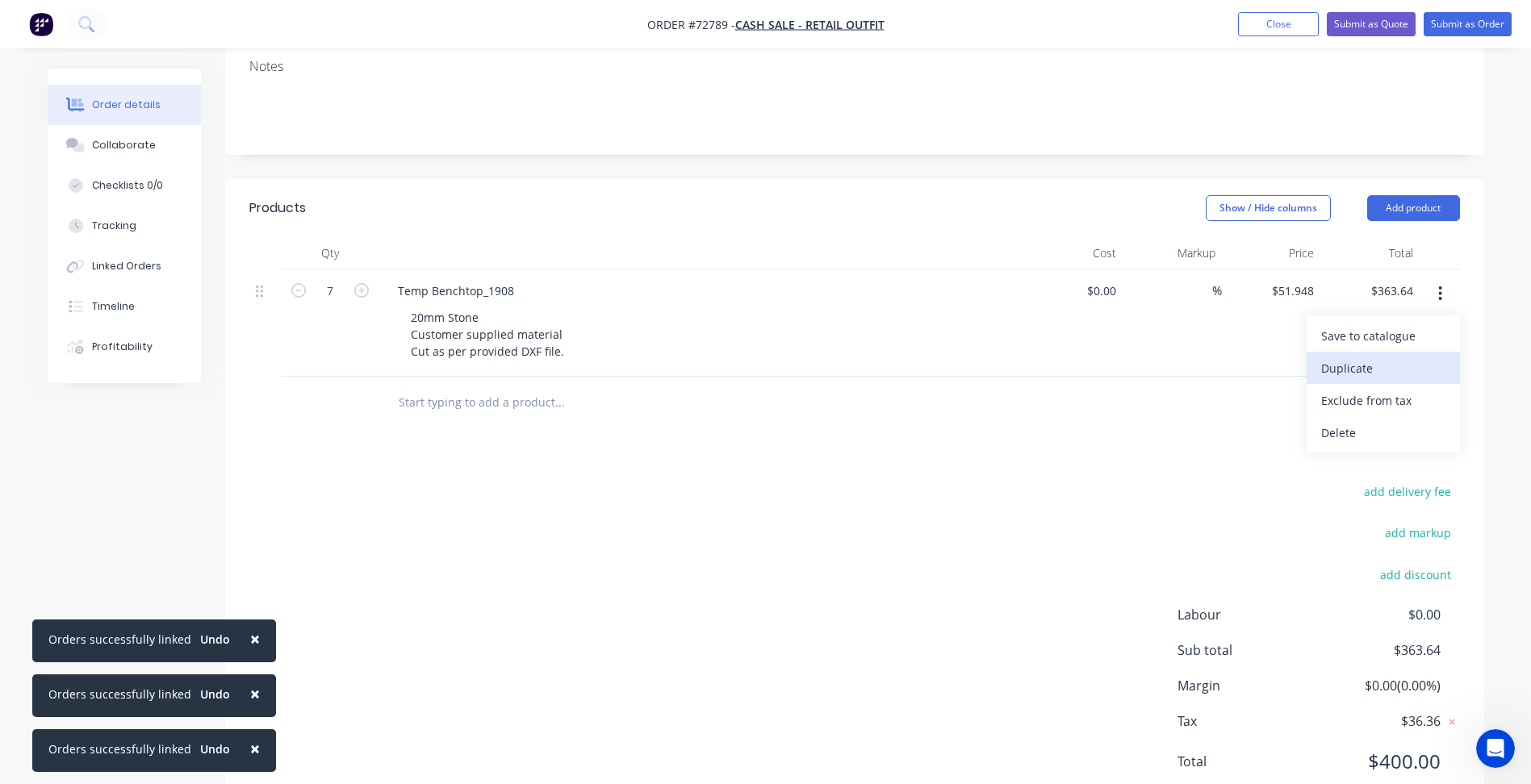
click at [1374, 356] on div "Duplicate" at bounding box center [1383, 368] width 124 height 24
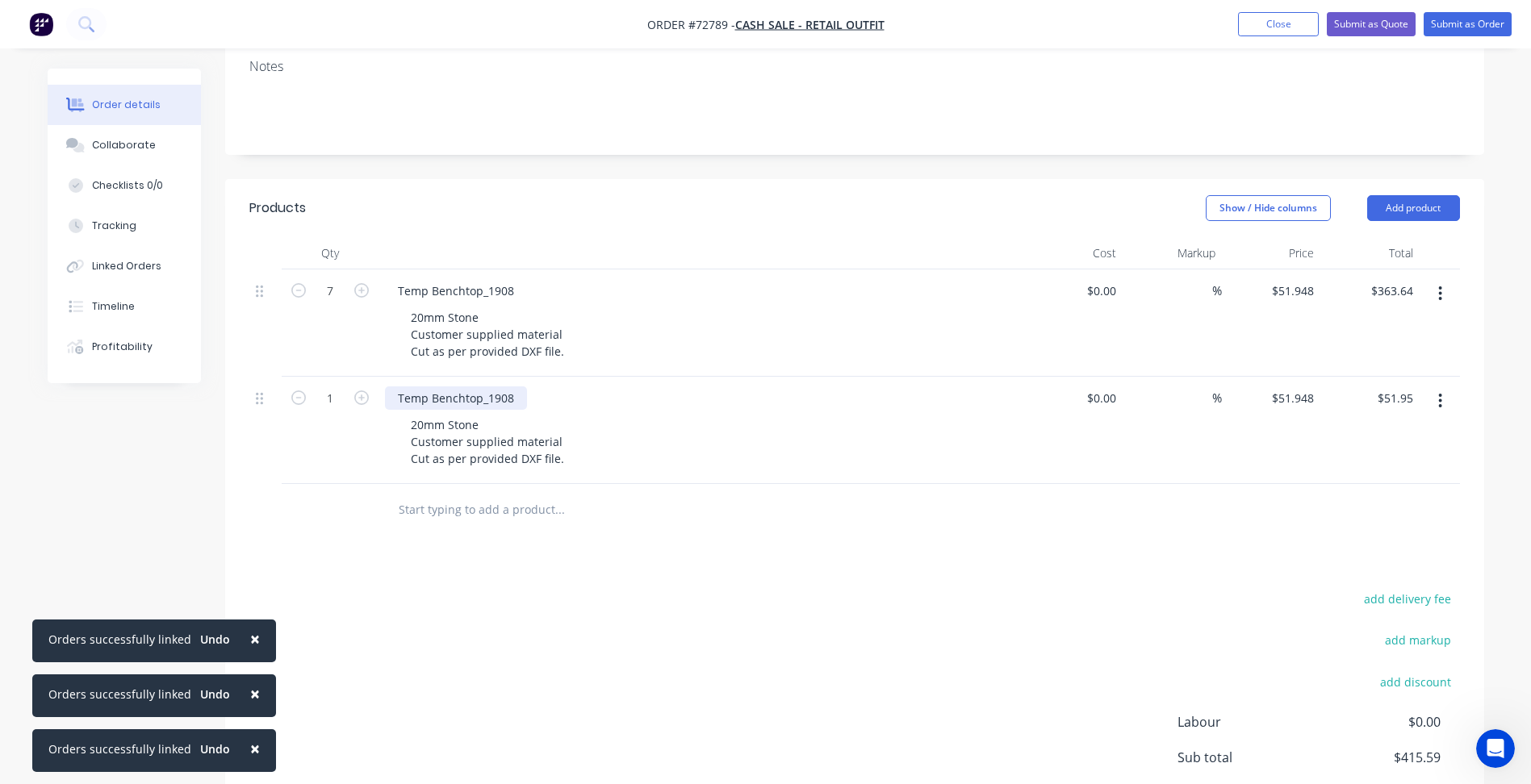
click at [459, 387] on div "Temp Benchtop_1908" at bounding box center [456, 398] width 142 height 24
click at [399, 387] on div "Express Charge" at bounding box center [439, 398] width 109 height 24
click at [428, 413] on div "20mm Stone Customer supplied material Cut as per provided DXF file." at bounding box center [487, 441] width 179 height 57
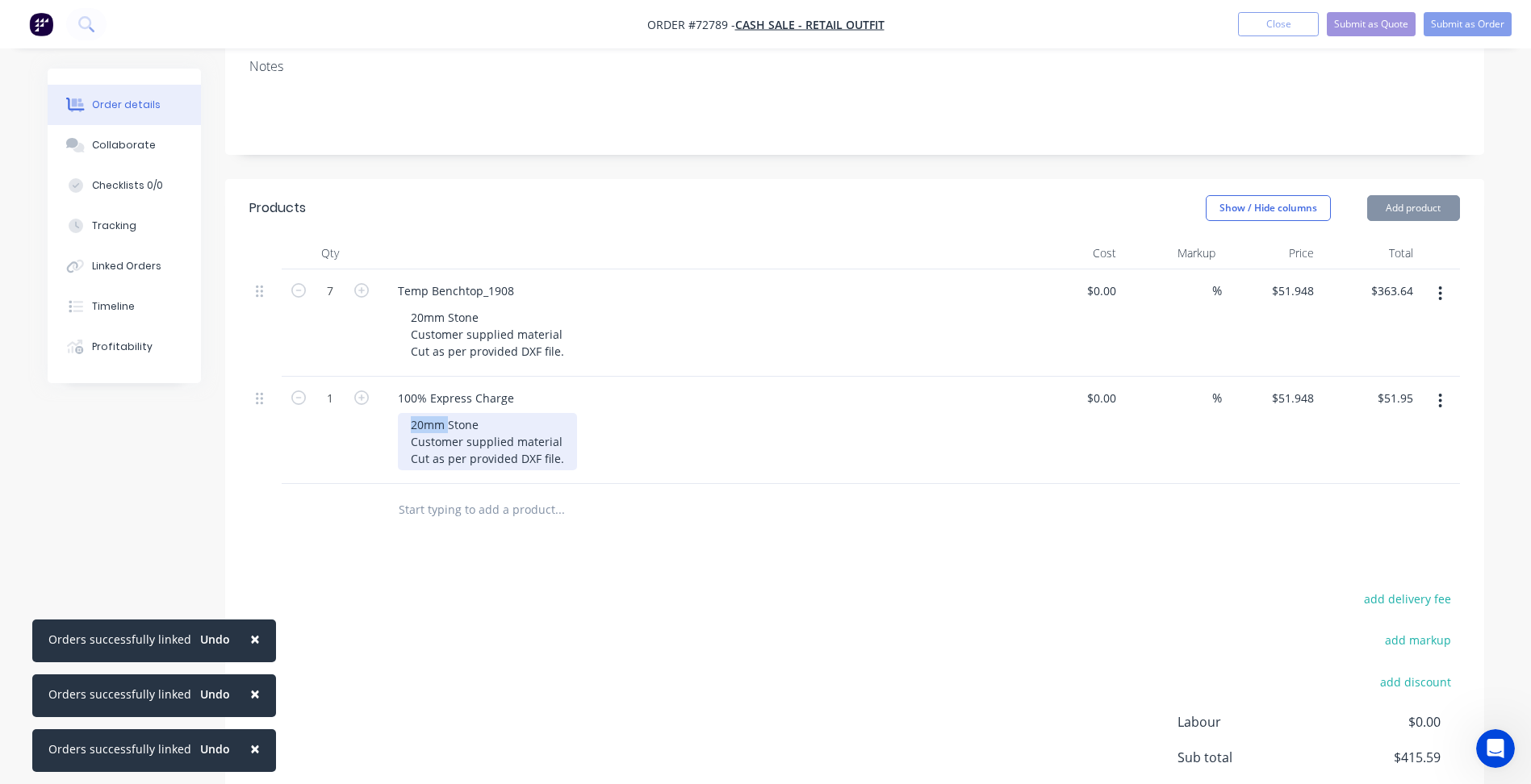
click at [428, 413] on div "20mm Stone Customer supplied material Cut as per provided DXF file." at bounding box center [487, 441] width 179 height 57
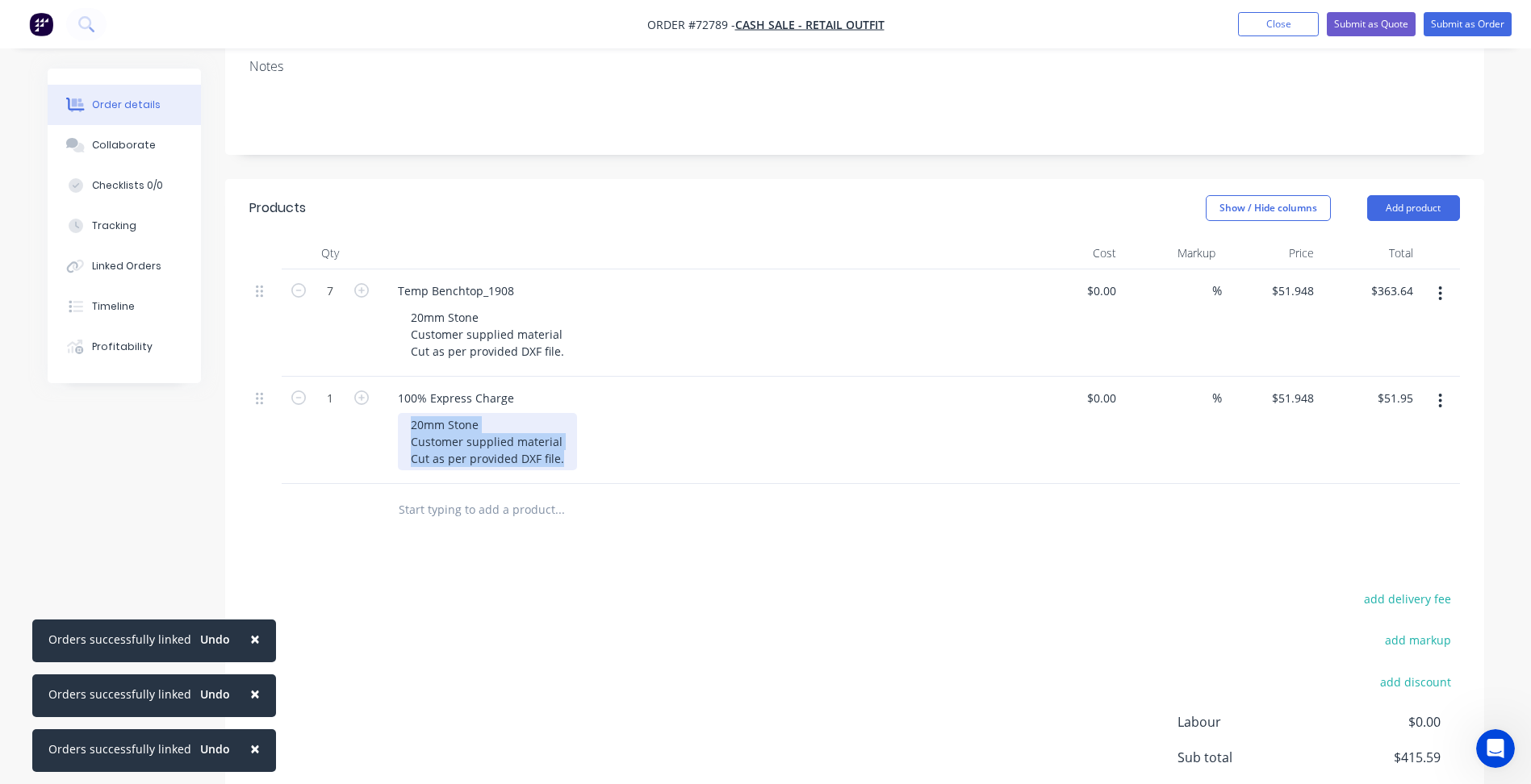
drag, startPoint x: 565, startPoint y: 435, endPoint x: 372, endPoint y: 388, distance: 198.6
click at [372, 388] on div "1 100% Express Charge 20mm Stone Customer supplied material Cut as per provided…" at bounding box center [854, 430] width 1211 height 108
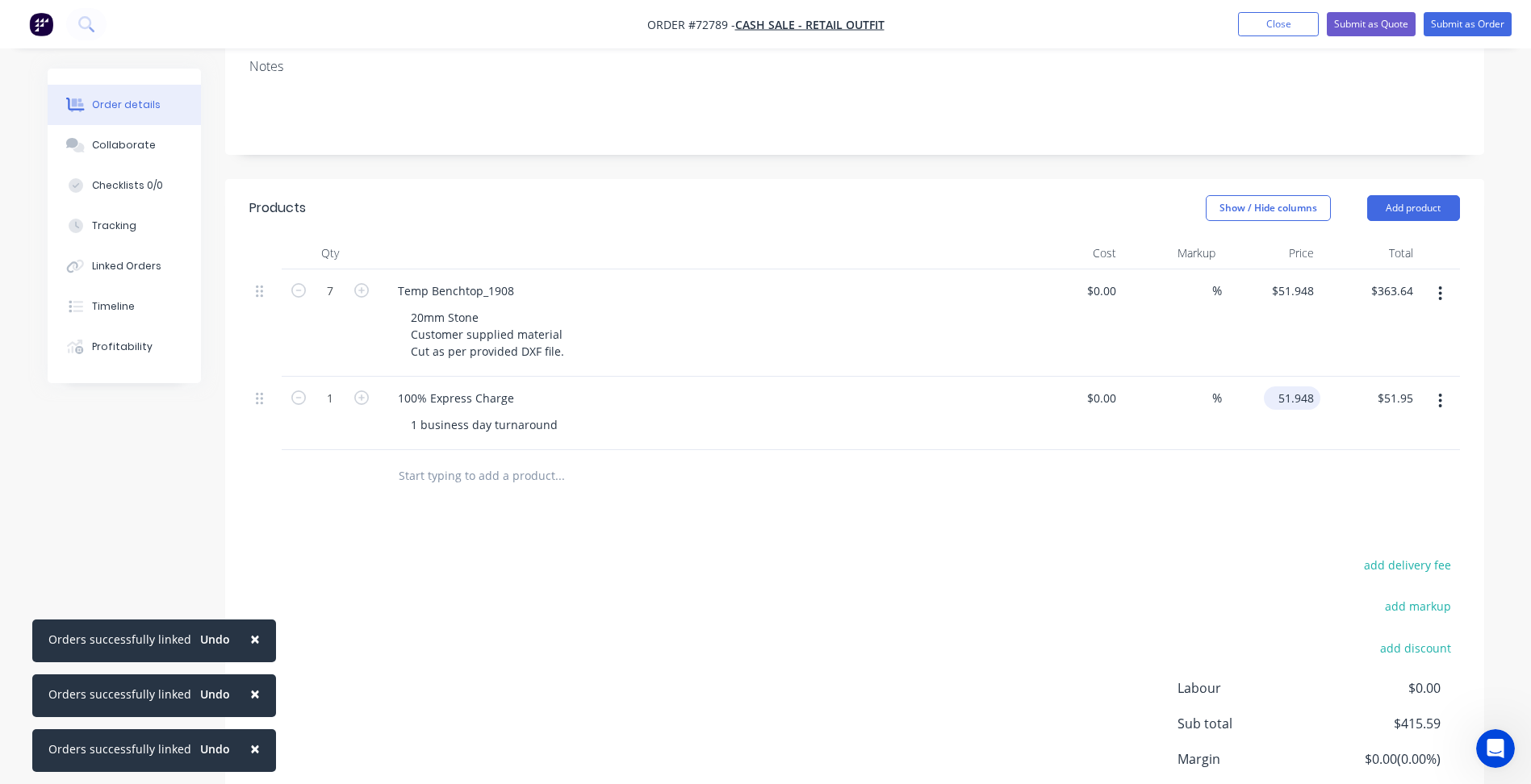
click at [1317, 387] on input "51.948" at bounding box center [1295, 398] width 50 height 24
type input "$363.636"
type input "$363.64"
click at [572, 558] on div "add delivery fee add markup add discount Labour $0.00 Sub total $415.59 Margin …" at bounding box center [854, 710] width 1211 height 312
click at [1415, 195] on button "Add product" at bounding box center [1413, 207] width 93 height 25
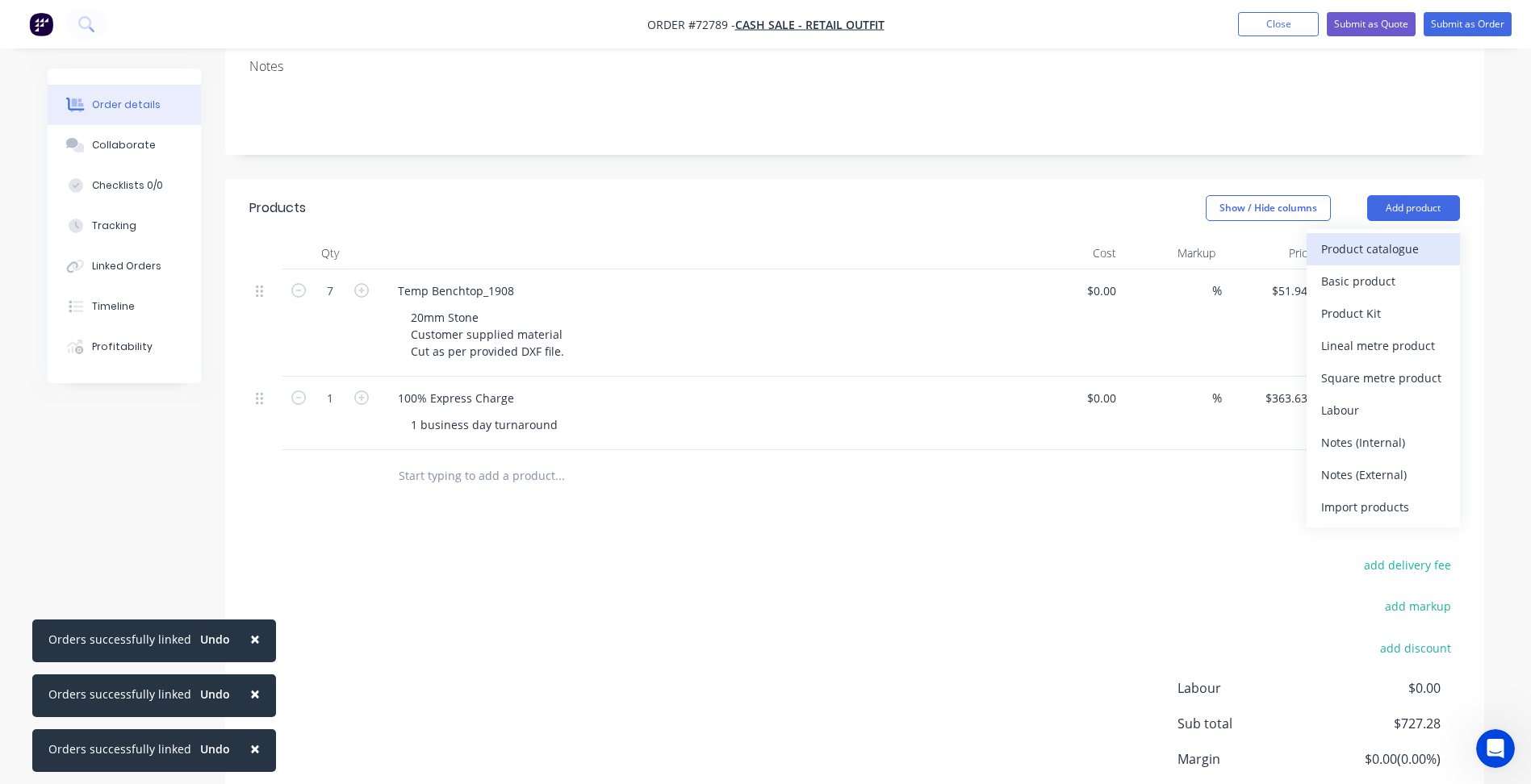
click at [1354, 237] on div "Product catalogue" at bounding box center [1383, 248] width 124 height 24
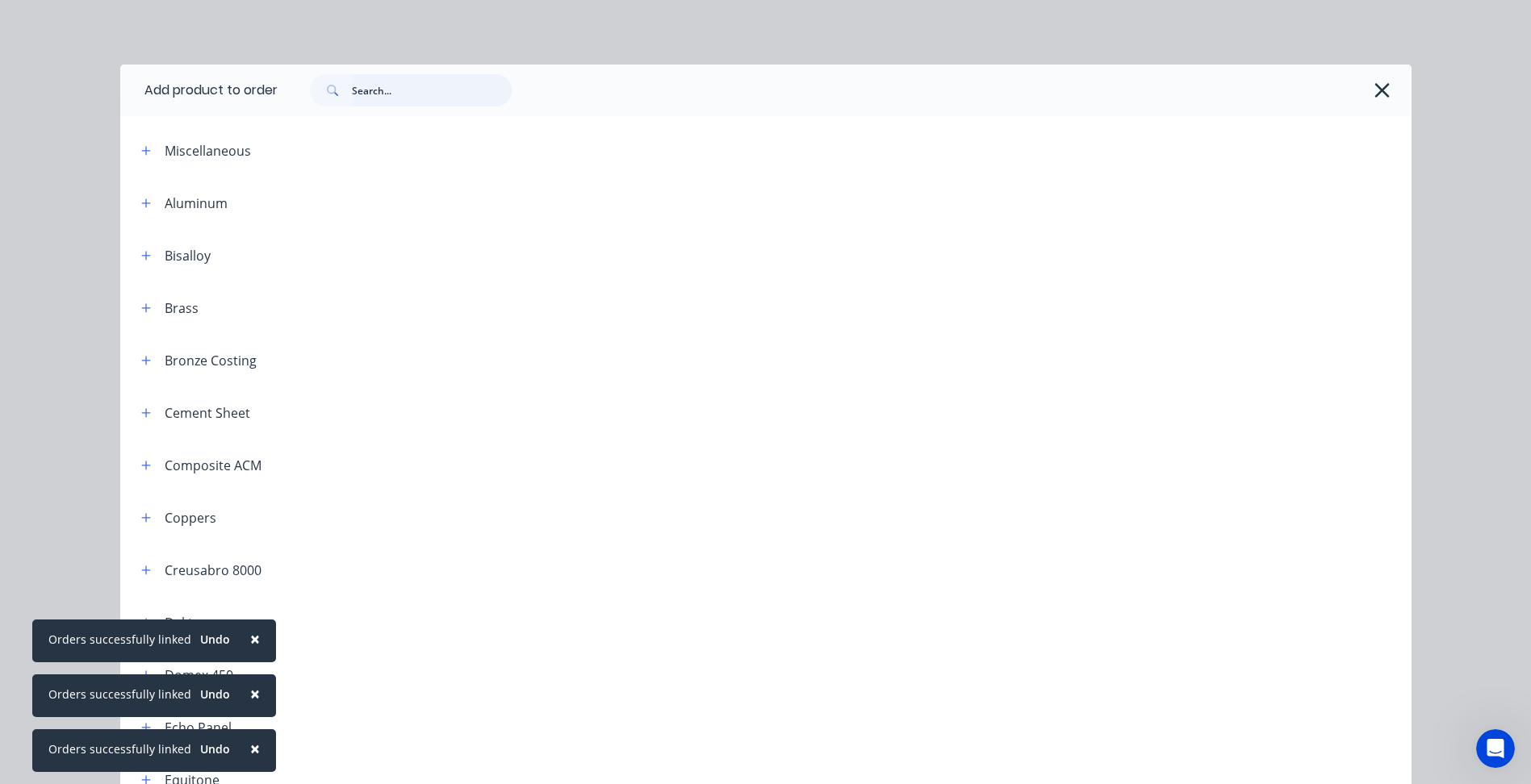
click at [396, 94] on input "text" at bounding box center [432, 90] width 160 height 32
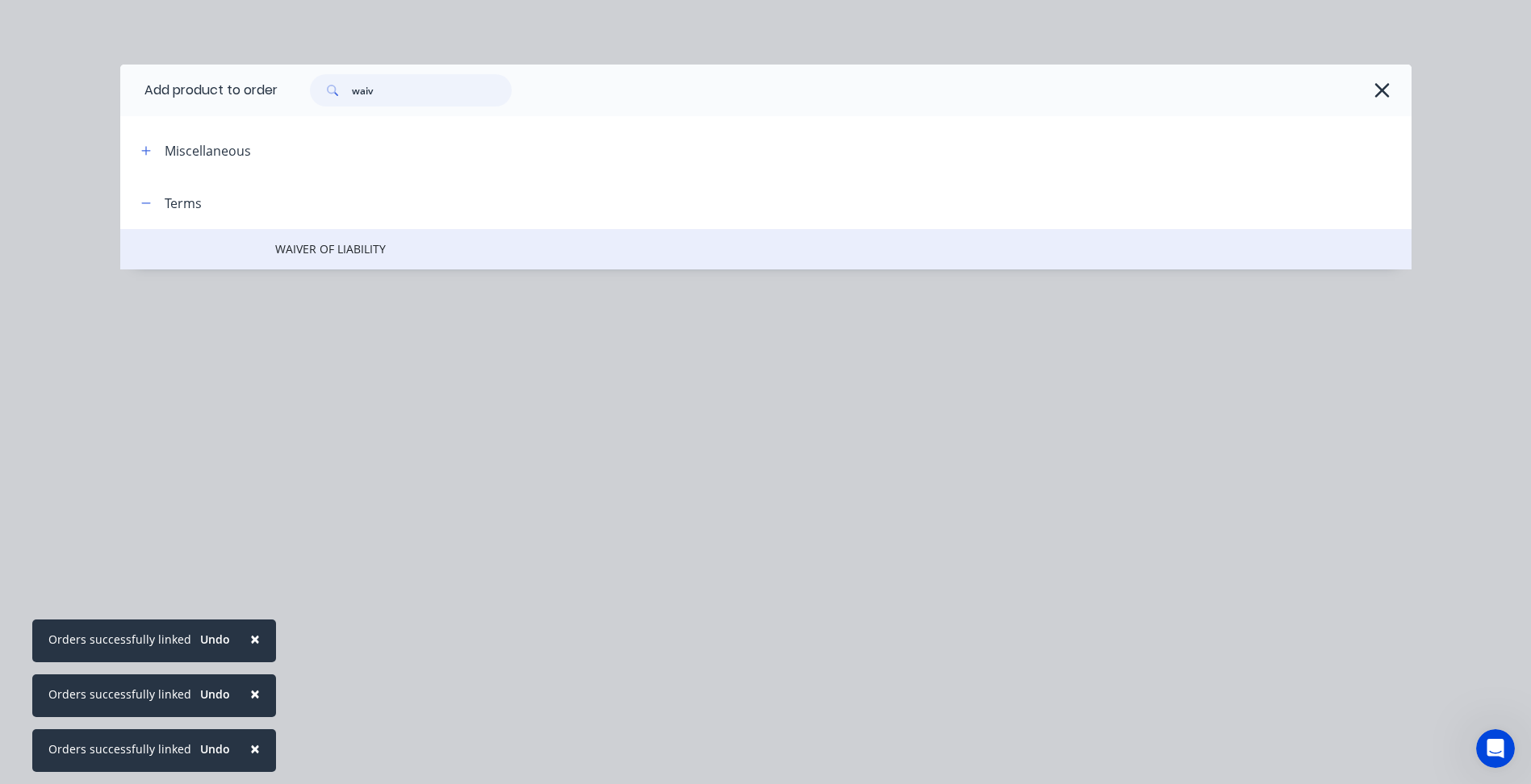
type input "waiv"
click at [349, 248] on span "WAIVER OF LIABILITY" at bounding box center [729, 248] width 909 height 17
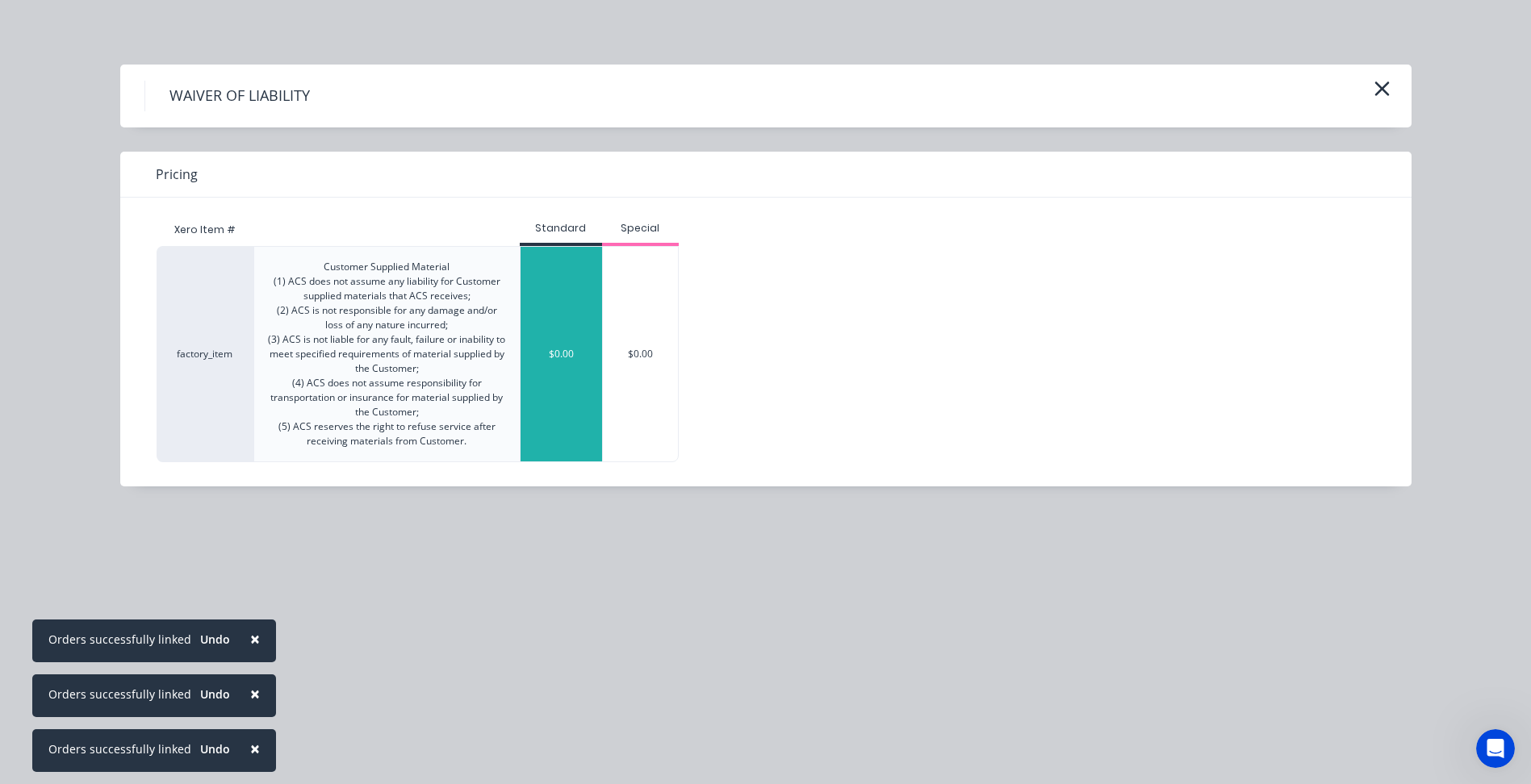
click at [535, 344] on div "$0.00" at bounding box center [561, 354] width 81 height 214
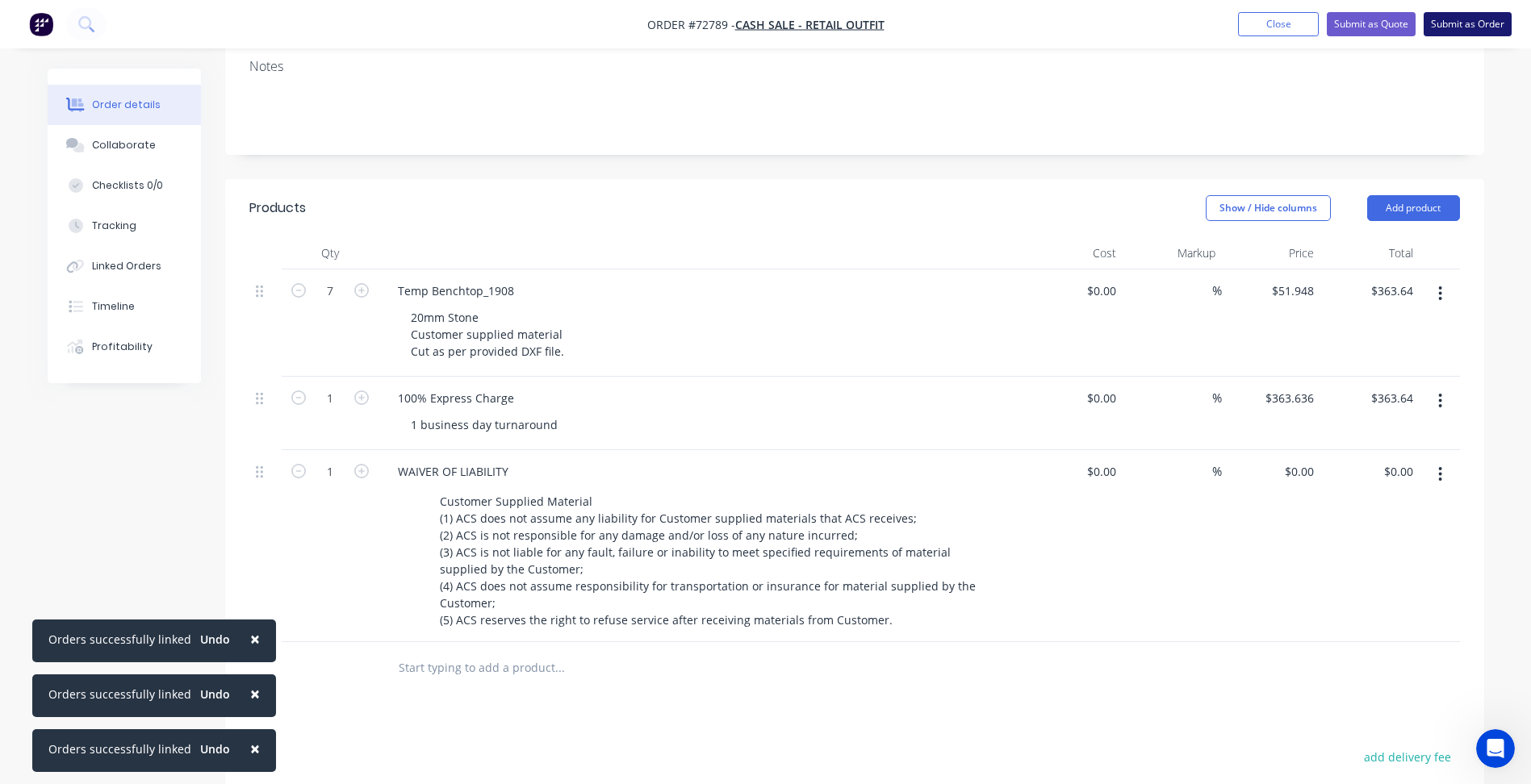
click at [1491, 19] on button "Submit as Order" at bounding box center [1467, 24] width 88 height 24
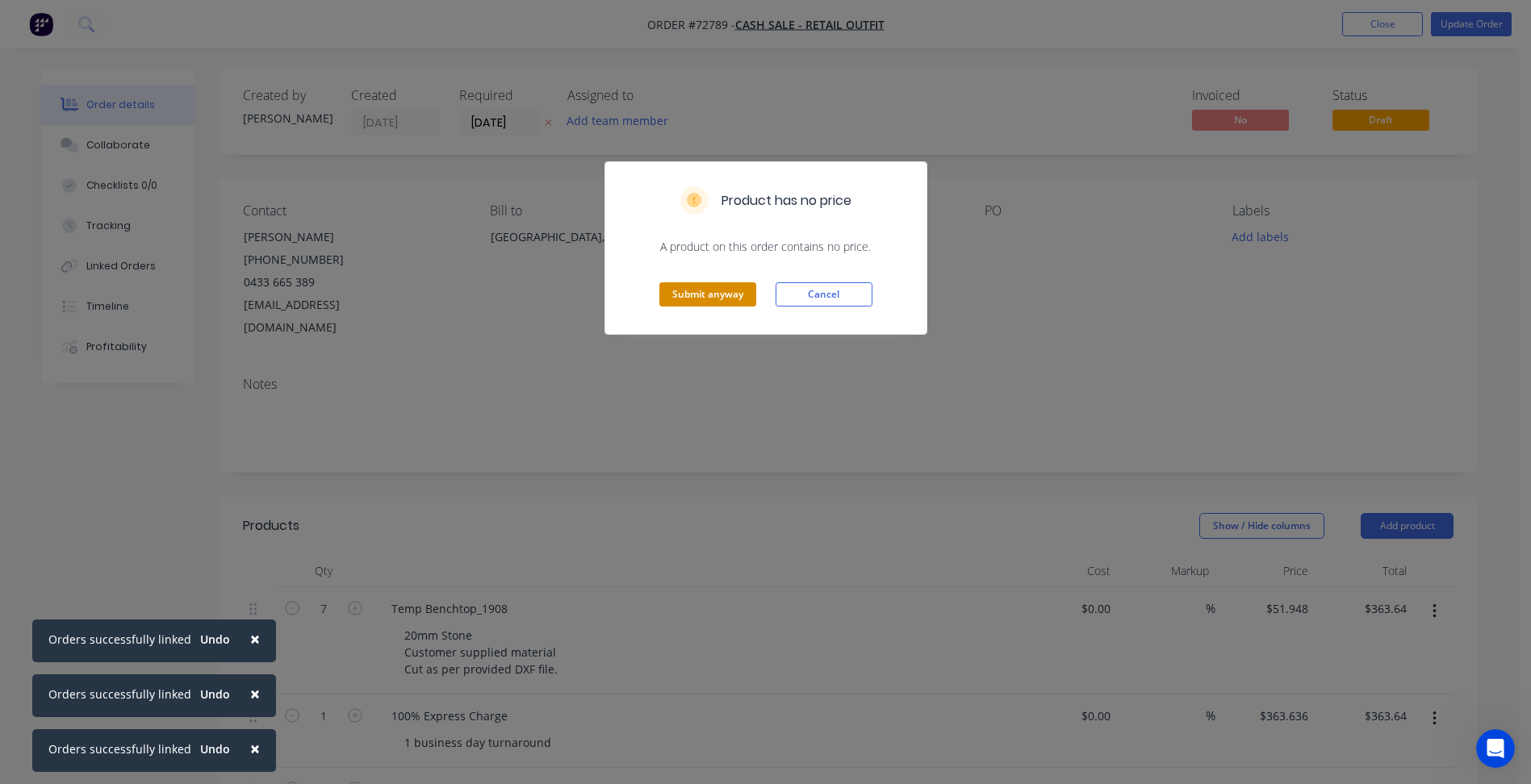
click at [722, 287] on button "Submit anyway" at bounding box center [707, 295] width 97 height 24
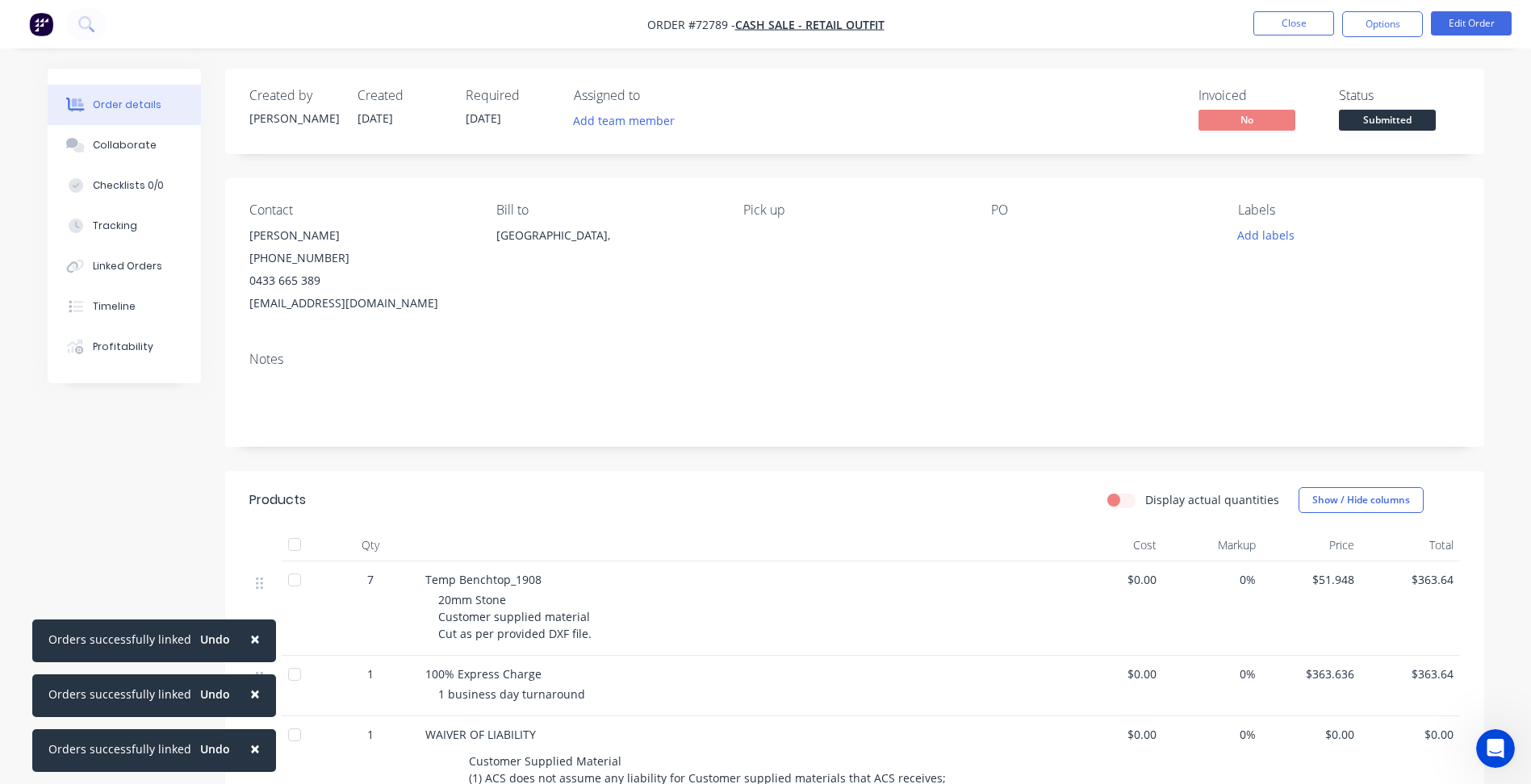
click at [1397, 119] on span "Submitted" at bounding box center [1387, 119] width 97 height 20
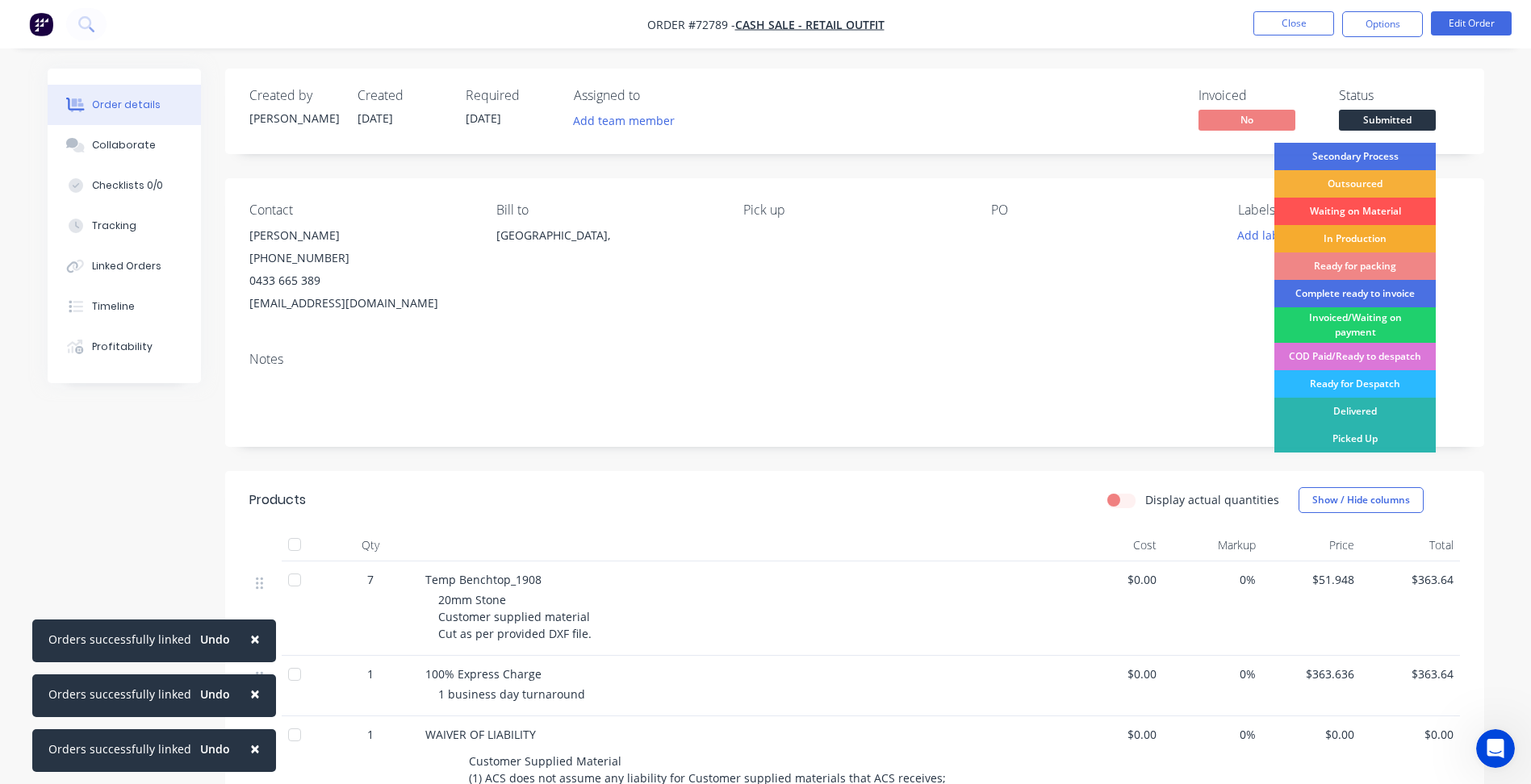
click at [1336, 240] on div "In Production" at bounding box center [1354, 238] width 161 height 27
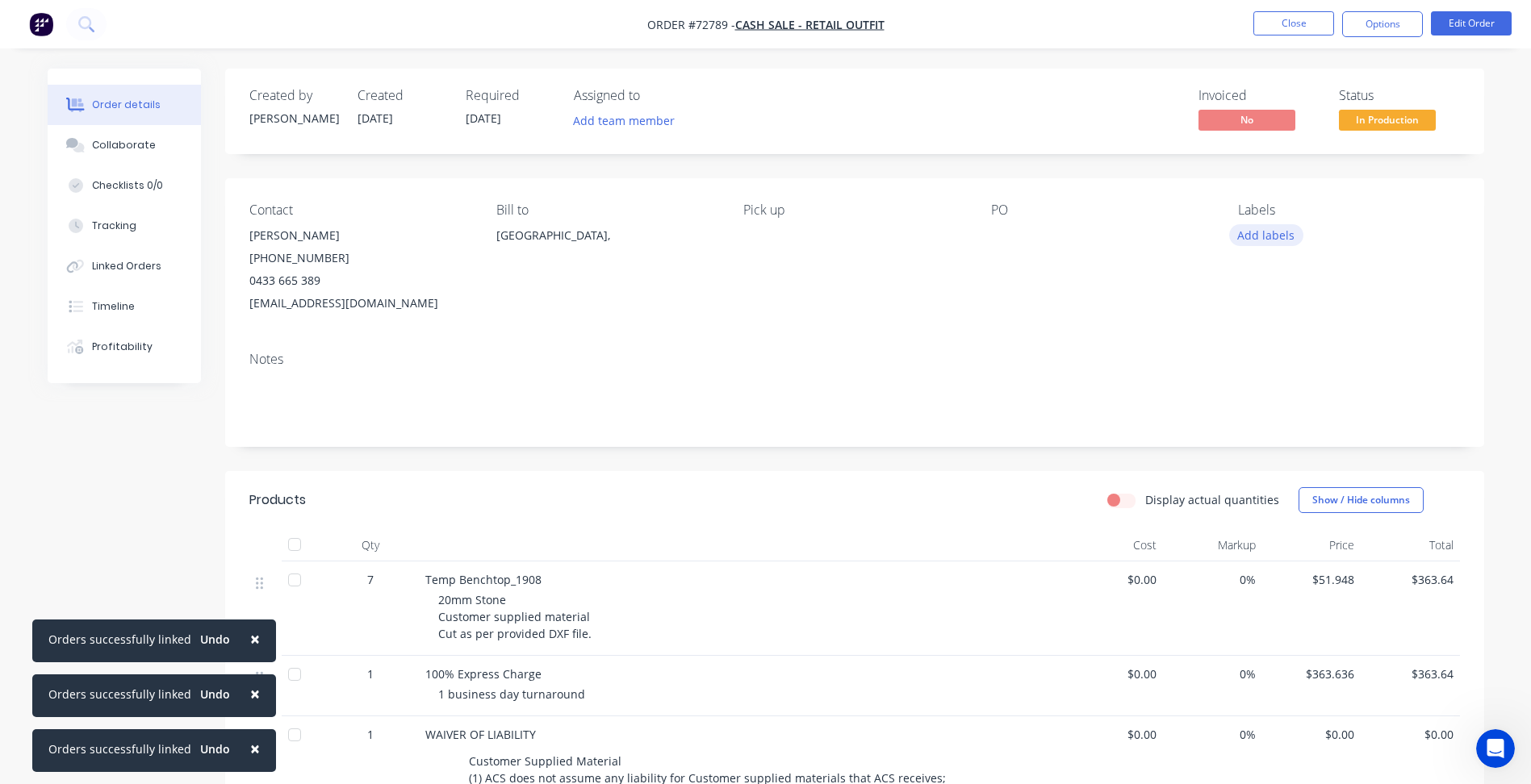
click at [1268, 234] on button "Add labels" at bounding box center [1266, 234] width 74 height 22
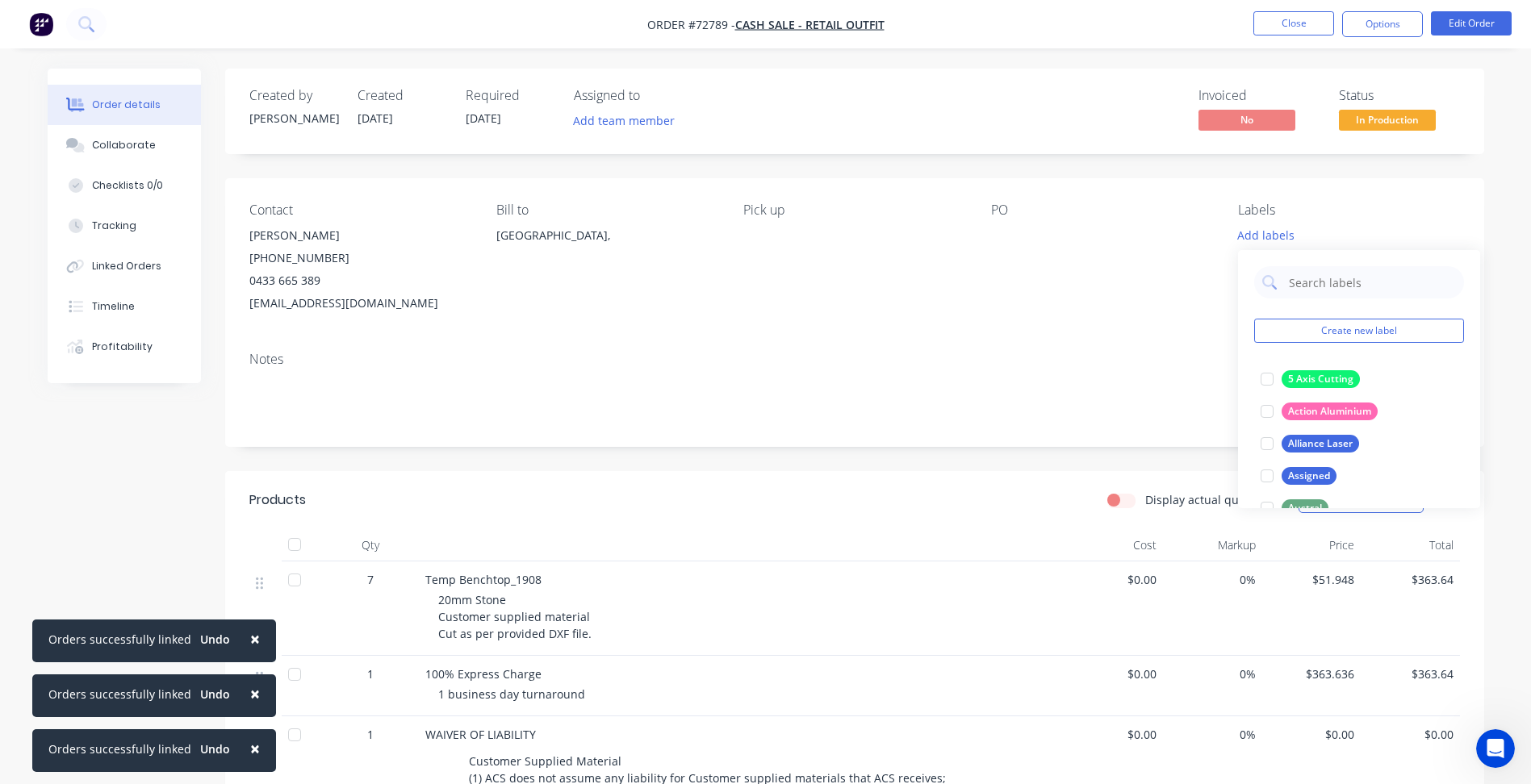
scroll to position [161, 0]
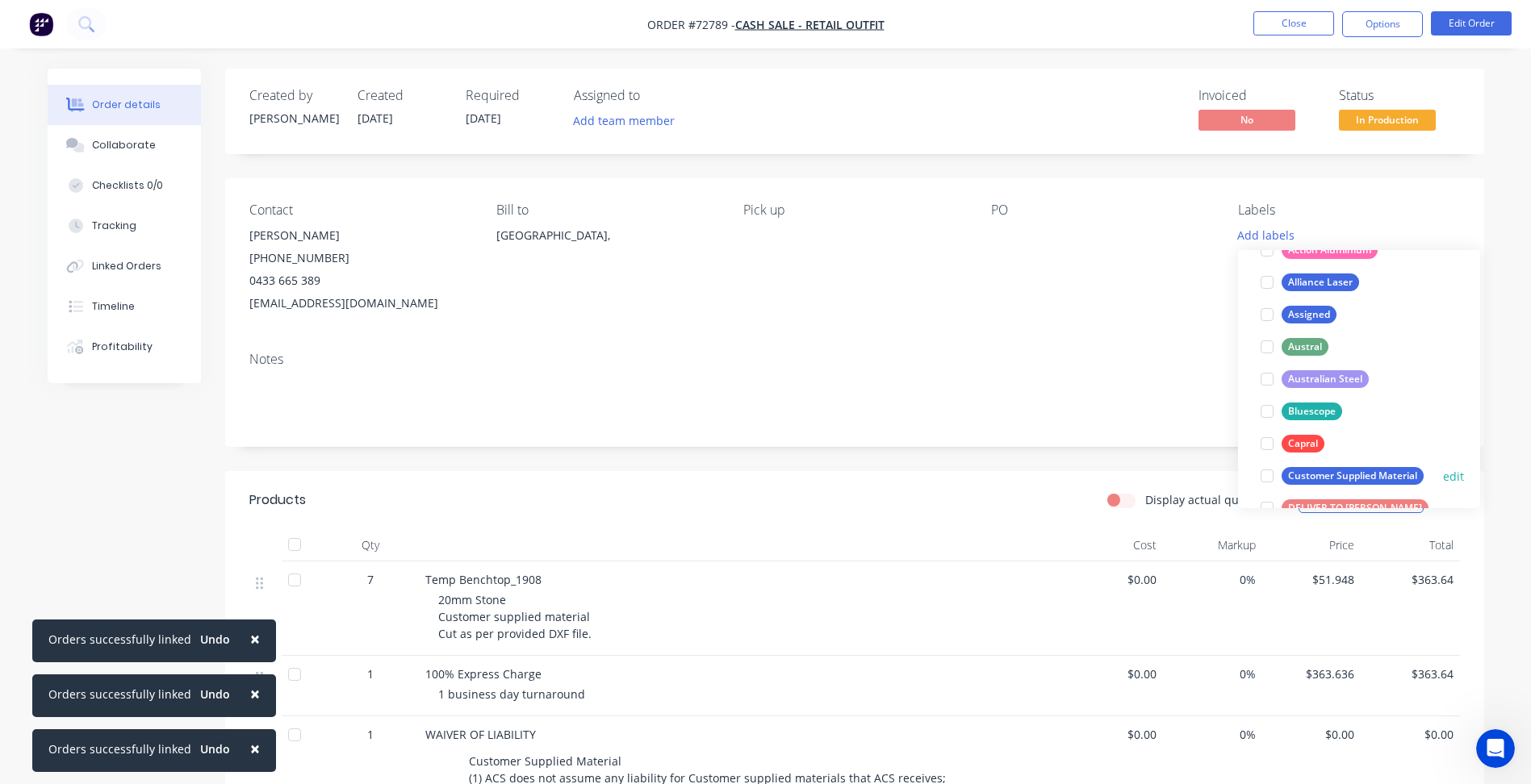
click at [1273, 469] on div at bounding box center [1267, 475] width 32 height 32
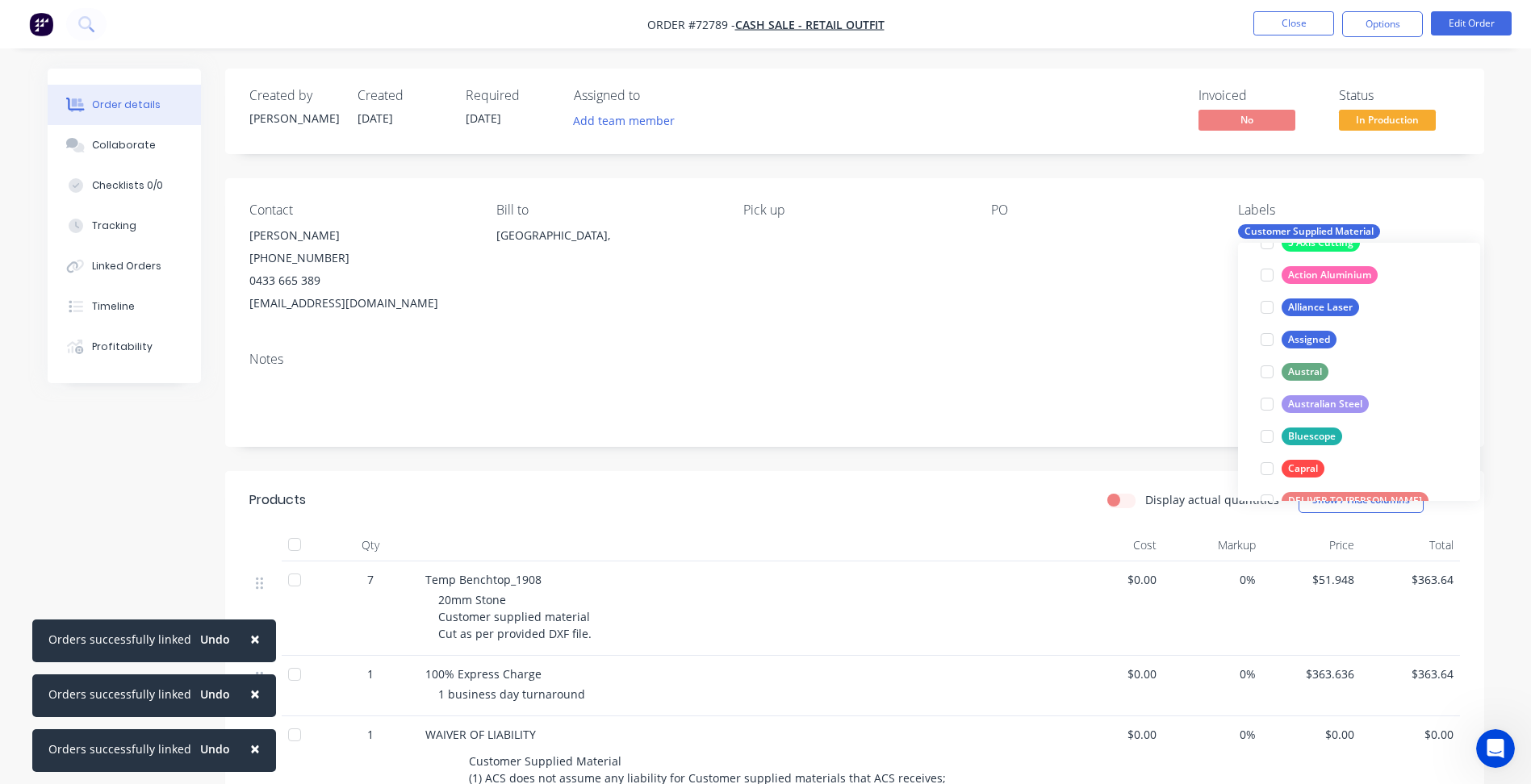
scroll to position [0, 0]
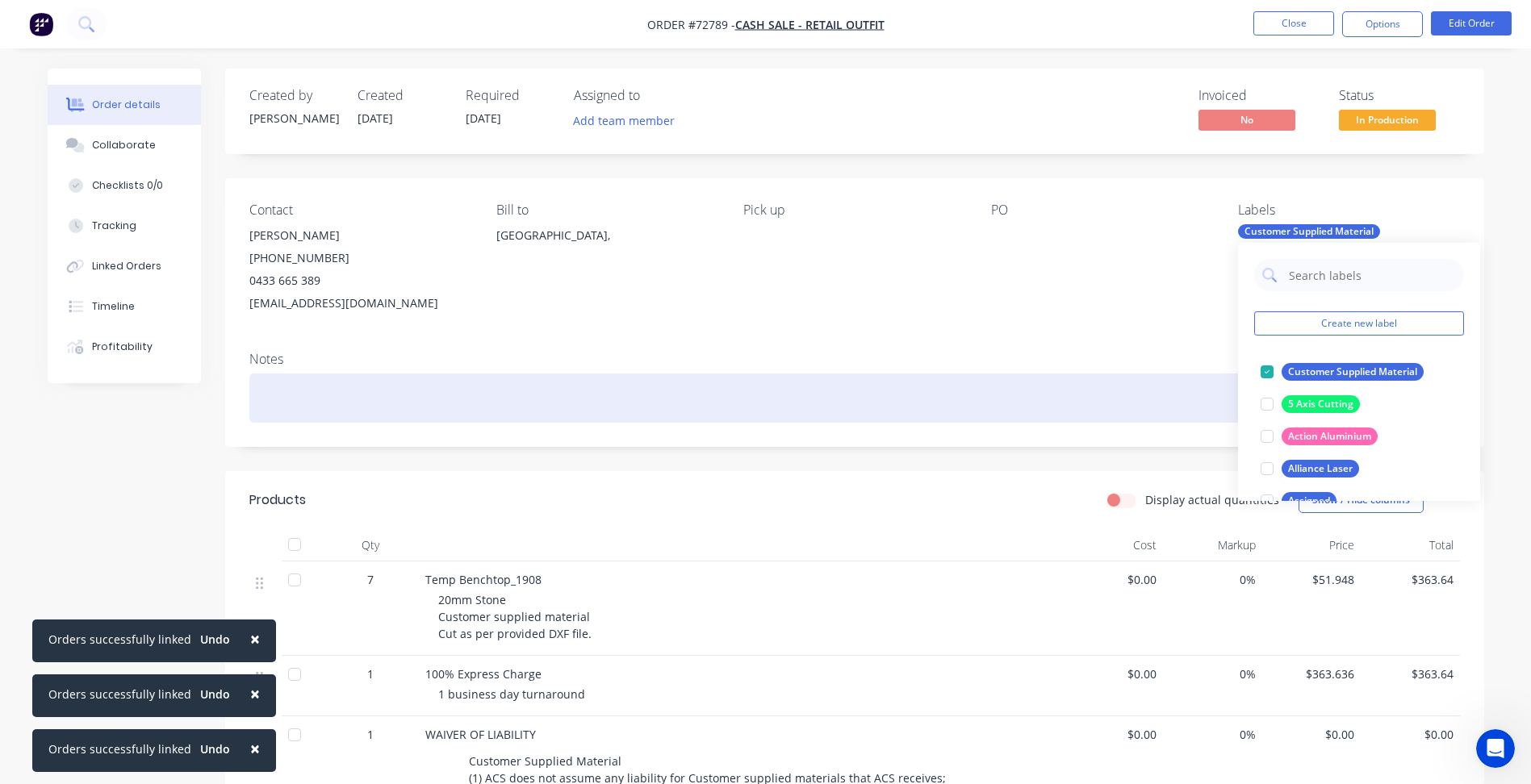
click at [1129, 394] on div at bounding box center [854, 398] width 1211 height 49
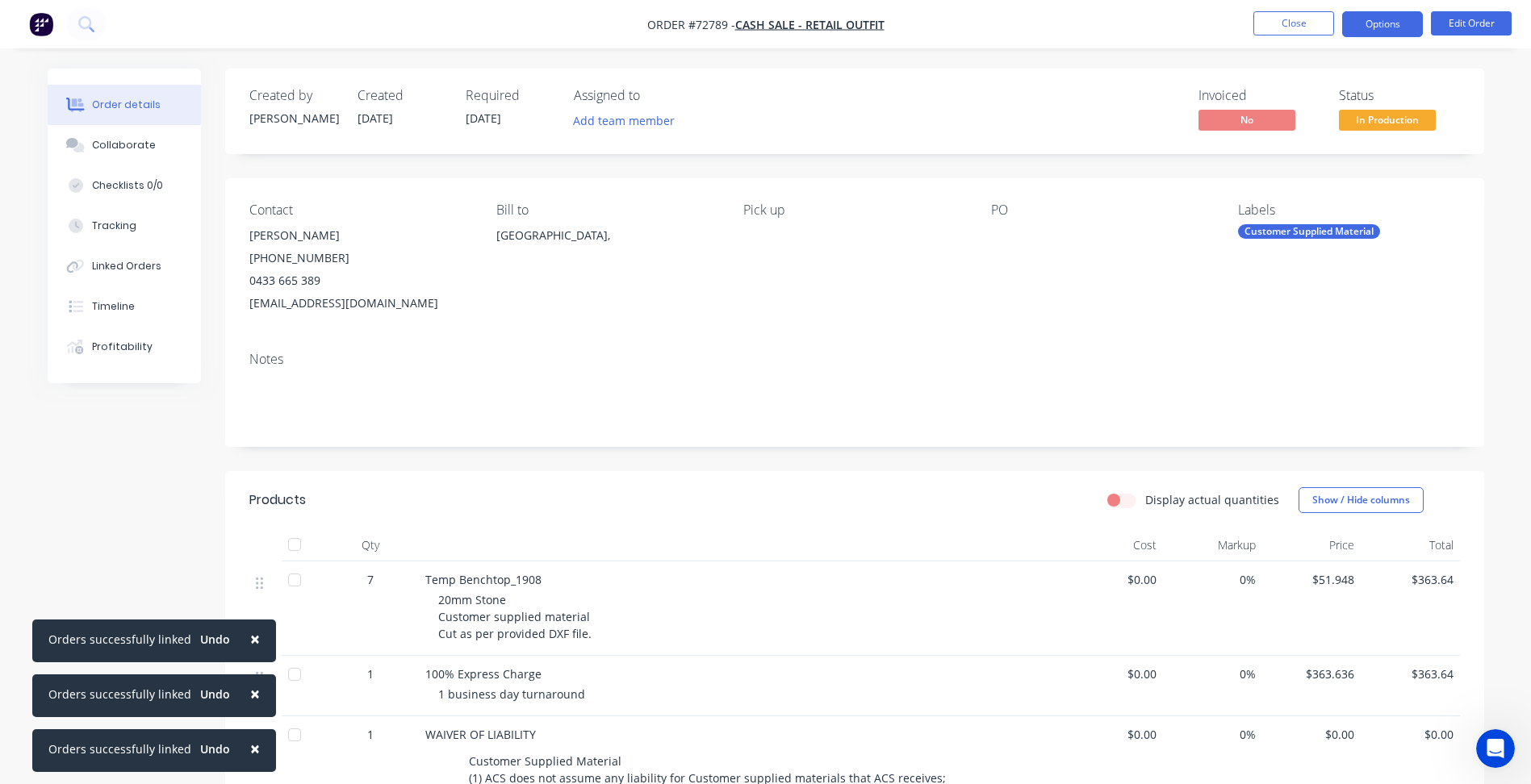
click at [1369, 36] on button "Options" at bounding box center [1382, 24] width 81 height 25
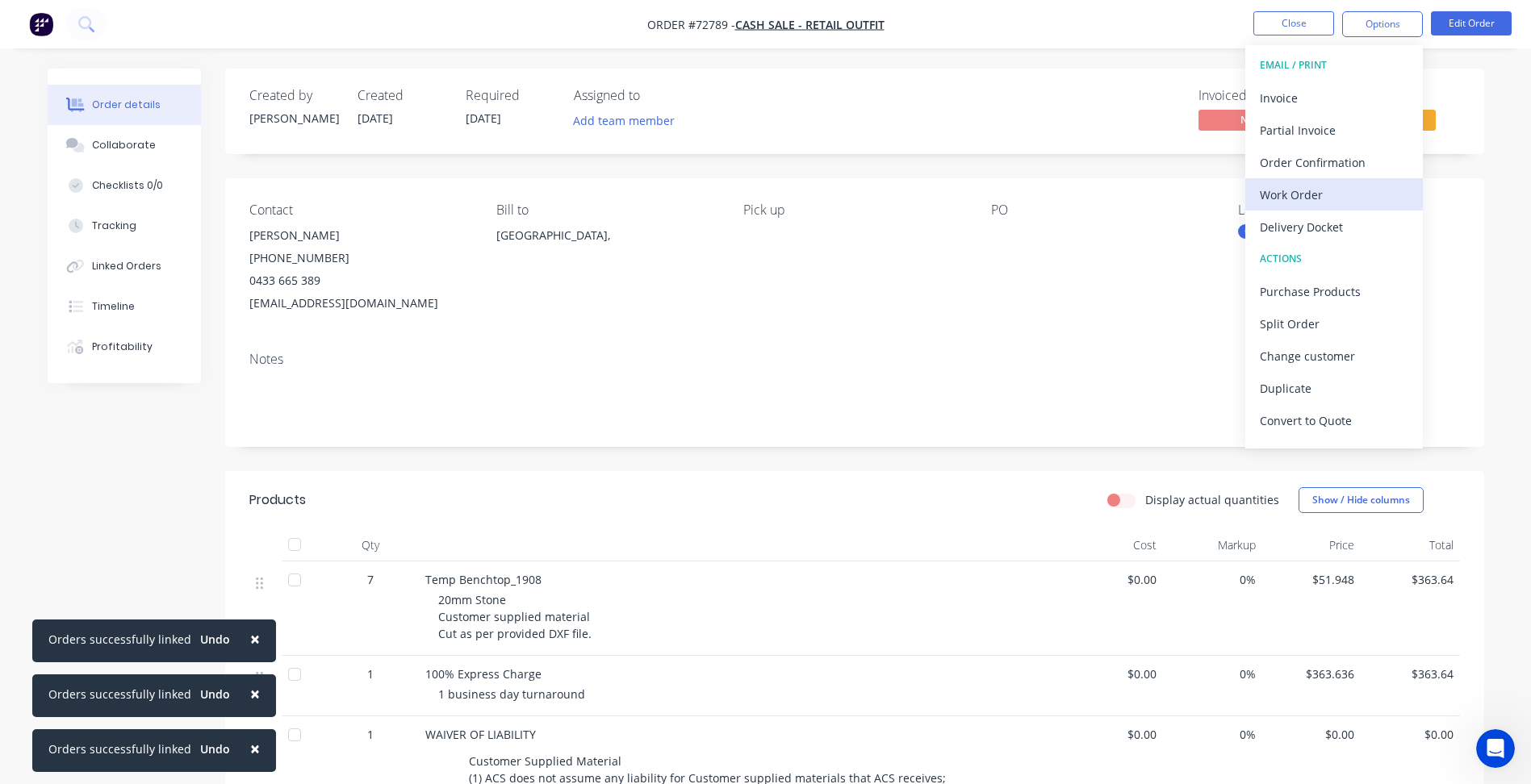
click at [1278, 187] on div "Work Order" at bounding box center [1334, 194] width 149 height 24
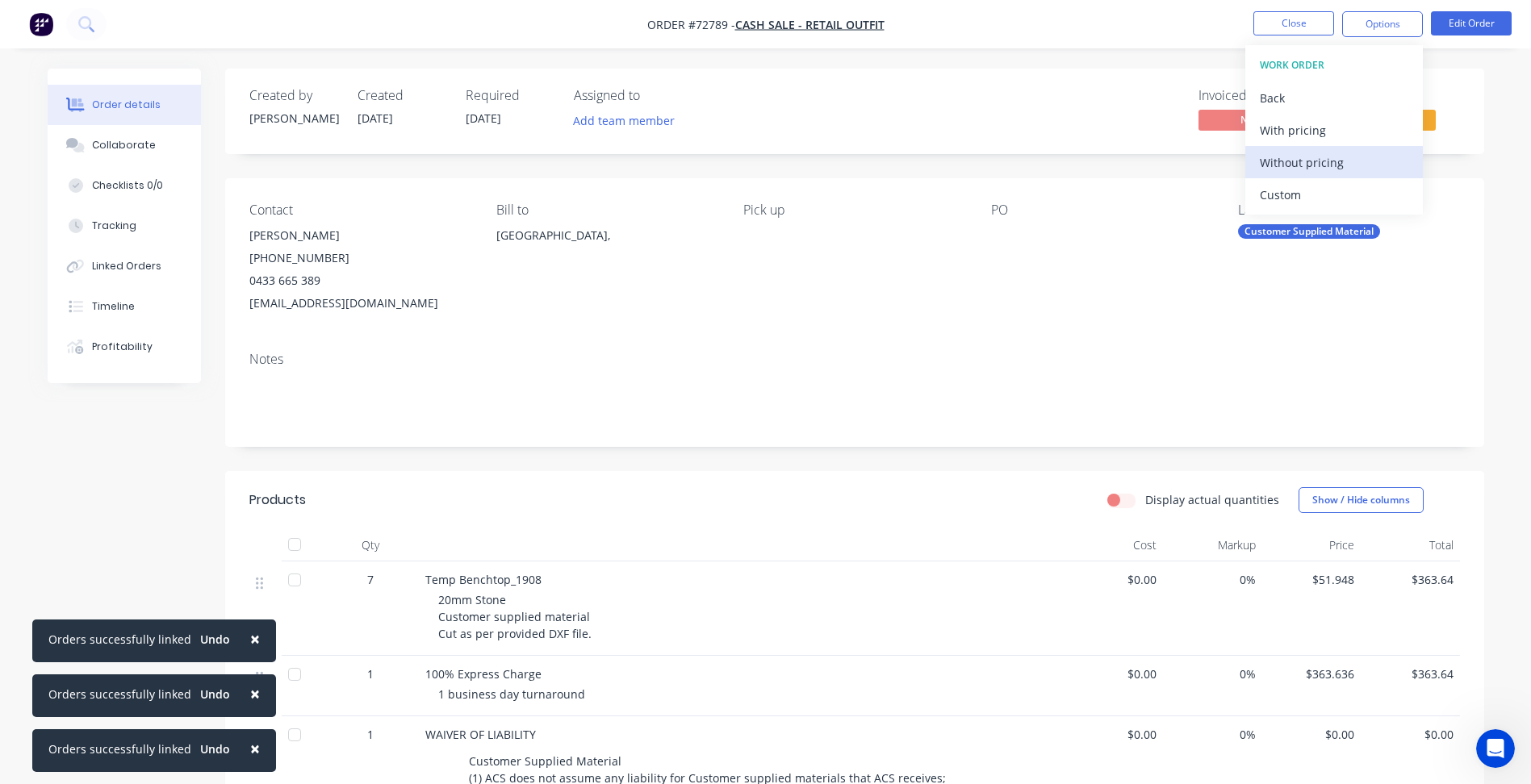
click at [1285, 158] on div "Without pricing" at bounding box center [1334, 162] width 149 height 24
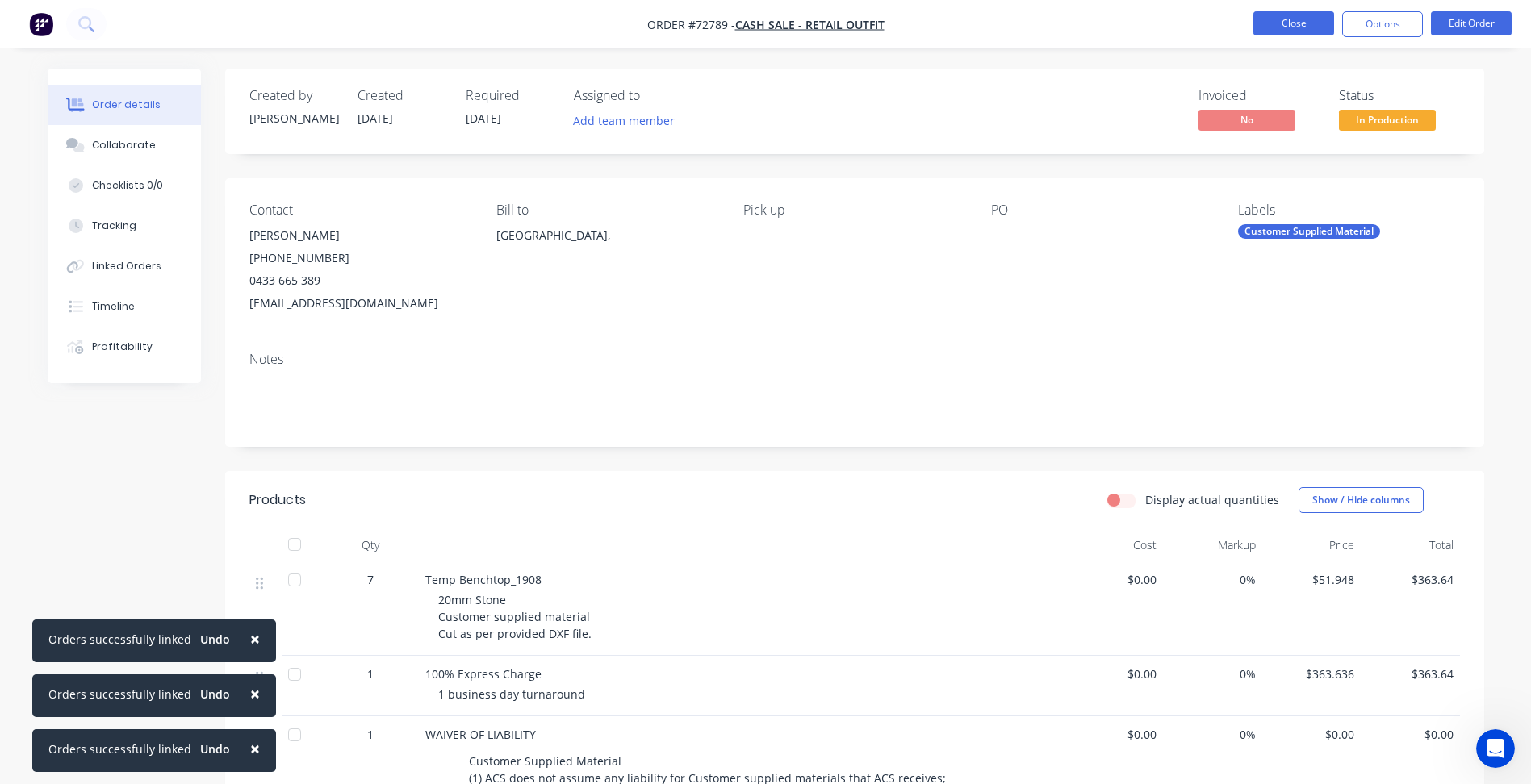
click at [1288, 27] on button "Close" at bounding box center [1293, 24] width 81 height 24
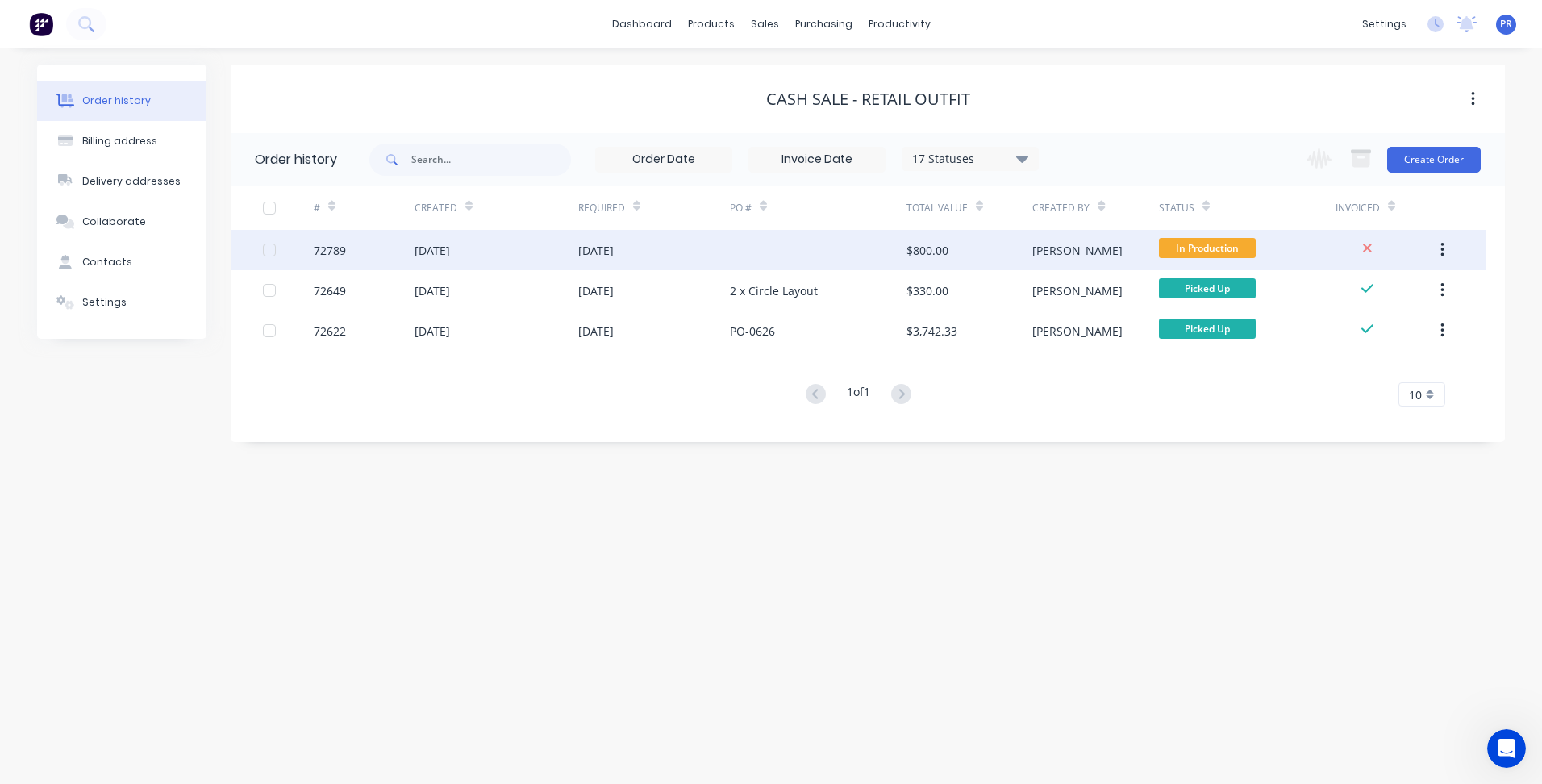
click at [1073, 253] on div "[PERSON_NAME]" at bounding box center [1096, 250] width 126 height 40
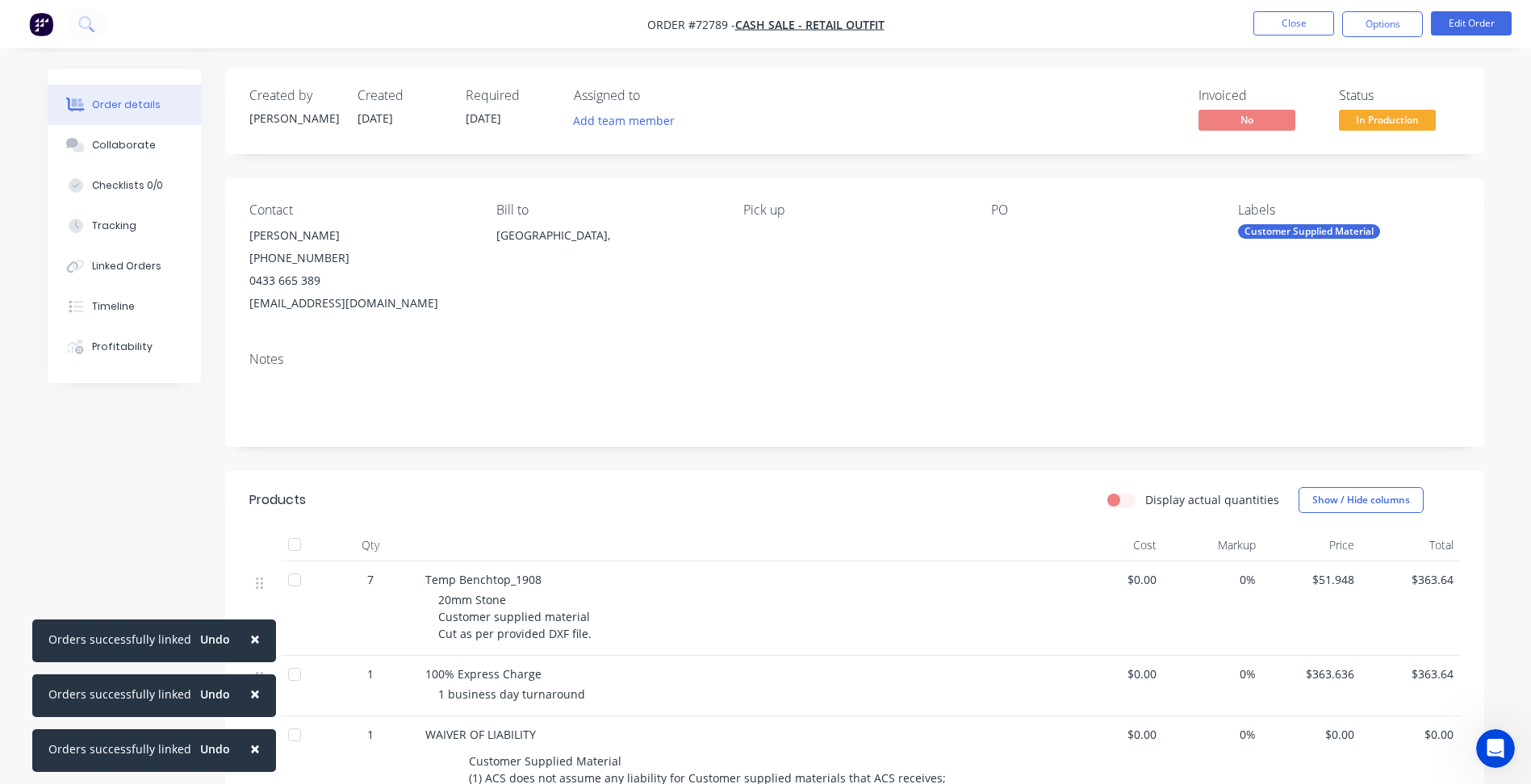
click at [1275, 224] on div "Customer Supplied Material" at bounding box center [1309, 231] width 142 height 15
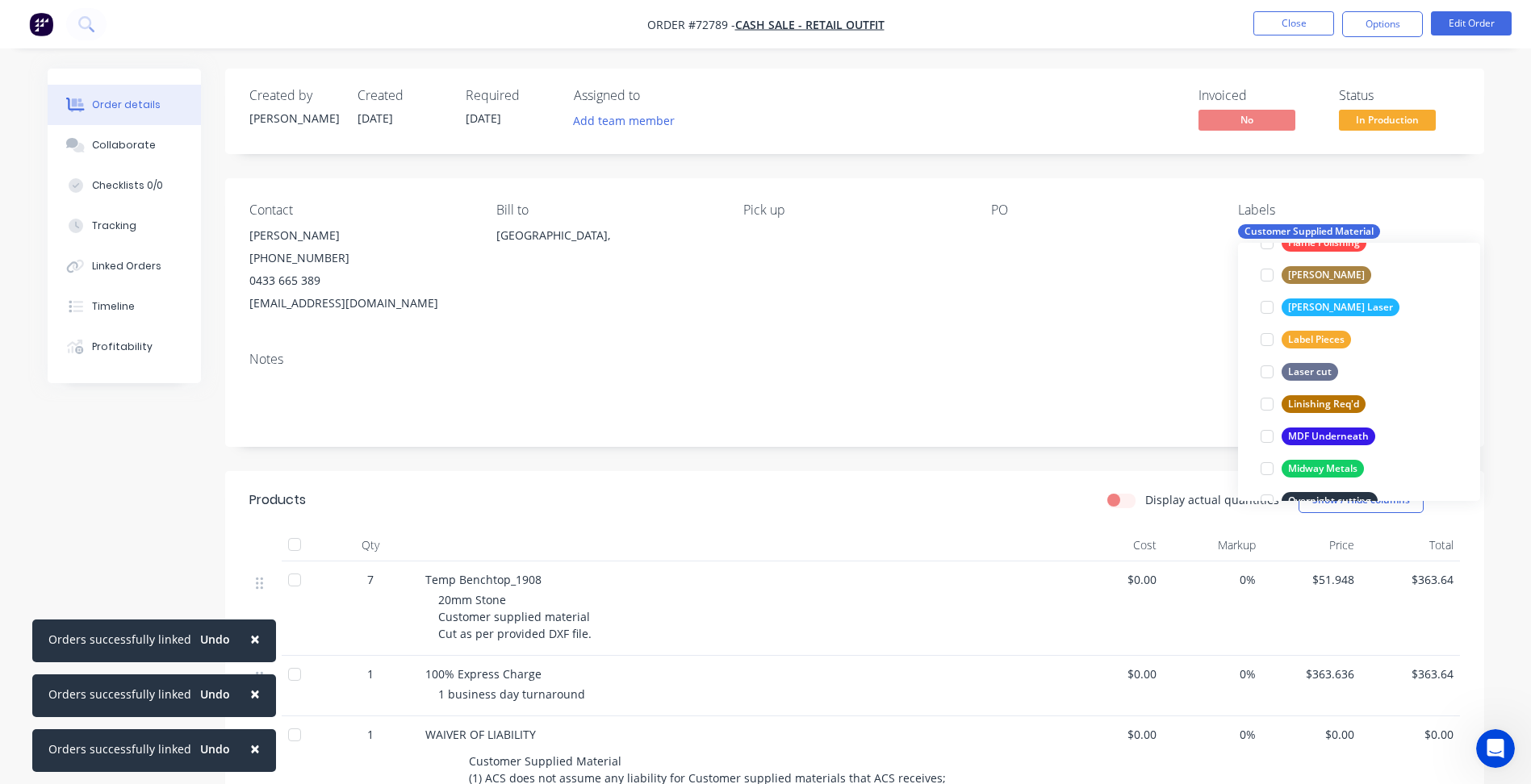
scroll to position [807, 0]
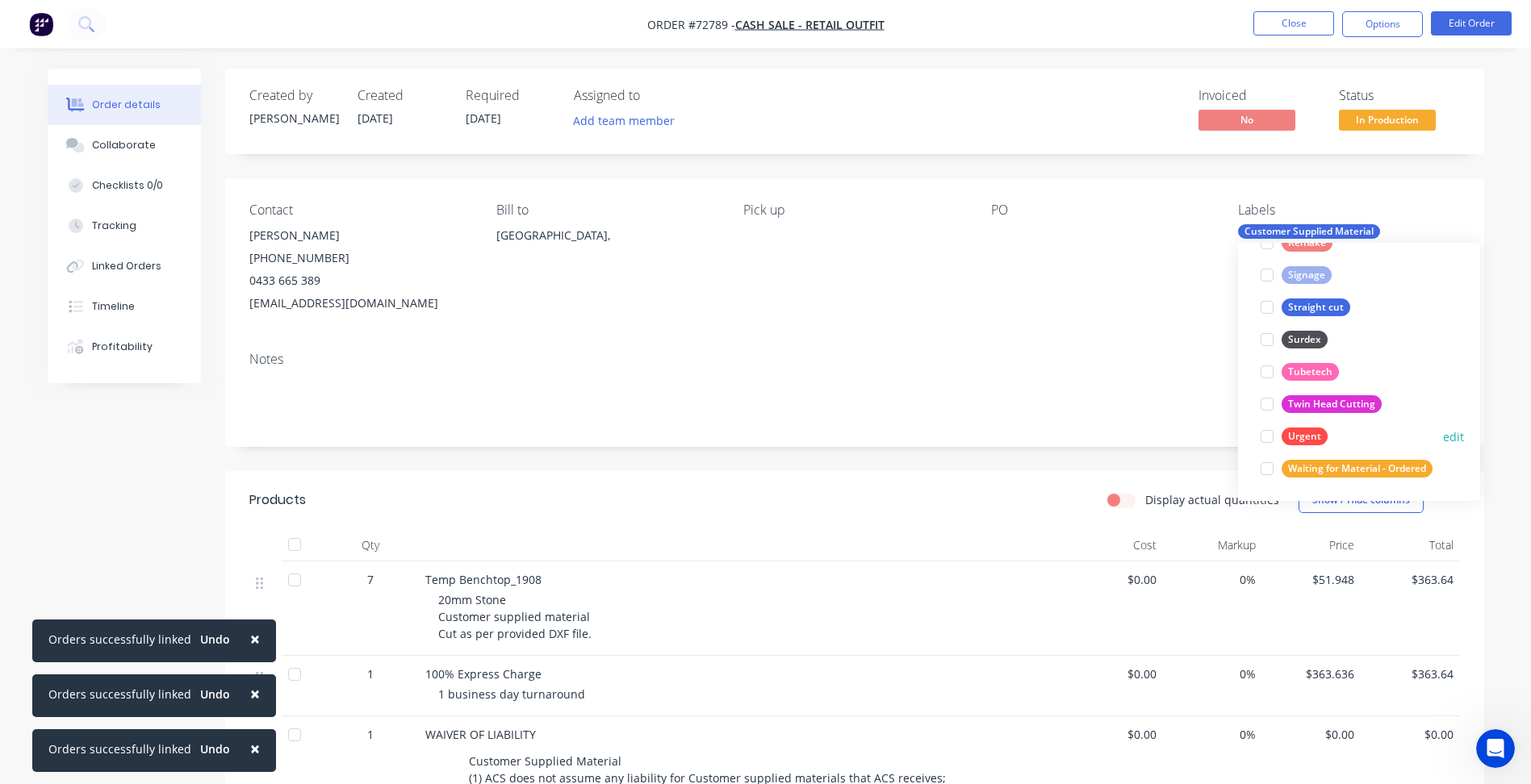
click at [1263, 431] on div at bounding box center [1267, 436] width 32 height 32
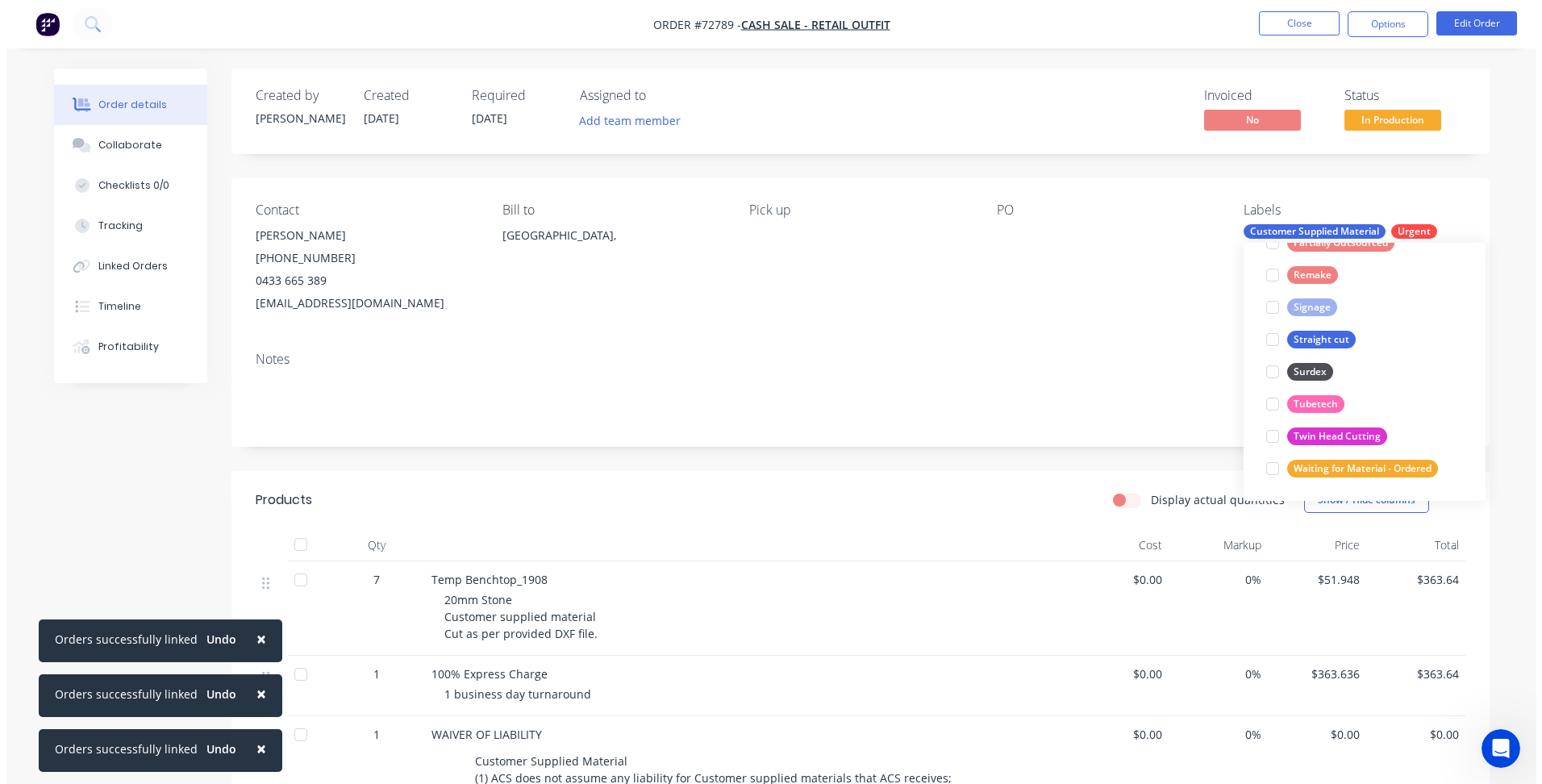
scroll to position [0, 0]
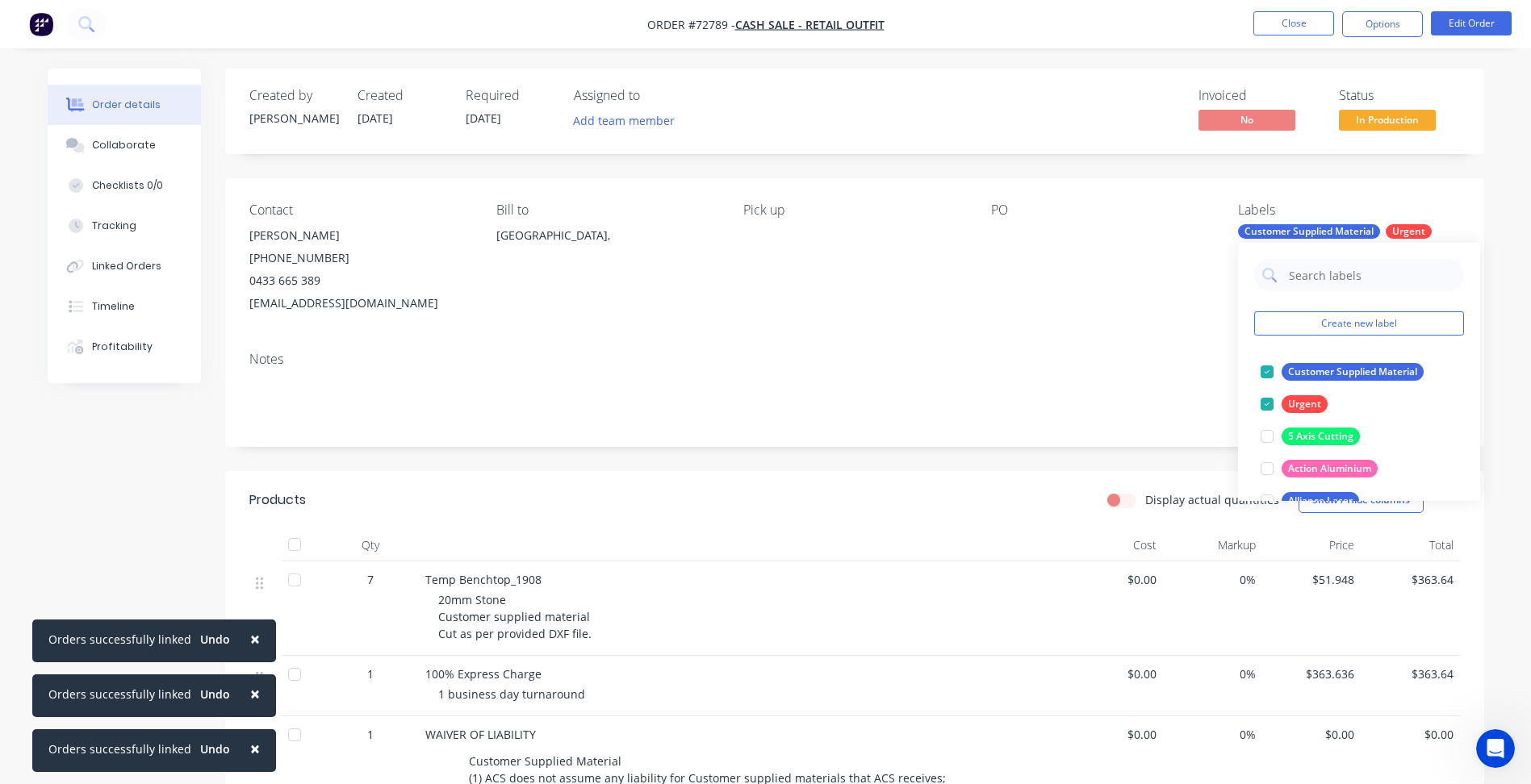
click at [1039, 366] on div "Notes" at bounding box center [854, 360] width 1211 height 16
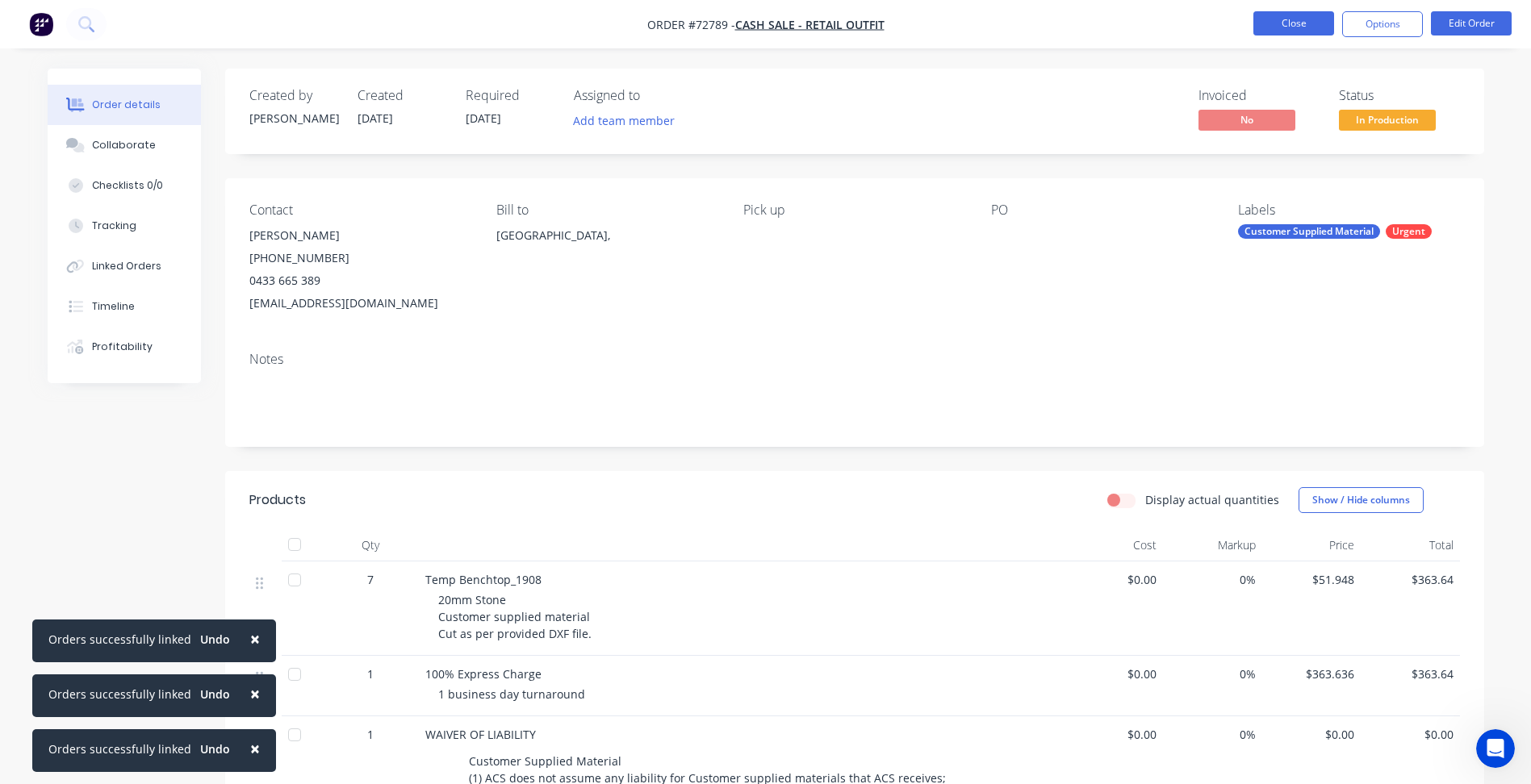
click at [1317, 22] on button "Close" at bounding box center [1293, 24] width 81 height 24
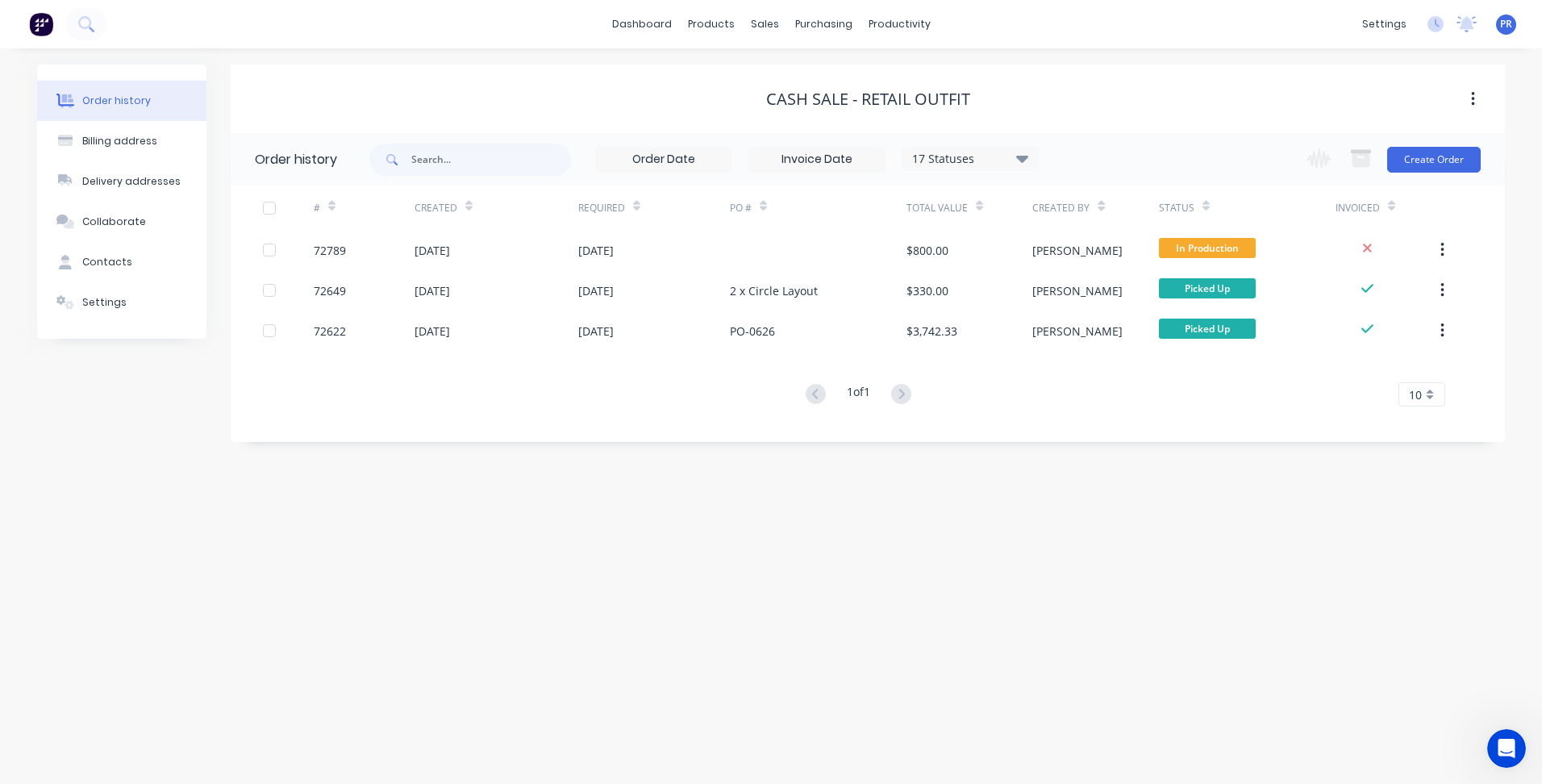
click at [563, 455] on div "Order history Billing address Delivery addresses Collaborate Contacts Settings …" at bounding box center [771, 416] width 1542 height 736
